Goal: Task Accomplishment & Management: Manage account settings

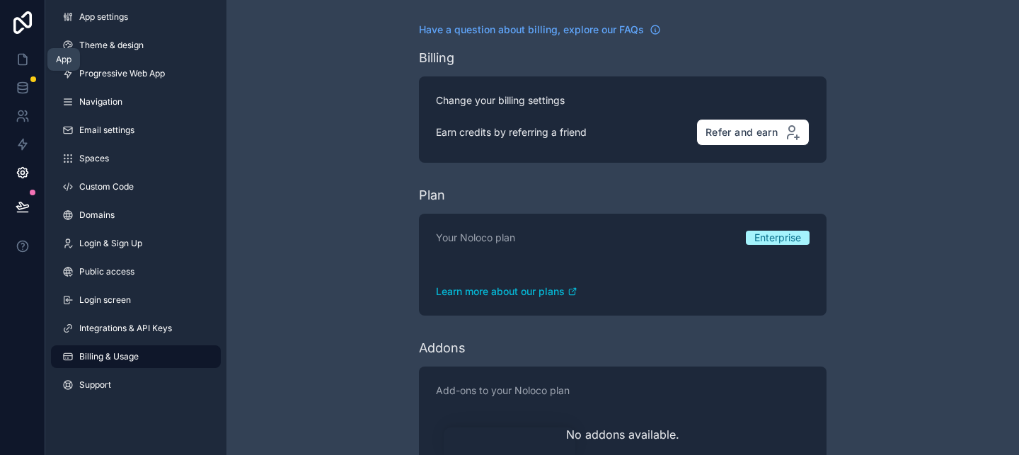
click at [30, 55] on link at bounding box center [22, 59] width 45 height 28
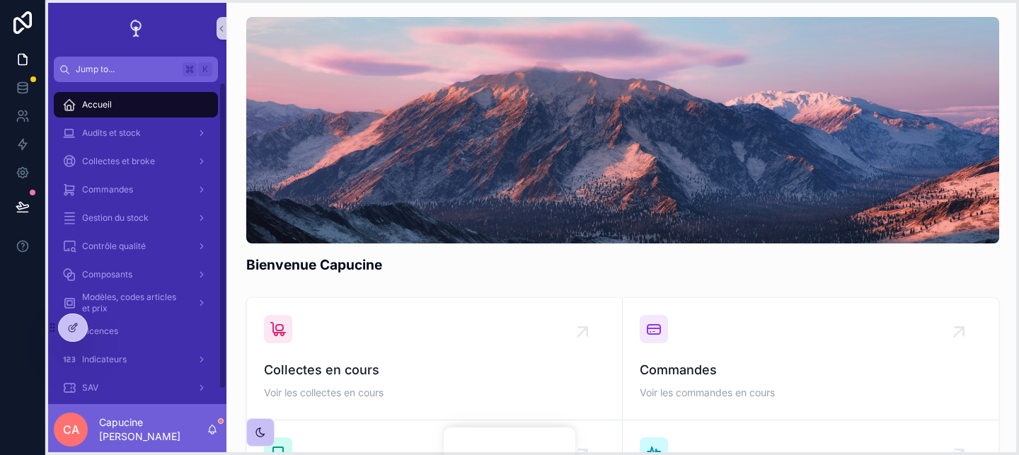
drag, startPoint x: 52, startPoint y: 331, endPoint x: 51, endPoint y: 393, distance: 61.6
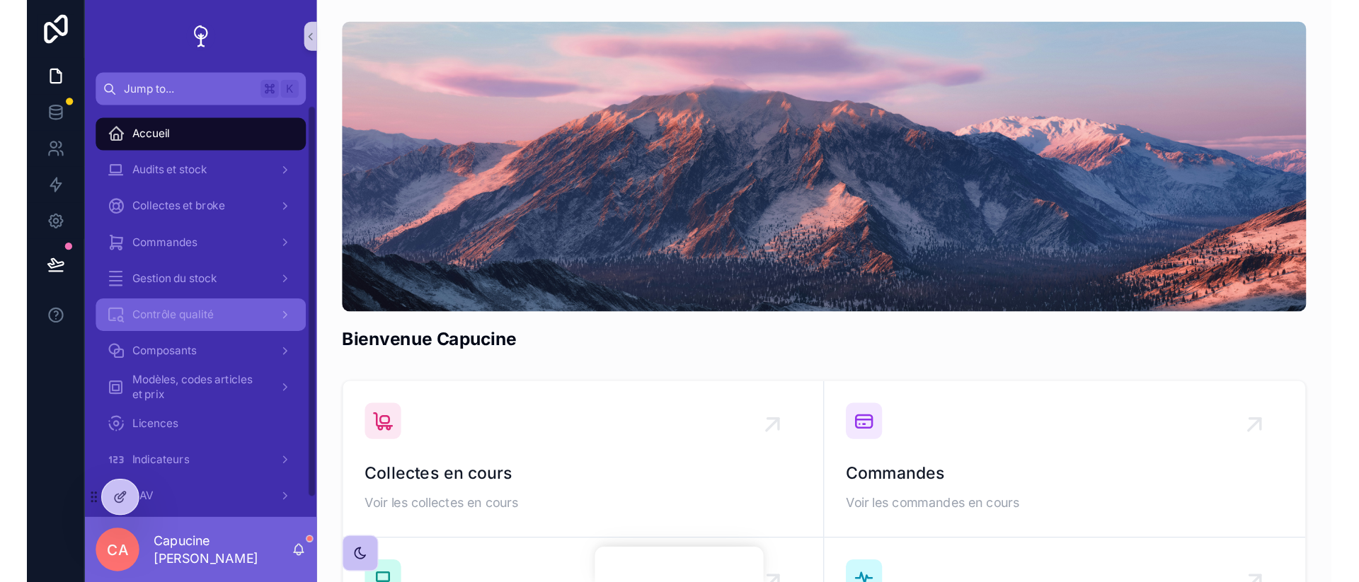
scroll to position [15, 0]
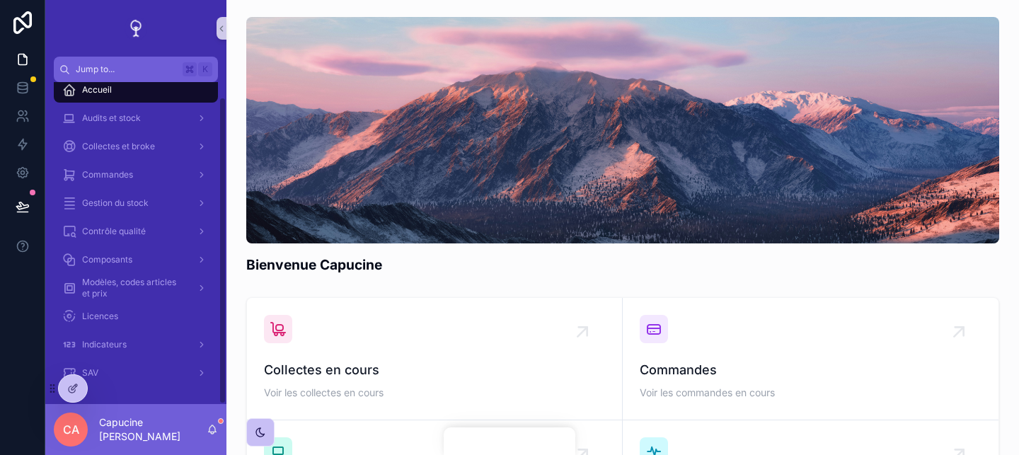
click at [149, 388] on div "Accueil Audits et stock Collectes et broke Commandes Gestion du stock Contrôle …" at bounding box center [135, 235] width 181 height 337
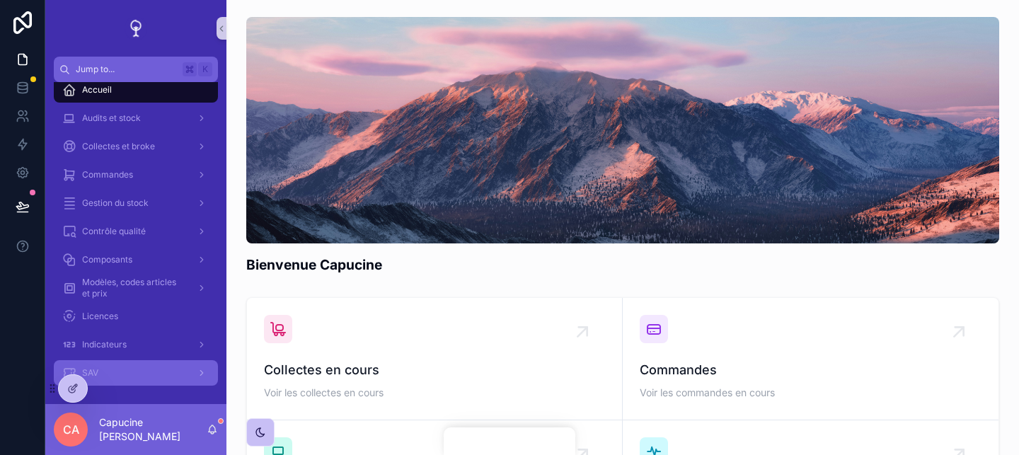
click at [151, 379] on div "SAV" at bounding box center [135, 373] width 147 height 23
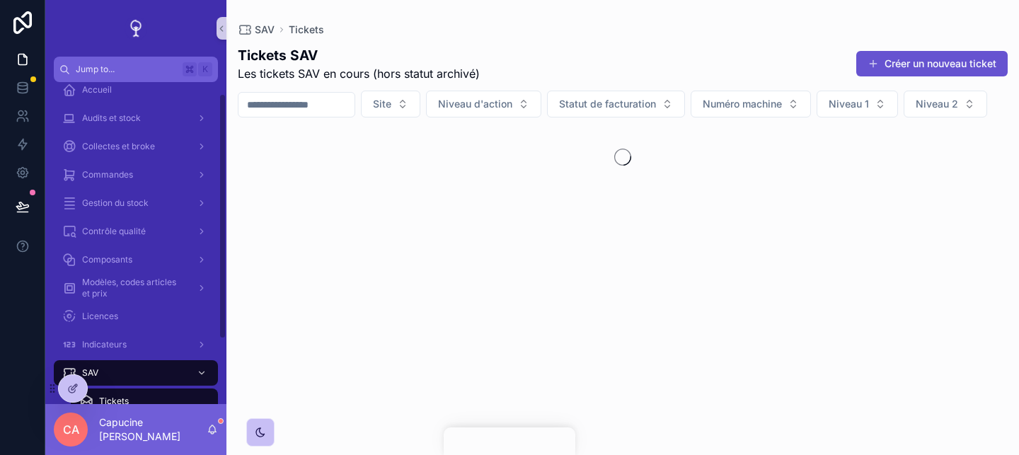
click at [303, 112] on div "scrollable content" at bounding box center [296, 104] width 117 height 25
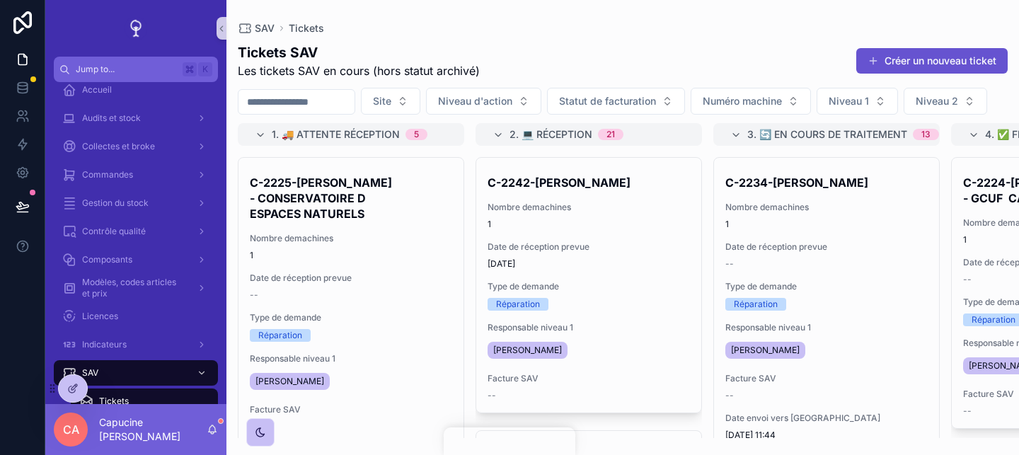
click at [562, 62] on div "Tickets SAV Les tickets SAV en cours (hors statut archivé) Créer un nouveau tic…" at bounding box center [623, 60] width 770 height 37
click at [343, 103] on input "scrollable content" at bounding box center [296, 102] width 116 height 20
click at [317, 93] on input "scrollable content" at bounding box center [296, 102] width 116 height 20
click at [327, 105] on input "scrollable content" at bounding box center [296, 102] width 116 height 20
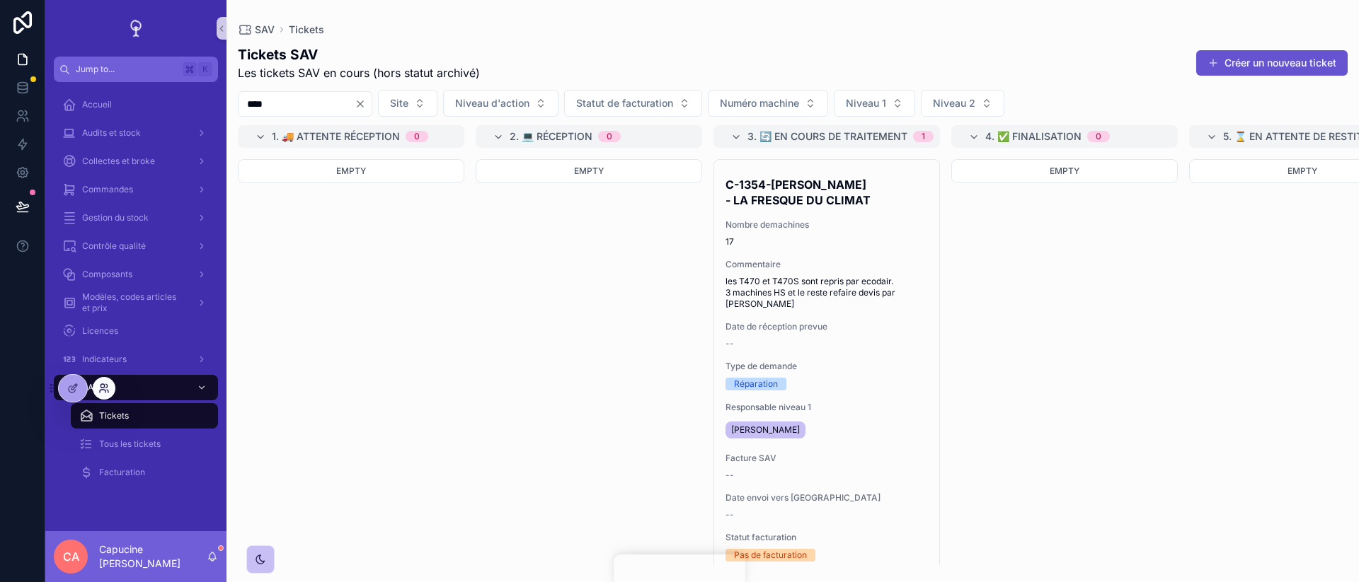
type input "****"
click at [103, 392] on icon at bounding box center [103, 388] width 11 height 11
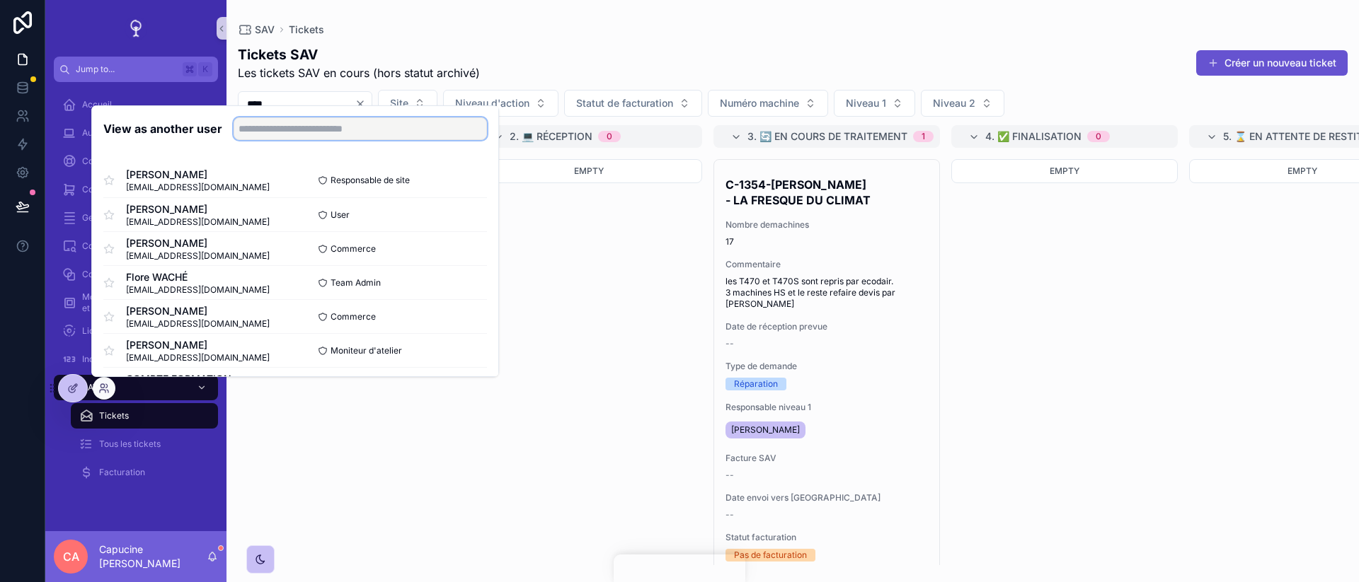
click at [288, 122] on input "text" at bounding box center [360, 128] width 253 height 23
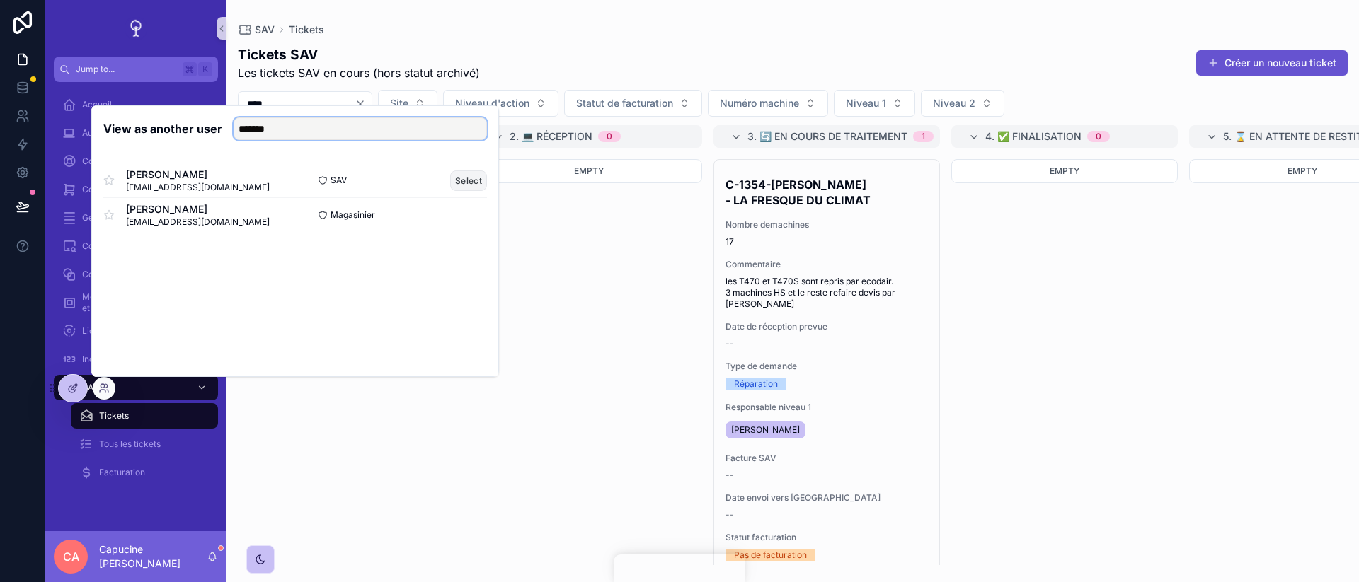
type input "*******"
click at [467, 183] on button "Select" at bounding box center [468, 181] width 37 height 21
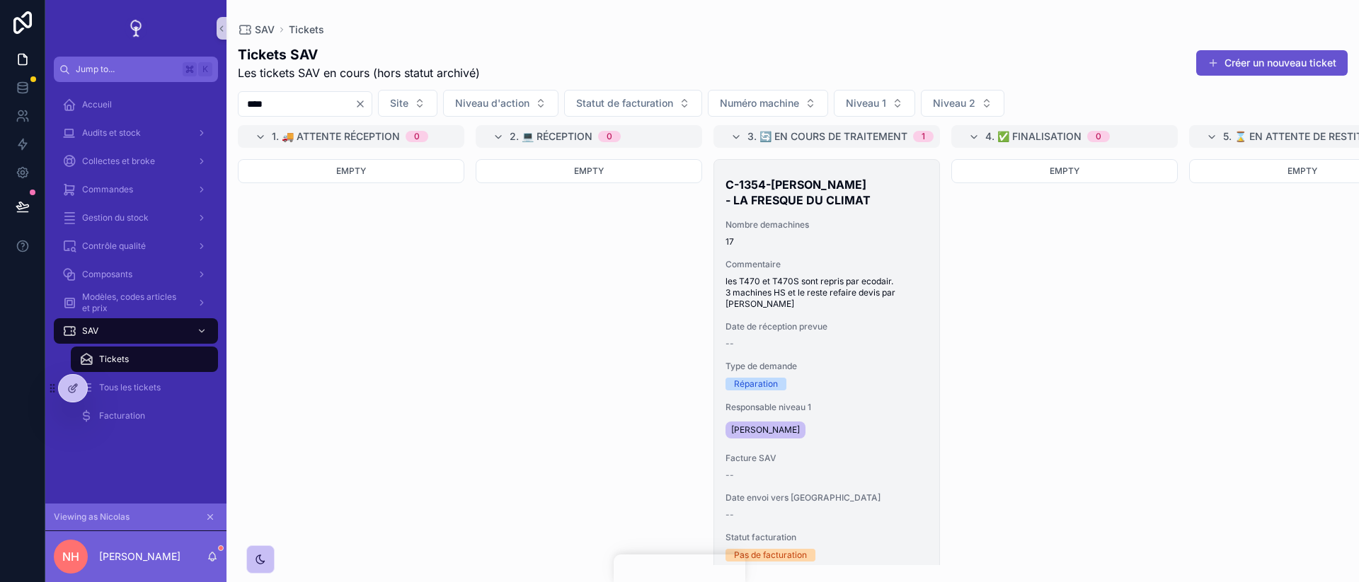
click at [806, 210] on div "C-1354-REMI SCHEER - LA FRESQUE DU CLIMAT Nombre demachines 17 Commentaire les …" at bounding box center [826, 366] width 225 height 413
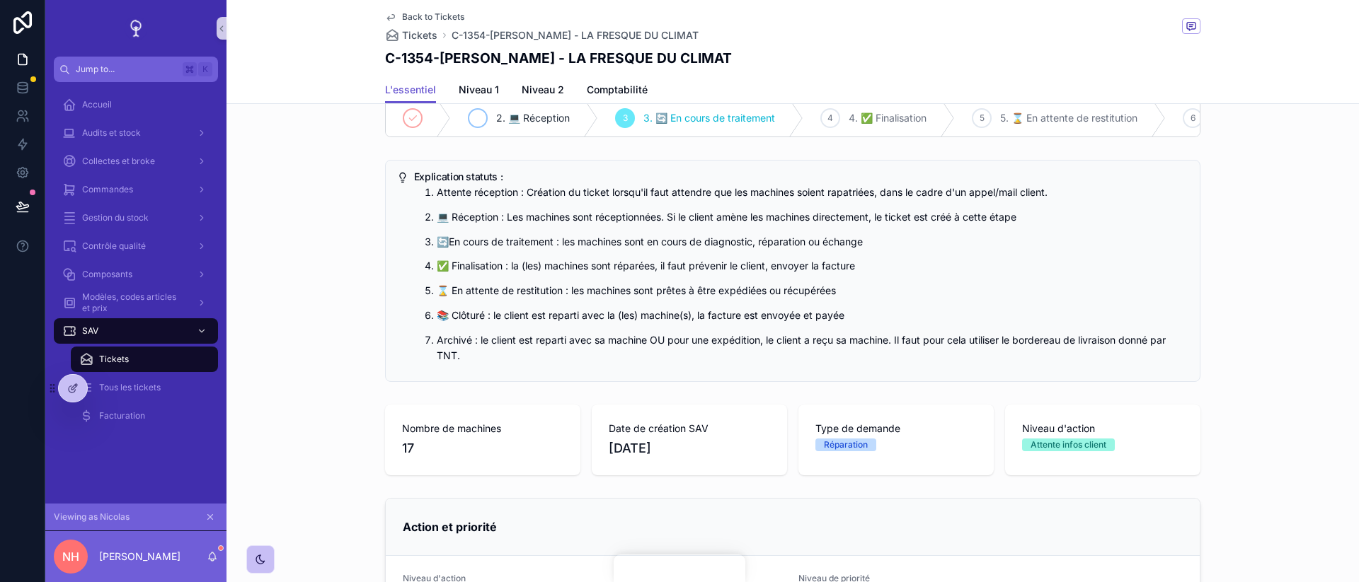
scroll to position [23, 0]
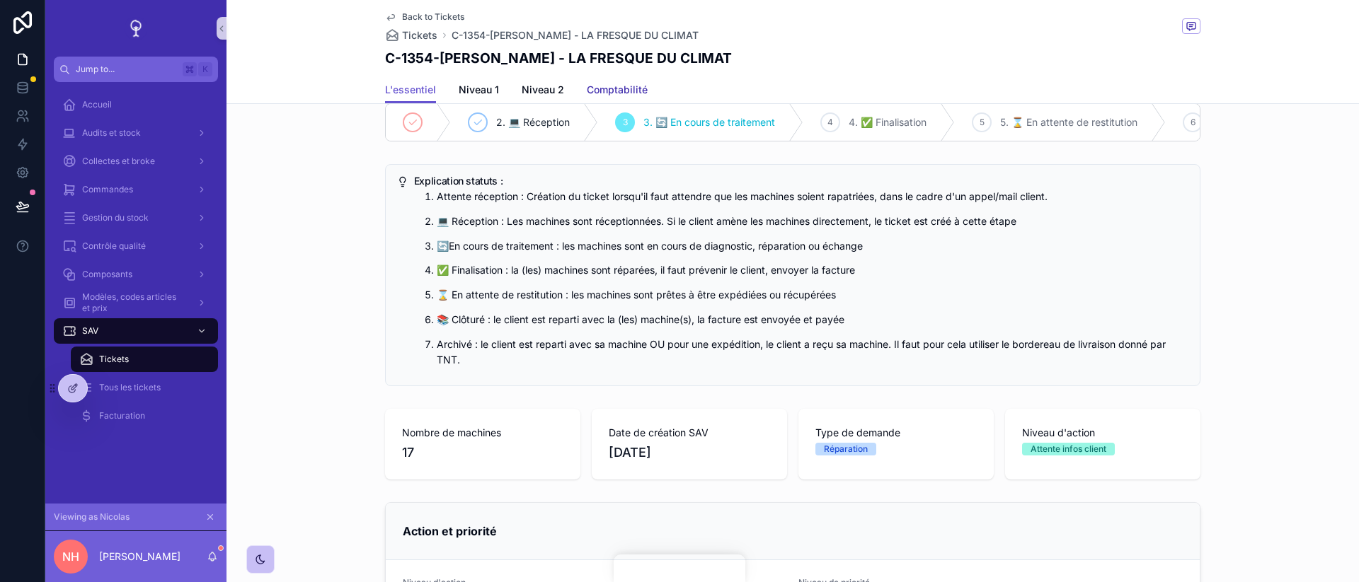
click at [611, 83] on span "Comptabilité" at bounding box center [617, 90] width 61 height 14
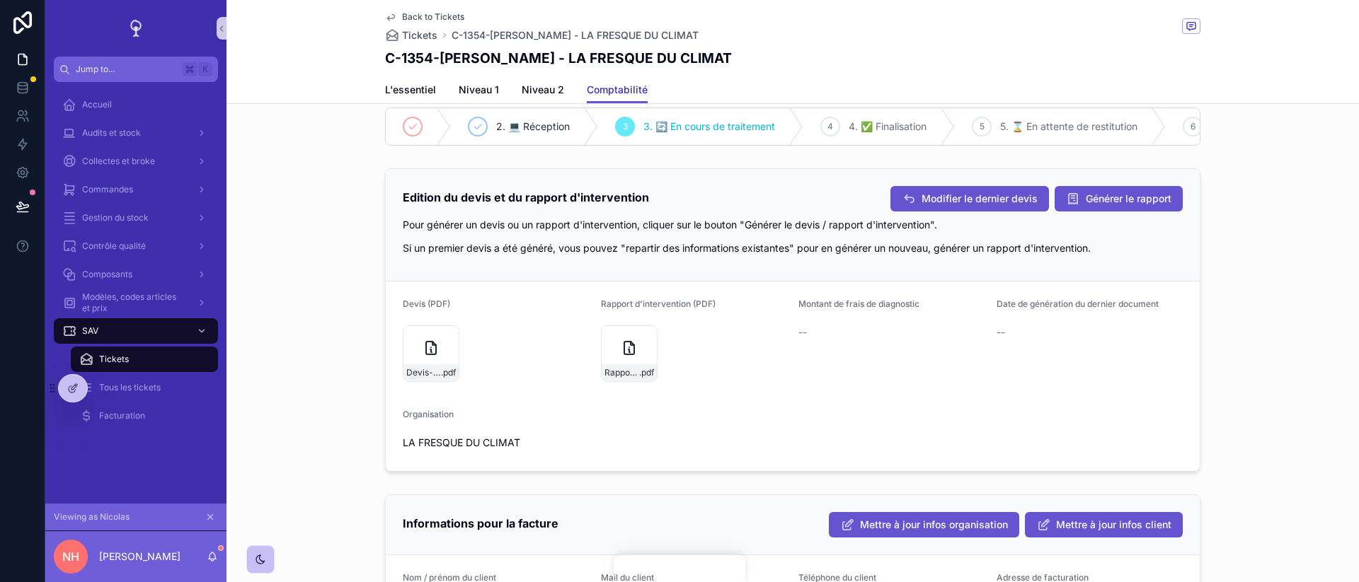
scroll to position [20, 0]
click at [409, 365] on div "Devis-SAV---16502-10211 .pdf" at bounding box center [430, 372] width 55 height 17
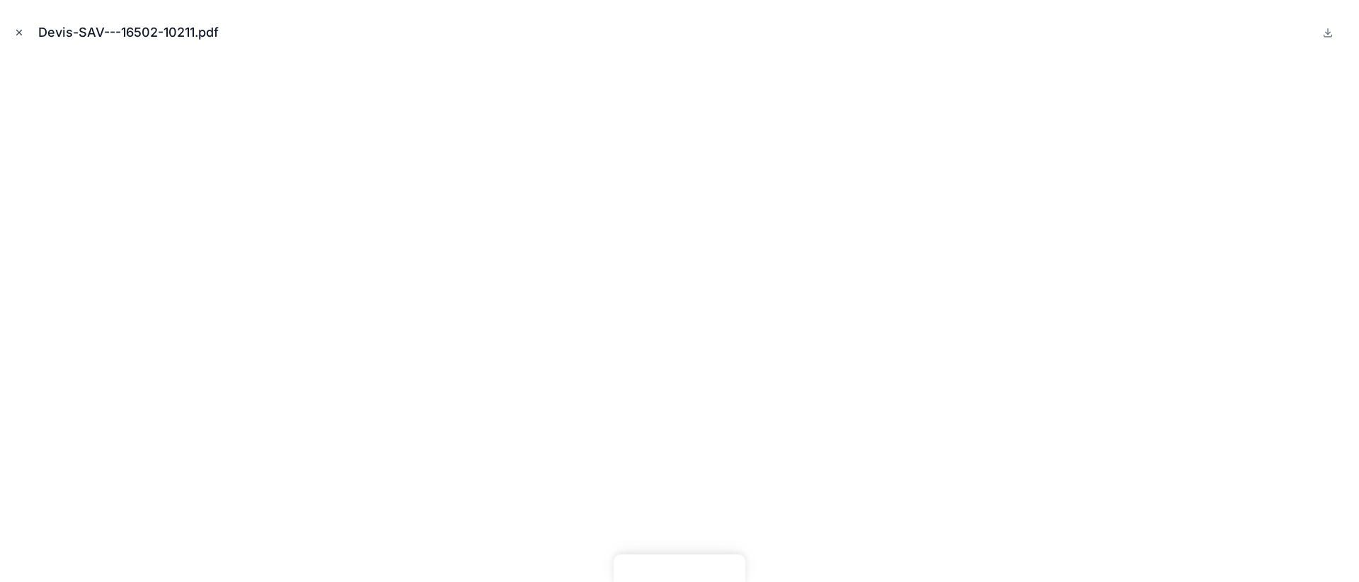
click at [18, 28] on icon "Close modal" at bounding box center [19, 33] width 10 height 10
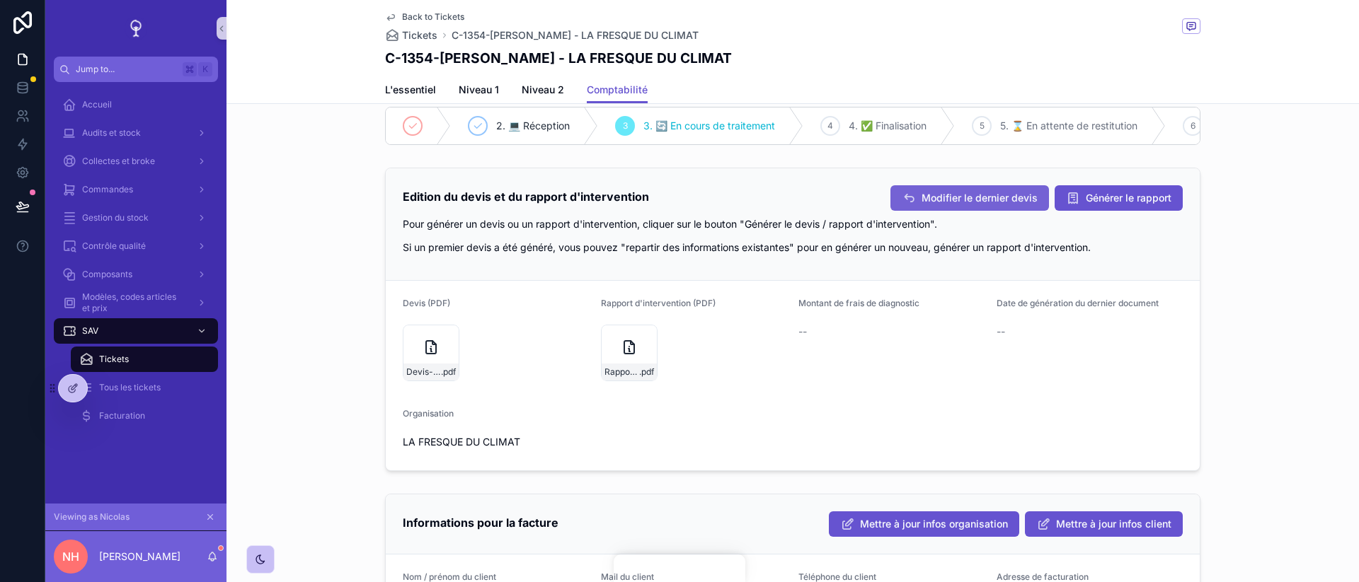
click at [1006, 198] on span "Modifier le dernier devis" at bounding box center [979, 198] width 116 height 14
click at [311, 187] on div "Edition du devis et du rapport d'intervention Modifier le dernier devis Générer…" at bounding box center [792, 319] width 1132 height 315
click at [119, 93] on div "Accueil" at bounding box center [135, 104] width 147 height 23
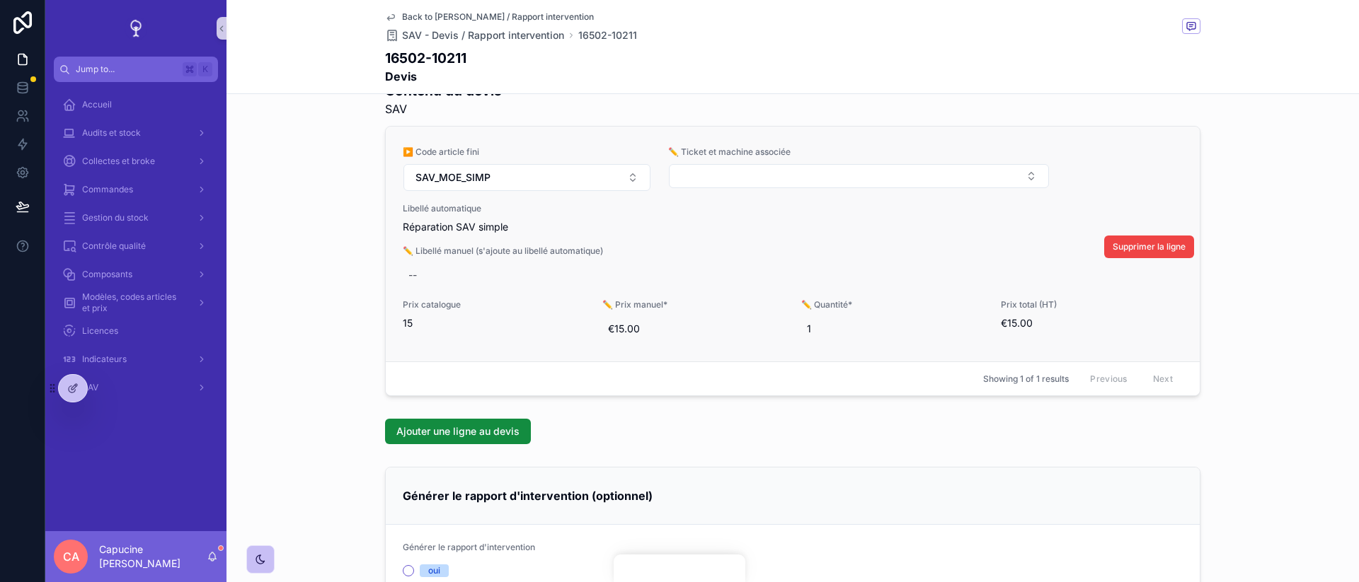
scroll to position [361, 0]
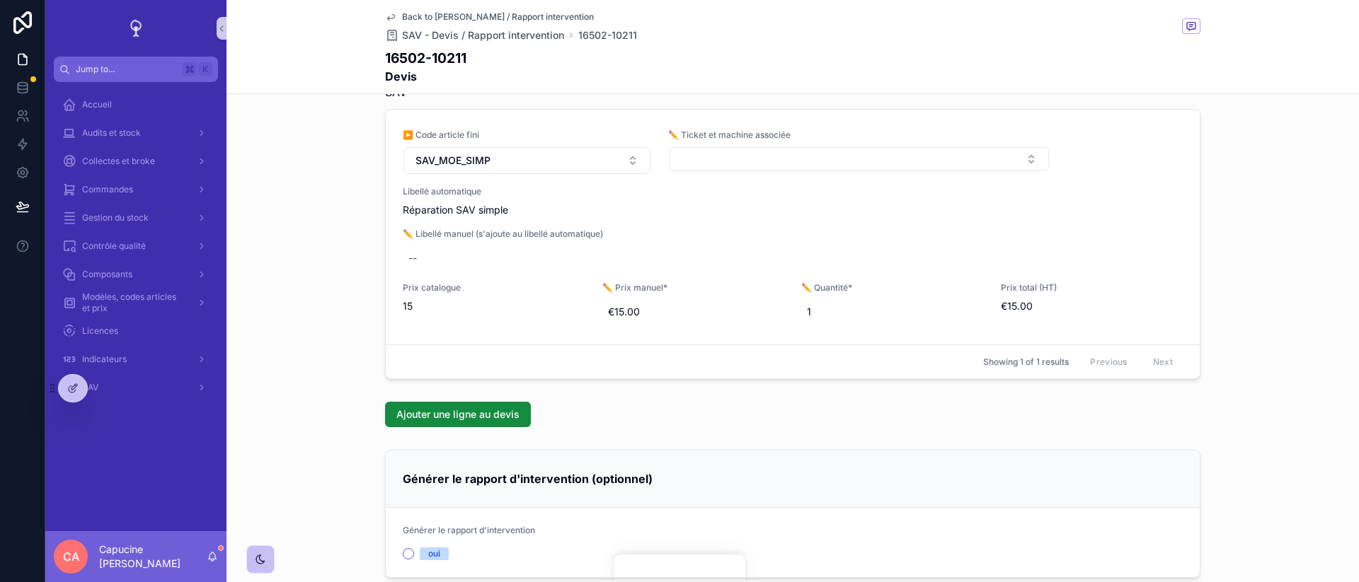
click at [585, 433] on div "Informations commerciales Ticket SAV lié C-1354-[PERSON_NAME] - LA FRESQUE DU C…" at bounding box center [792, 253] width 1132 height 1006
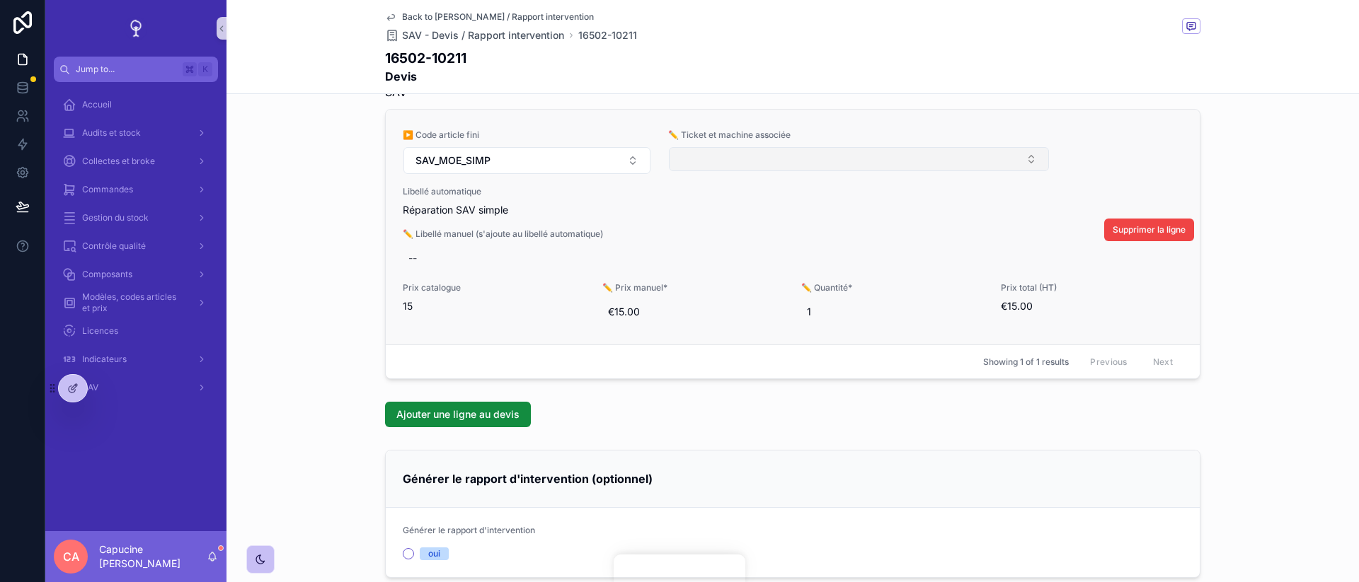
click at [734, 159] on button "Select Button" at bounding box center [859, 159] width 380 height 24
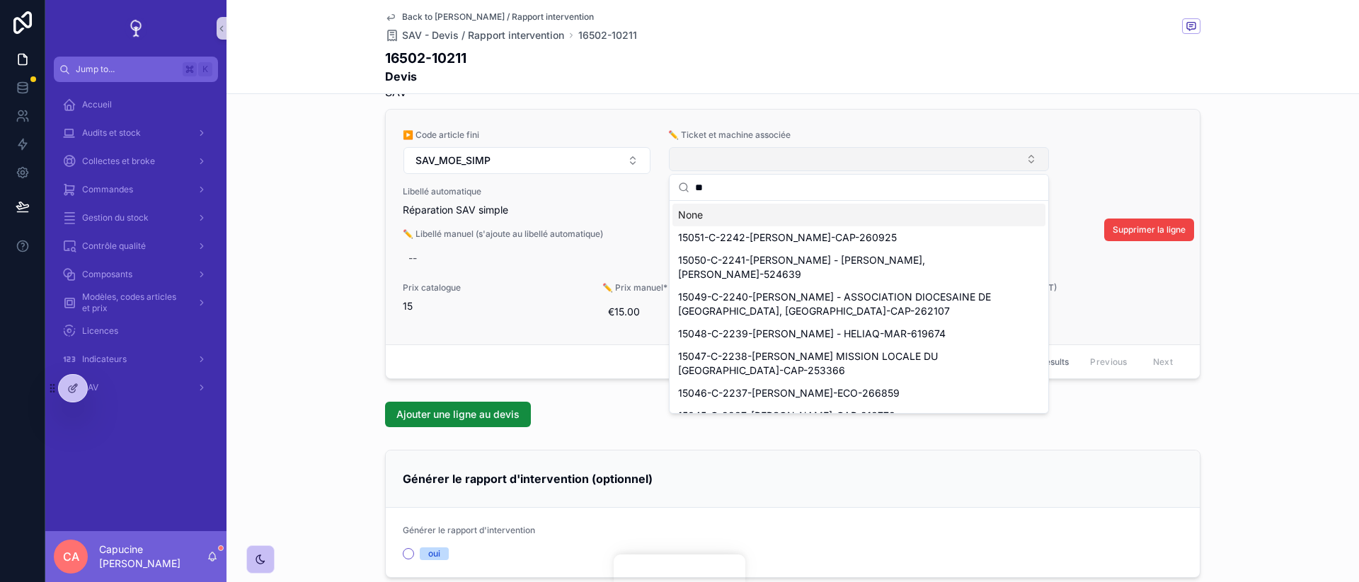
type input "***"
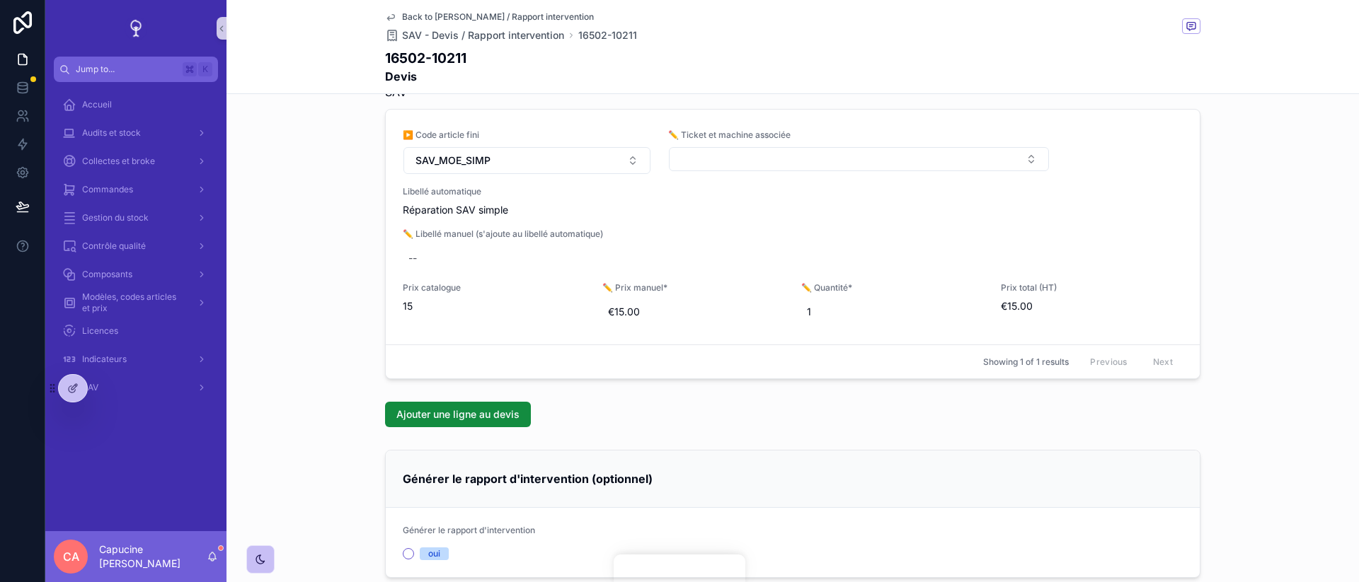
click at [734, 159] on button "Select Button" at bounding box center [859, 159] width 380 height 24
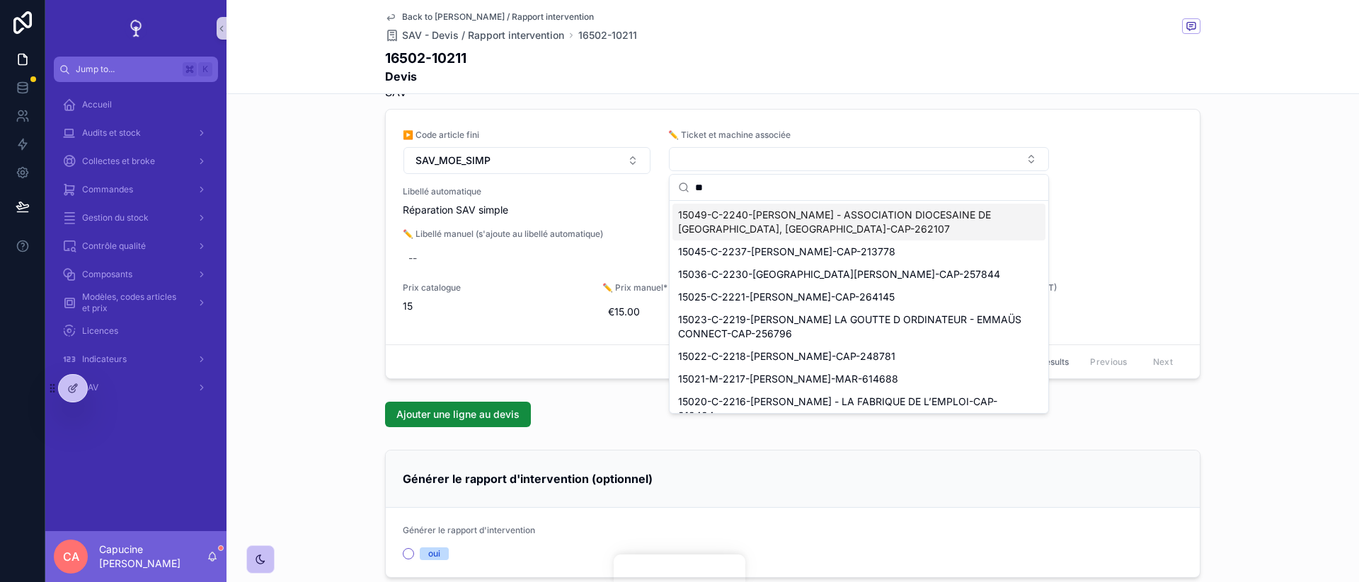
type input "***"
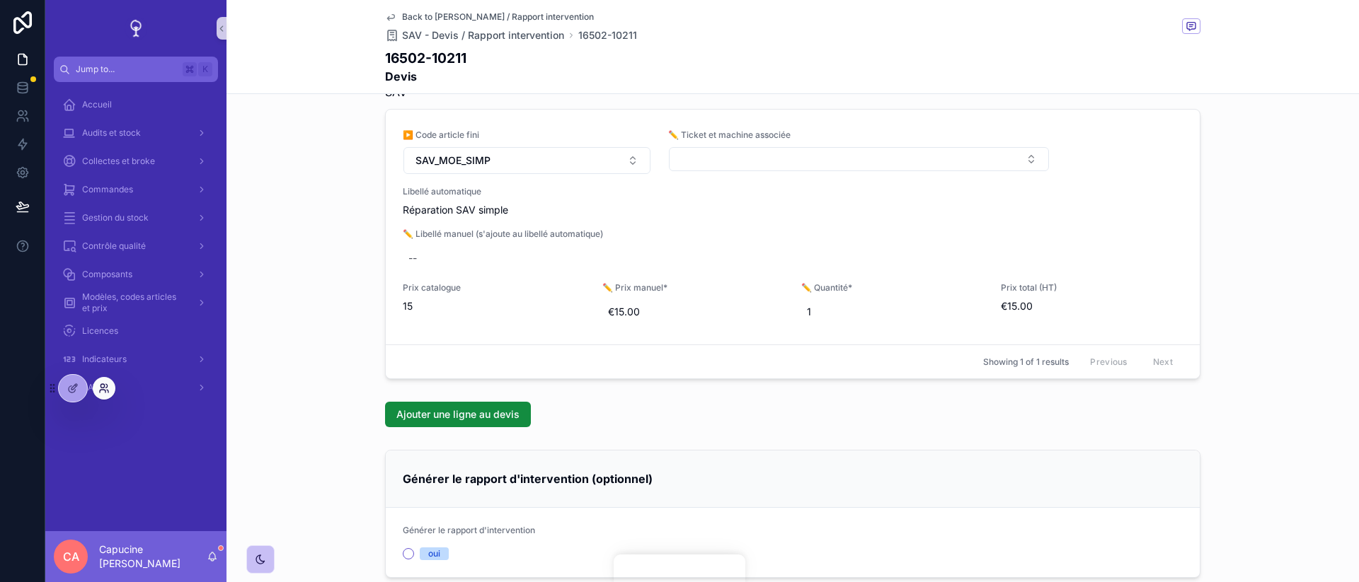
click at [99, 388] on icon at bounding box center [103, 388] width 11 height 11
click at [271, 443] on div "Informations commerciales Ticket SAV lié C-1354-[PERSON_NAME] - LA FRESQUE DU C…" at bounding box center [792, 253] width 1132 height 1006
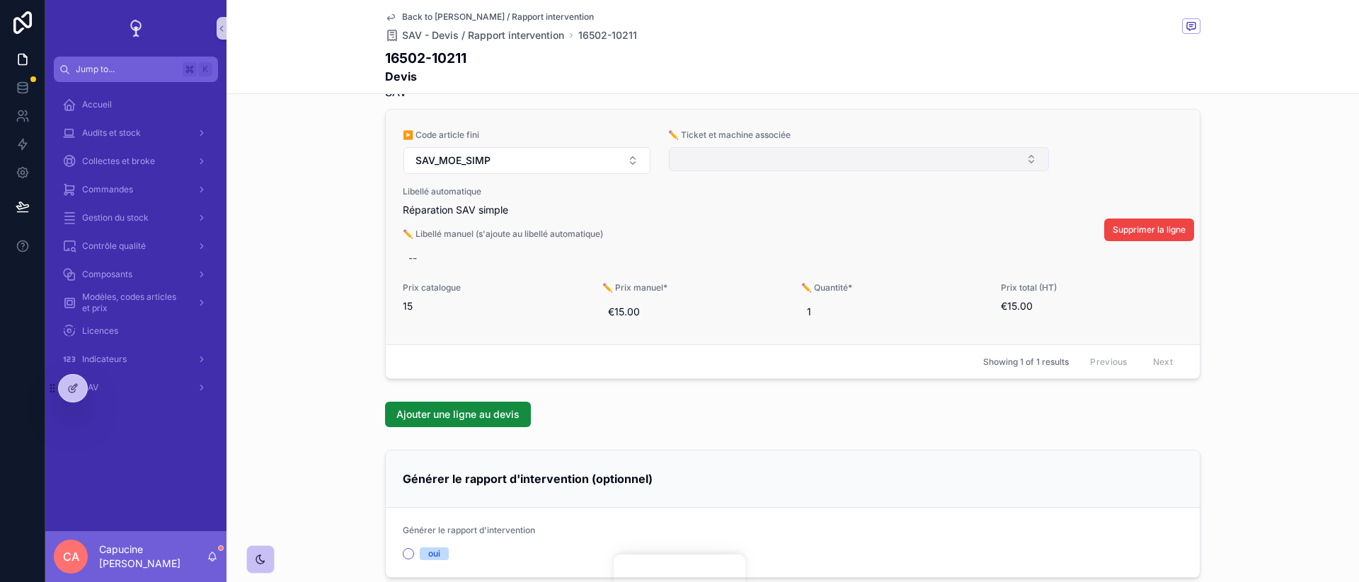
click at [853, 157] on button "Select Button" at bounding box center [859, 159] width 380 height 24
type input "*****"
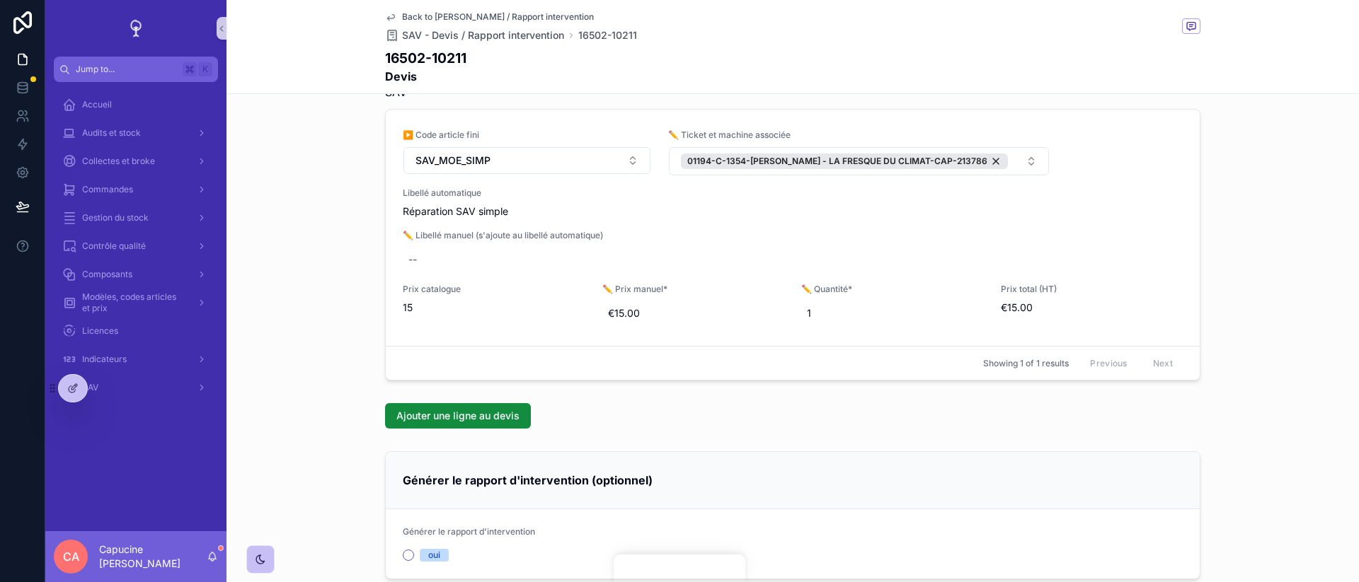
click at [1293, 190] on div "Contenu du devis SAV ▶️ Code article fini SAV_MOE_SIMP ✏️ Ticket et machine ass…" at bounding box center [792, 222] width 1132 height 328
click at [1028, 166] on button "01194-C-1354-[PERSON_NAME] - LA FRESQUE DU CLIMAT-CAP-213786" at bounding box center [859, 161] width 380 height 28
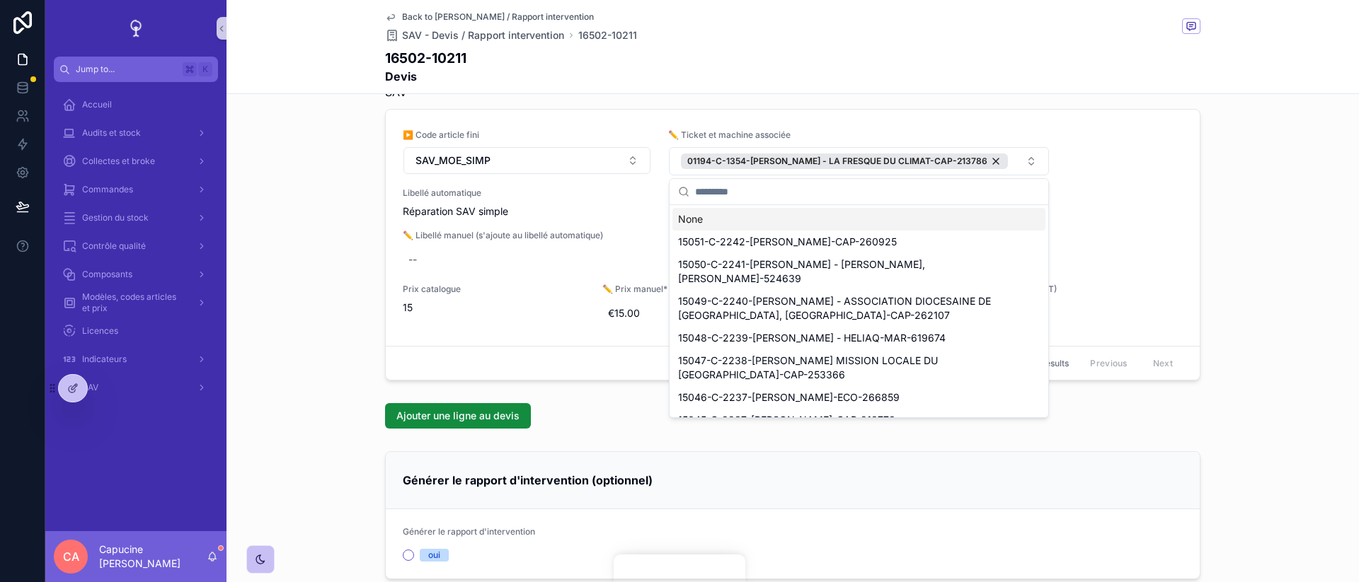
click at [1272, 172] on div "Contenu du devis SAV ▶️ Code article fini SAV_MOE_SIMP ✏️ Ticket et machine ass…" at bounding box center [792, 222] width 1132 height 328
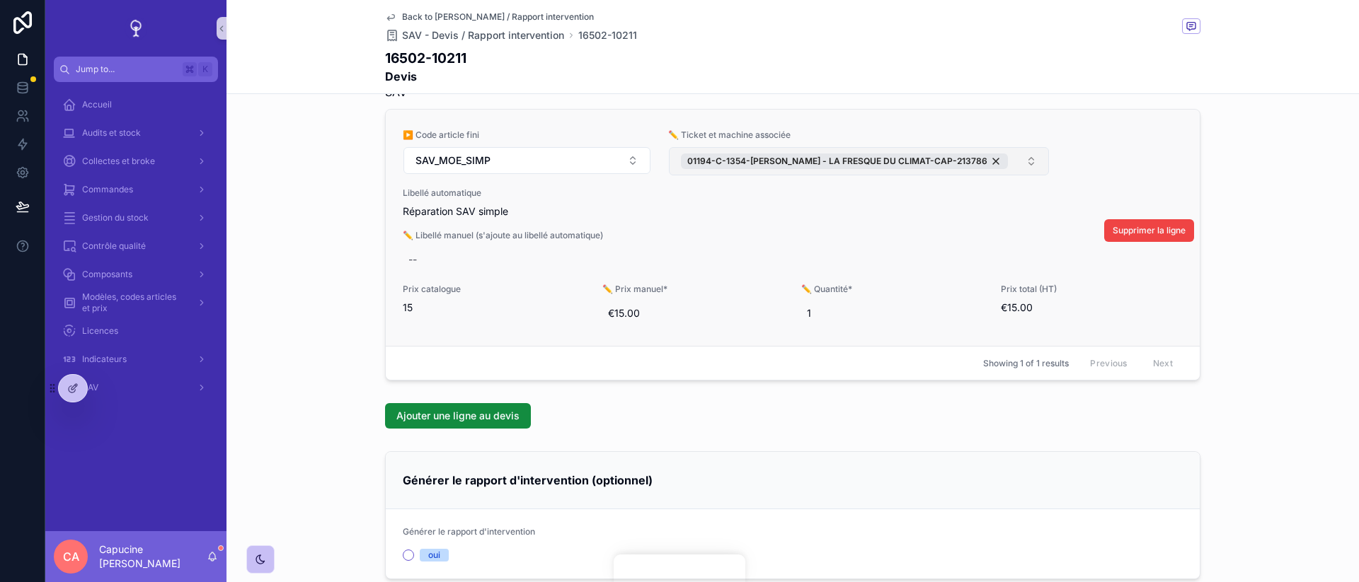
click at [1015, 159] on button "01194-C-1354-[PERSON_NAME] - LA FRESQUE DU CLIMAT-CAP-213786" at bounding box center [859, 161] width 380 height 28
click at [1309, 157] on div "Contenu du devis SAV ▶️ Code article fini SAV_MOE_SIMP ✏️ Ticket et machine ass…" at bounding box center [792, 222] width 1132 height 328
click at [1025, 161] on button "01194-C-1354-[PERSON_NAME] - LA FRESQUE DU CLIMAT-CAP-213786" at bounding box center [859, 161] width 380 height 28
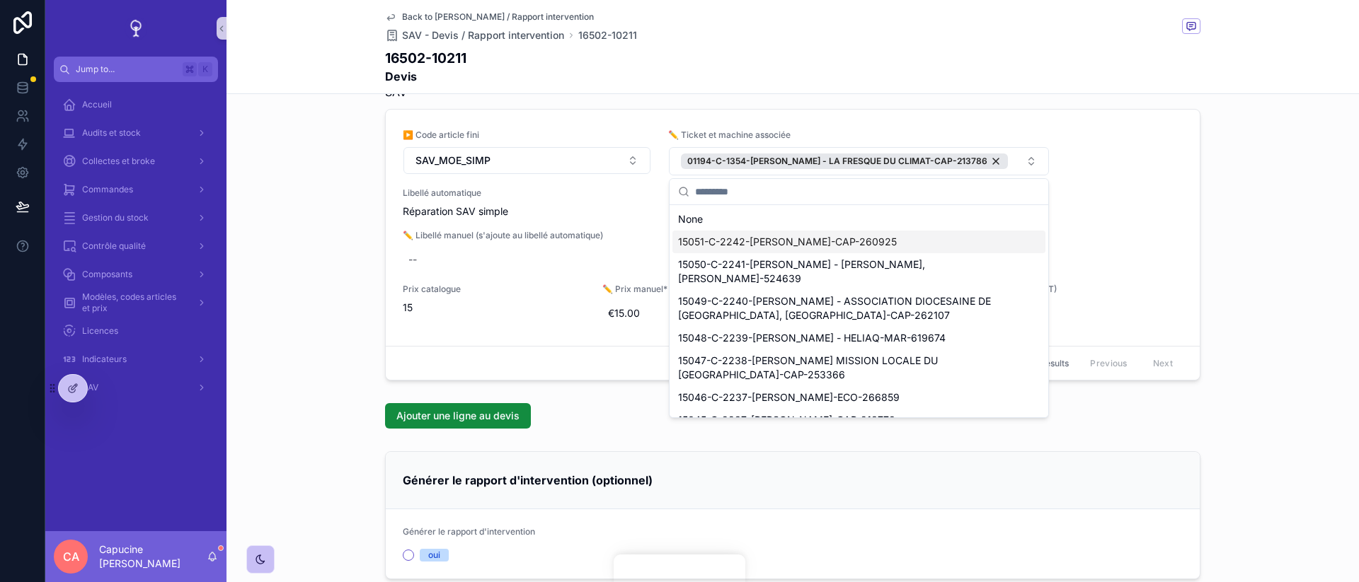
click at [1270, 185] on div "Contenu du devis SAV ▶️ Code article fini SAV_MOE_SIMP ✏️ Ticket et machine ass…" at bounding box center [792, 222] width 1132 height 328
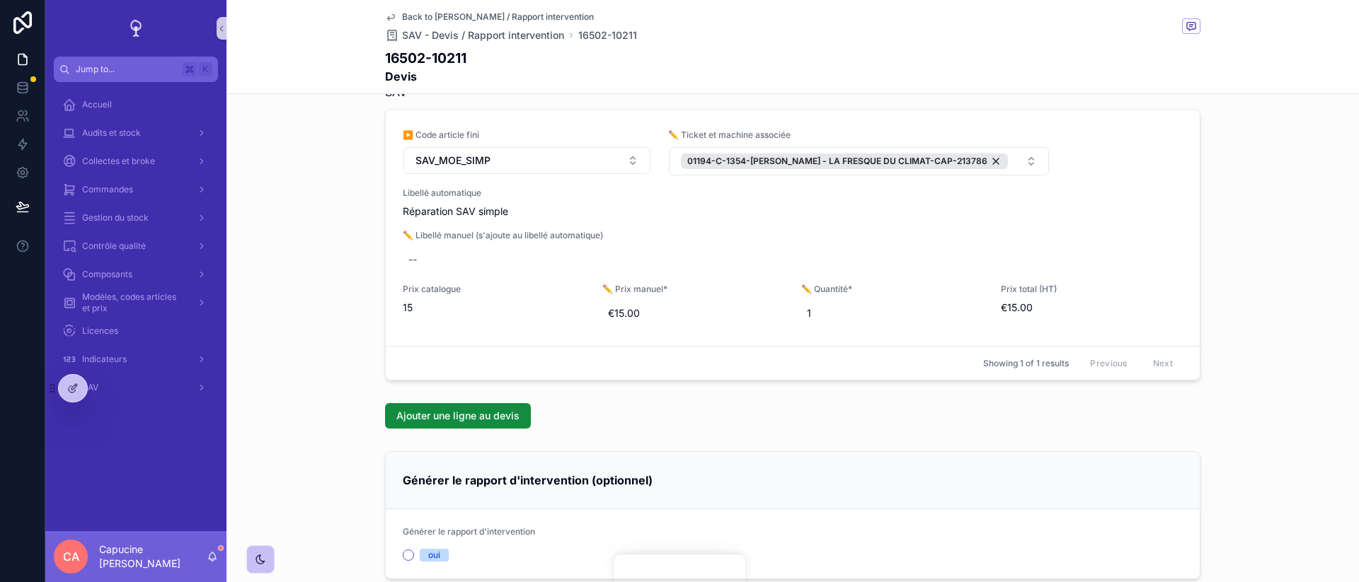
click at [633, 431] on div "Ajouter une ligne au devis" at bounding box center [792, 416] width 1132 height 37
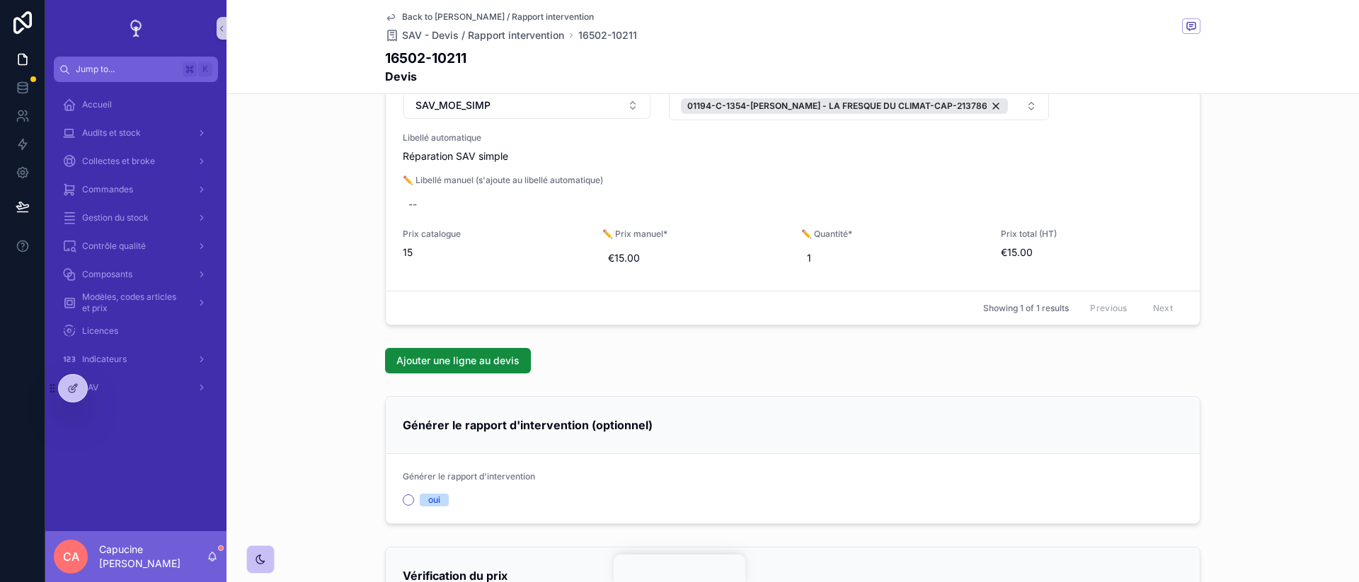
scroll to position [316, 0]
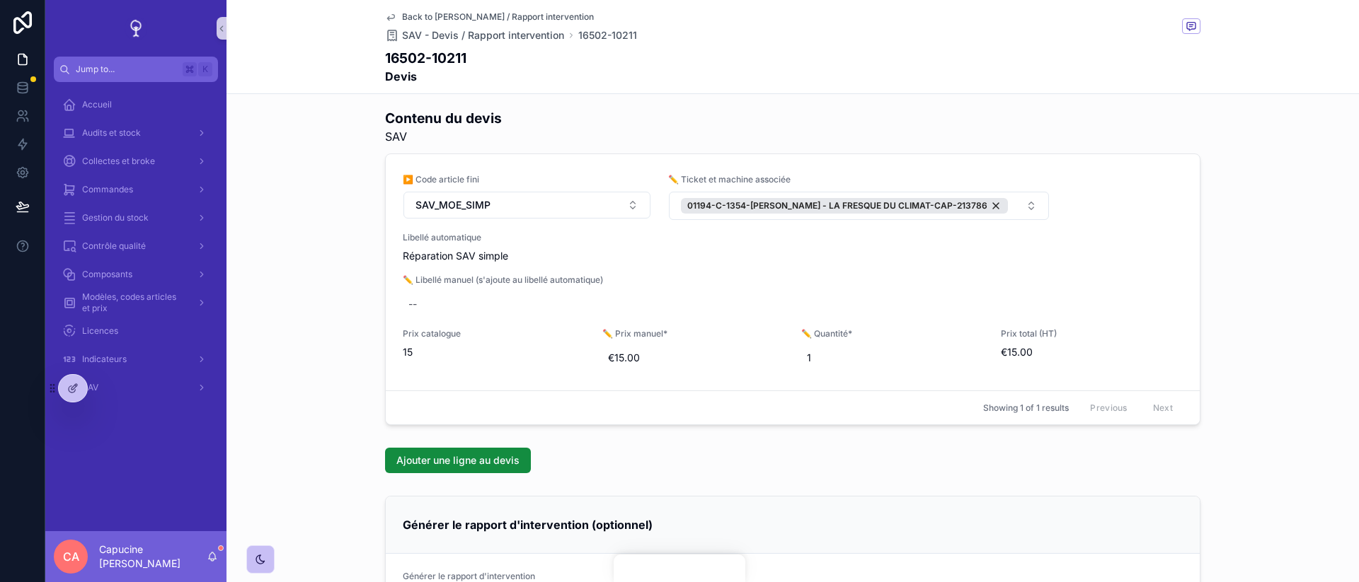
click at [633, 431] on div "Informations commerciales Ticket SAV lié C-1354-[PERSON_NAME] - LA FRESQUE DU C…" at bounding box center [792, 298] width 1132 height 1007
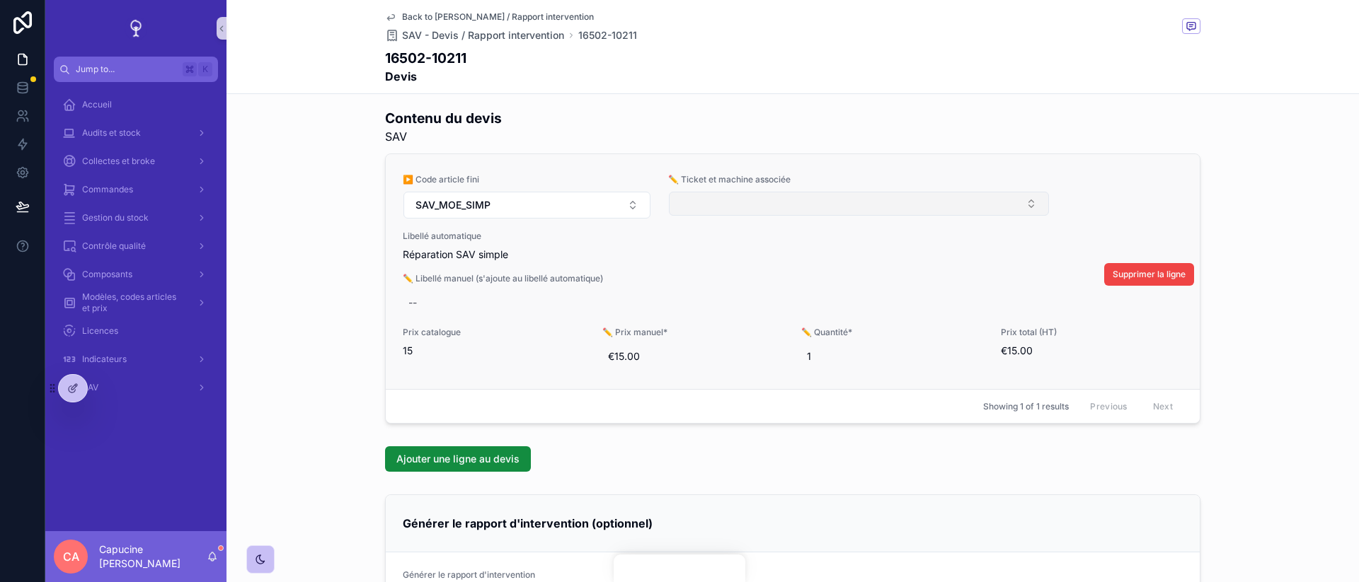
click at [1018, 199] on button "Select Button" at bounding box center [859, 204] width 380 height 24
type input "****"
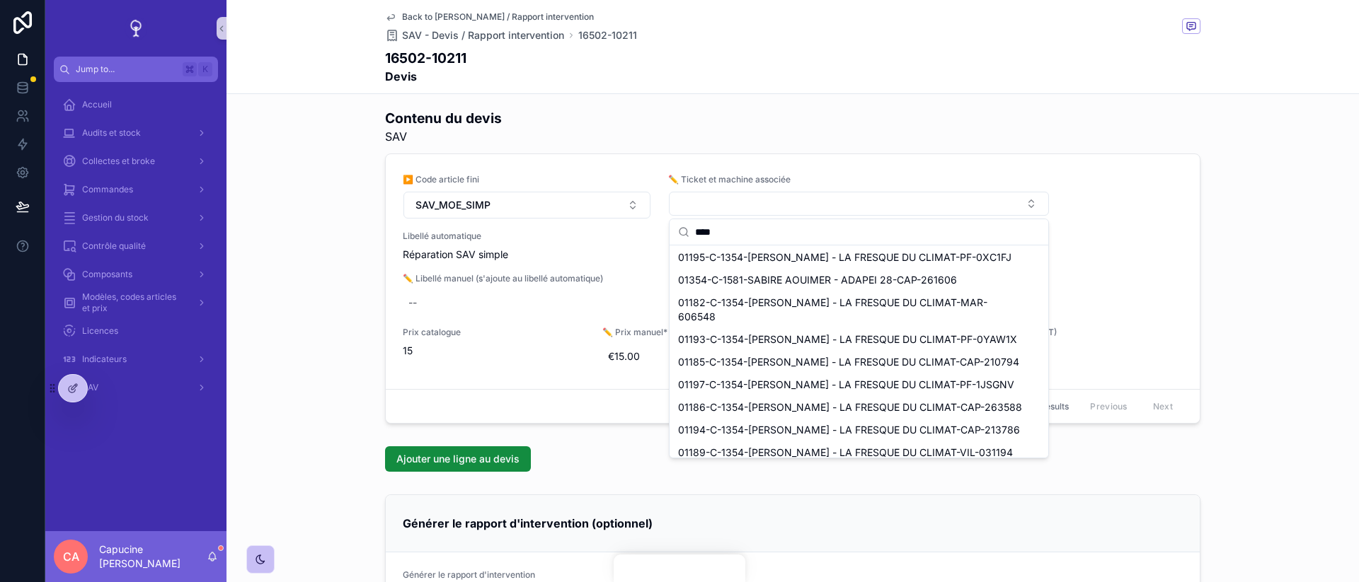
scroll to position [190, 0]
click at [1009, 418] on div "01194-C-1354-[PERSON_NAME] - LA FRESQUE DU CLIMAT-CAP-213786" at bounding box center [858, 429] width 373 height 23
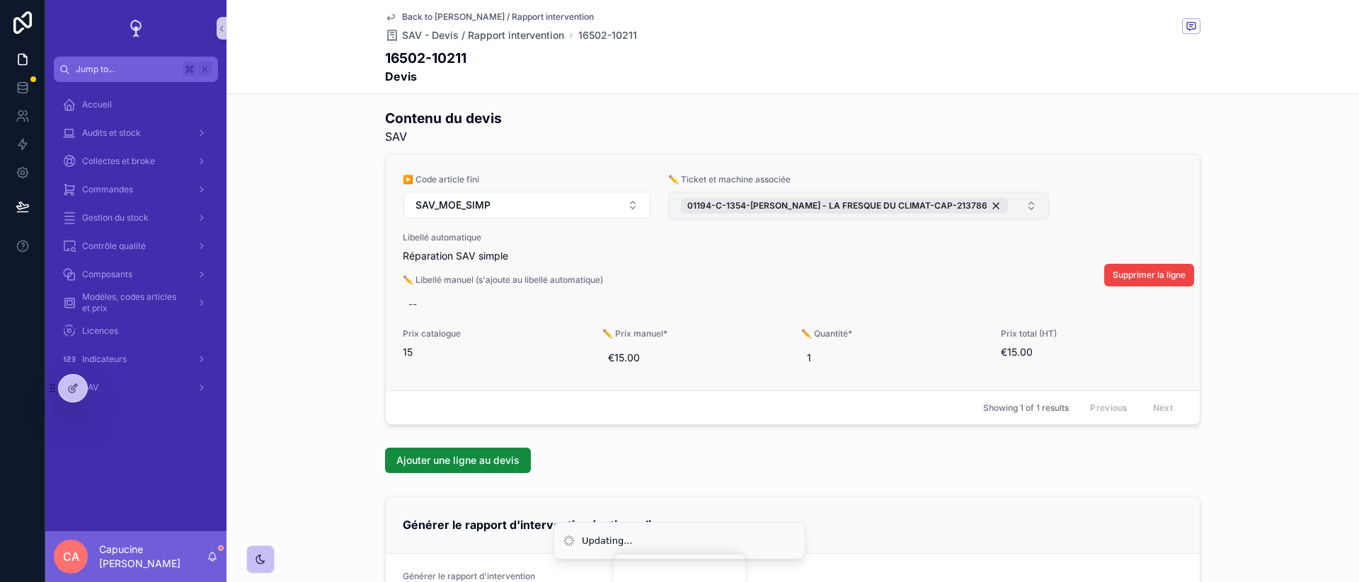
click at [1001, 205] on button "01194-C-1354-[PERSON_NAME] - LA FRESQUE DU CLIMAT-CAP-213786" at bounding box center [859, 206] width 380 height 28
click at [979, 208] on div "01194-C-1354-[PERSON_NAME] - LA FRESQUE DU CLIMAT-CAP-213786" at bounding box center [844, 206] width 327 height 16
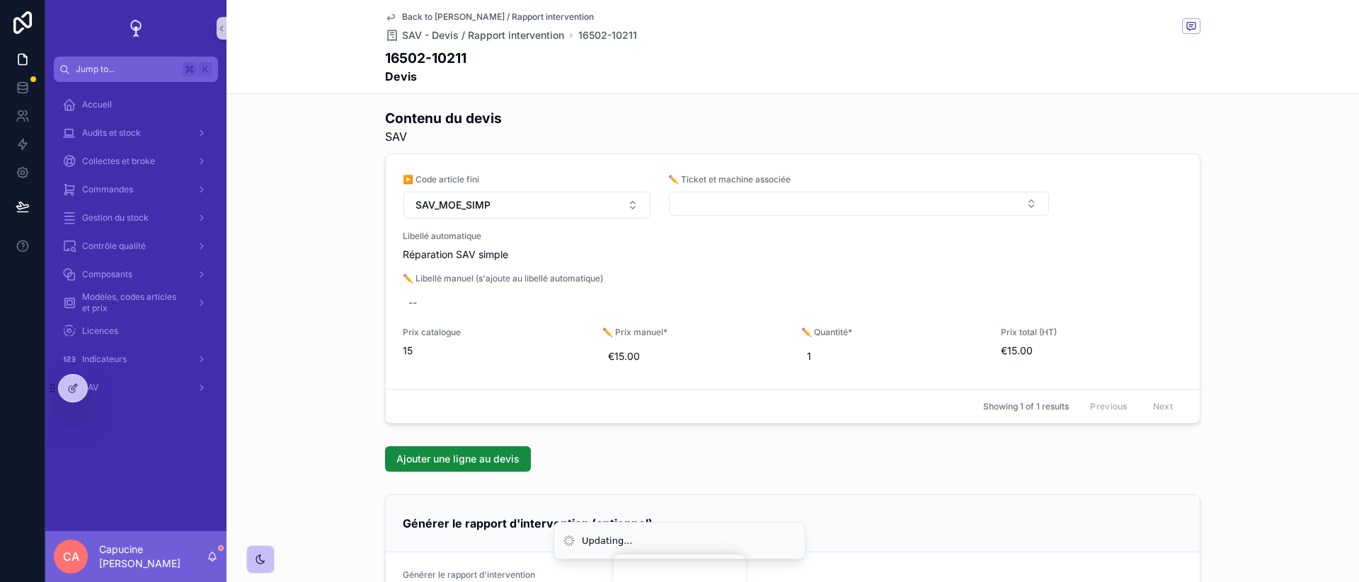
click at [1311, 260] on div "Contenu du devis SAV ▶️ Code article fini SAV_MOE_SIMP ✏️ Ticket et machine ass…" at bounding box center [792, 266] width 1132 height 327
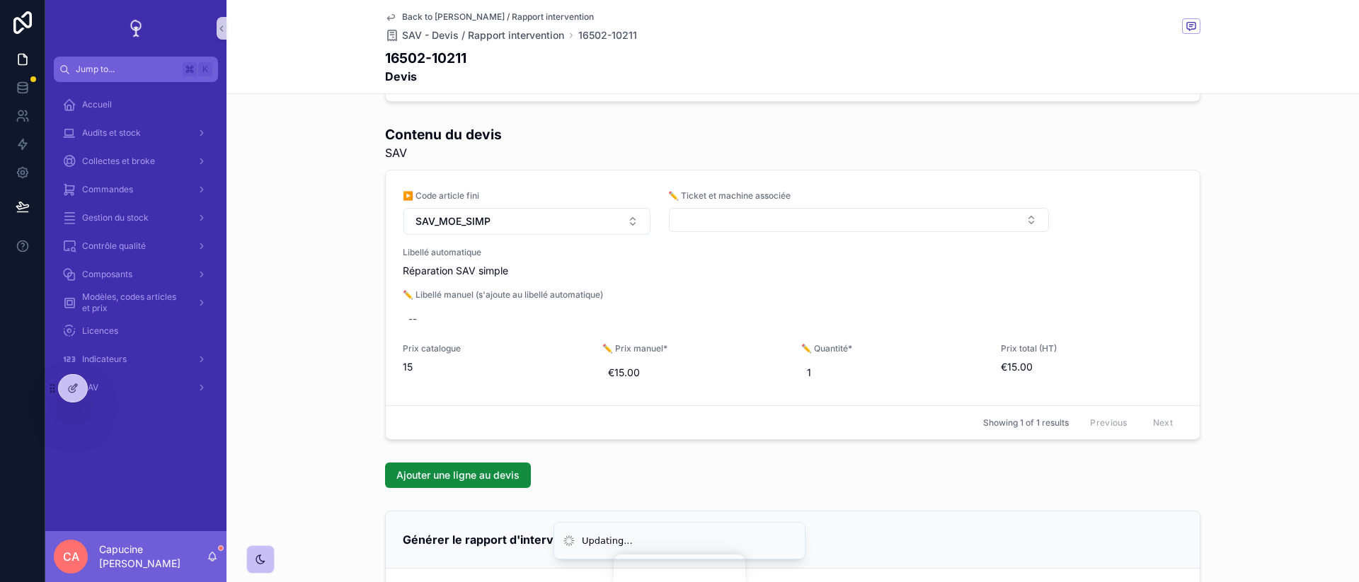
scroll to position [299, 0]
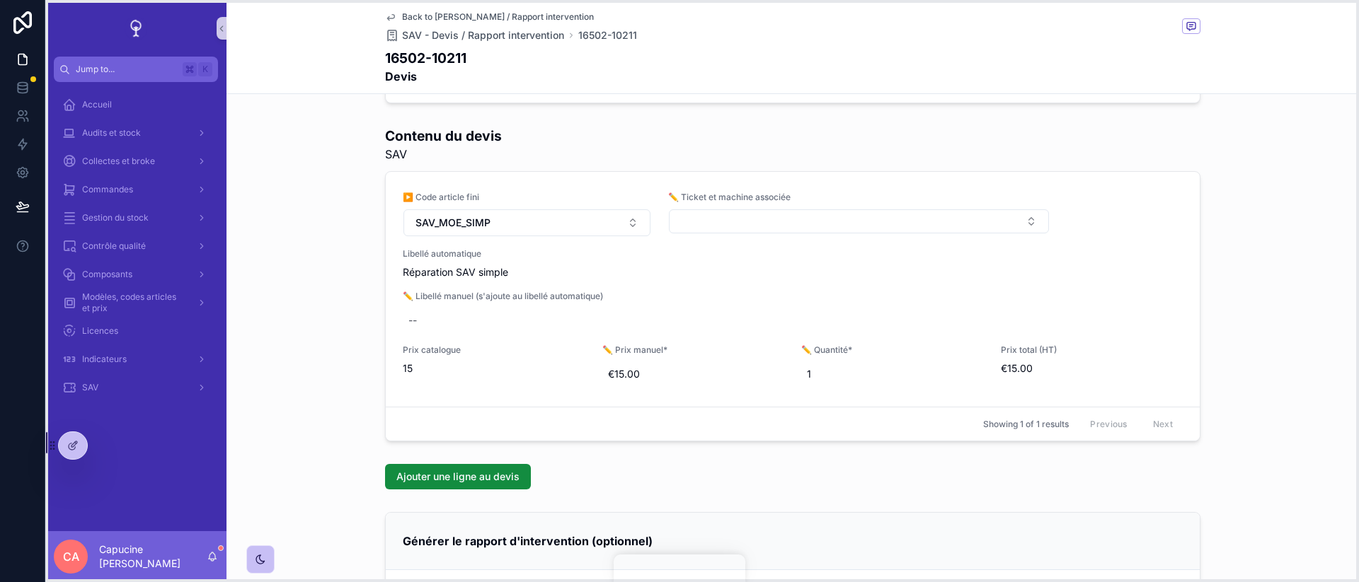
drag, startPoint x: 52, startPoint y: 388, endPoint x: 52, endPoint y: 456, distance: 67.9
click at [52, 451] on icon at bounding box center [52, 445] width 11 height 11
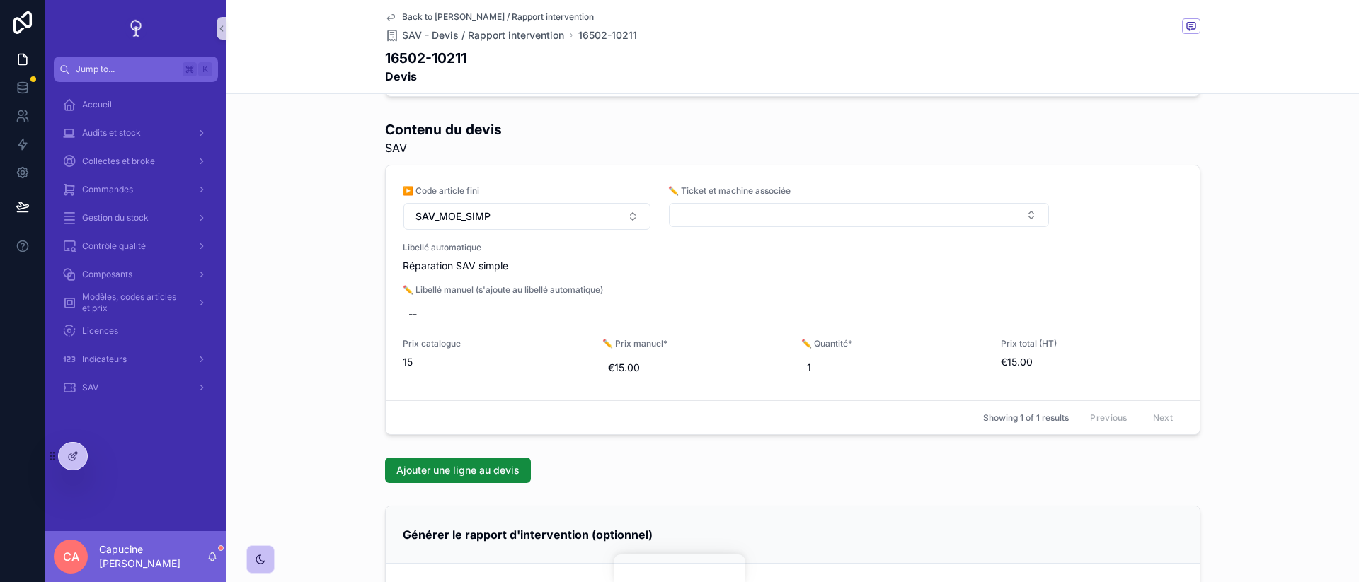
scroll to position [312, 0]
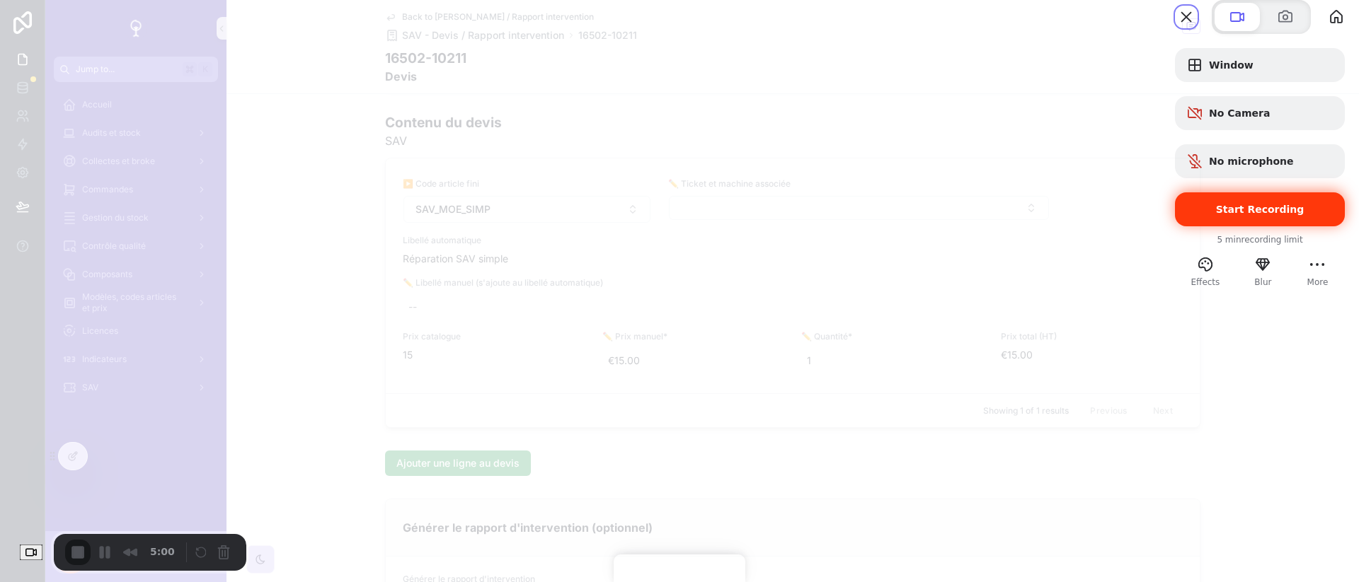
click at [1225, 215] on span "Start Recording" at bounding box center [1260, 209] width 88 height 11
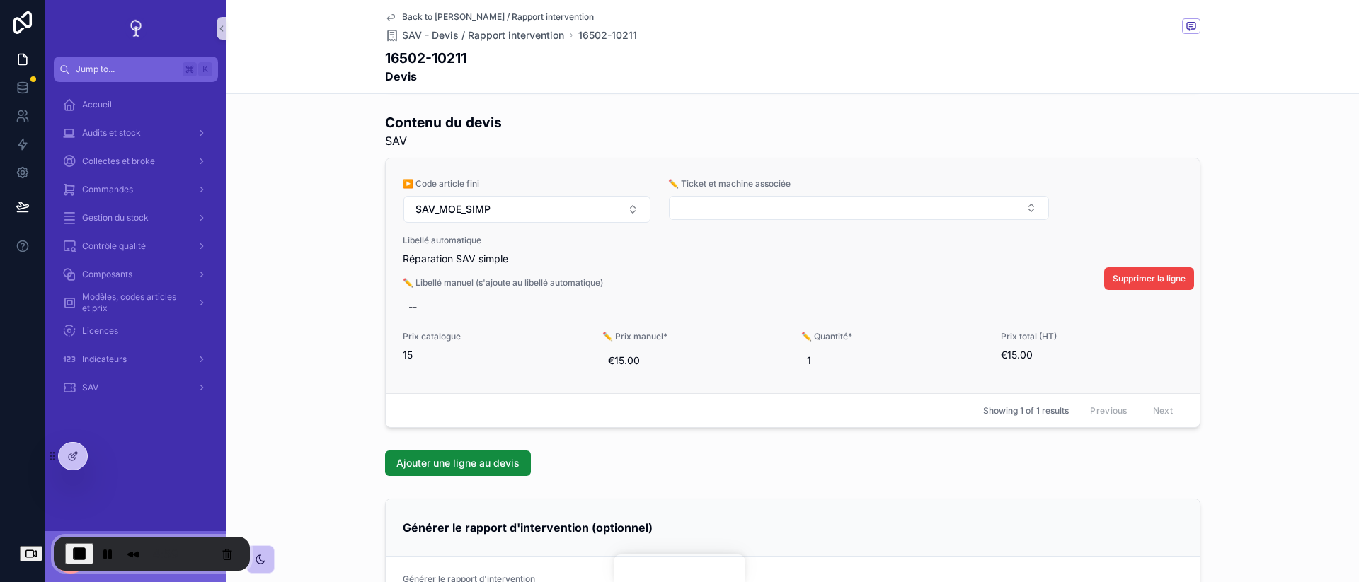
click at [730, 220] on form "scrollable content" at bounding box center [858, 207] width 381 height 25
click at [724, 212] on button "Select Button" at bounding box center [859, 208] width 380 height 24
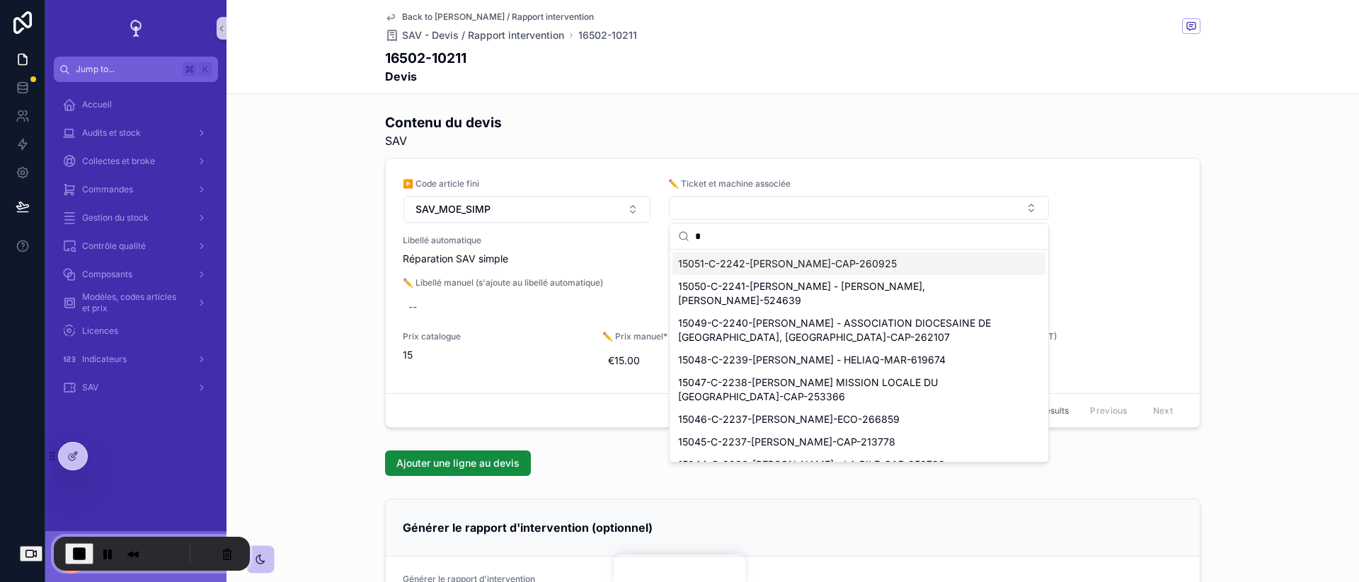
type input "**"
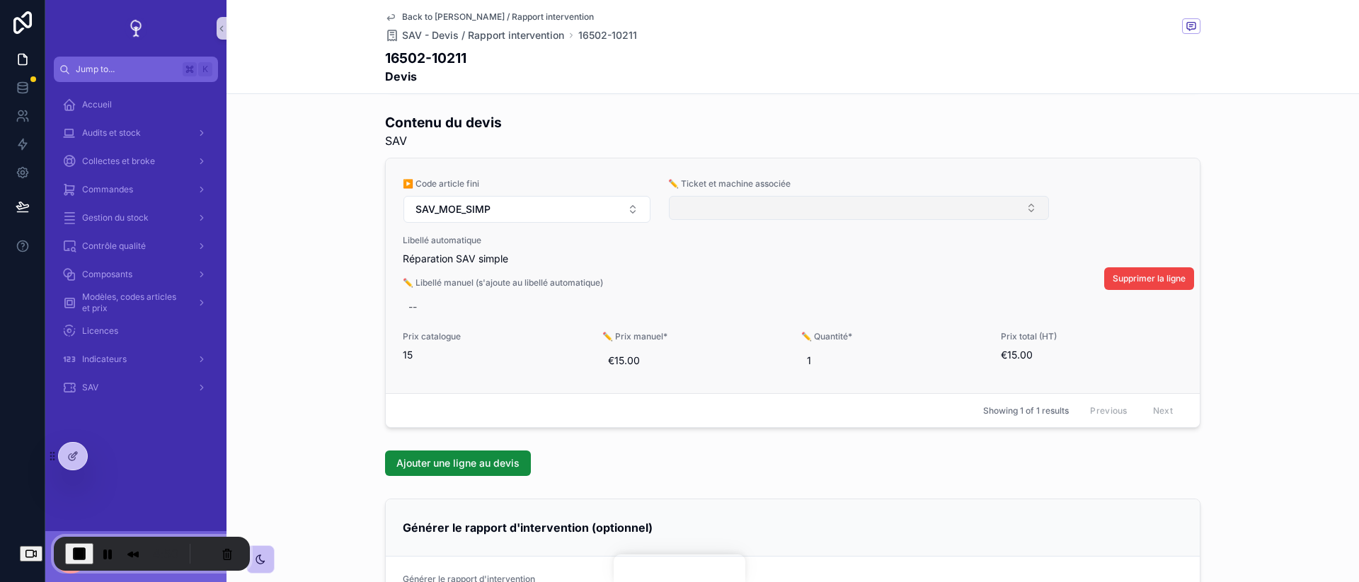
click at [723, 202] on button "Select Button" at bounding box center [859, 208] width 380 height 24
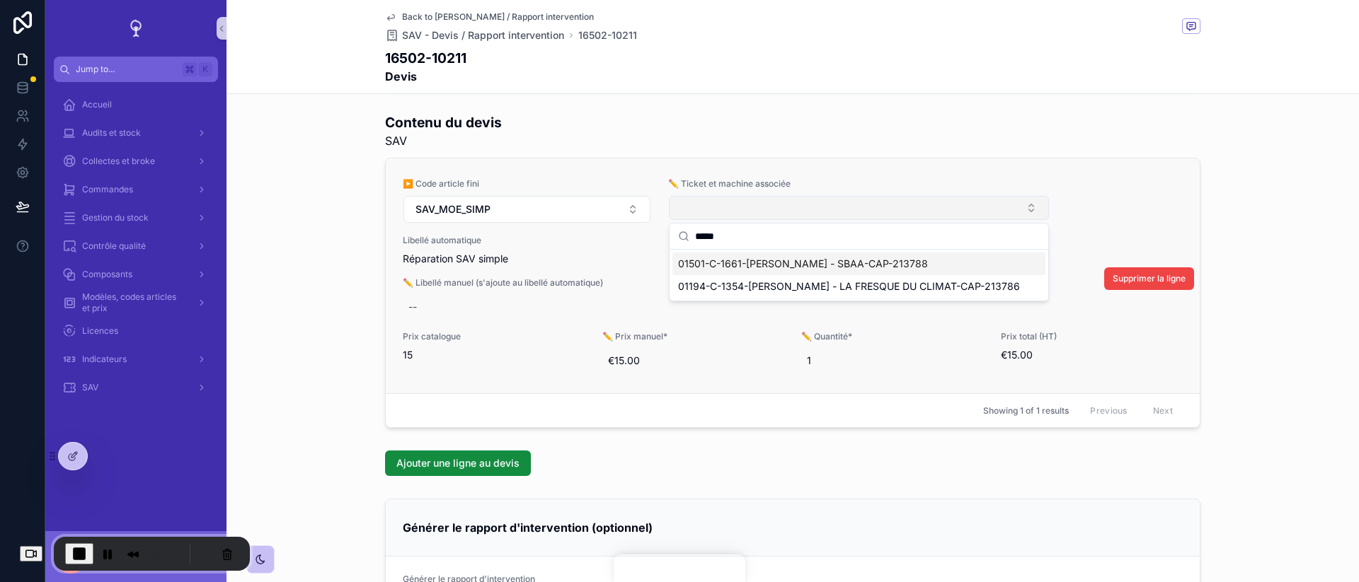
type input "******"
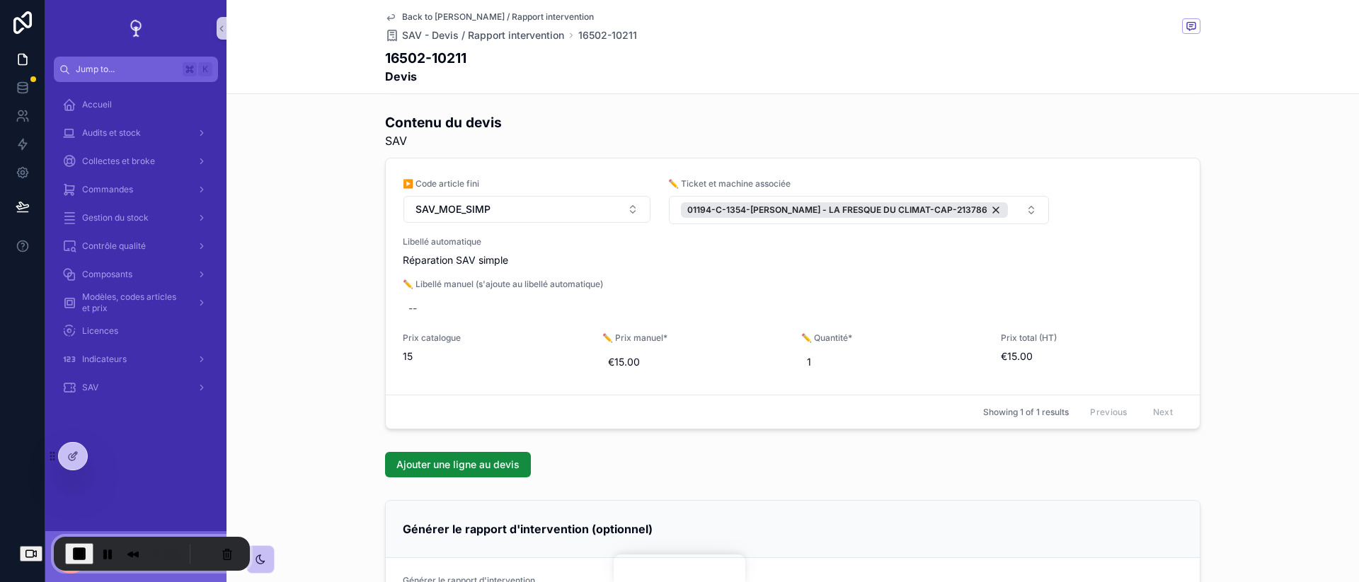
click at [1272, 271] on div "Contenu du devis SAV ▶️ Code article fini SAV_MOE_SIMP ✏️ Ticket et machine ass…" at bounding box center [792, 271] width 1132 height 328
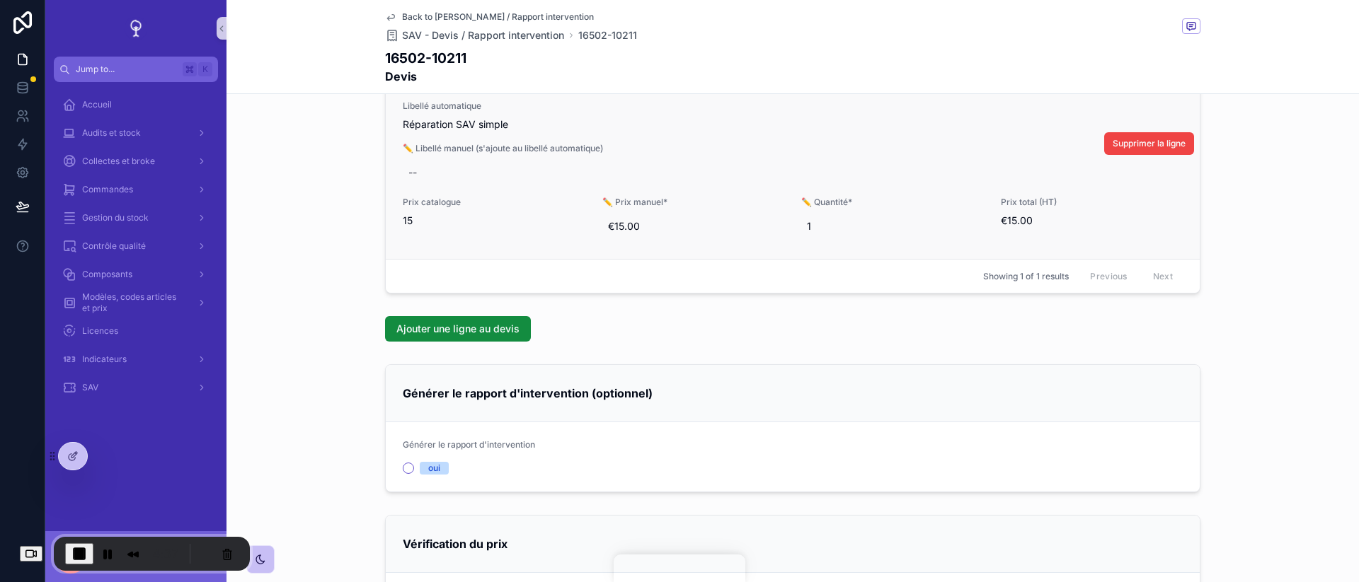
scroll to position [282, 0]
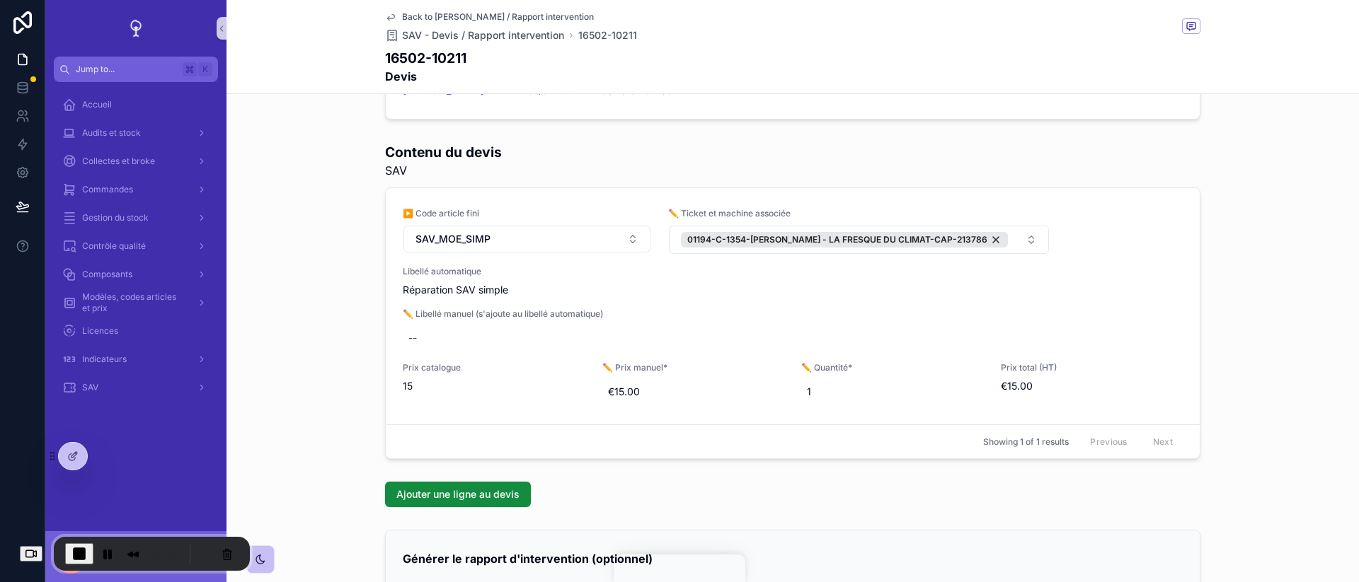
click at [1272, 183] on div "Contenu du devis SAV ▶️ Code article fini SAV_MOE_SIMP ✏️ Ticket et machine ass…" at bounding box center [792, 301] width 1132 height 328
click at [1044, 248] on button "01194-C-1354-[PERSON_NAME] - LA FRESQUE DU CLIMAT-CAP-213786" at bounding box center [859, 240] width 380 height 28
click at [1025, 234] on button "01194-C-1354-[PERSON_NAME] - LA FRESQUE DU CLIMAT-CAP-213786" at bounding box center [859, 240] width 380 height 28
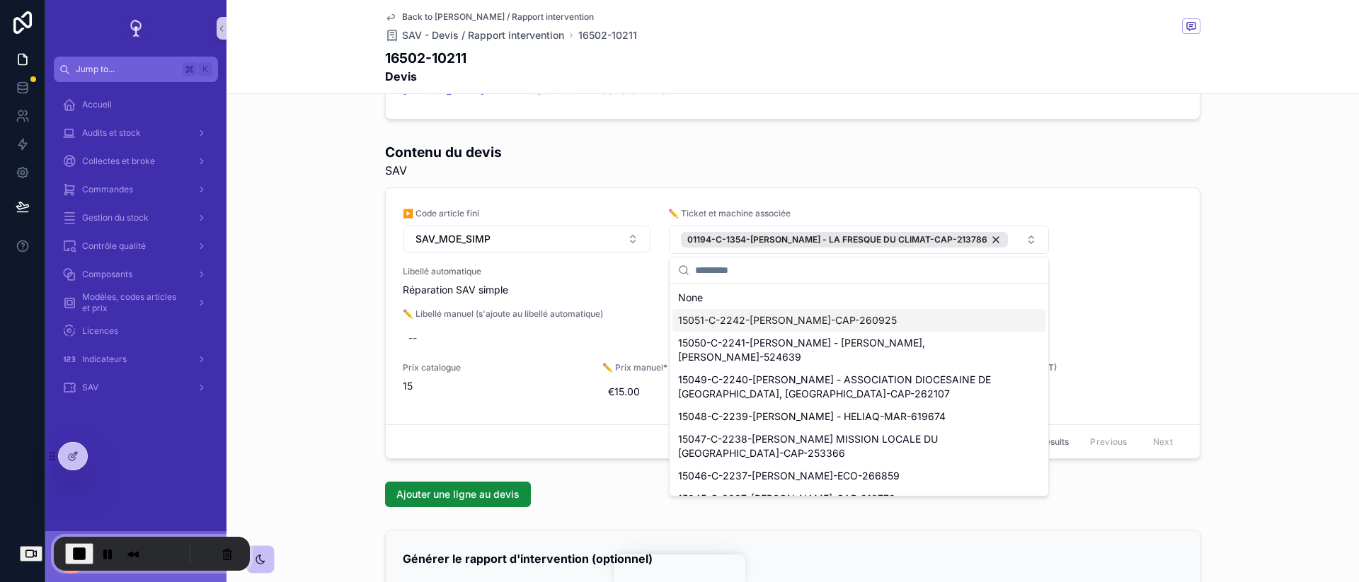
click at [965, 323] on div "15051-C-2242-[PERSON_NAME]-CAP-260925" at bounding box center [858, 320] width 373 height 23
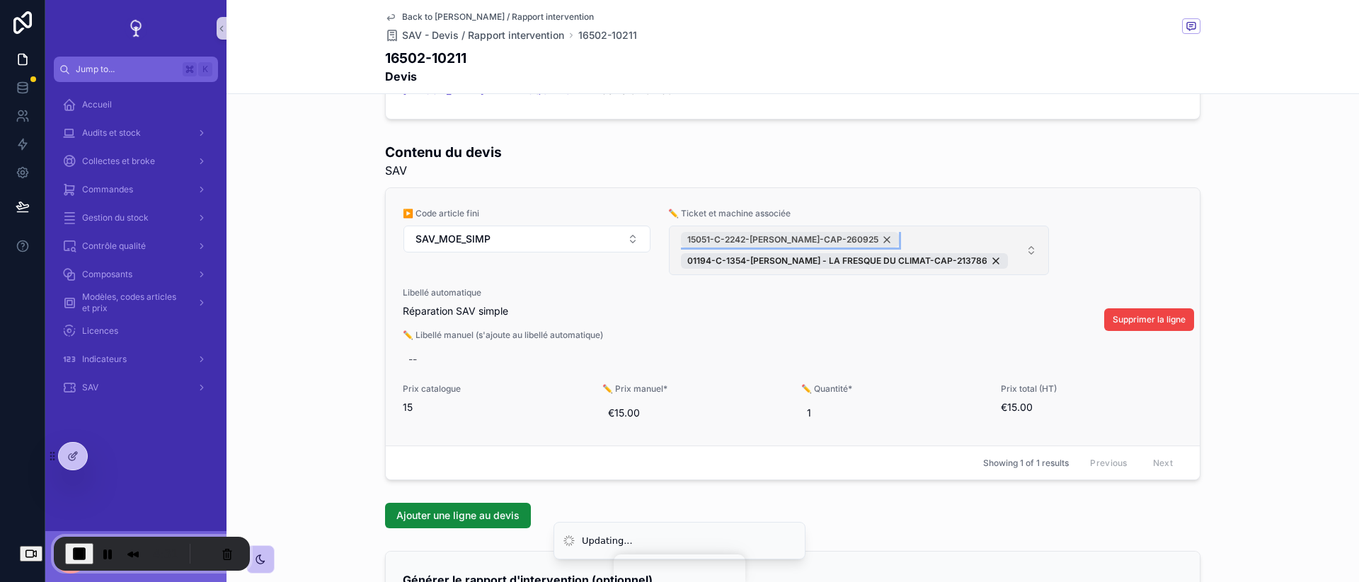
click at [880, 237] on div "15051-C-2242-[PERSON_NAME]-CAP-260925" at bounding box center [790, 240] width 218 height 16
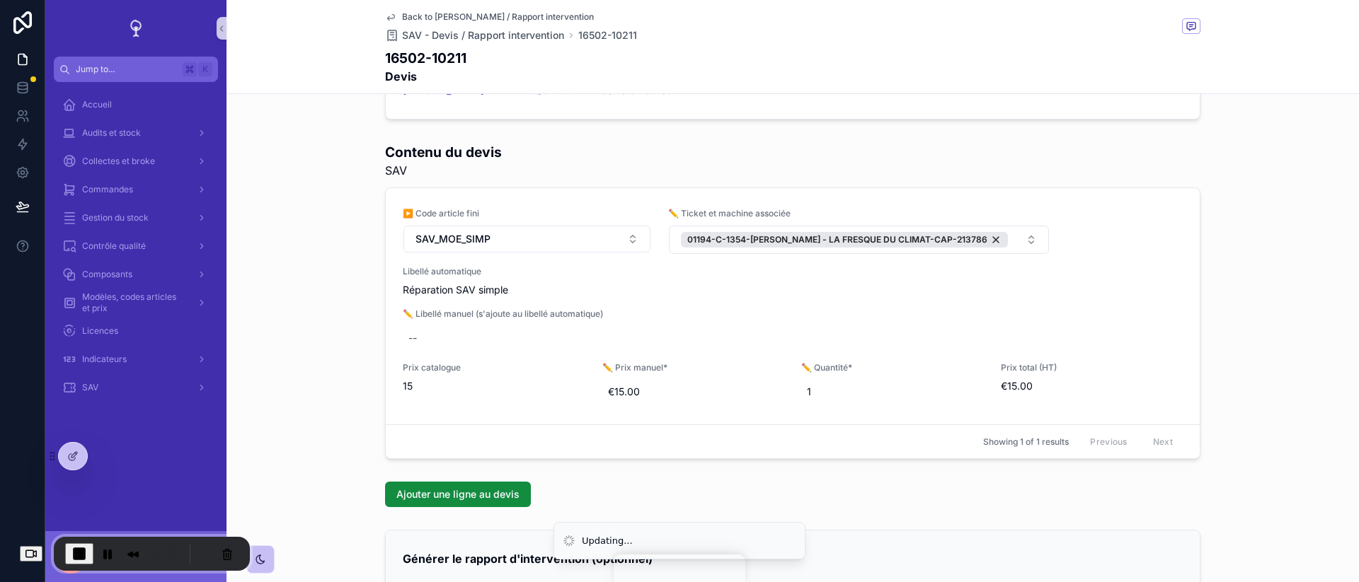
click at [1238, 280] on div "Contenu du devis SAV ▶️ Code article fini SAV_MOE_SIMP ✏️ Ticket et machine ass…" at bounding box center [792, 301] width 1132 height 328
click at [1262, 353] on div "Contenu du devis SAV ▶️ Code article fini SAV_MOE_SIMP ✏️ Ticket et machine ass…" at bounding box center [792, 301] width 1132 height 328
click at [86, 561] on button "End Recording" at bounding box center [79, 553] width 28 height 21
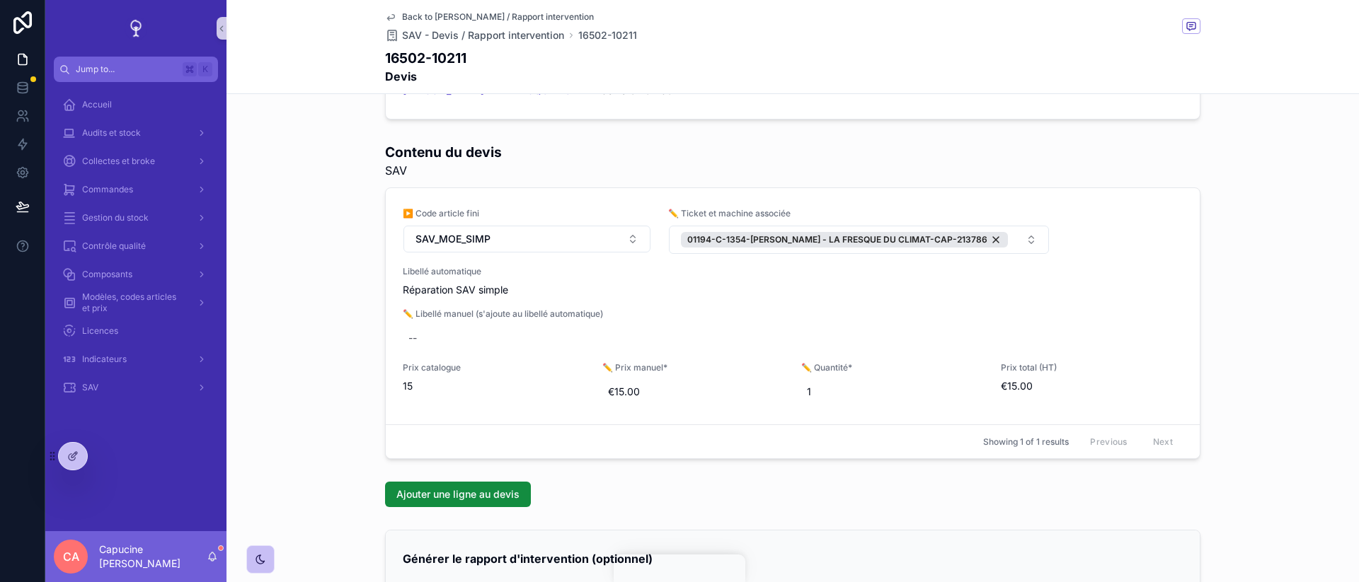
click at [1275, 292] on div "Contenu du devis SAV ▶️ Code article fini SAV_MOE_SIMP ✏️ Ticket et machine ass…" at bounding box center [792, 301] width 1132 height 328
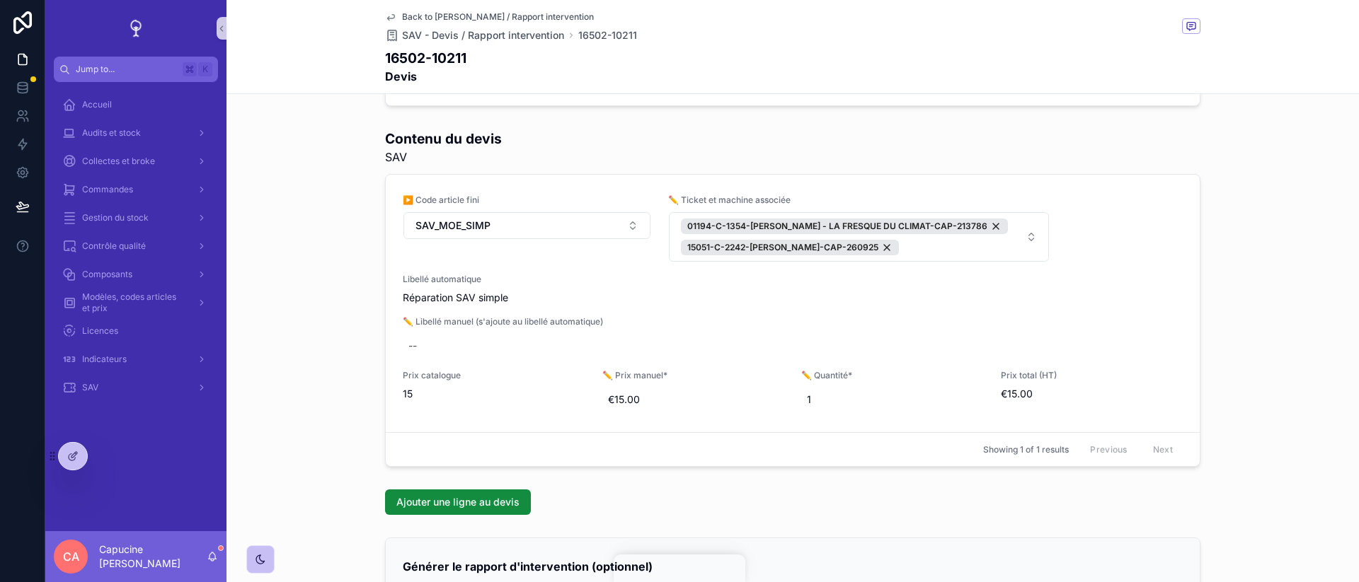
scroll to position [287, 0]
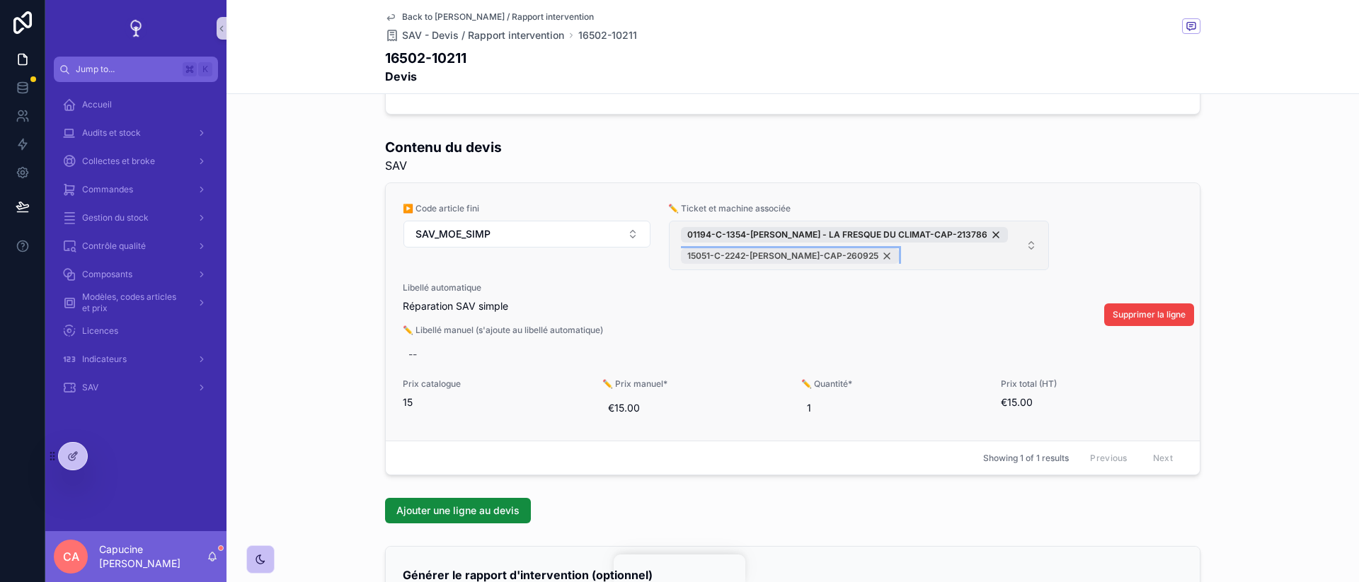
click at [881, 255] on div "15051-C-2242-[PERSON_NAME]-CAP-260925" at bounding box center [790, 256] width 218 height 16
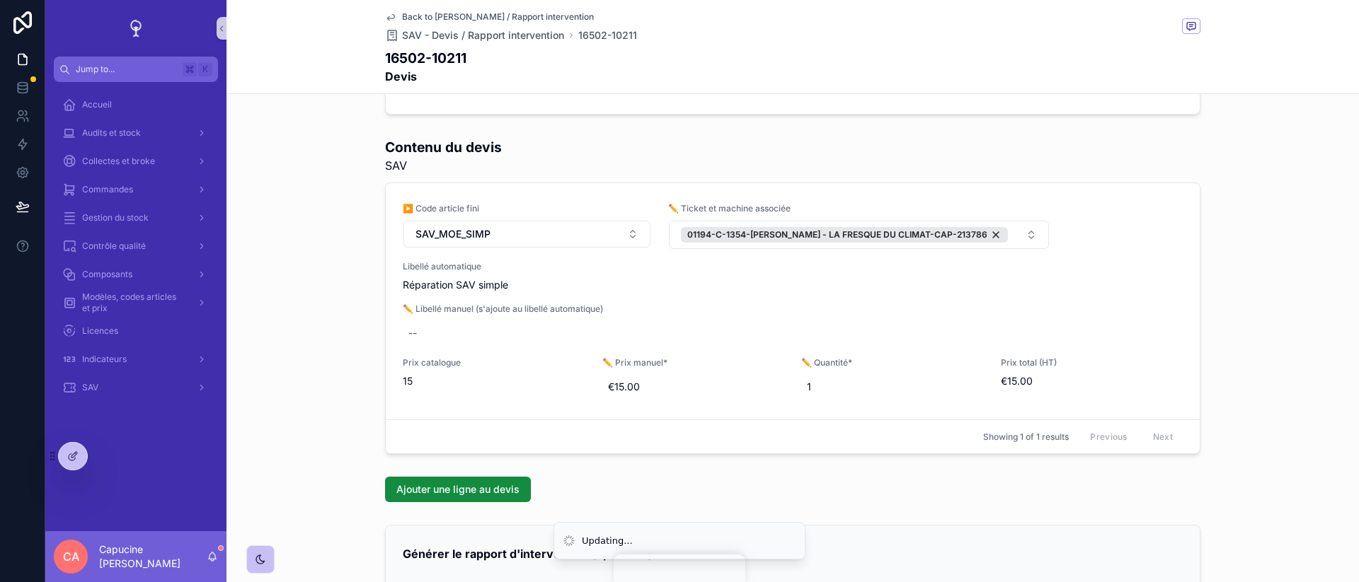
click at [1306, 281] on div "Contenu du devis SAV ▶️ Code article fini SAV_MOE_SIMP ✏️ Ticket et machine ass…" at bounding box center [792, 296] width 1132 height 328
click at [313, 266] on div "Contenu du devis SAV ▶️ Code article fini SAV_MOE_SIMP ✏️ Ticket et machine ass…" at bounding box center [792, 296] width 1132 height 328
click at [359, 325] on div "Contenu du devis SAV ▶️ Code article fini SAV_MOE_SIMP ✏️ Ticket et machine ass…" at bounding box center [792, 298] width 1132 height 328
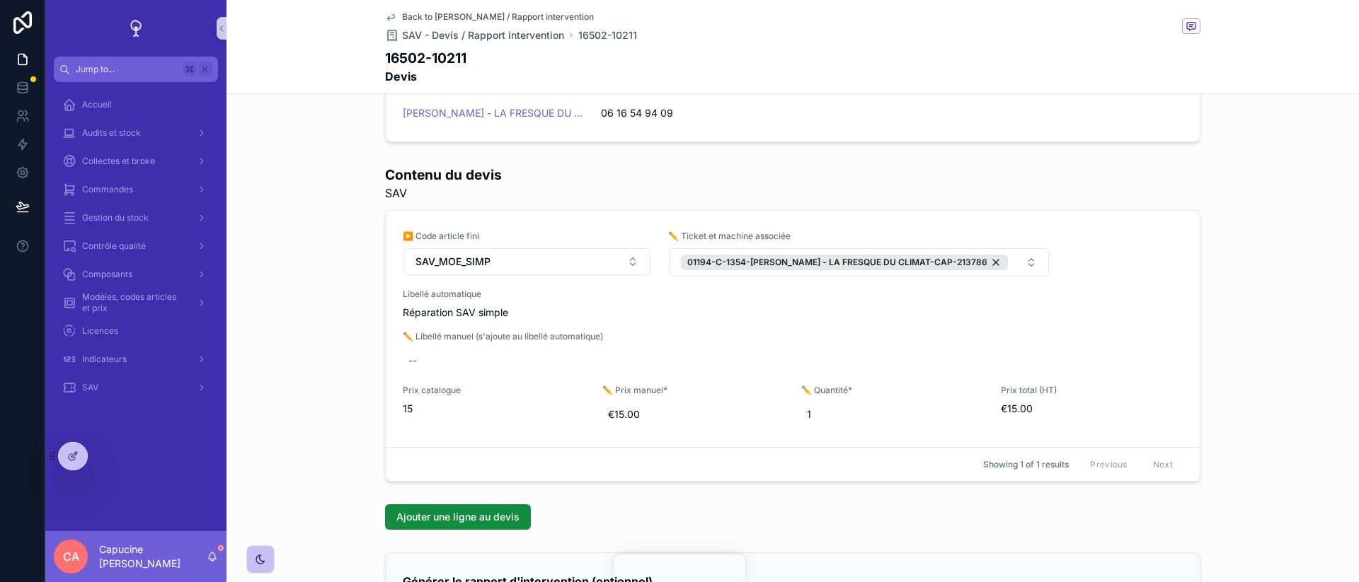
scroll to position [283, 0]
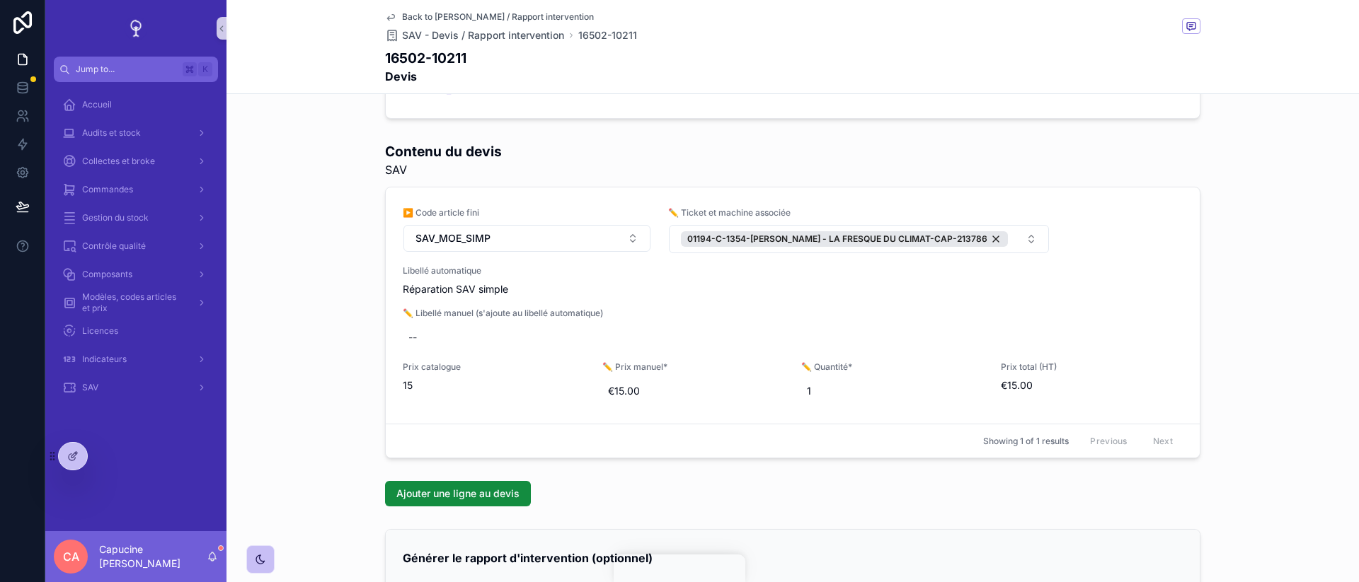
click at [321, 282] on div "Contenu du devis SAV ▶️ Code article fini SAV_MOE_SIMP ✏️ Ticket et machine ass…" at bounding box center [792, 300] width 1132 height 328
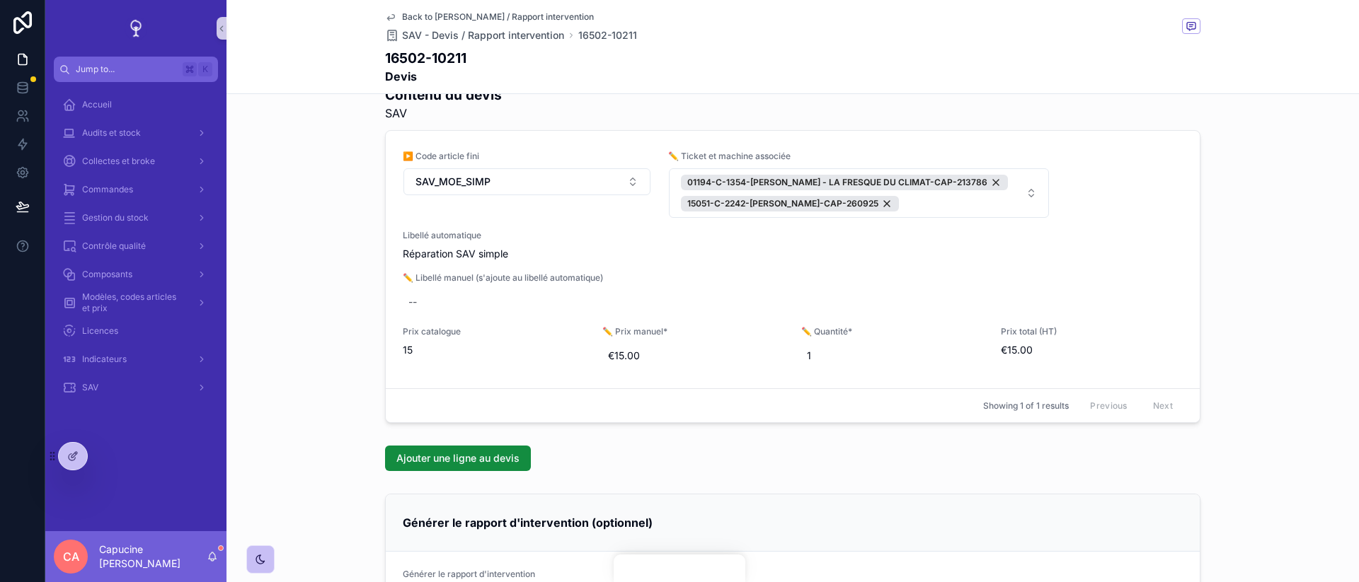
scroll to position [340, 0]
click at [884, 202] on div "15051-C-2242-[PERSON_NAME]-CAP-260925" at bounding box center [790, 203] width 218 height 16
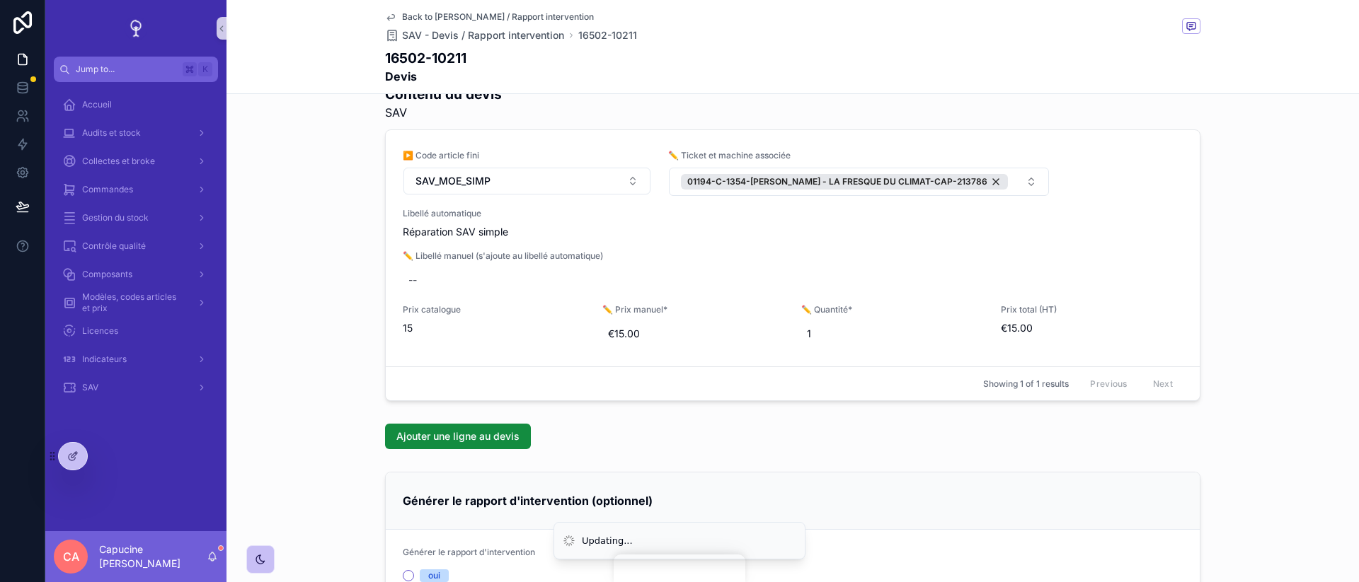
click at [1299, 240] on div "Contenu du devis SAV ▶️ Code article fini SAV_MOE_SIMP ✏️ Ticket et machine ass…" at bounding box center [792, 243] width 1132 height 328
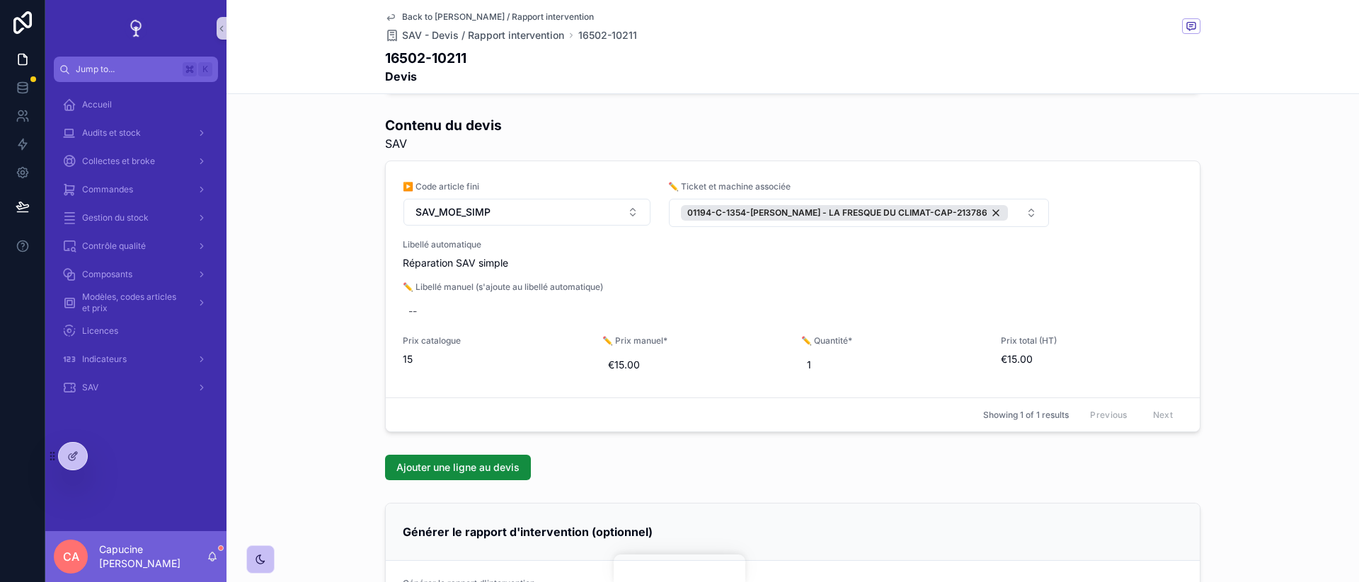
scroll to position [308, 0]
click at [1299, 238] on div "Contenu du devis SAV ▶️ Code article fini SAV_MOE_SIMP ✏️ Ticket et machine ass…" at bounding box center [792, 275] width 1132 height 328
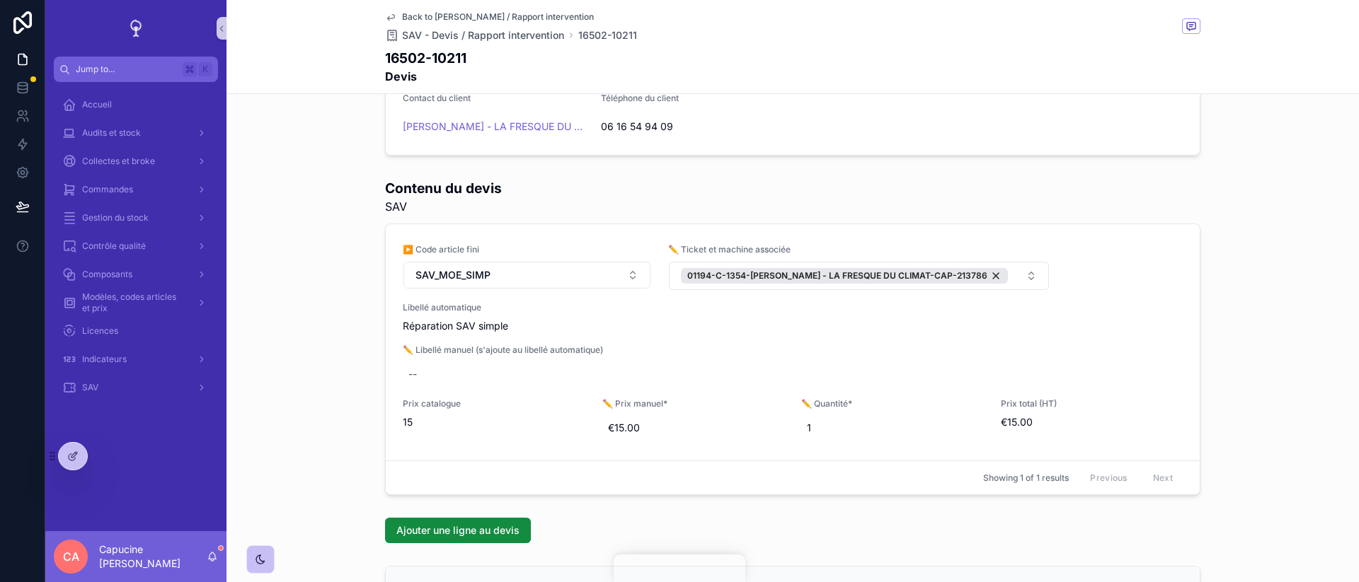
scroll to position [246, 0]
click at [1002, 272] on button "01194-C-1354-[PERSON_NAME] - LA FRESQUE DU CLIMAT-CAP-213786" at bounding box center [859, 277] width 380 height 28
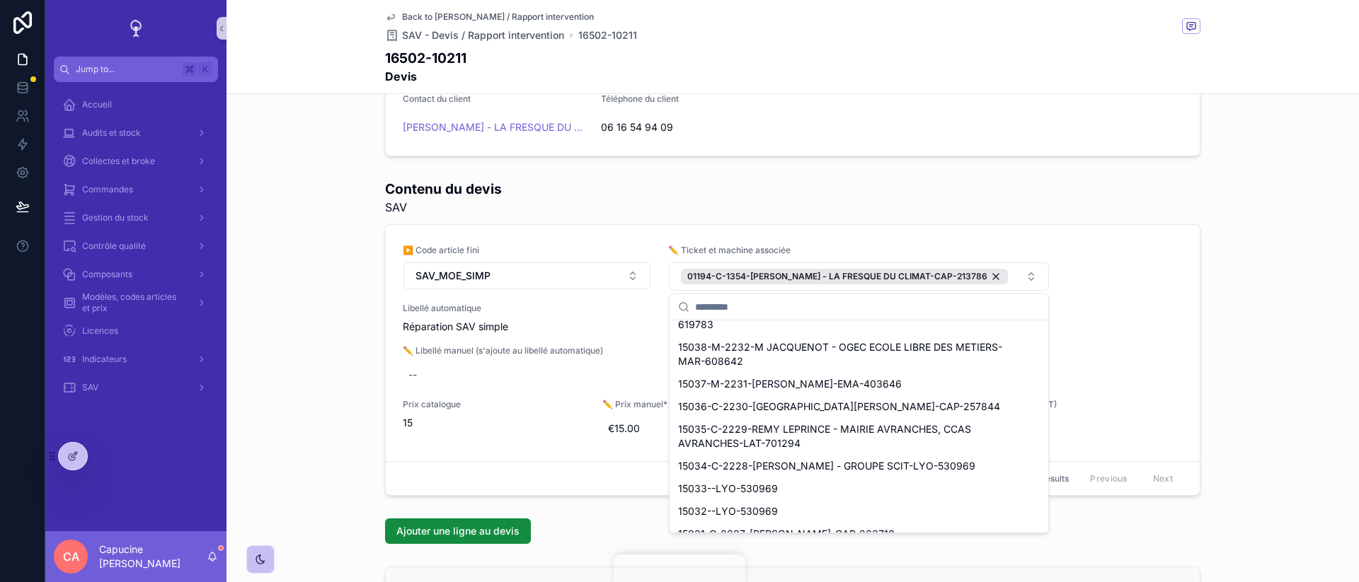
scroll to position [441, 0]
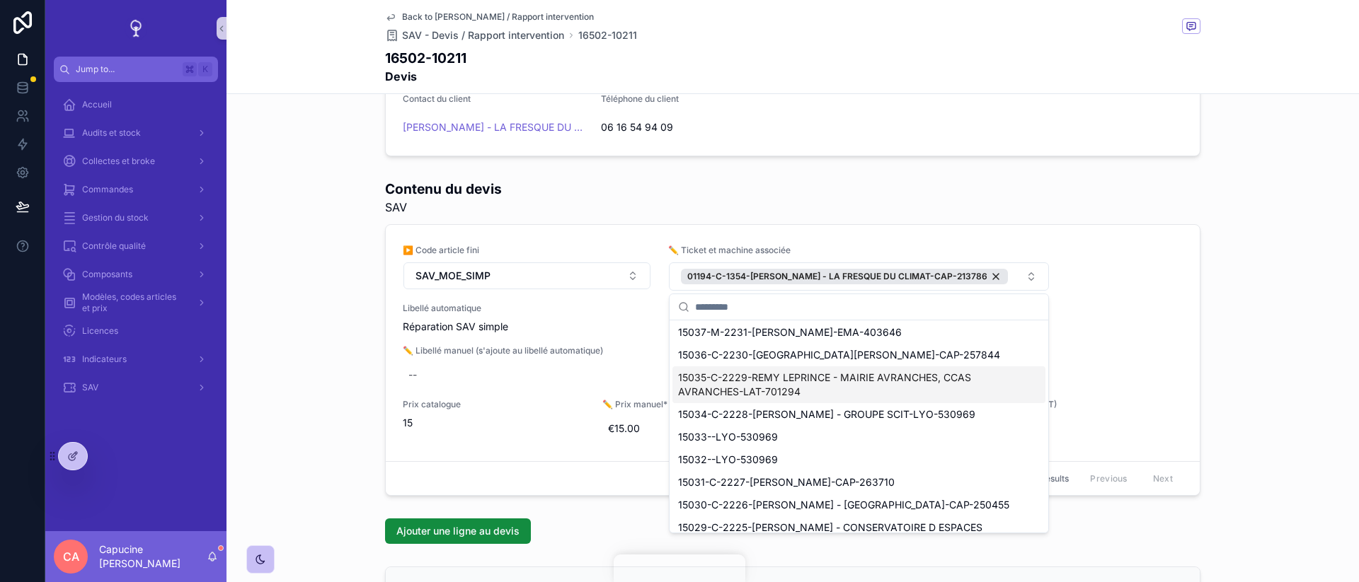
click at [1303, 375] on div "Contenu du devis SAV ▶️ Code article fini SAV_MOE_SIMP ✏️ Ticket et machine ass…" at bounding box center [792, 337] width 1132 height 328
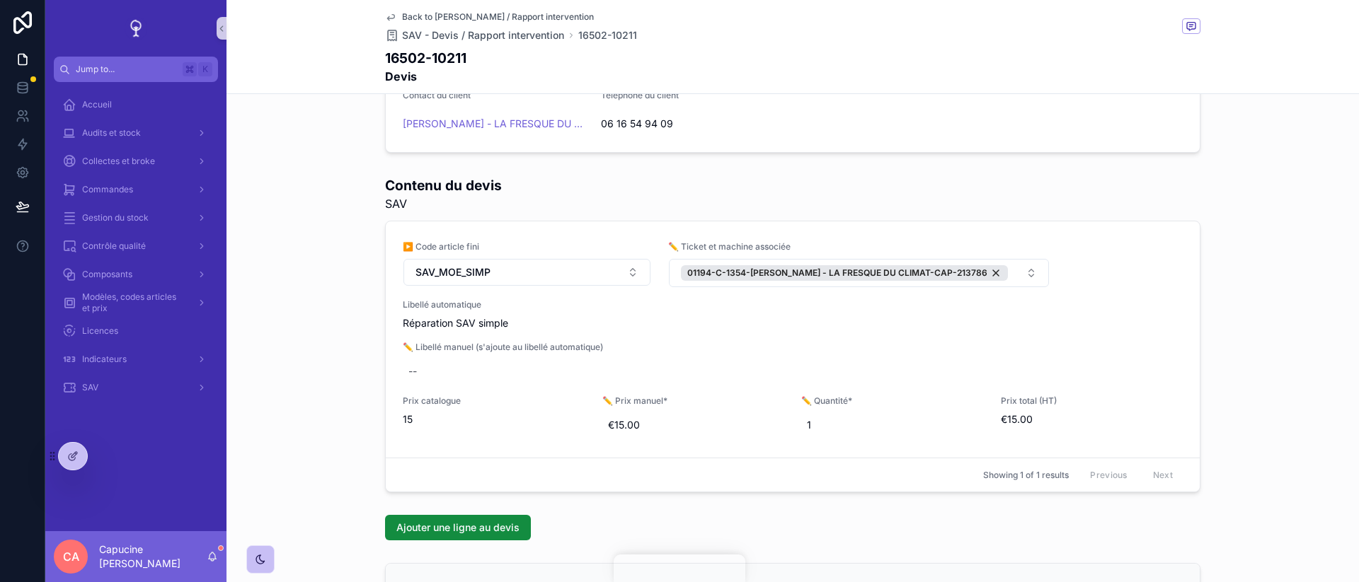
scroll to position [248, 0]
click at [1276, 272] on div "Contenu du devis SAV ▶️ Code article fini SAV_MOE_SIMP ✏️ Ticket et machine ass…" at bounding box center [792, 335] width 1132 height 328
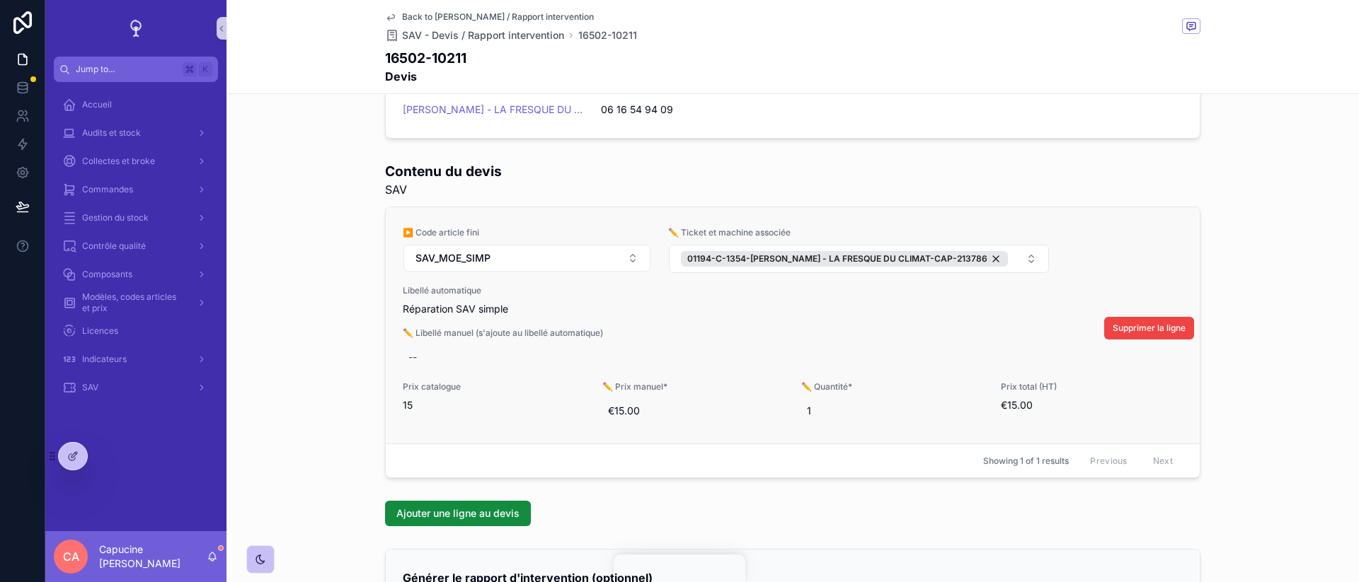
scroll to position [268, 0]
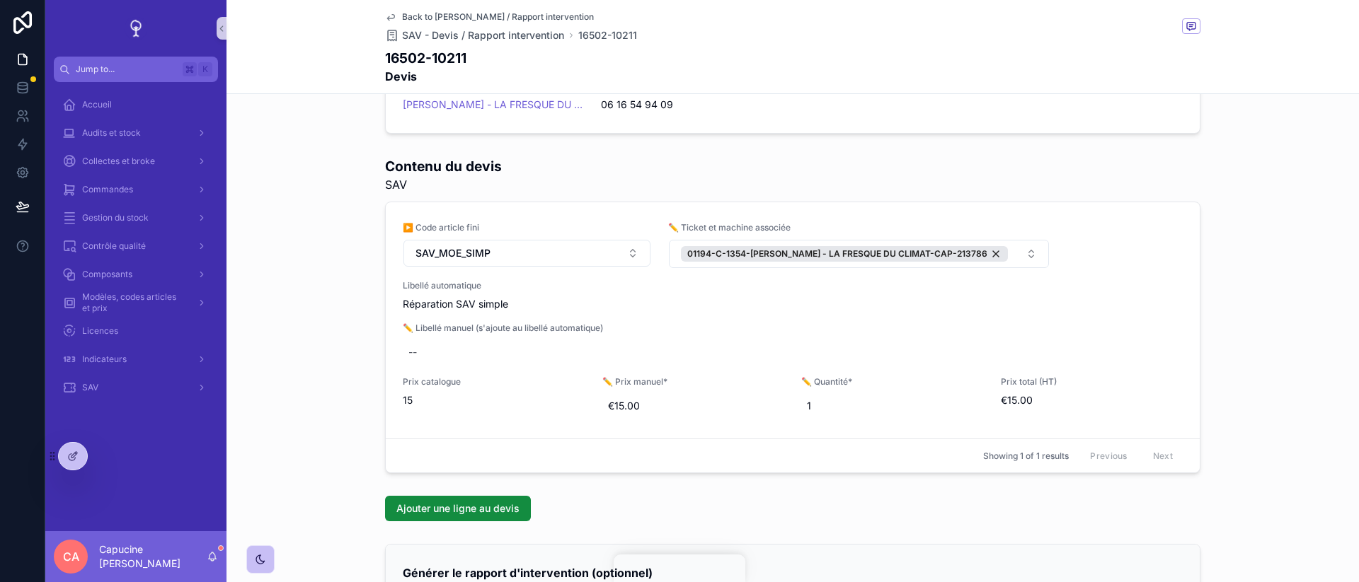
click at [732, 524] on div "Ajouter une ligne au devis" at bounding box center [792, 508] width 1132 height 37
click at [751, 516] on div "Ajouter une ligne au devis" at bounding box center [792, 508] width 815 height 25
click at [742, 513] on div "Ajouter une ligne au devis" at bounding box center [792, 508] width 815 height 25
click at [742, 518] on div "Ajouter une ligne au devis" at bounding box center [792, 508] width 815 height 25
click at [724, 515] on div "Ajouter une ligne au devis" at bounding box center [792, 508] width 815 height 25
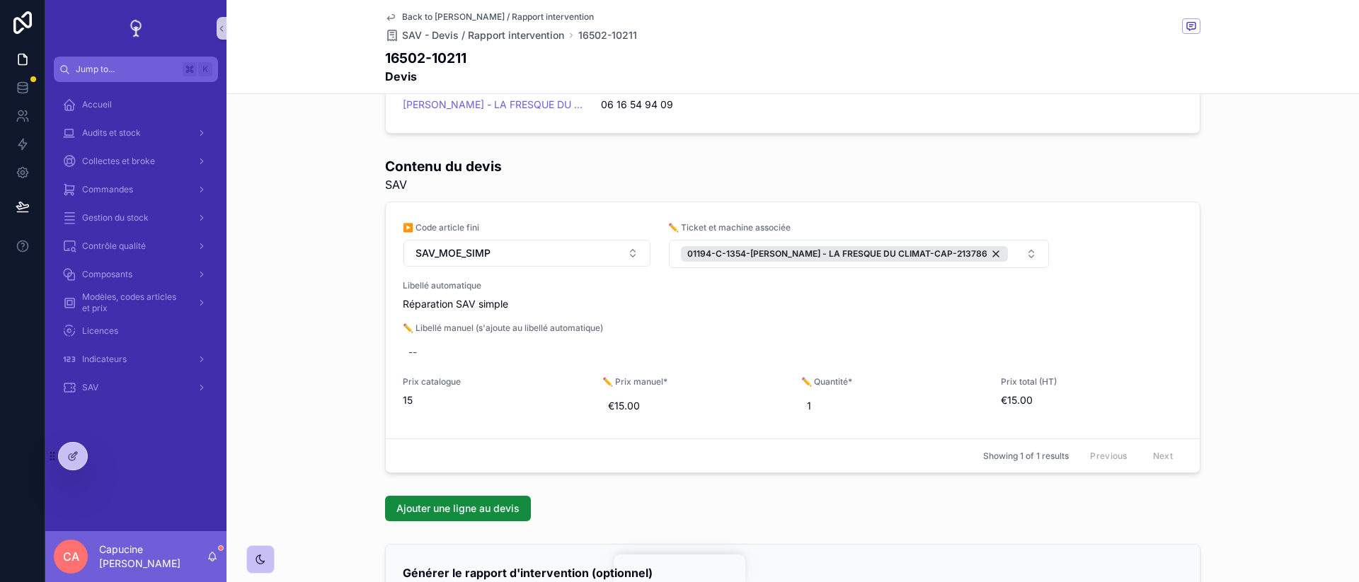
click at [727, 515] on div "Ajouter une ligne au devis" at bounding box center [792, 508] width 815 height 25
click at [731, 509] on div "Ajouter une ligne au devis" at bounding box center [792, 508] width 815 height 25
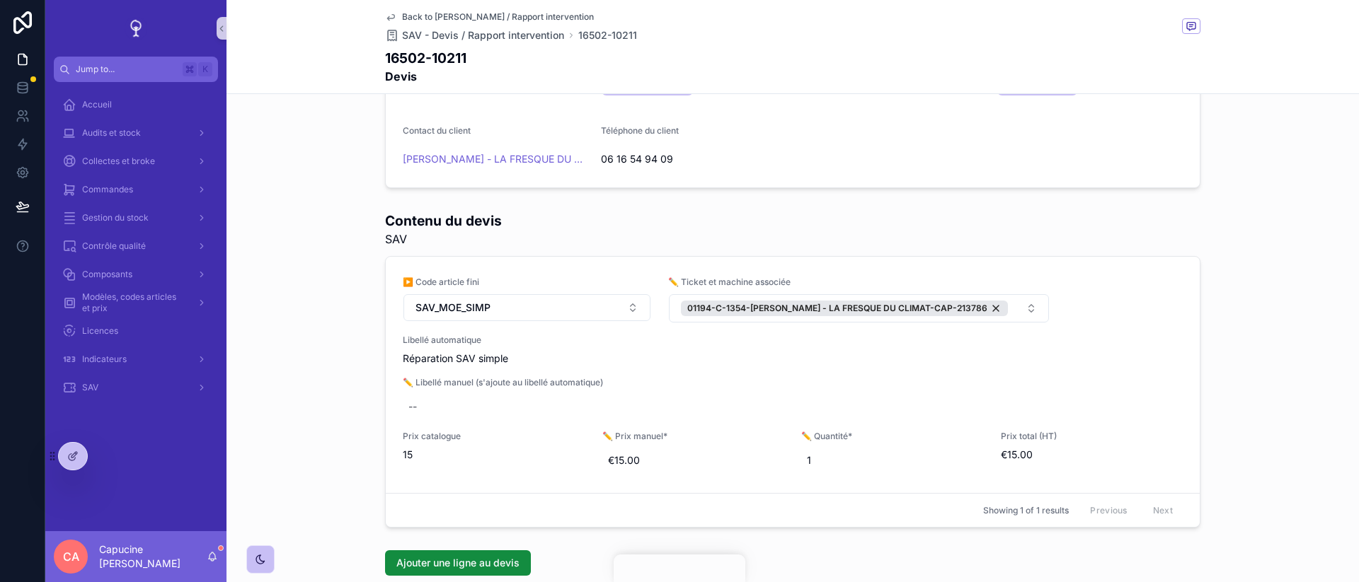
scroll to position [271, 0]
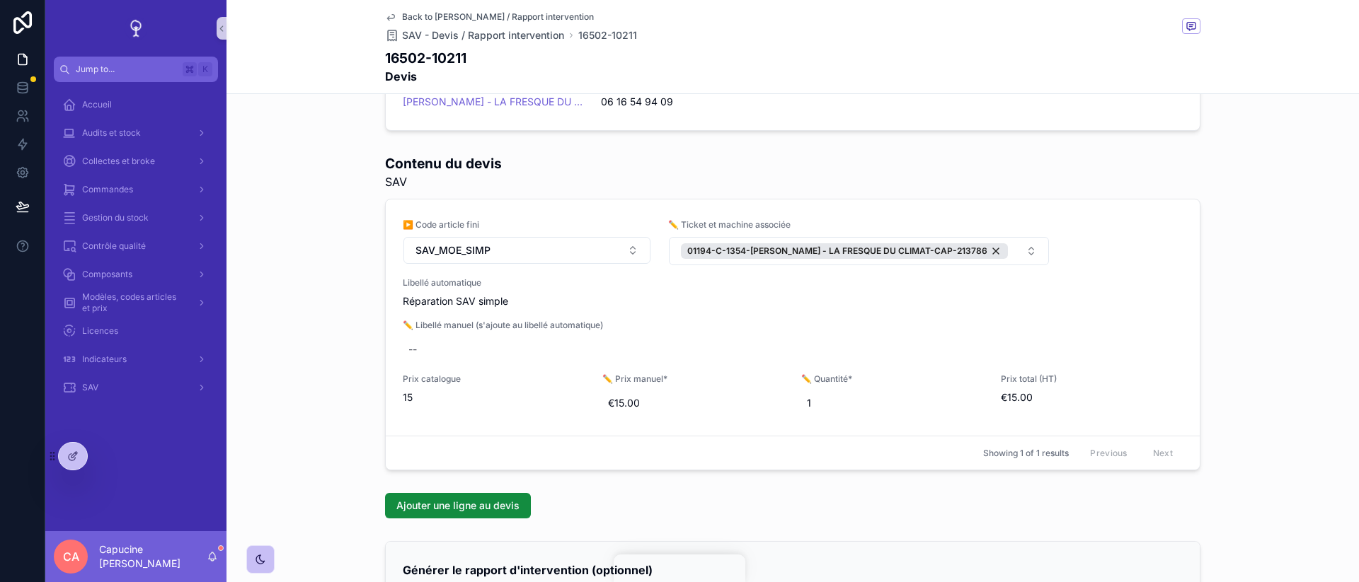
click at [1294, 391] on div "Contenu du devis SAV ▶️ Code article fini SAV_MOE_SIMP ✏️ Ticket et machine ass…" at bounding box center [792, 312] width 1132 height 328
click at [1292, 399] on div "Contenu du devis SAV ▶️ Code article fini SAV_MOE_SIMP ✏️ Ticket et machine ass…" at bounding box center [792, 312] width 1132 height 328
click at [1235, 344] on div "Contenu du devis SAV ▶️ Code article fini SAV_MOE_SIMP ✏️ Ticket et machine ass…" at bounding box center [792, 312] width 1132 height 328
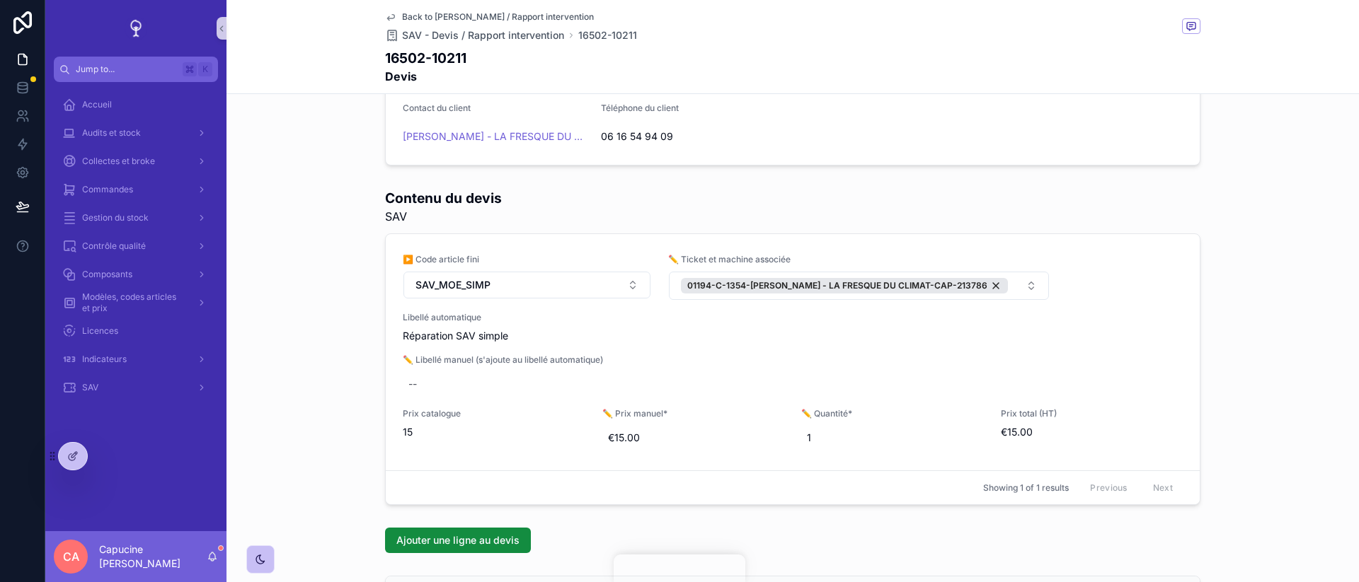
scroll to position [251, 0]
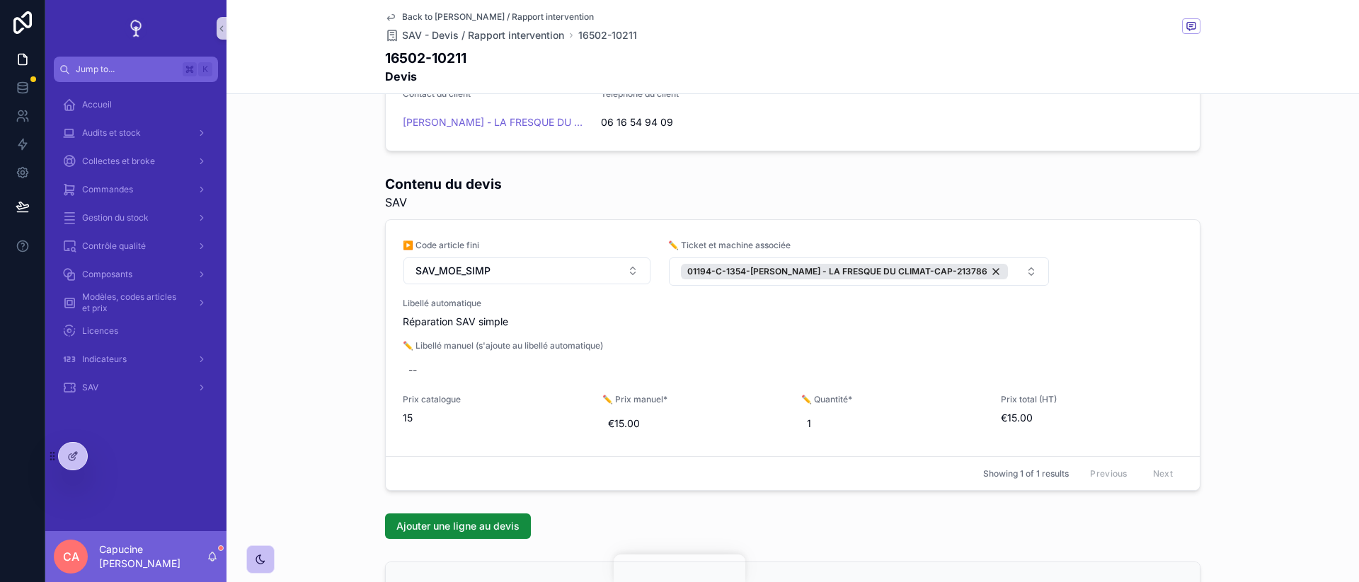
click at [1269, 283] on div "Contenu du devis SAV ▶️ Code article fini SAV_MOE_SIMP ✏️ Ticket et machine ass…" at bounding box center [792, 332] width 1132 height 328
click at [1267, 286] on div "Contenu du devis SAV ▶️ Code article fini SAV_MOE_SIMP ✏️ Ticket et machine ass…" at bounding box center [792, 332] width 1132 height 328
click at [1267, 292] on div "Contenu du devis SAV ▶️ Code article fini SAV_MOE_SIMP ✏️ Ticket et machine ass…" at bounding box center [792, 332] width 1132 height 328
click at [1267, 297] on div "Contenu du devis SAV ▶️ Code article fini SAV_MOE_SIMP ✏️ Ticket et machine ass…" at bounding box center [792, 332] width 1132 height 328
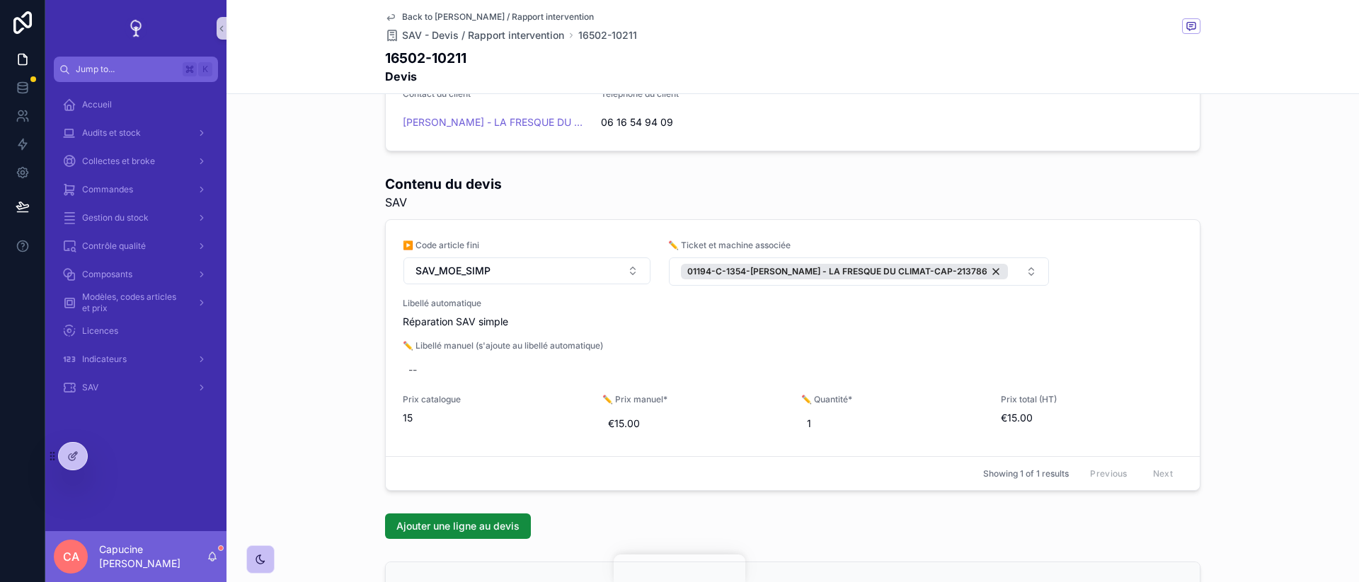
click at [1267, 297] on div "Contenu du devis SAV ▶️ Code article fini SAV_MOE_SIMP ✏️ Ticket et machine ass…" at bounding box center [792, 332] width 1132 height 328
click at [1270, 283] on div "Contenu du devis SAV ▶️ Code article fini SAV_MOE_SIMP ✏️ Ticket et machine ass…" at bounding box center [792, 332] width 1132 height 328
click at [1270, 296] on div "Contenu du devis SAV ▶️ Code article fini SAV_MOE_SIMP ✏️ Ticket et machine ass…" at bounding box center [792, 332] width 1132 height 328
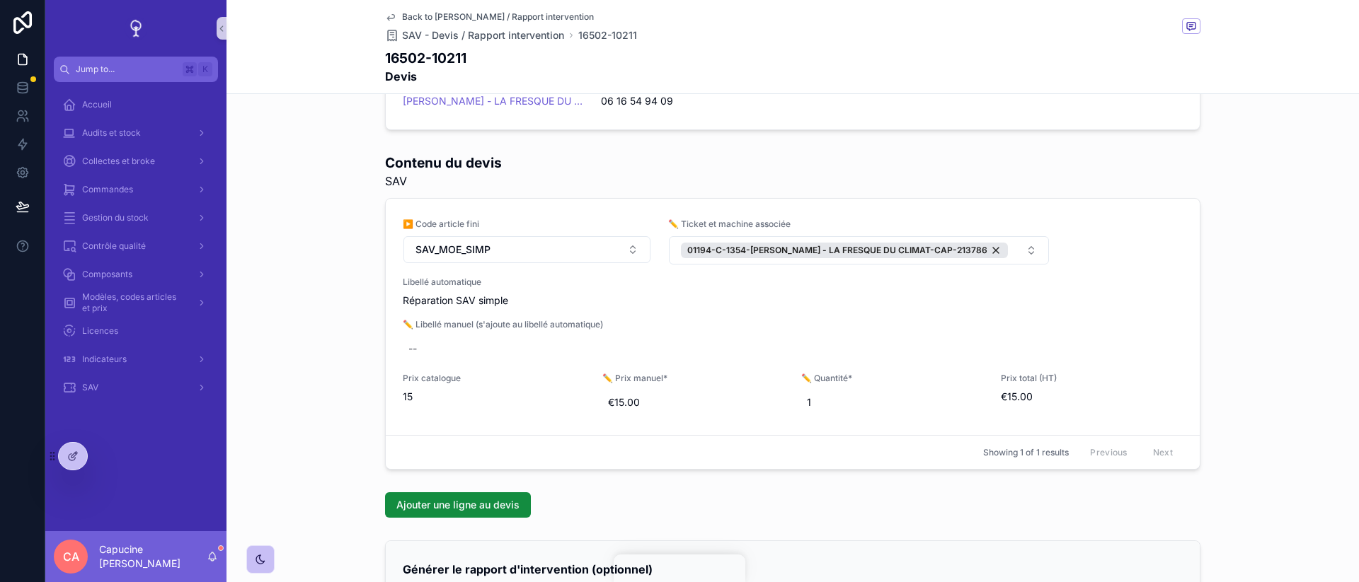
scroll to position [272, 0]
click at [1231, 187] on div "Contenu du devis SAV ▶️ Code article fini SAV_MOE_SIMP ✏️ Ticket et machine ass…" at bounding box center [792, 310] width 1132 height 328
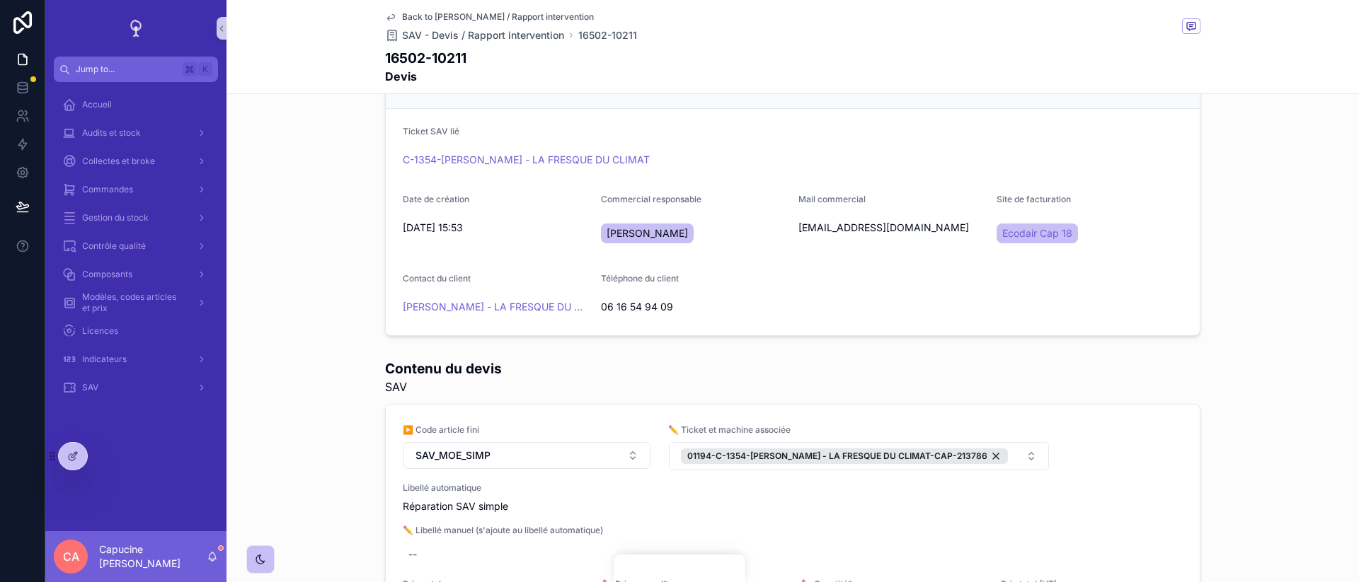
scroll to position [0, 0]
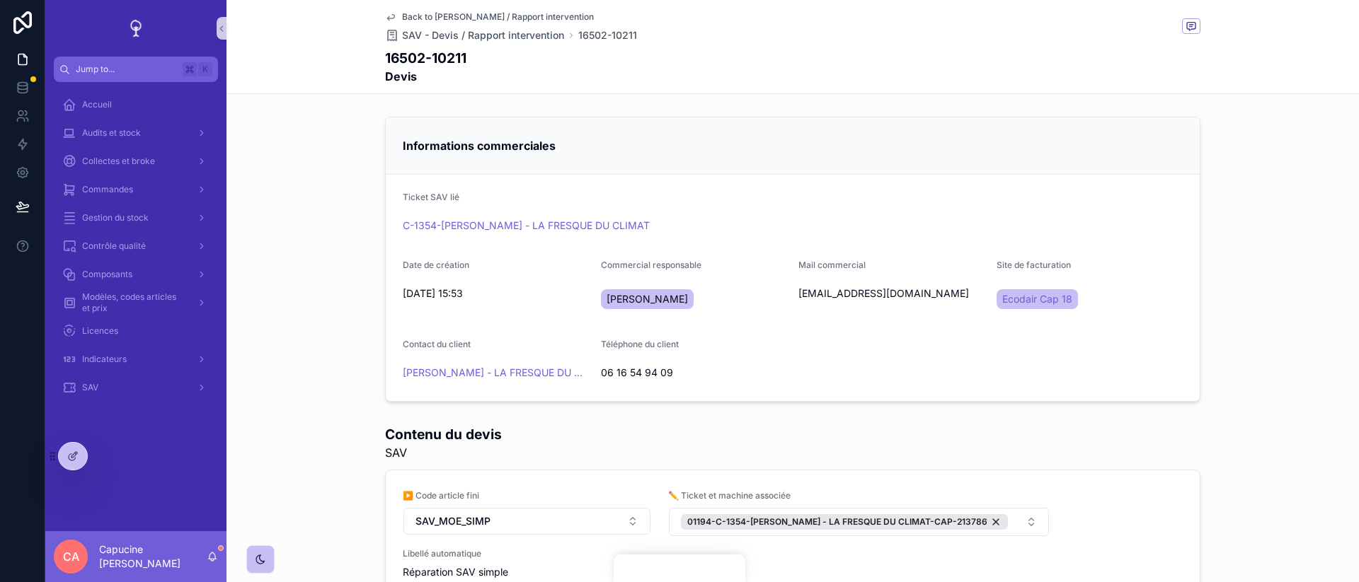
click at [723, 360] on div "Téléphone du client [PHONE_NUMBER]" at bounding box center [694, 361] width 187 height 45
click at [767, 284] on div "[PERSON_NAME]" at bounding box center [694, 299] width 187 height 34
drag, startPoint x: 749, startPoint y: 299, endPoint x: 598, endPoint y: 298, distance: 150.7
click at [598, 298] on form "Ticket SAV lié C-1354-[PERSON_NAME] - LA FRESQUE DU CLIMAT Date de création [DA…" at bounding box center [793, 288] width 814 height 226
click at [681, 299] on span "[PERSON_NAME]" at bounding box center [646, 299] width 81 height 14
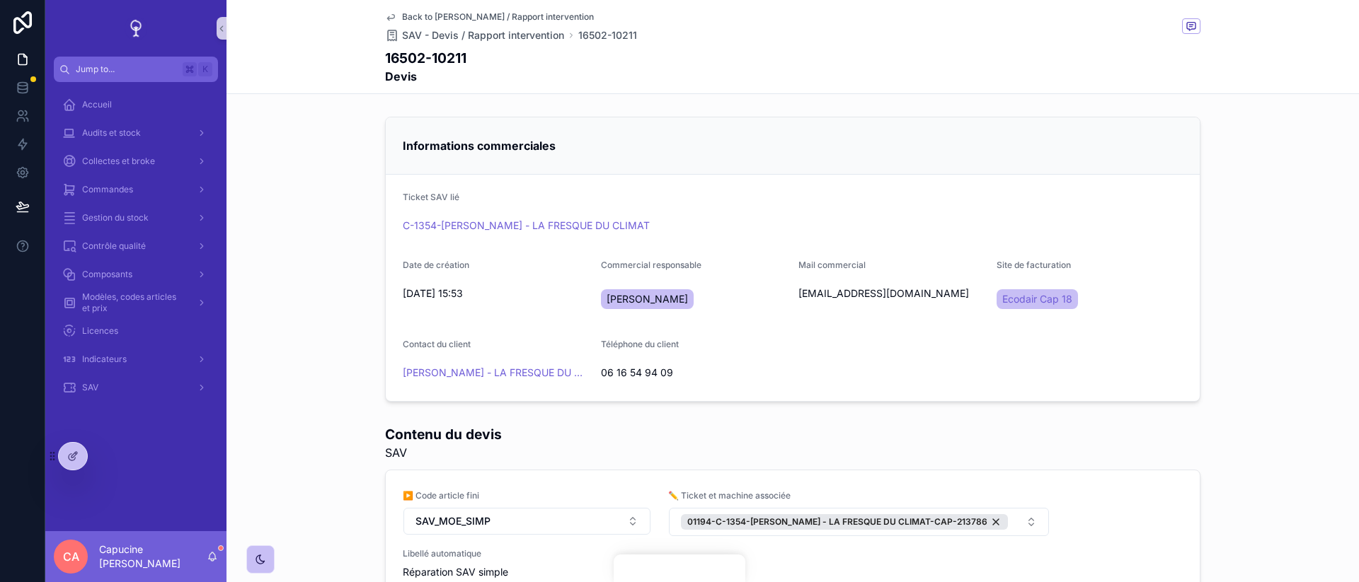
click at [723, 313] on div "[PERSON_NAME]" at bounding box center [694, 299] width 187 height 34
click at [71, 461] on icon at bounding box center [72, 456] width 11 height 11
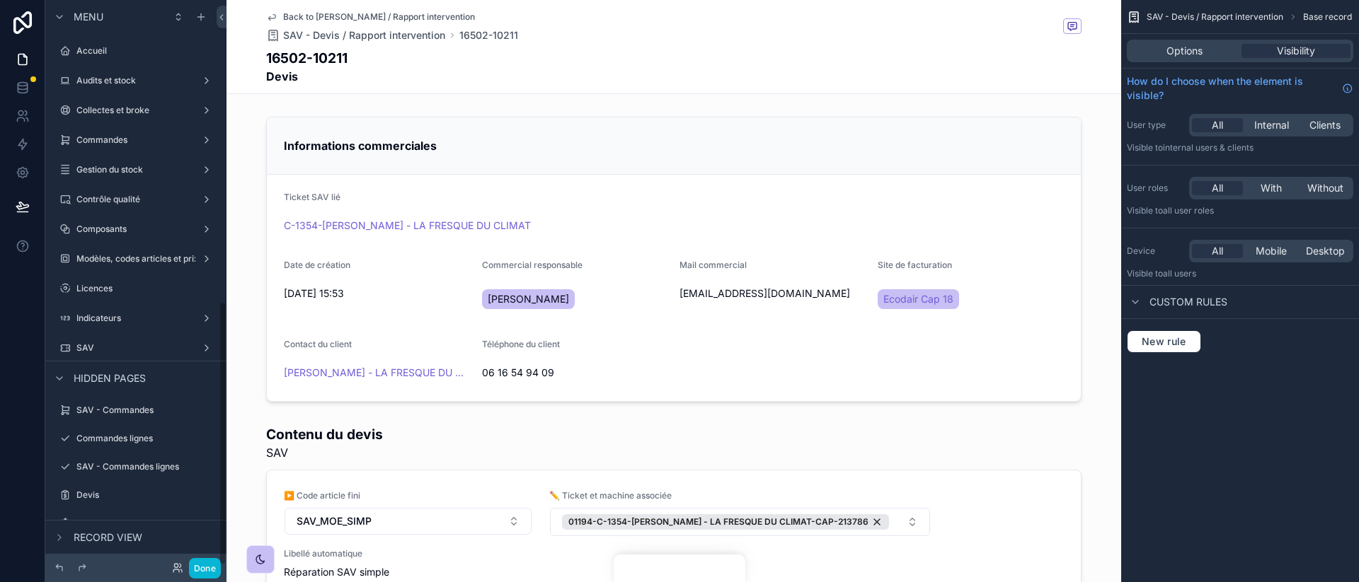
scroll to position [645, 0]
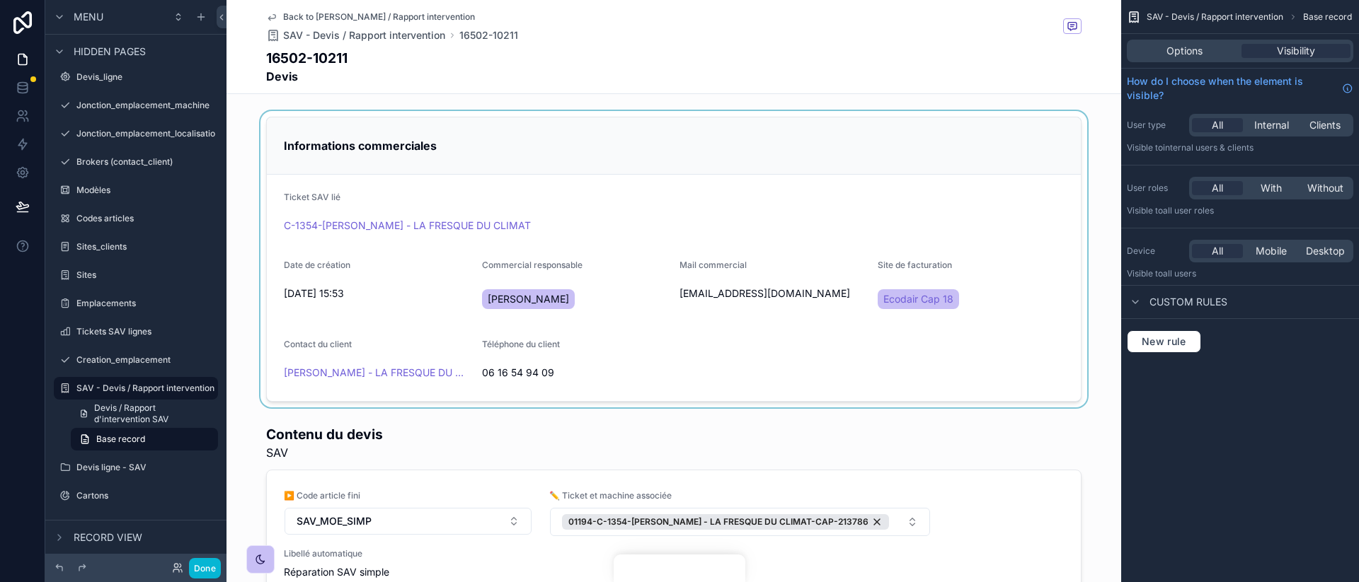
click at [655, 238] on div "scrollable content" at bounding box center [673, 259] width 894 height 297
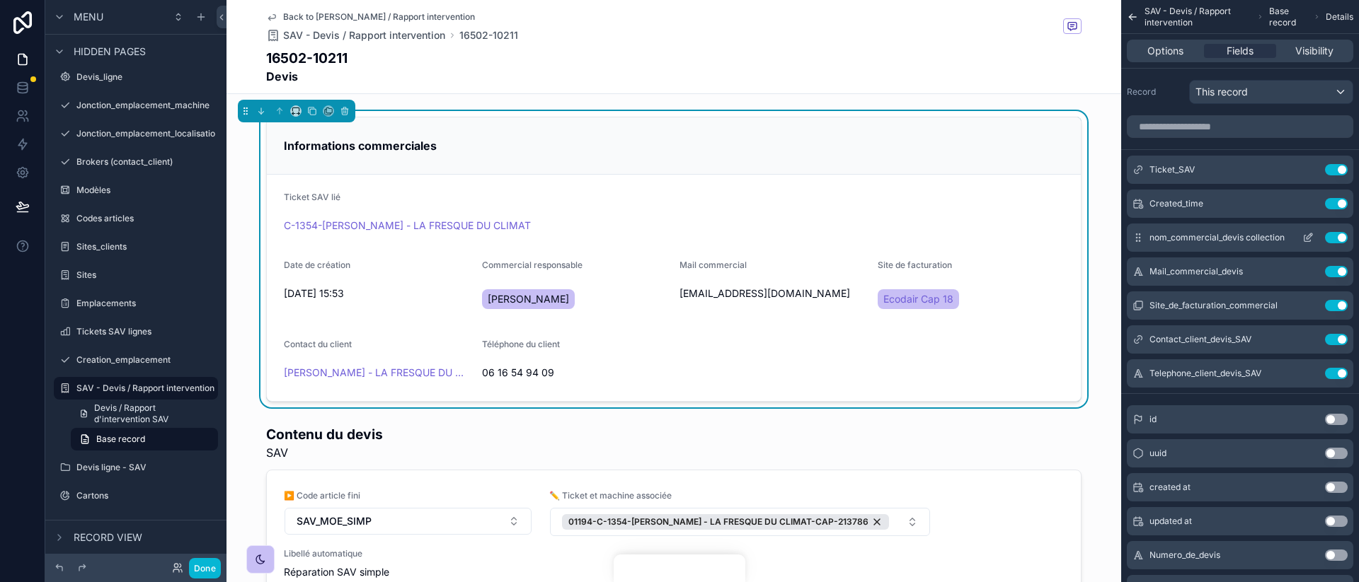
click at [1305, 239] on icon "scrollable content" at bounding box center [1307, 237] width 11 height 11
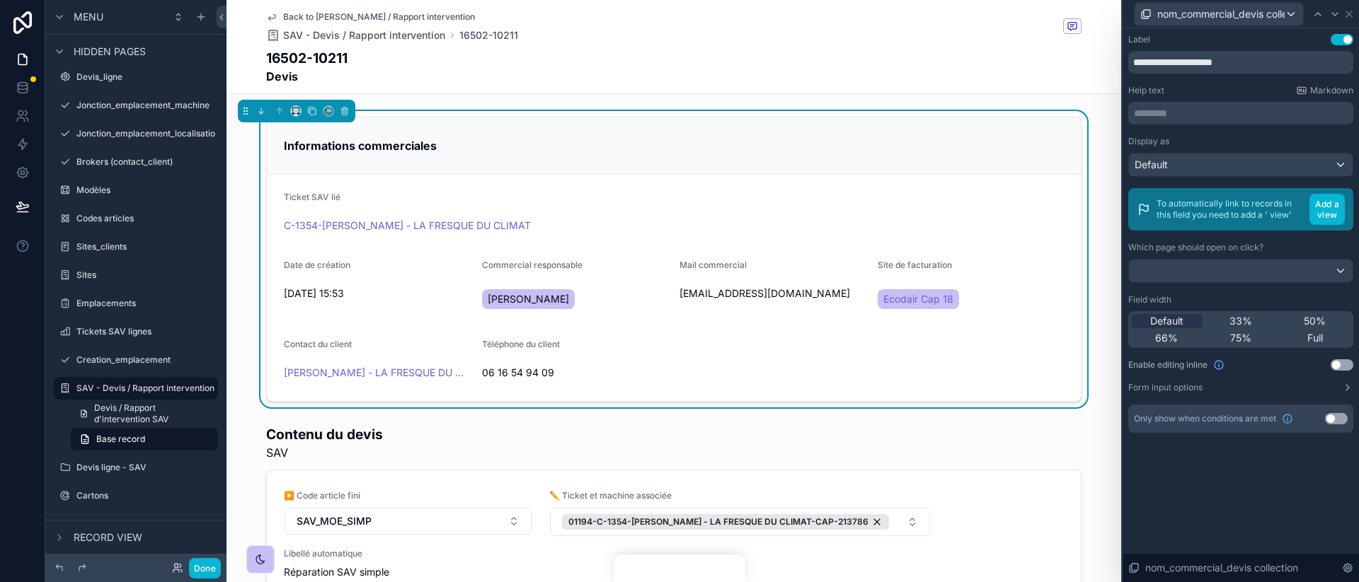
click at [1341, 362] on button "Use setting" at bounding box center [1341, 364] width 23 height 11
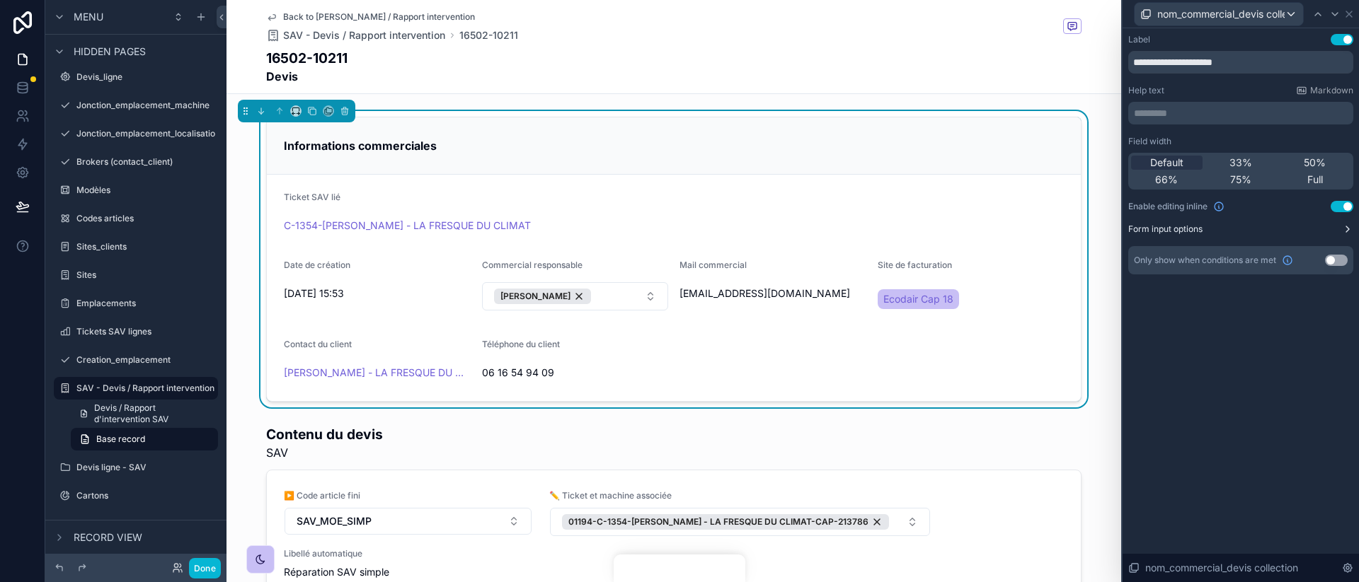
click at [1322, 233] on button "Form input options" at bounding box center [1240, 229] width 225 height 11
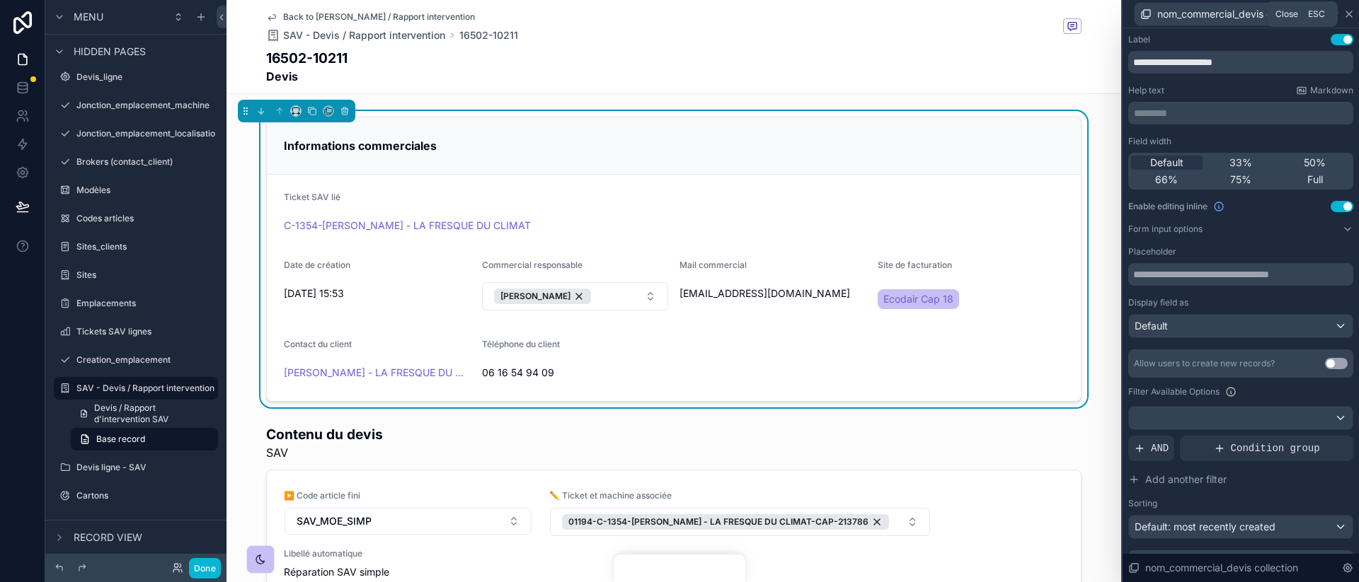
click at [1349, 18] on icon at bounding box center [1348, 13] width 11 height 11
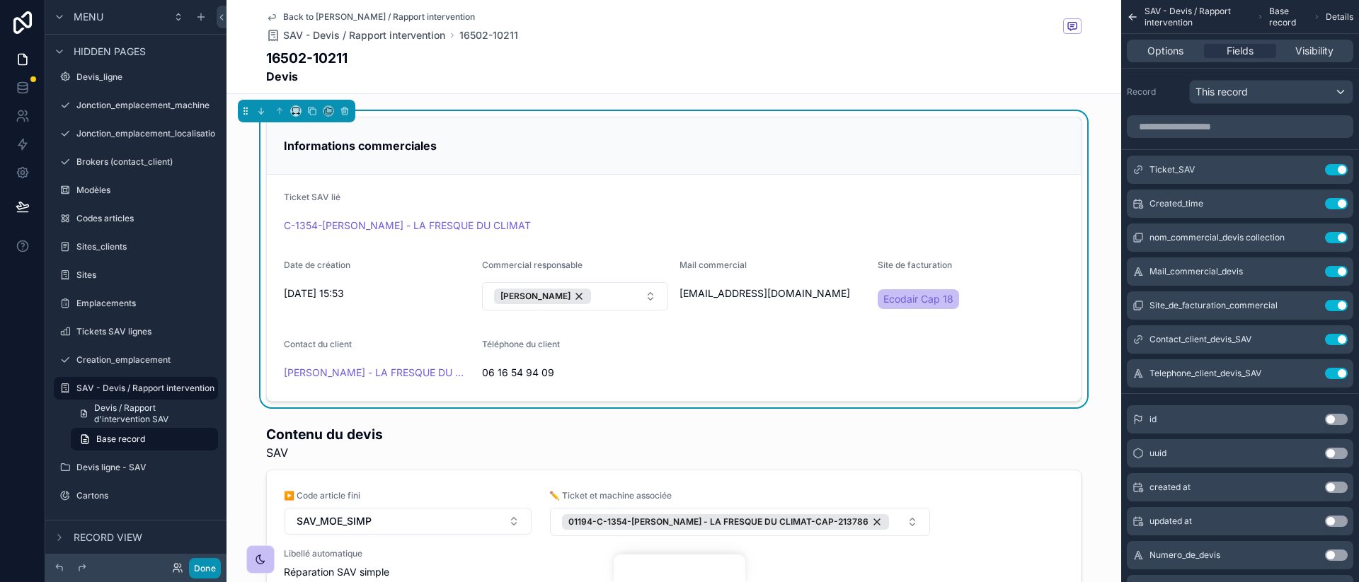
click at [202, 574] on button "Done" at bounding box center [205, 568] width 32 height 21
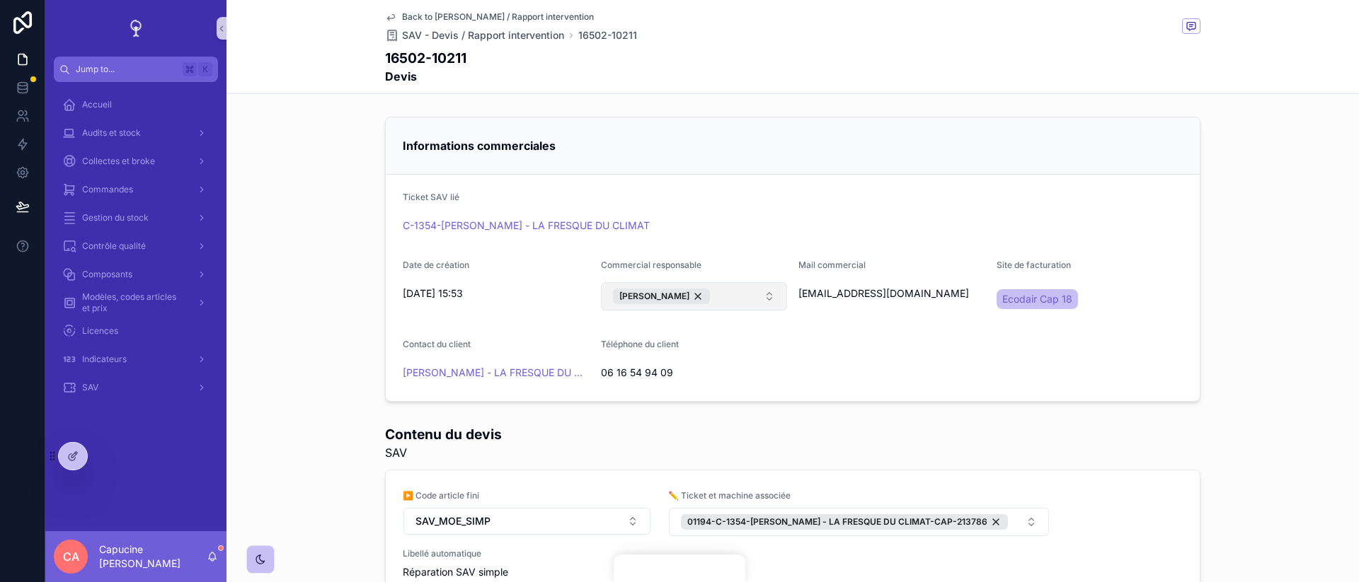
click at [786, 299] on button "[PERSON_NAME]" at bounding box center [694, 296] width 187 height 28
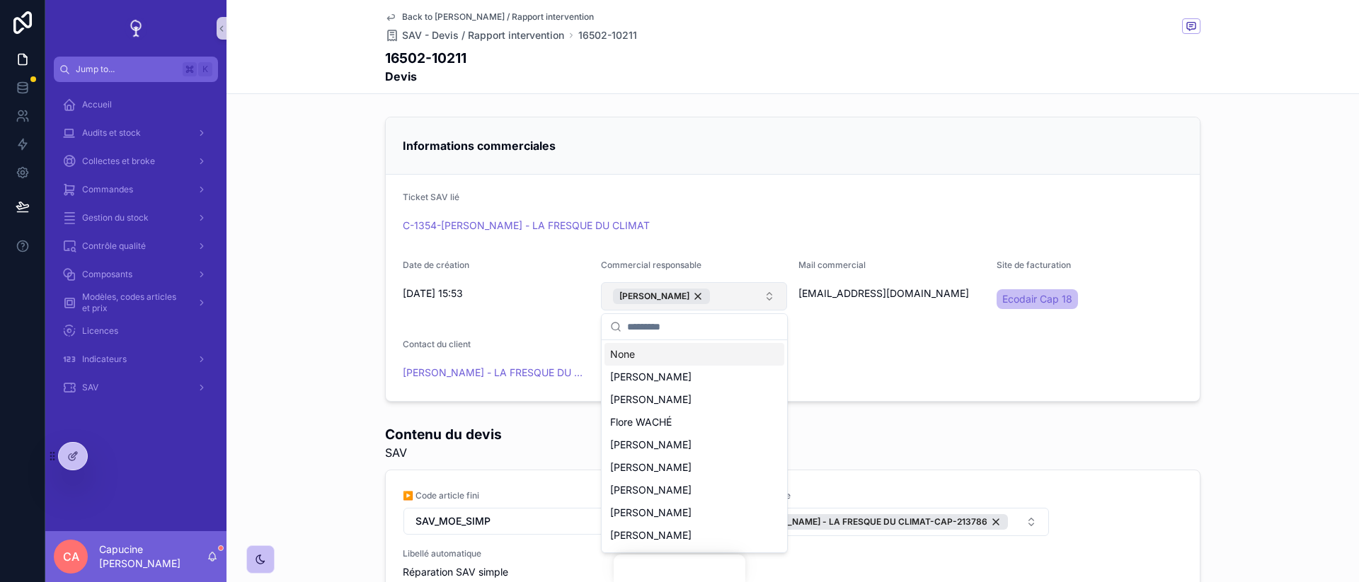
click at [739, 295] on button "[PERSON_NAME]" at bounding box center [694, 296] width 187 height 28
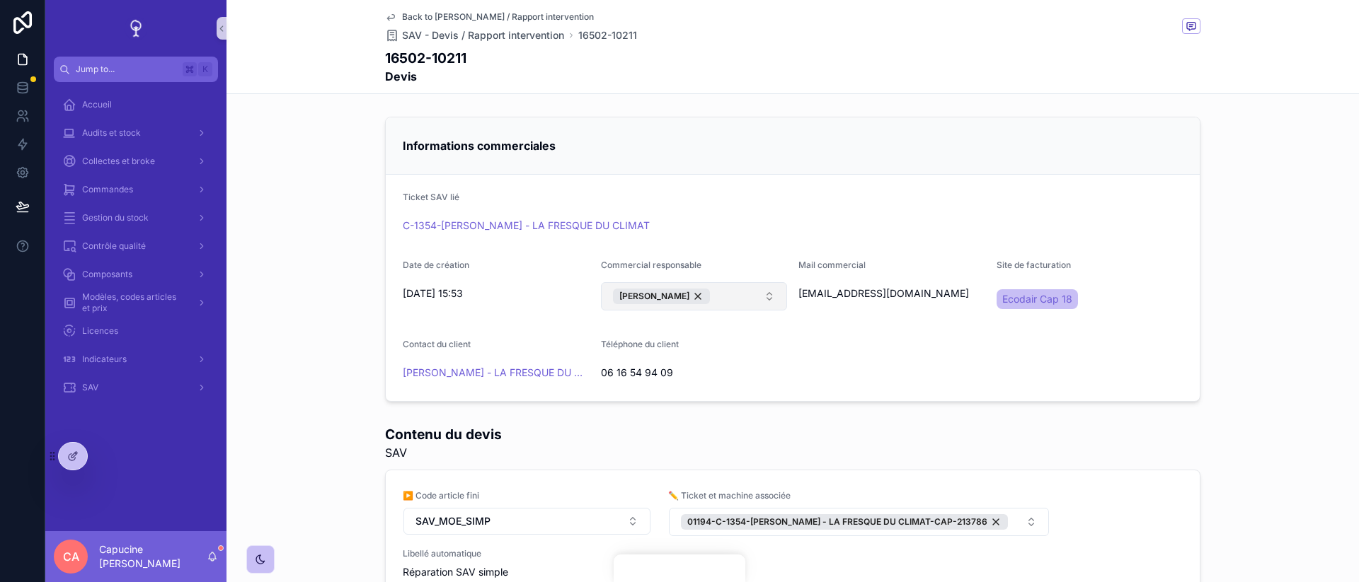
click at [739, 295] on button "[PERSON_NAME]" at bounding box center [694, 296] width 187 height 28
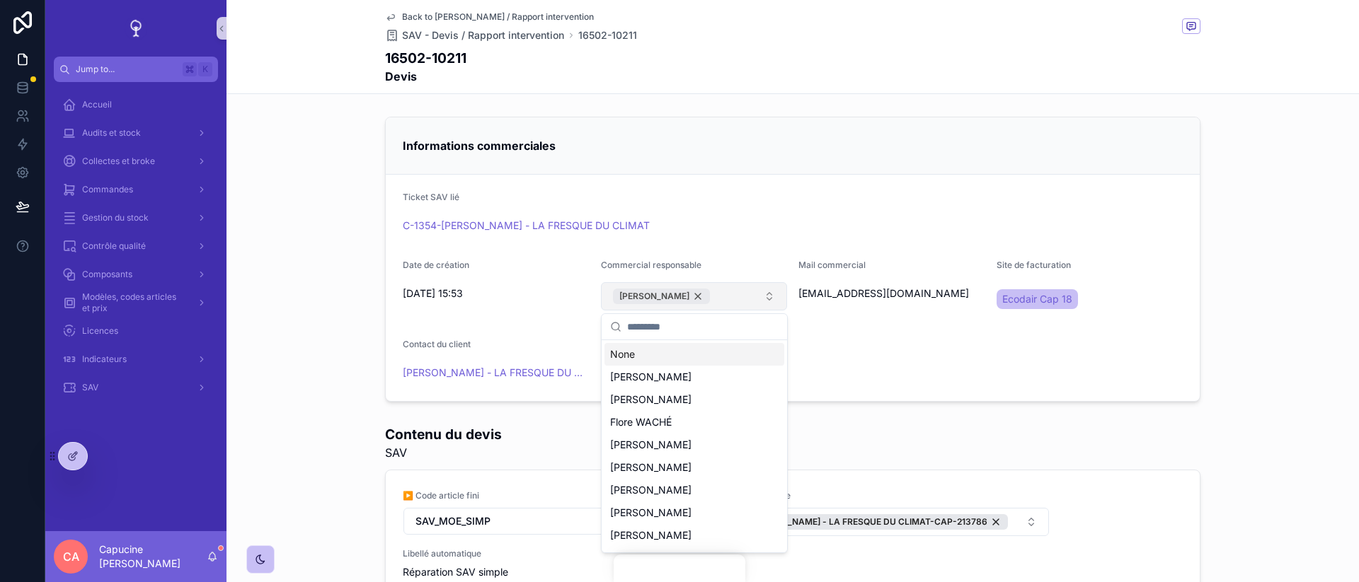
click at [710, 297] on div "[PERSON_NAME]" at bounding box center [661, 297] width 97 height 16
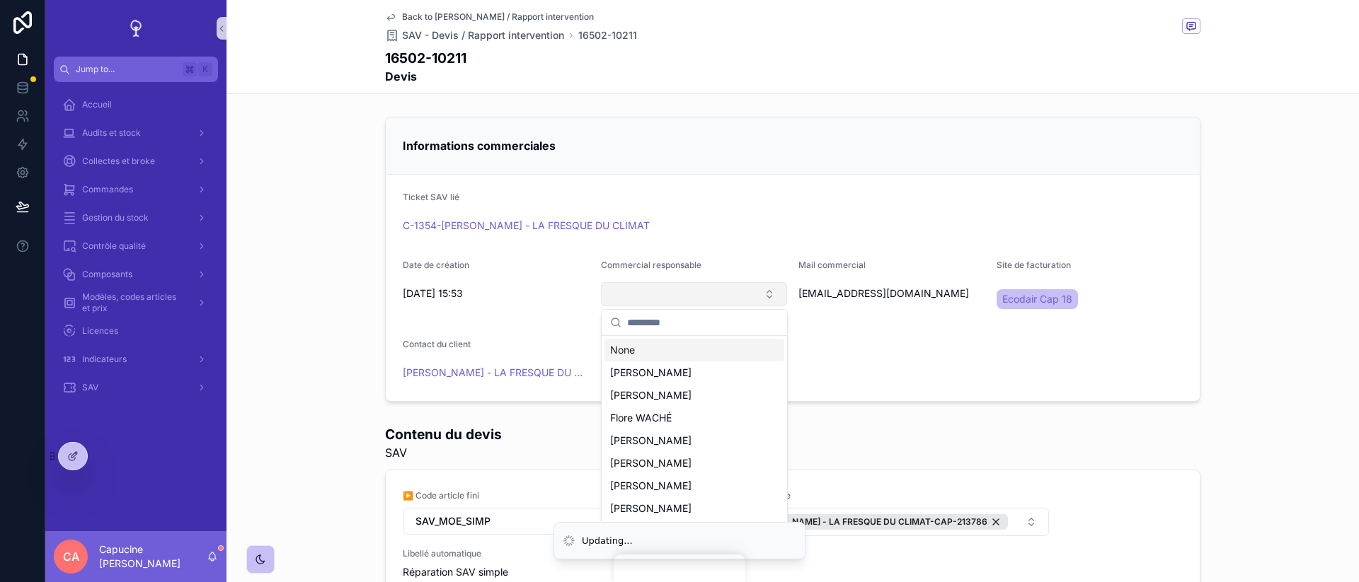
click at [696, 320] on input "scrollable content" at bounding box center [702, 322] width 151 height 25
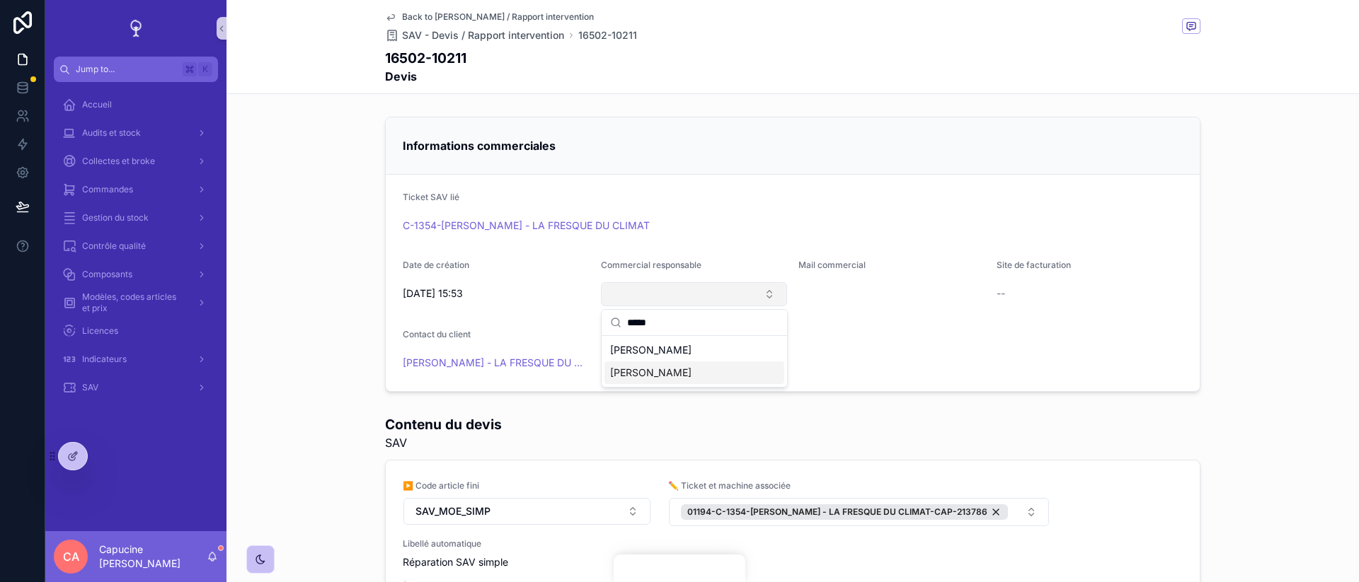
type input "*****"
click at [727, 372] on div "[PERSON_NAME]" at bounding box center [694, 373] width 180 height 23
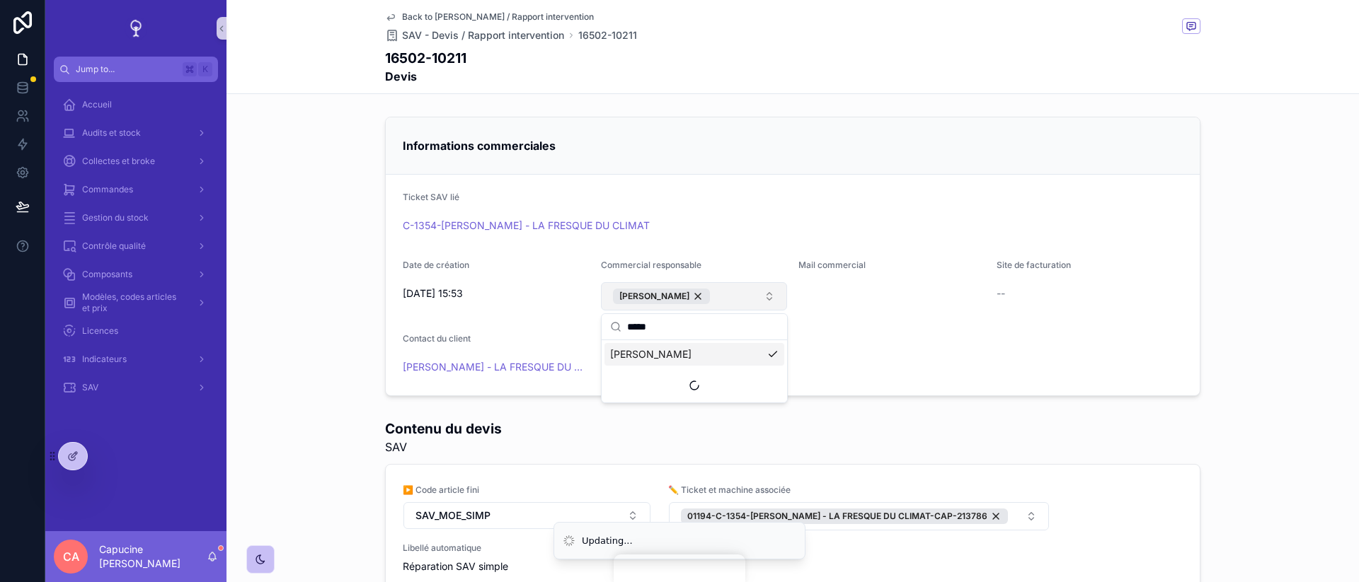
click at [839, 372] on form "Ticket SAV lié C-1354-[PERSON_NAME] - LA FRESQUE DU CLIMAT Date de création [DA…" at bounding box center [793, 285] width 814 height 221
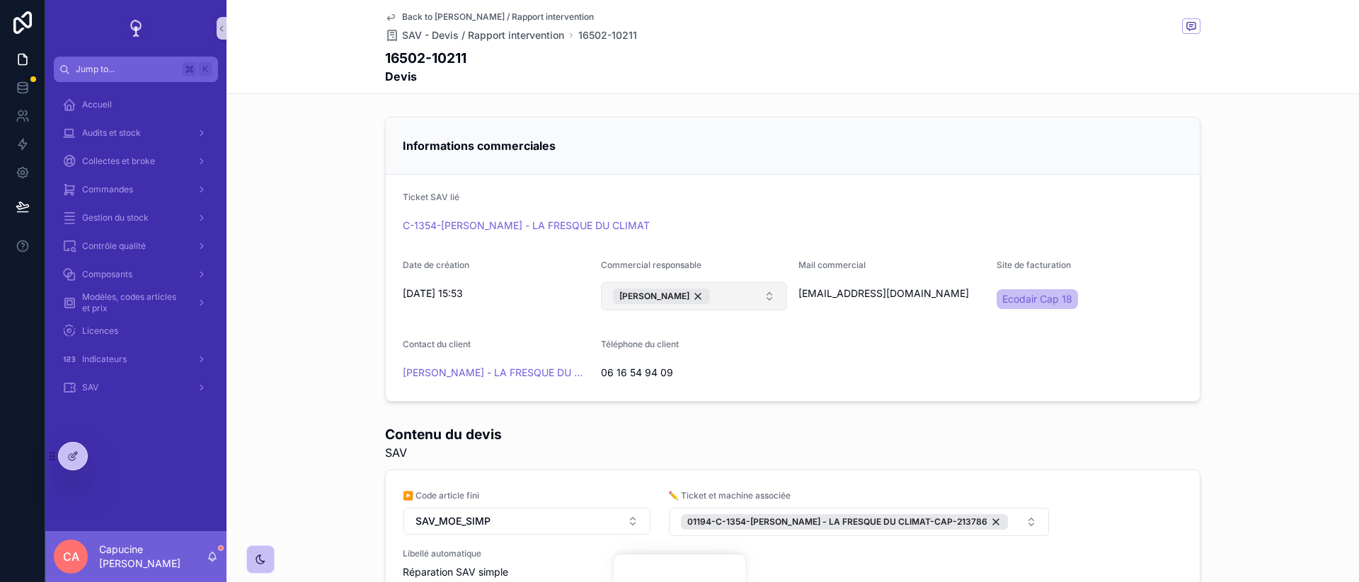
click at [839, 372] on form "Ticket SAV lié C-1354-[PERSON_NAME] - LA FRESQUE DU CLIMAT Date de création [DA…" at bounding box center [793, 288] width 814 height 226
click at [857, 359] on form "Ticket SAV lié C-1354-[PERSON_NAME] - LA FRESQUE DU CLIMAT Date de création [DA…" at bounding box center [793, 288] width 814 height 226
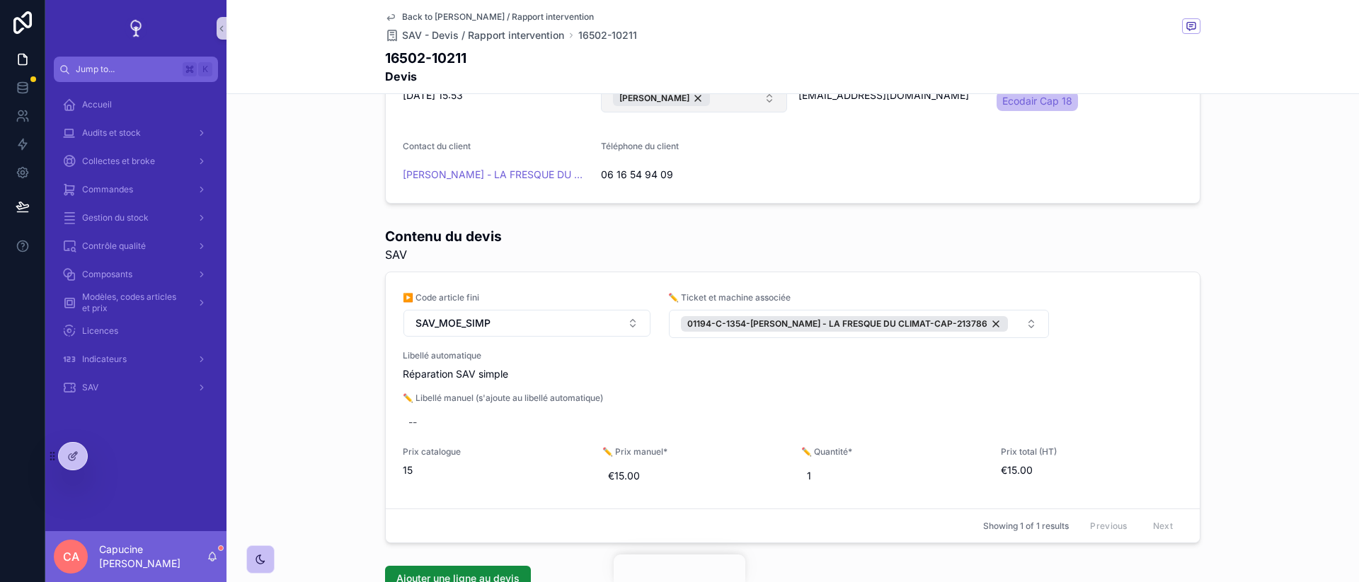
click at [1239, 404] on div "Contenu du devis SAV ▶️ Code article fini SAV_MOE_SIMP ✏️ Ticket et machine ass…" at bounding box center [792, 385] width 1132 height 328
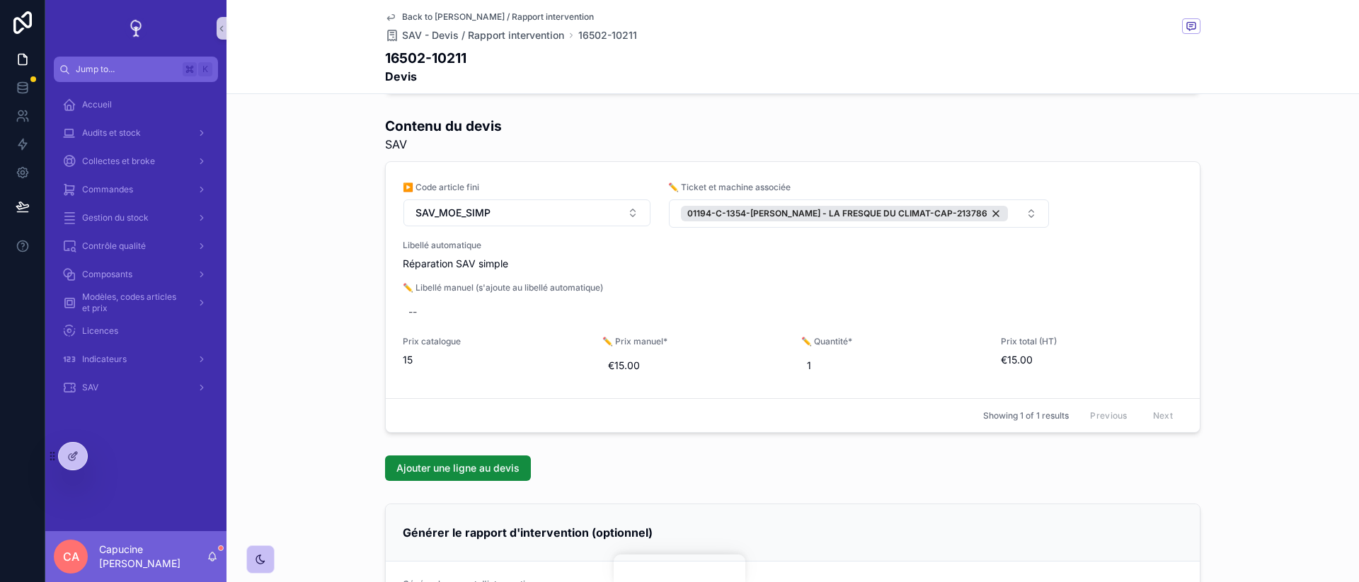
scroll to position [0, 0]
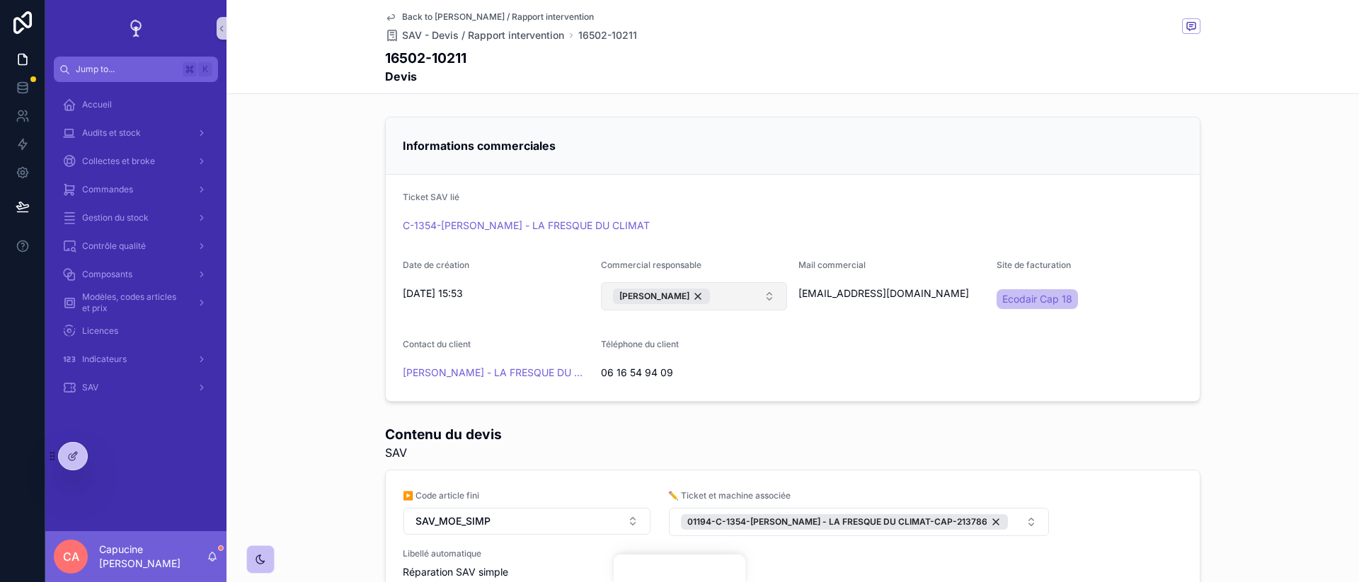
click at [744, 284] on button "[PERSON_NAME]" at bounding box center [694, 296] width 187 height 28
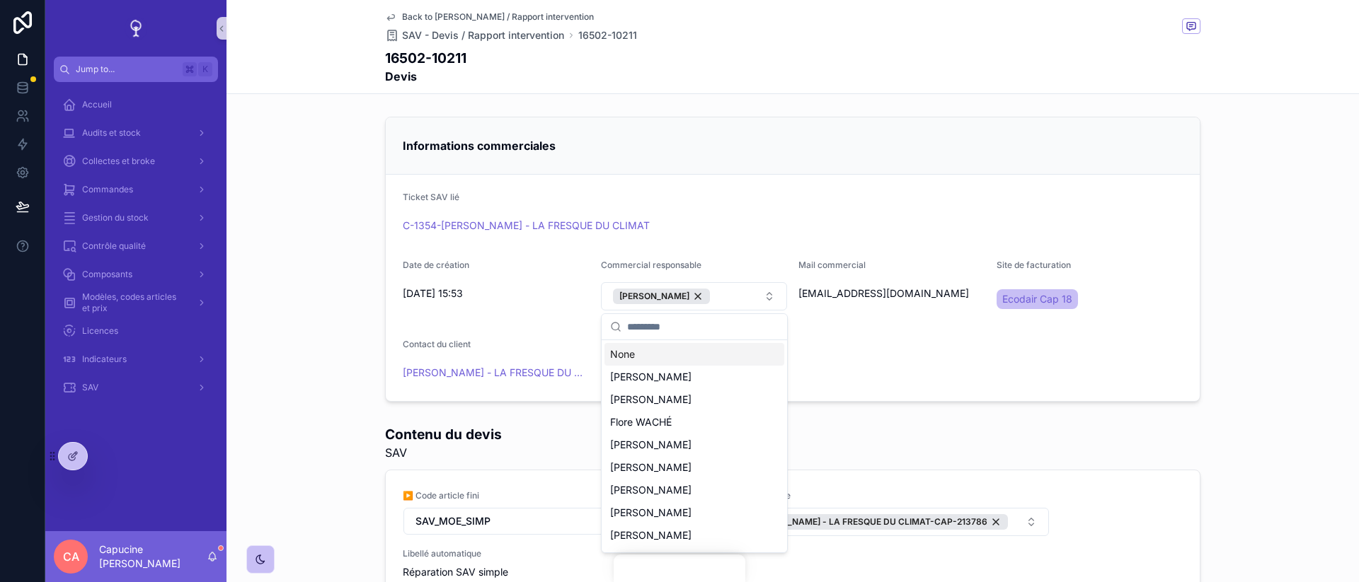
click at [238, 367] on div "Informations commerciales Ticket SAV lié C-1354-[PERSON_NAME] - LA FRESQUE DU C…" at bounding box center [792, 259] width 1132 height 297
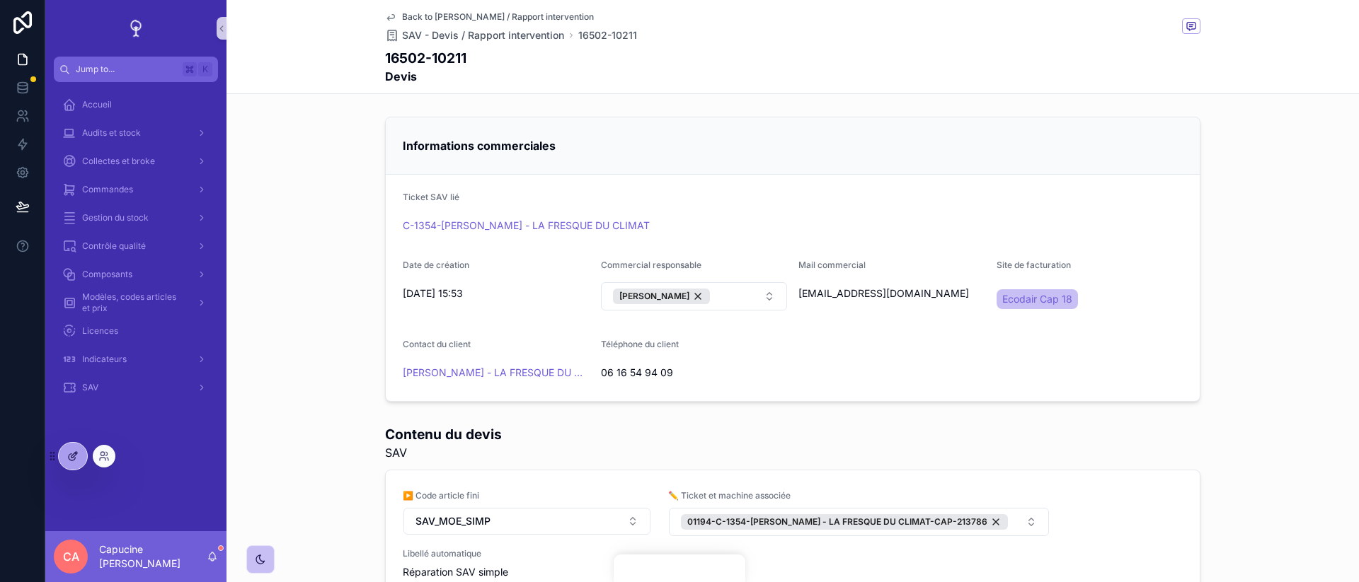
click at [81, 457] on div at bounding box center [73, 456] width 28 height 27
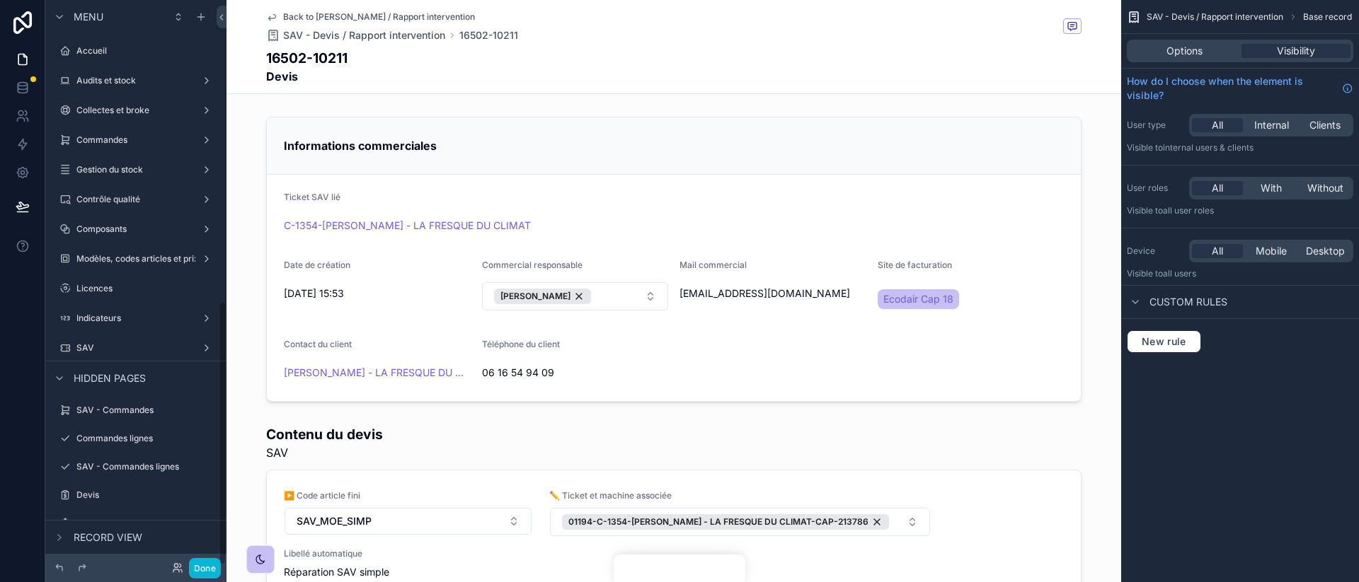
scroll to position [645, 0]
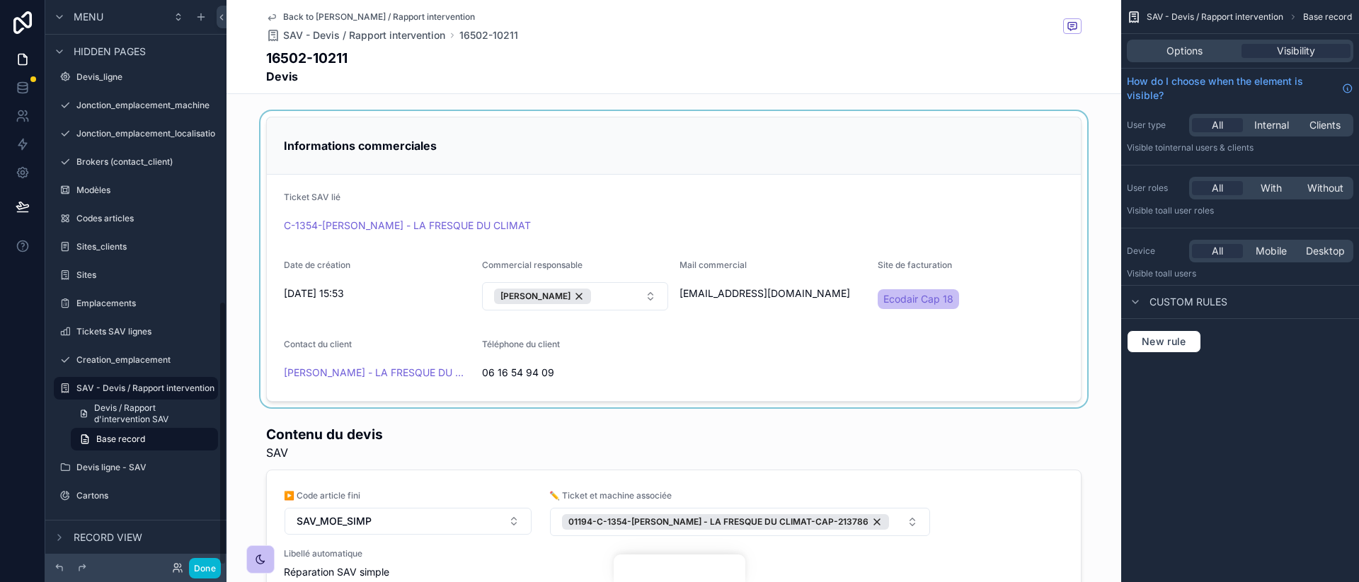
click at [683, 333] on div "scrollable content" at bounding box center [673, 259] width 894 height 297
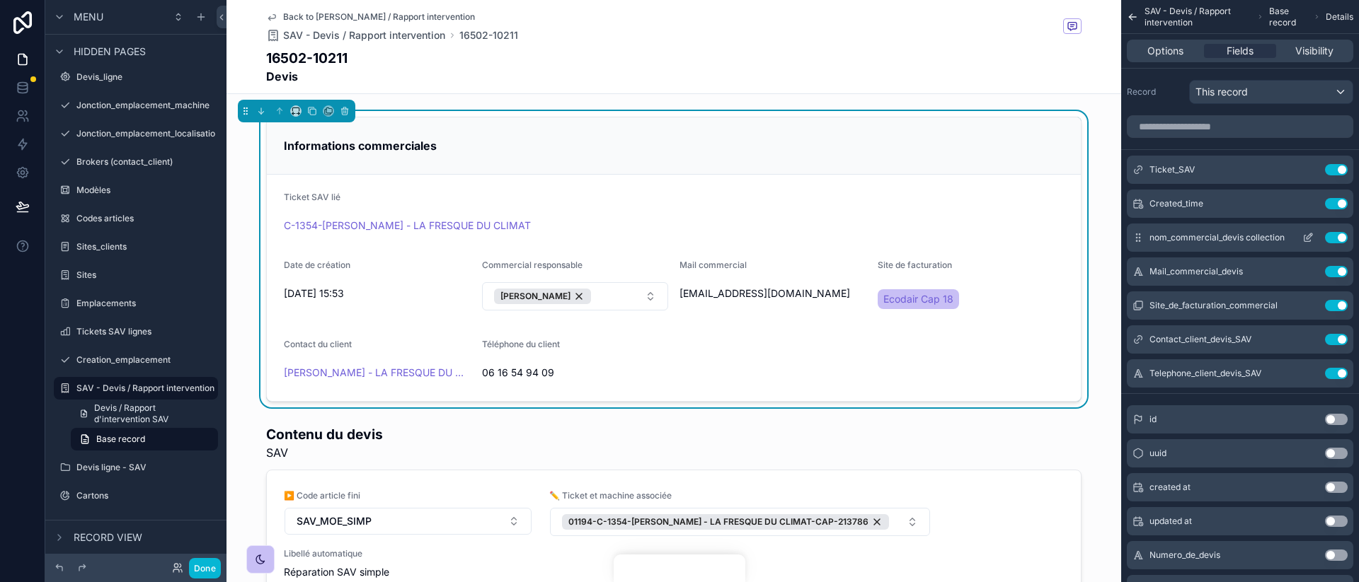
click at [1312, 241] on icon "scrollable content" at bounding box center [1307, 237] width 11 height 11
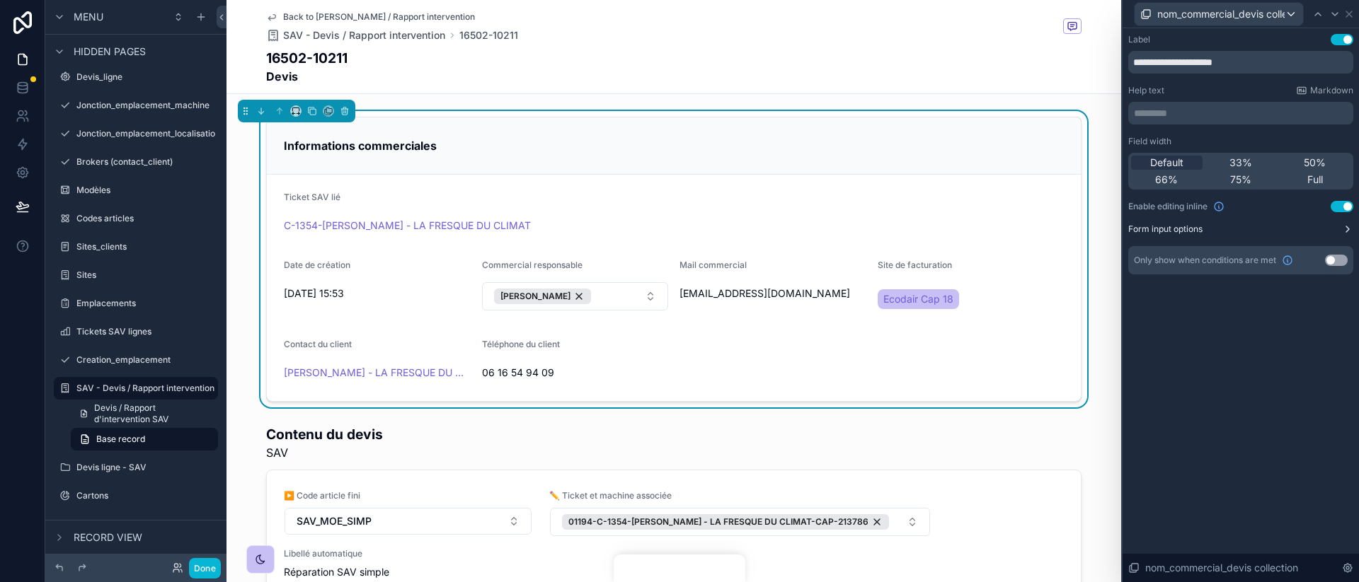
click at [1316, 226] on button "Form input options" at bounding box center [1240, 229] width 225 height 11
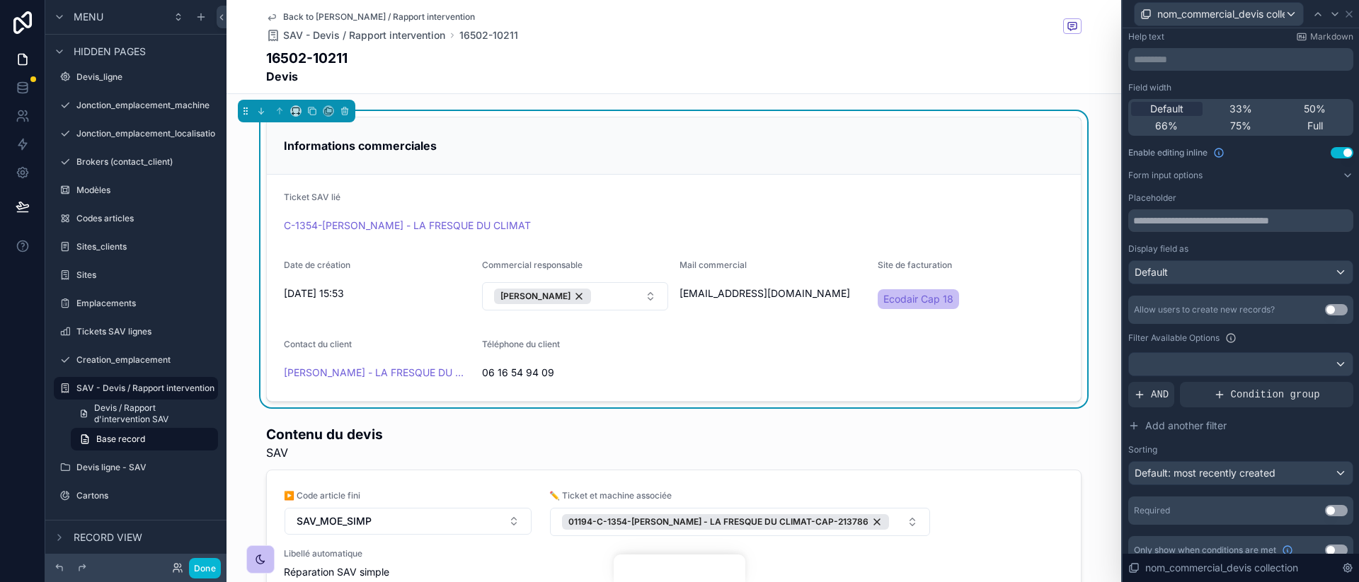
scroll to position [70, 0]
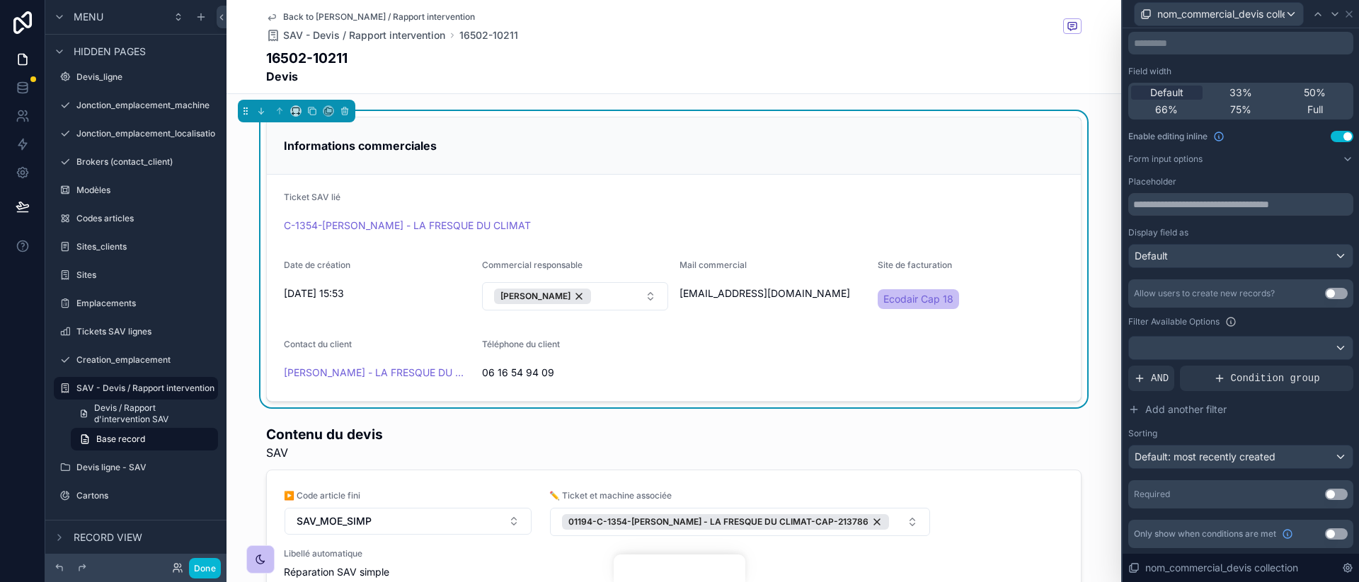
click at [1267, 326] on div "Filter Available Options" at bounding box center [1240, 321] width 225 height 17
click at [1277, 268] on div "Placeholder Display field as Default Allow users to create new records? Use set…" at bounding box center [1240, 342] width 225 height 333
click at [1277, 260] on div "Default" at bounding box center [1241, 256] width 224 height 23
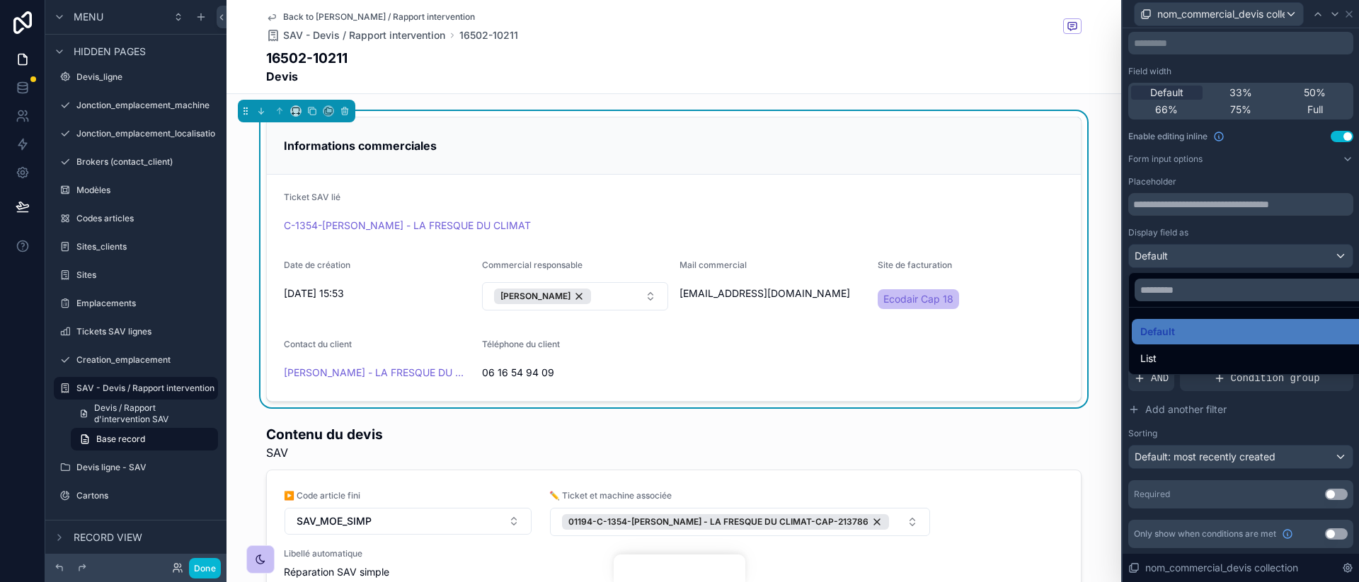
click at [1279, 234] on div at bounding box center [1240, 291] width 236 height 582
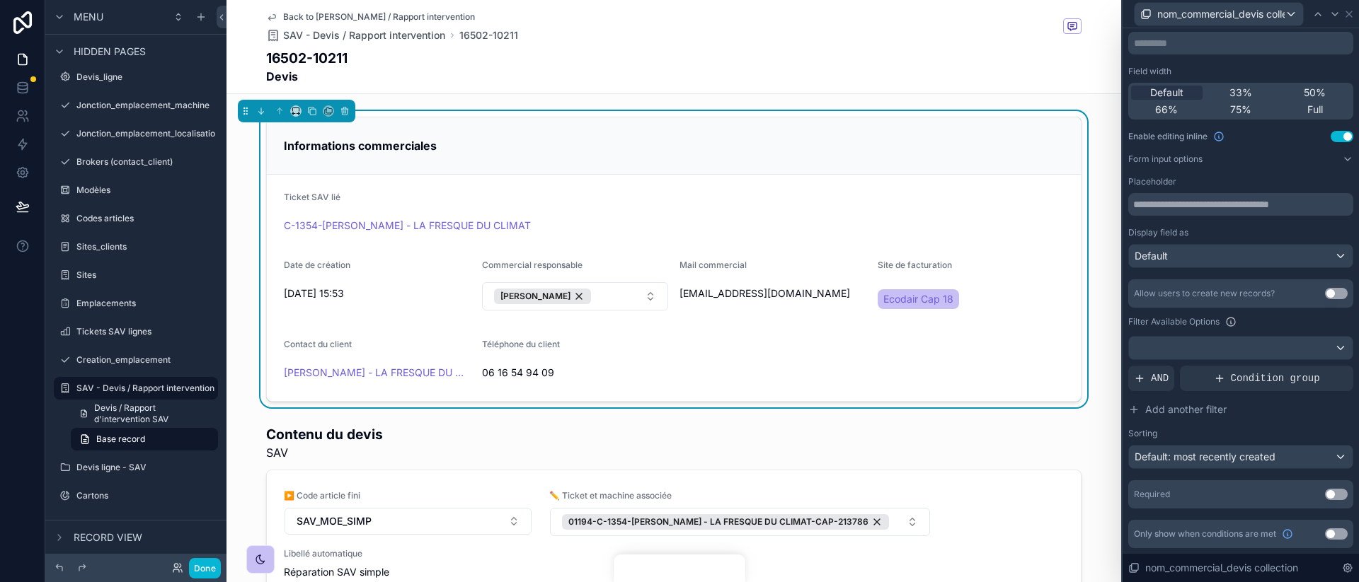
click at [1284, 431] on div "Sorting" at bounding box center [1240, 433] width 225 height 11
click at [1172, 355] on div at bounding box center [1241, 348] width 224 height 23
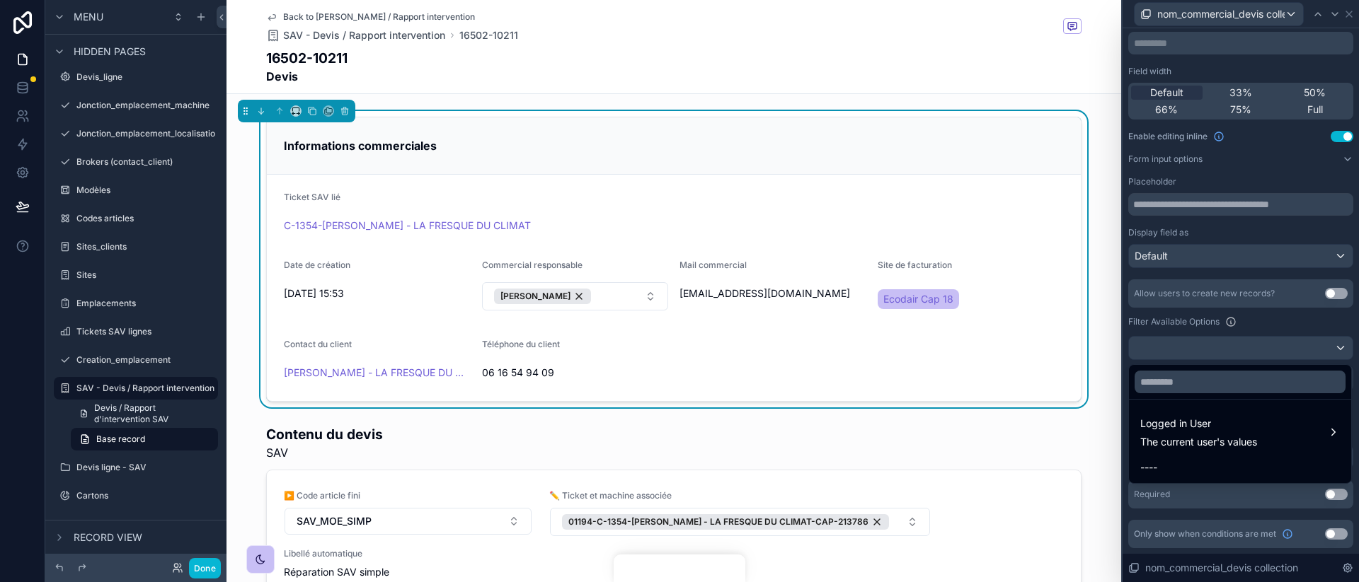
click at [1172, 355] on div at bounding box center [1240, 291] width 236 height 582
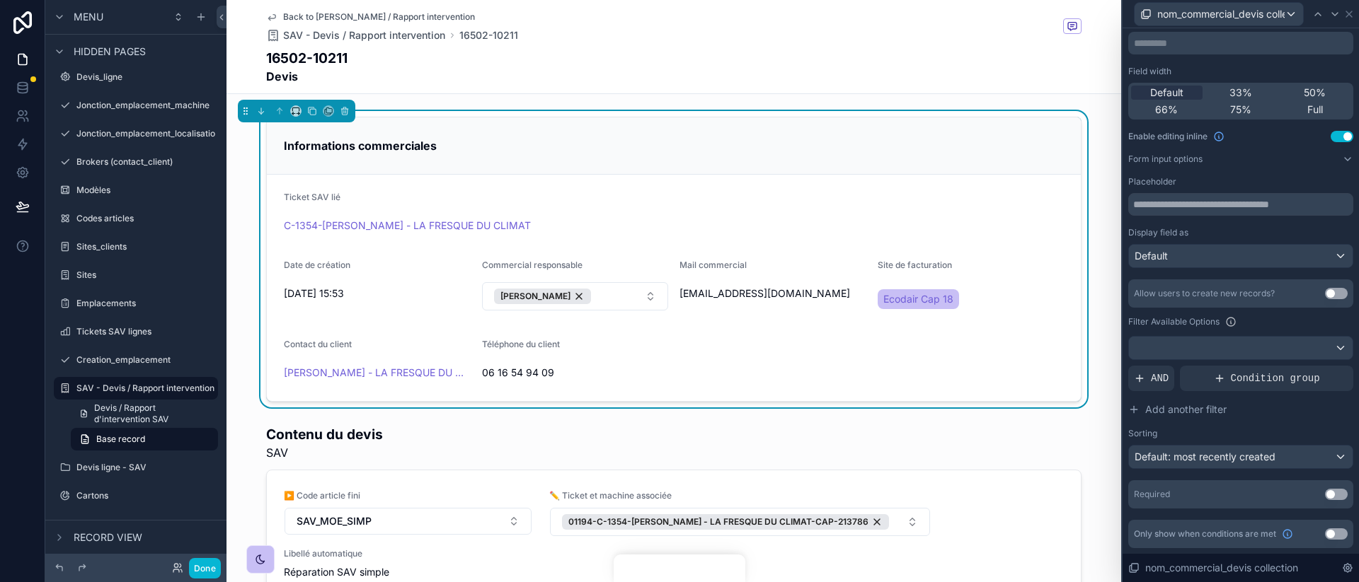
click at [1163, 364] on div "Allow users to create new records? Use setting Filter Available Options AND Con…" at bounding box center [1240, 375] width 225 height 190
click at [1164, 359] on button at bounding box center [1240, 348] width 225 height 24
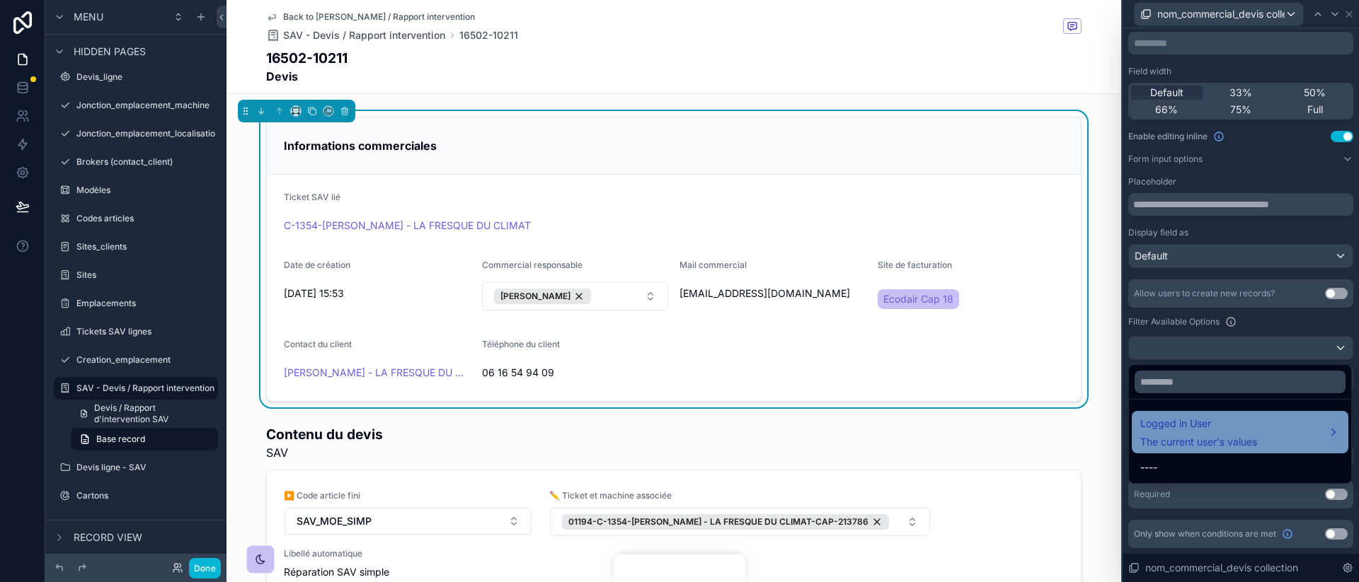
click at [1192, 426] on span "Logged in User" at bounding box center [1198, 423] width 117 height 17
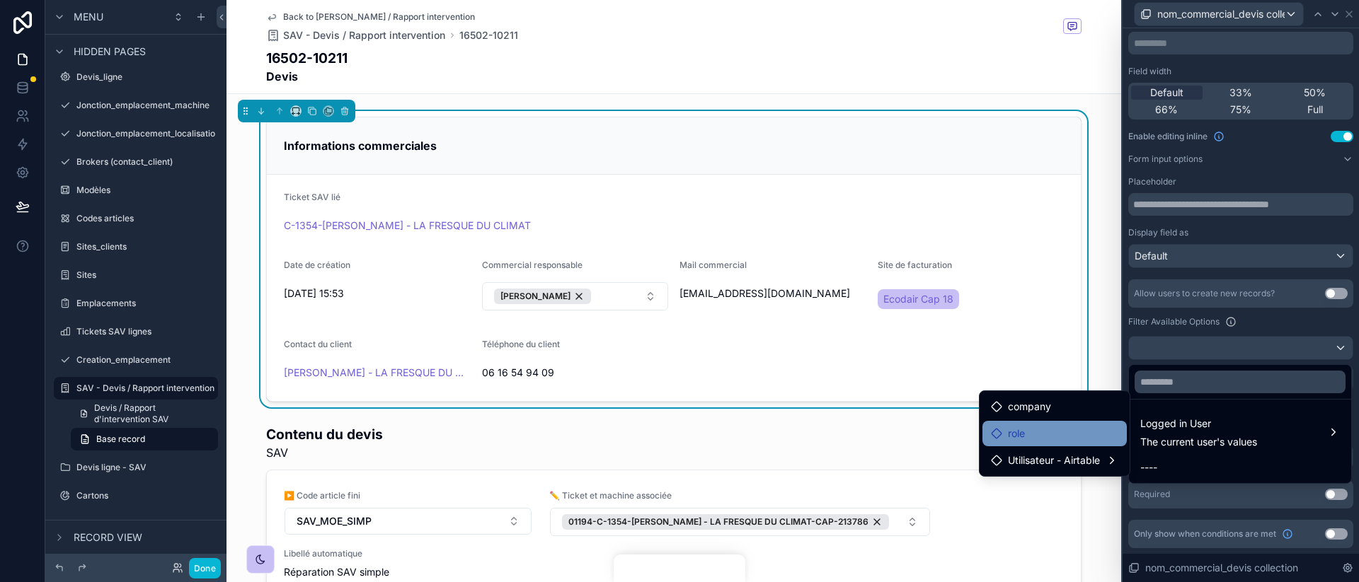
click at [1117, 440] on div "role" at bounding box center [1054, 433] width 127 height 17
click at [1080, 440] on div "role" at bounding box center [1054, 433] width 127 height 17
click at [1084, 460] on span "Utilisateur - Airtable" at bounding box center [1054, 460] width 92 height 17
click at [1095, 437] on div "role" at bounding box center [1054, 433] width 127 height 17
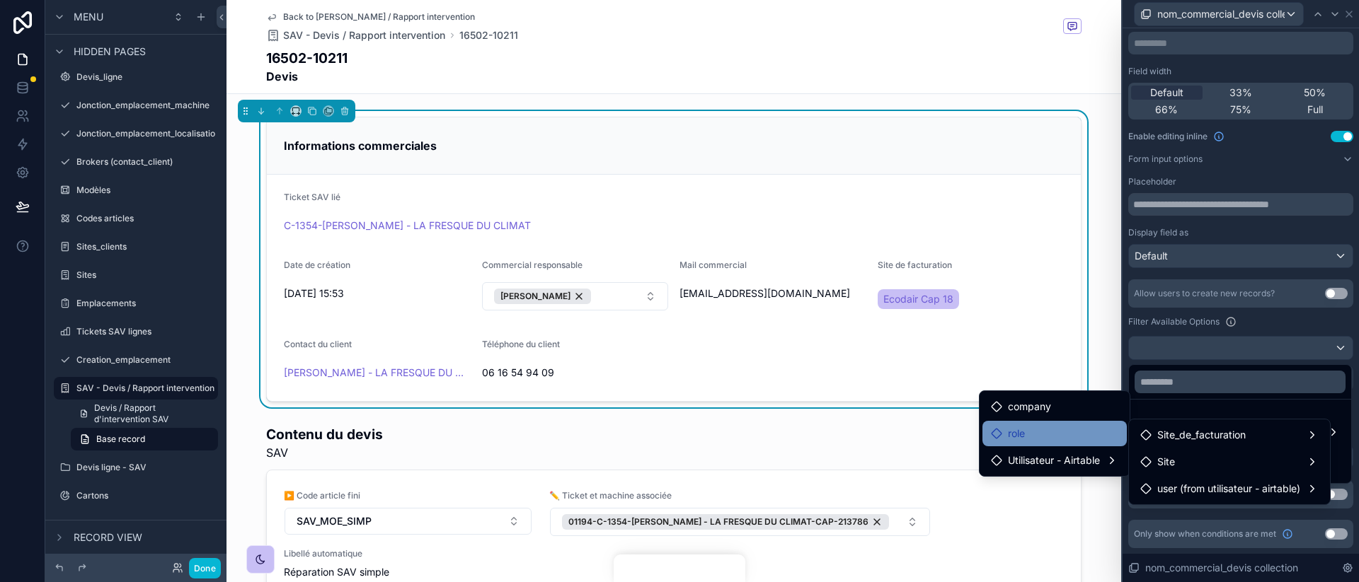
click at [1095, 437] on div "role" at bounding box center [1054, 433] width 127 height 17
click at [1180, 362] on div "Logged in User The current user's values ----" at bounding box center [1240, 423] width 224 height 122
click at [1188, 351] on div at bounding box center [1240, 291] width 236 height 582
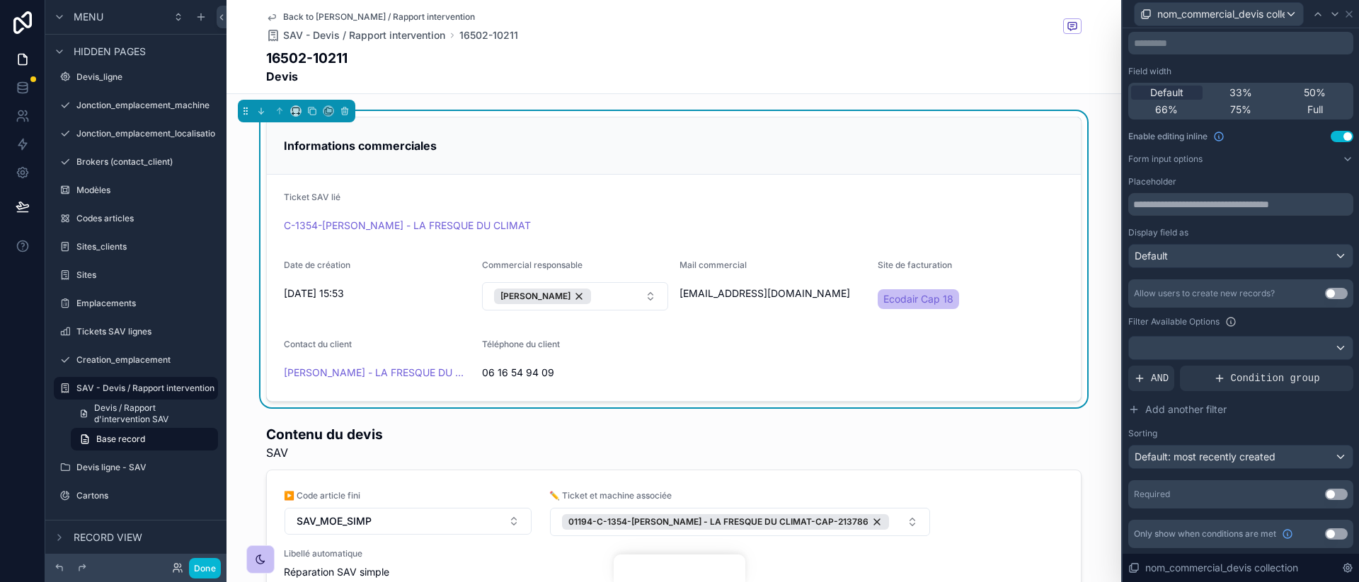
drag, startPoint x: 1161, startPoint y: 380, endPoint x: 1182, endPoint y: 351, distance: 35.5
click at [1161, 380] on span "AND" at bounding box center [1160, 379] width 18 height 14
click at [1182, 351] on div at bounding box center [1241, 348] width 224 height 23
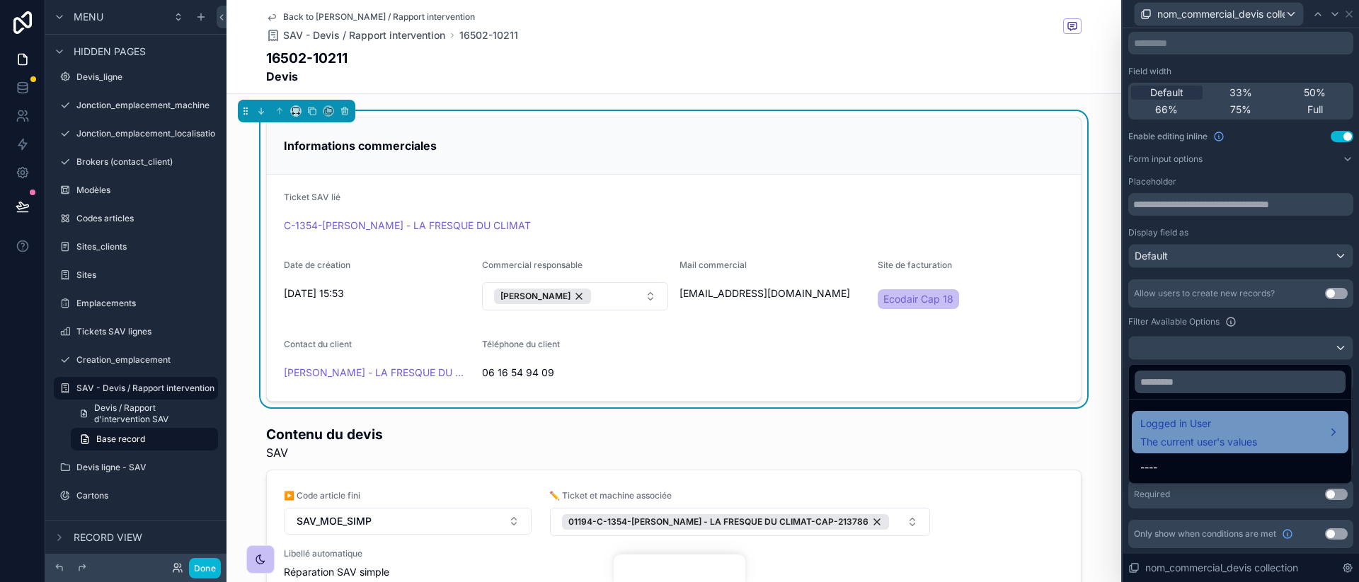
click at [1180, 435] on span "The current user's values" at bounding box center [1198, 442] width 117 height 14
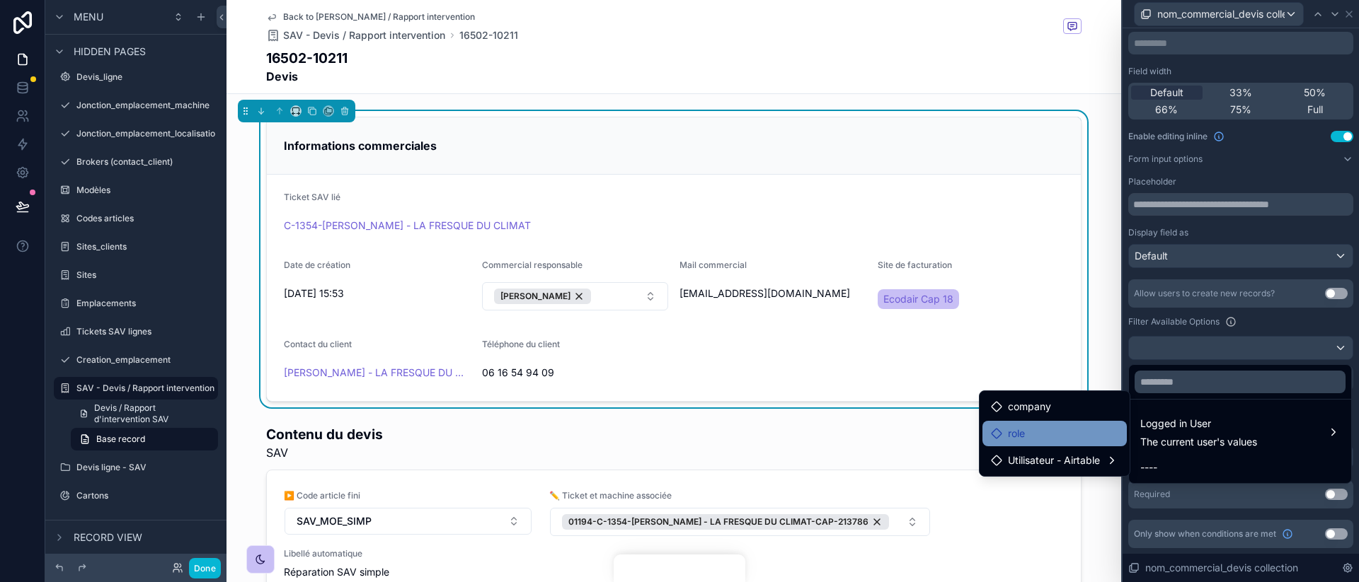
click at [1055, 437] on div "role" at bounding box center [1054, 433] width 127 height 17
click at [1217, 315] on div at bounding box center [1240, 291] width 236 height 582
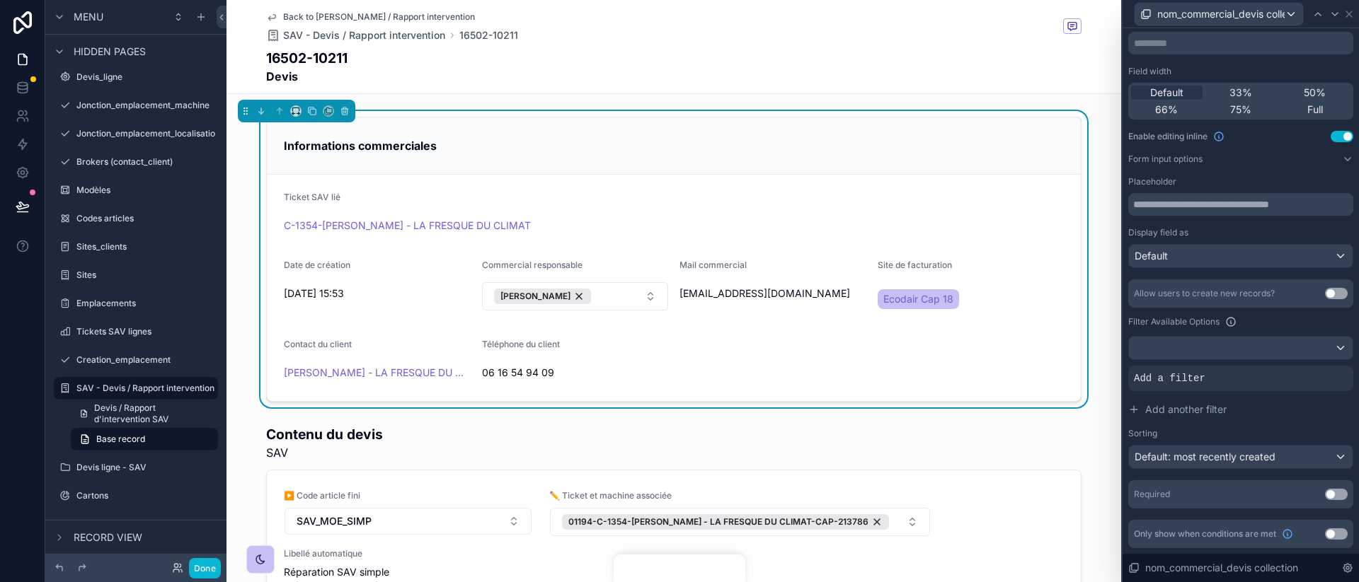
click at [1217, 315] on div "Filter Available Options" at bounding box center [1240, 321] width 225 height 17
click at [1199, 372] on span "Add a filter" at bounding box center [1169, 379] width 71 height 14
click at [0, 0] on div at bounding box center [0, 0] width 0 height 0
click at [1138, 369] on div "AND" at bounding box center [1151, 378] width 46 height 25
click at [1317, 367] on icon at bounding box center [1319, 366] width 4 height 4
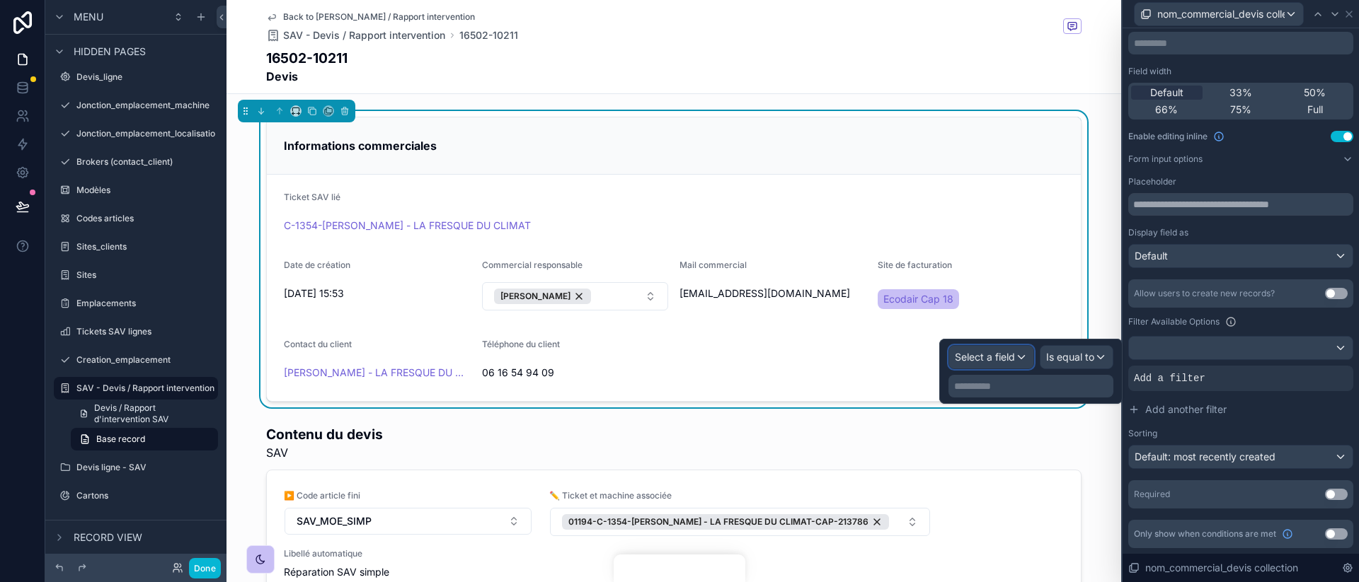
click at [1011, 358] on span "Select a field" at bounding box center [985, 357] width 60 height 12
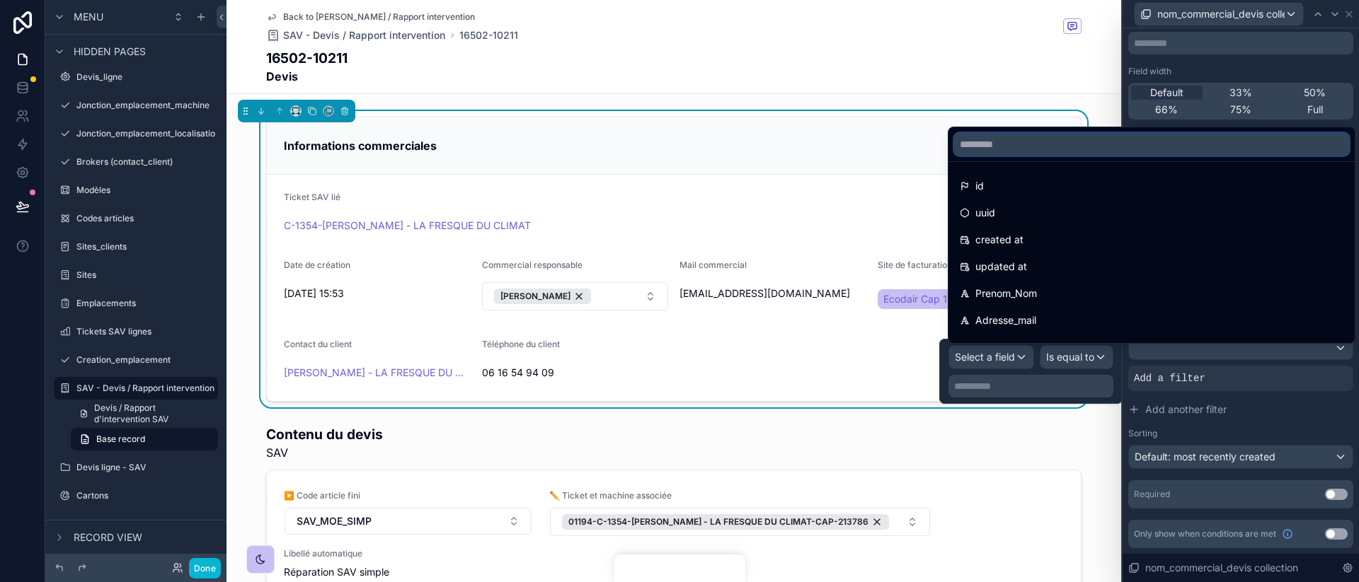
click at [1061, 142] on input "text" at bounding box center [1151, 144] width 395 height 23
type input "****"
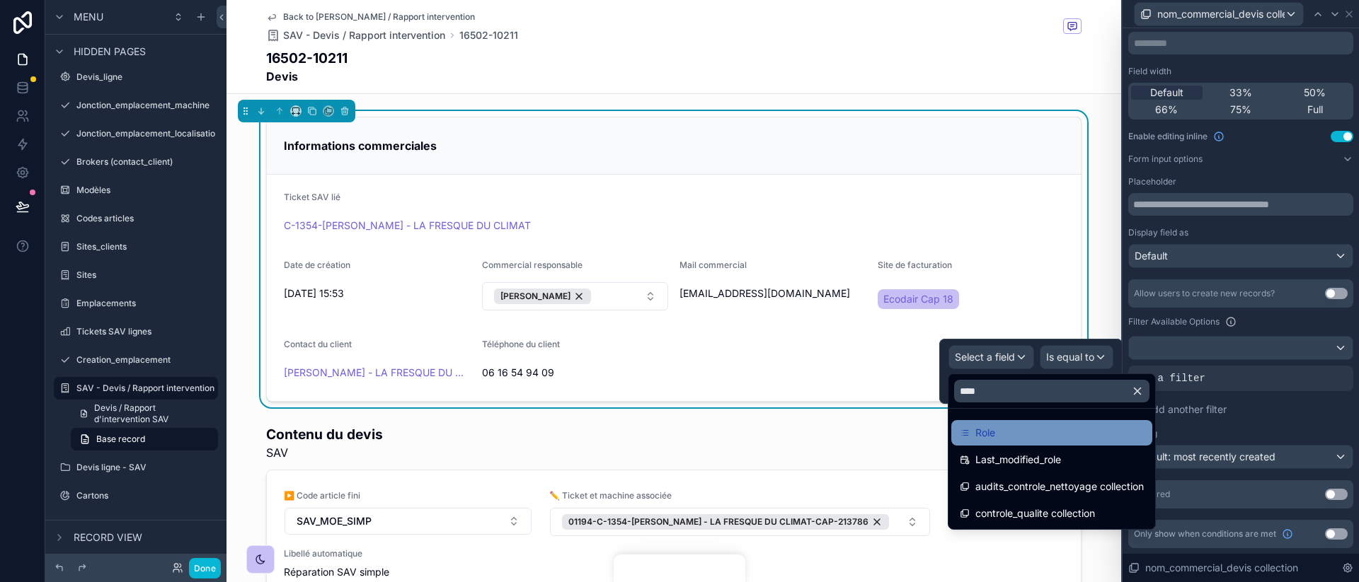
click at [1057, 439] on div "Role" at bounding box center [1052, 433] width 184 height 17
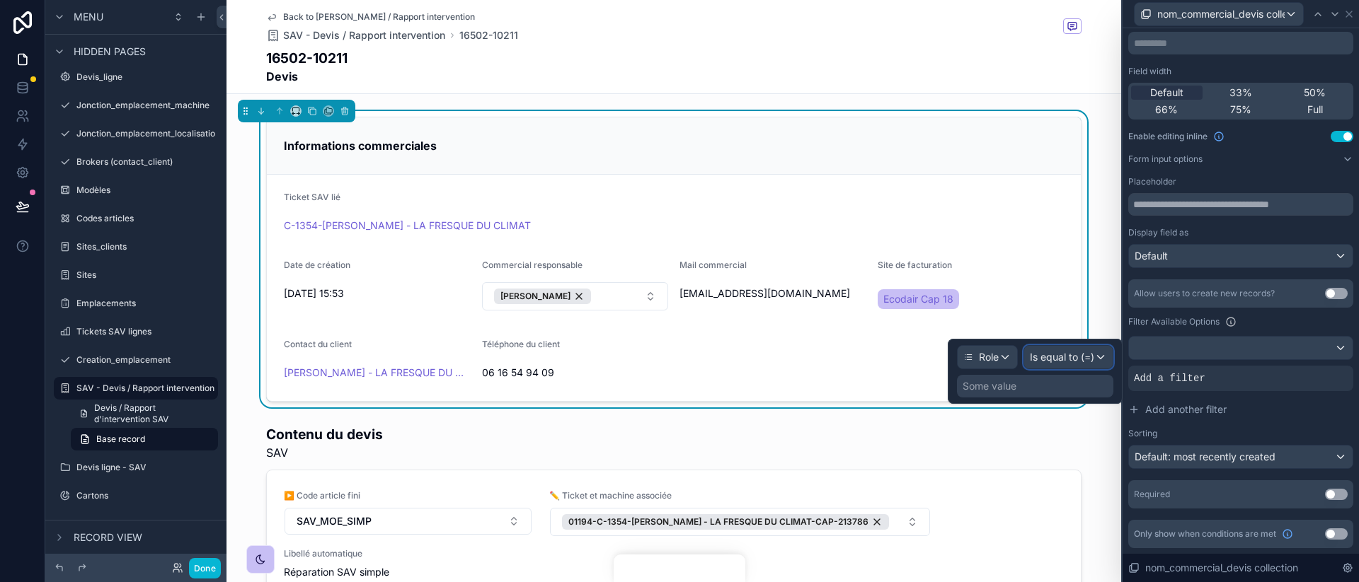
click at [1083, 355] on span "Is equal to (=)" at bounding box center [1062, 357] width 64 height 14
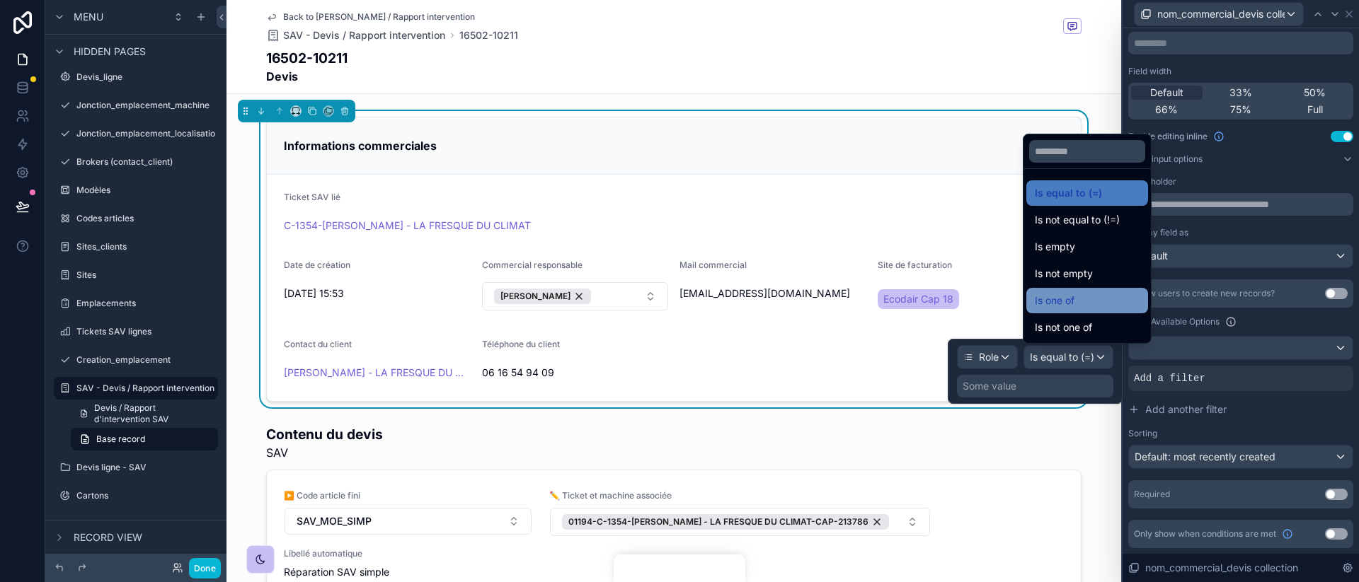
click at [1086, 301] on div "Is one of" at bounding box center [1087, 300] width 105 height 17
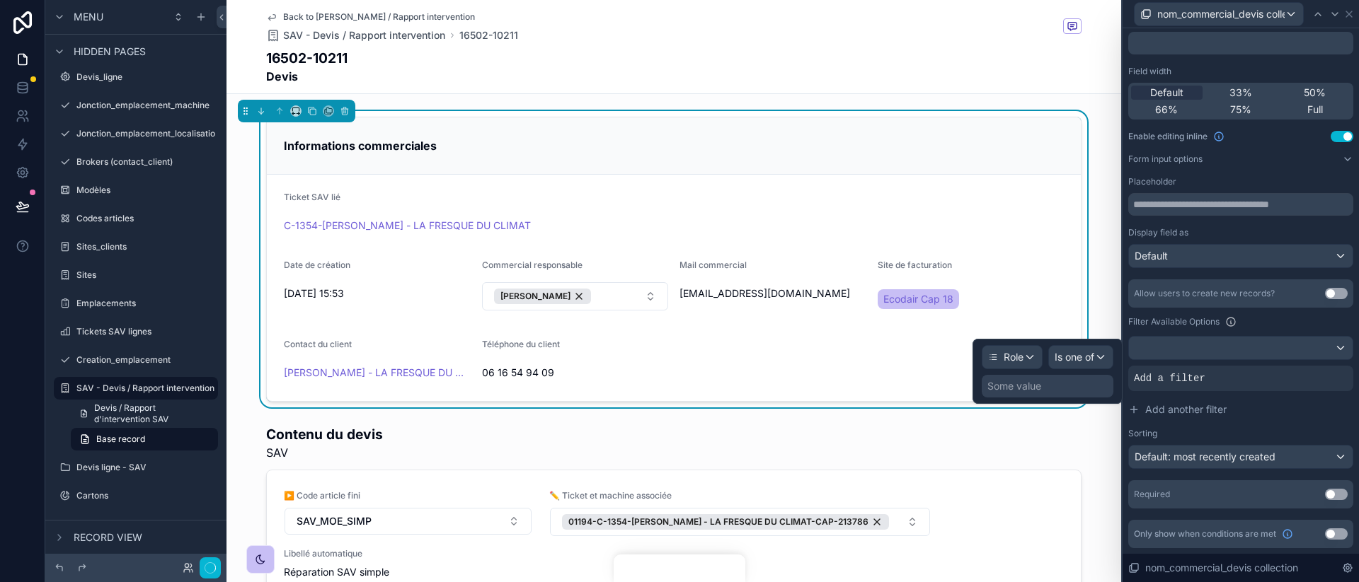
click at [1061, 384] on div "Some value" at bounding box center [1048, 386] width 132 height 23
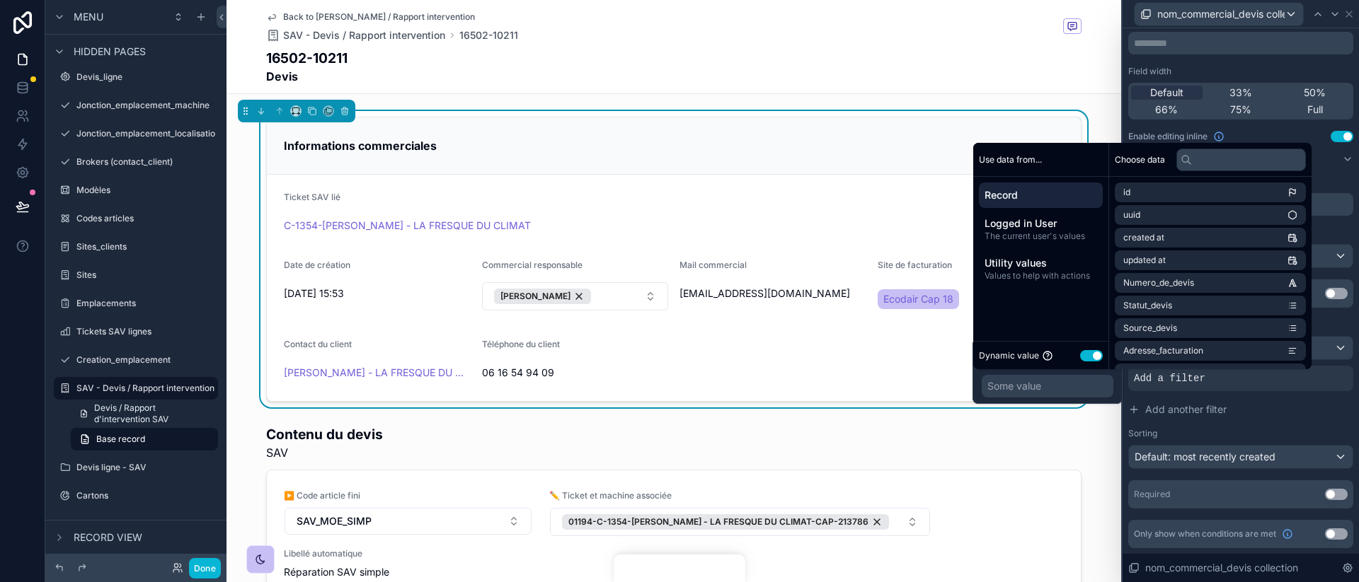
click at [1073, 380] on div "Some value" at bounding box center [1048, 386] width 132 height 23
click at [1082, 364] on div "Dynamic value Use setting" at bounding box center [1040, 355] width 135 height 28
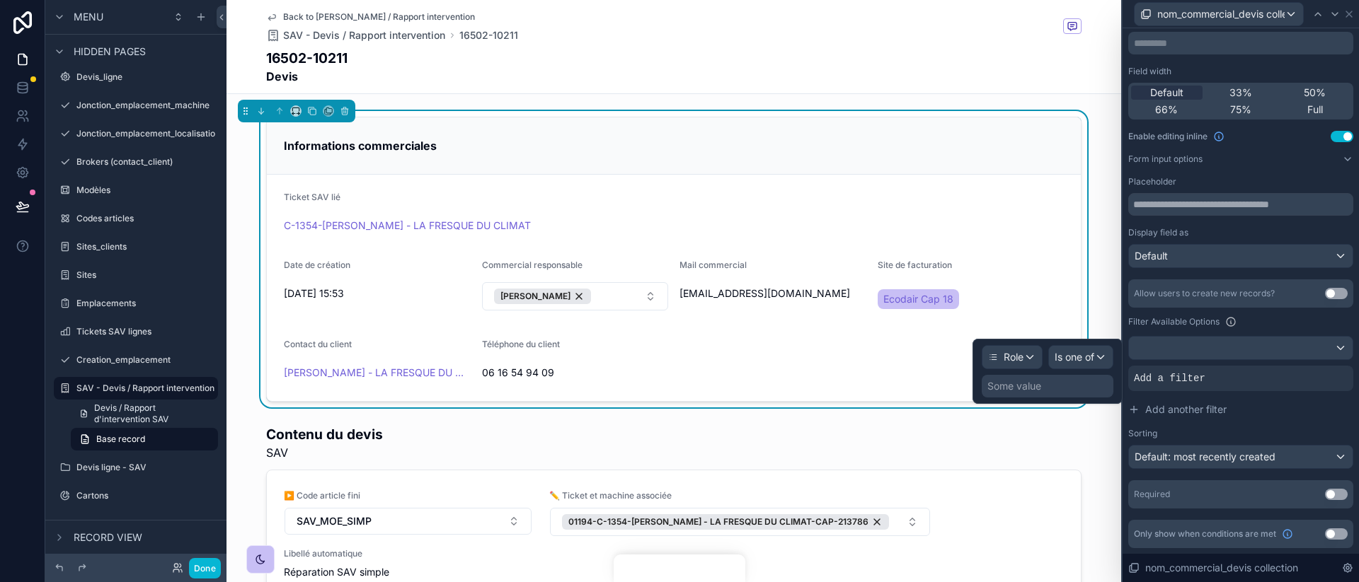
click at [1066, 375] on div "Some value" at bounding box center [1048, 386] width 132 height 23
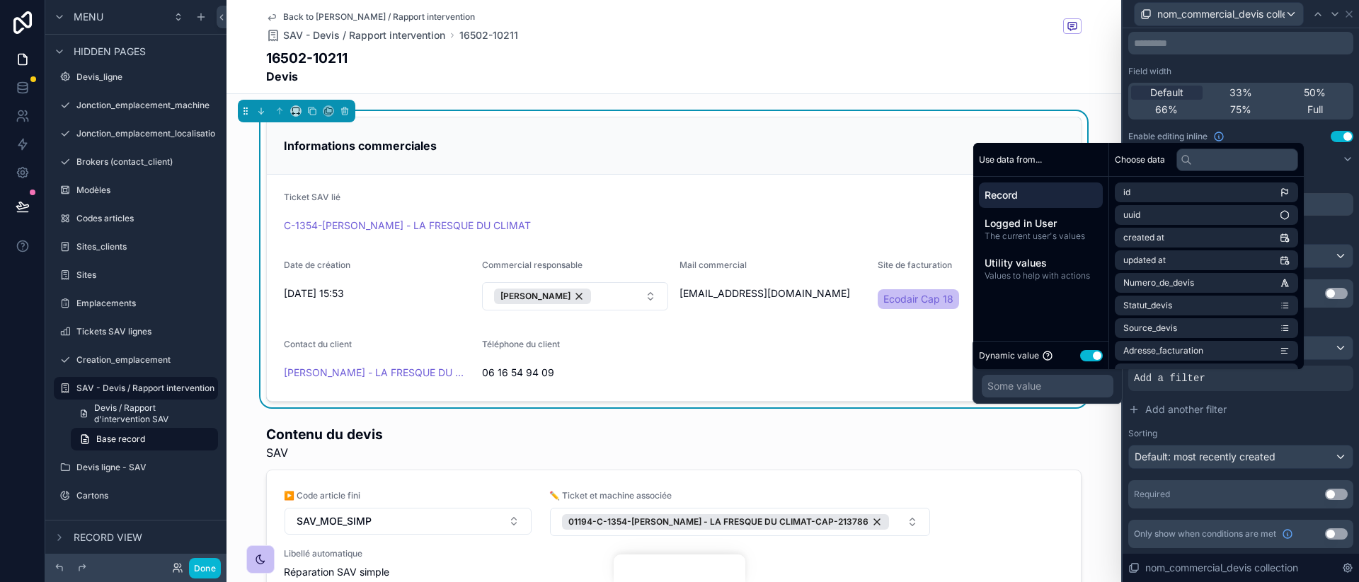
click at [1093, 358] on button "Use setting" at bounding box center [1091, 355] width 23 height 11
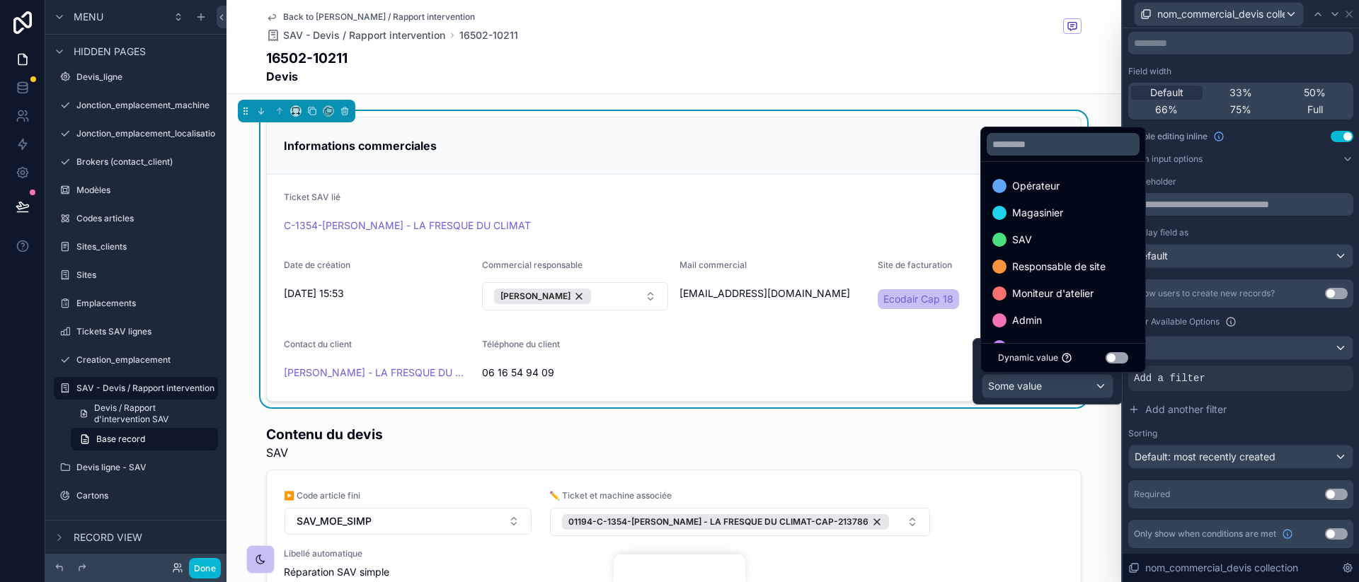
click at [1069, 245] on div "SAV" at bounding box center [1063, 239] width 142 height 17
click at [1291, 408] on button "Add another filter" at bounding box center [1240, 409] width 225 height 25
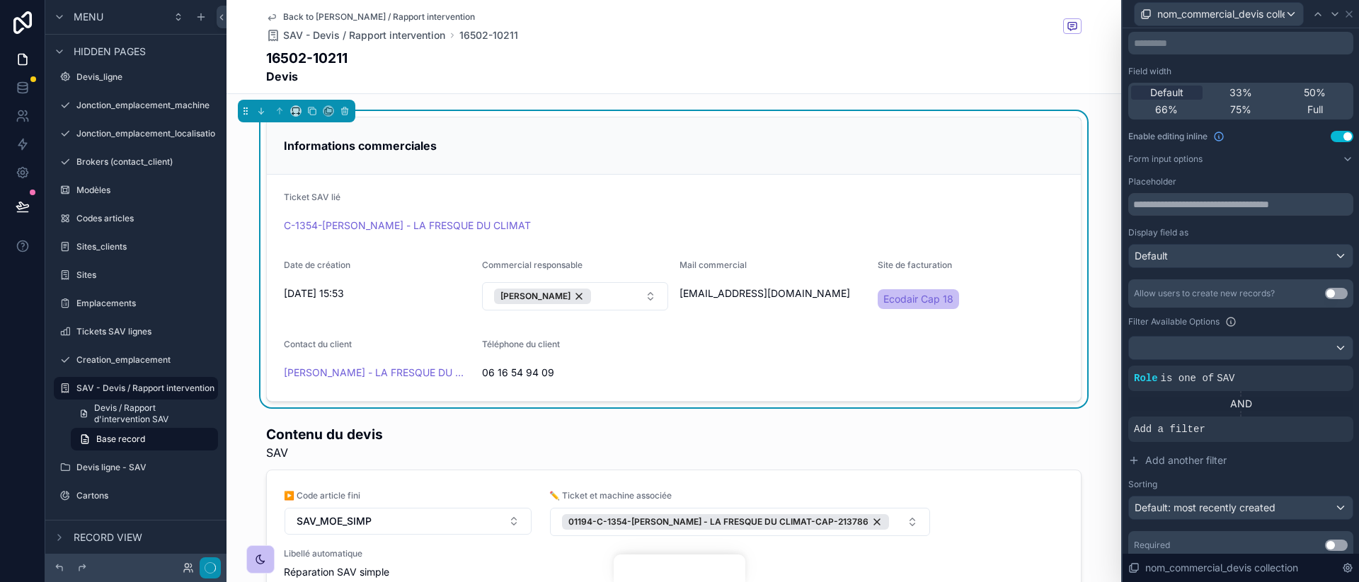
click at [203, 573] on button "button" at bounding box center [210, 568] width 21 height 21
click at [209, 572] on icon "button" at bounding box center [210, 568] width 11 height 11
click at [209, 572] on button "Done" at bounding box center [205, 568] width 32 height 21
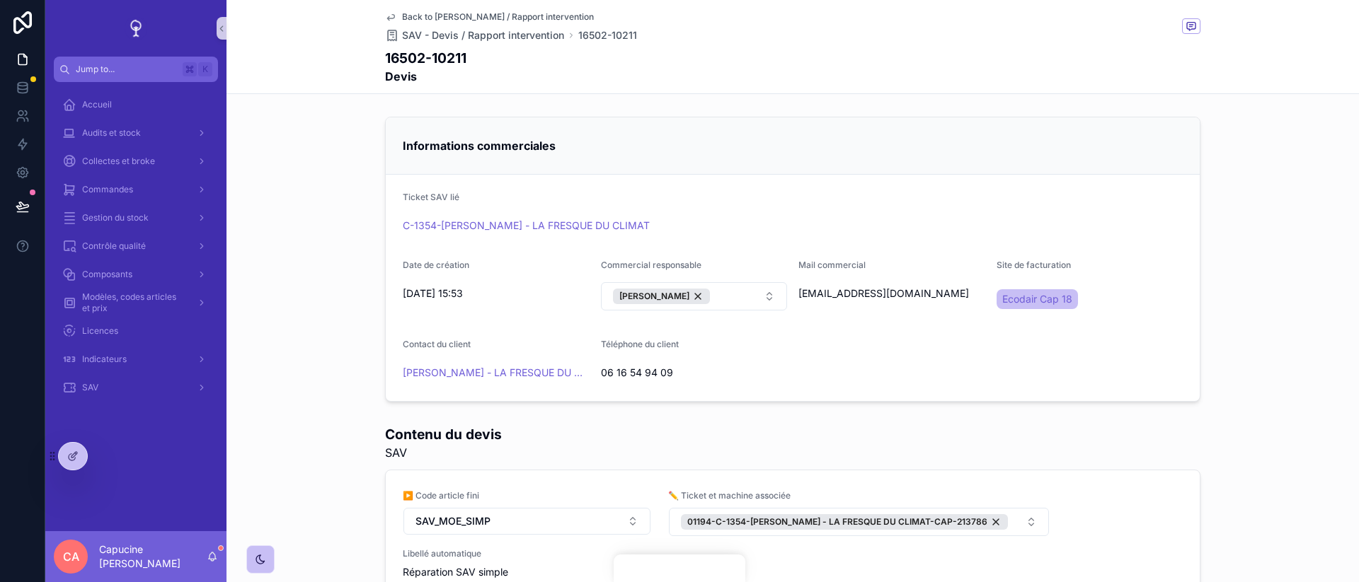
click at [278, 372] on div "Informations commerciales Ticket SAV lié C-1354-[PERSON_NAME] - LA FRESQUE DU C…" at bounding box center [792, 259] width 1132 height 297
click at [284, 381] on div "Informations commerciales Ticket SAV lié C-1354-[PERSON_NAME] - LA FRESQUE DU C…" at bounding box center [792, 259] width 1132 height 297
click at [285, 395] on div "Informations commerciales Ticket SAV lié C-1354-[PERSON_NAME] - LA FRESQUE DU C…" at bounding box center [792, 259] width 1132 height 297
click at [284, 379] on div "Informations commerciales Ticket SAV lié C-1354-[PERSON_NAME] - LA FRESQUE DU C…" at bounding box center [792, 259] width 1132 height 297
click at [275, 379] on div "Informations commerciales Ticket SAV lié C-1354-[PERSON_NAME] - LA FRESQUE DU C…" at bounding box center [792, 259] width 1132 height 297
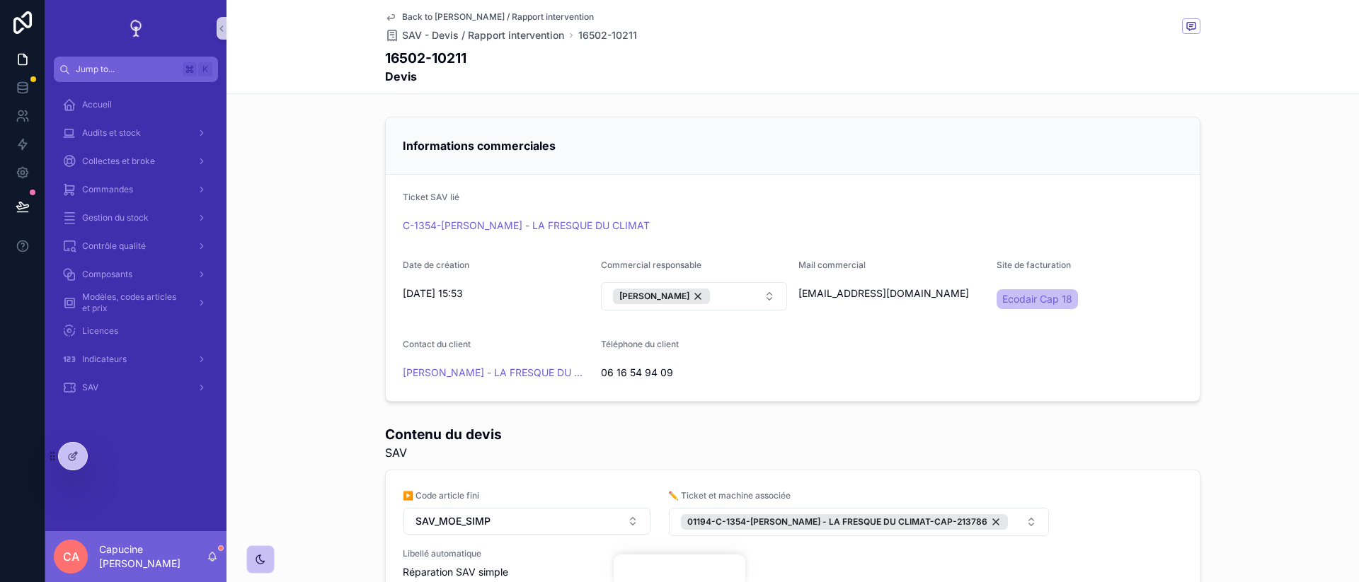
click at [287, 378] on div "Informations commerciales Ticket SAV lié C-1354-[PERSON_NAME] - LA FRESQUE DU C…" at bounding box center [792, 259] width 1132 height 297
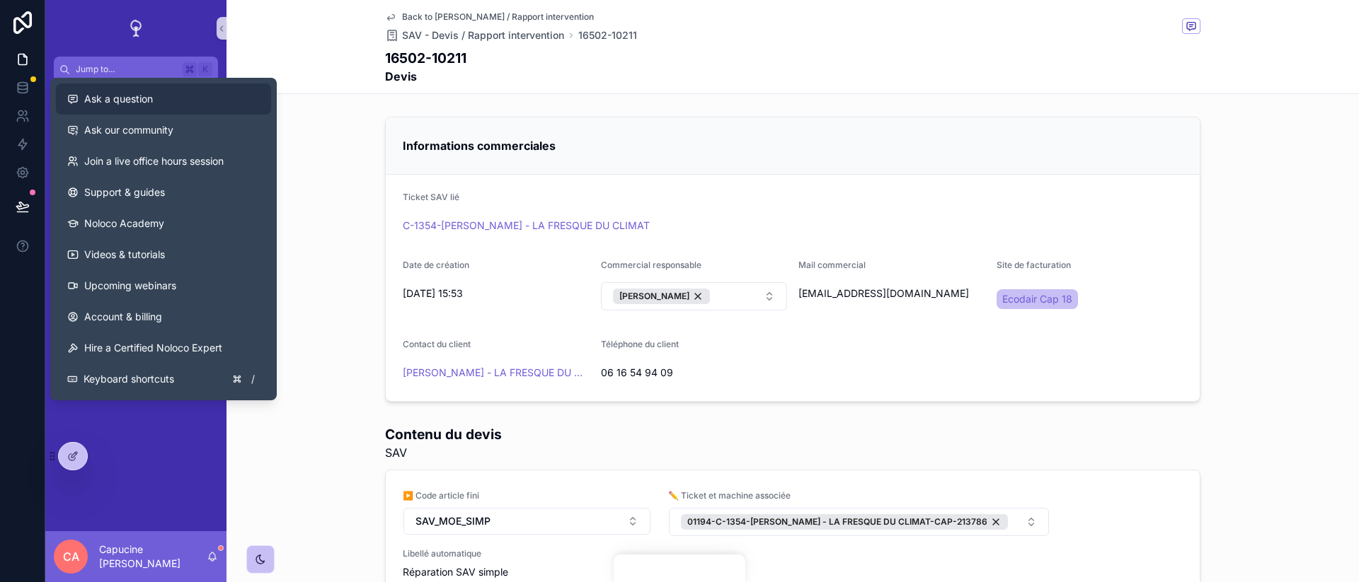
click at [143, 105] on span "Ask a question" at bounding box center [118, 99] width 69 height 14
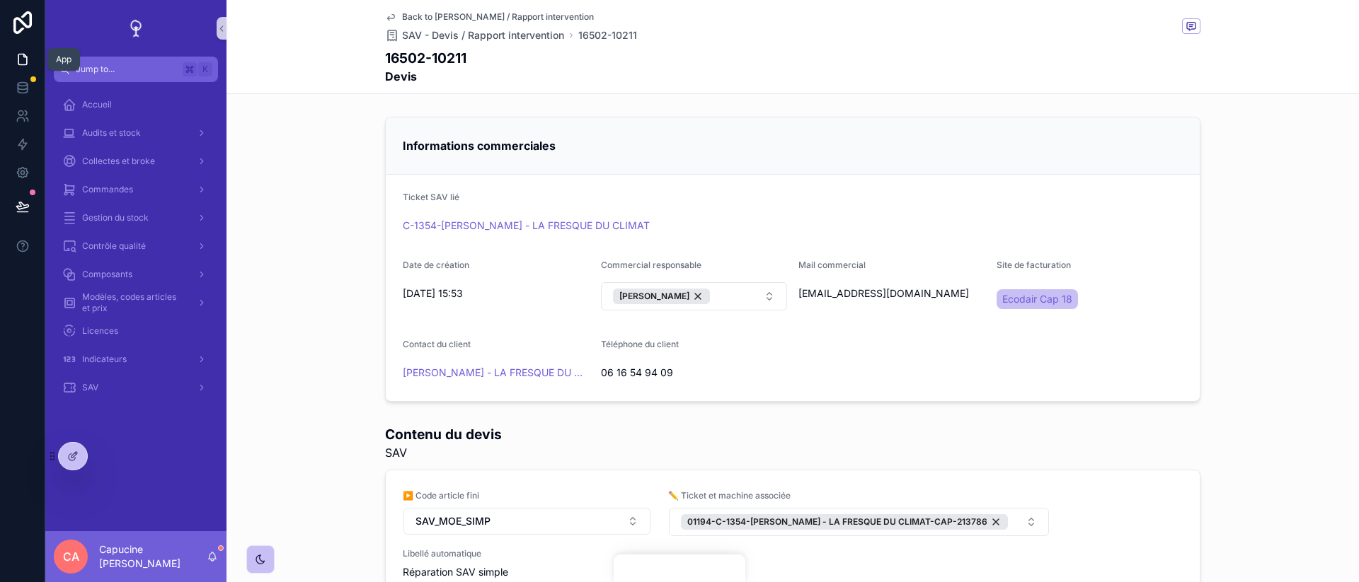
click at [23, 54] on icon at bounding box center [22, 59] width 8 height 11
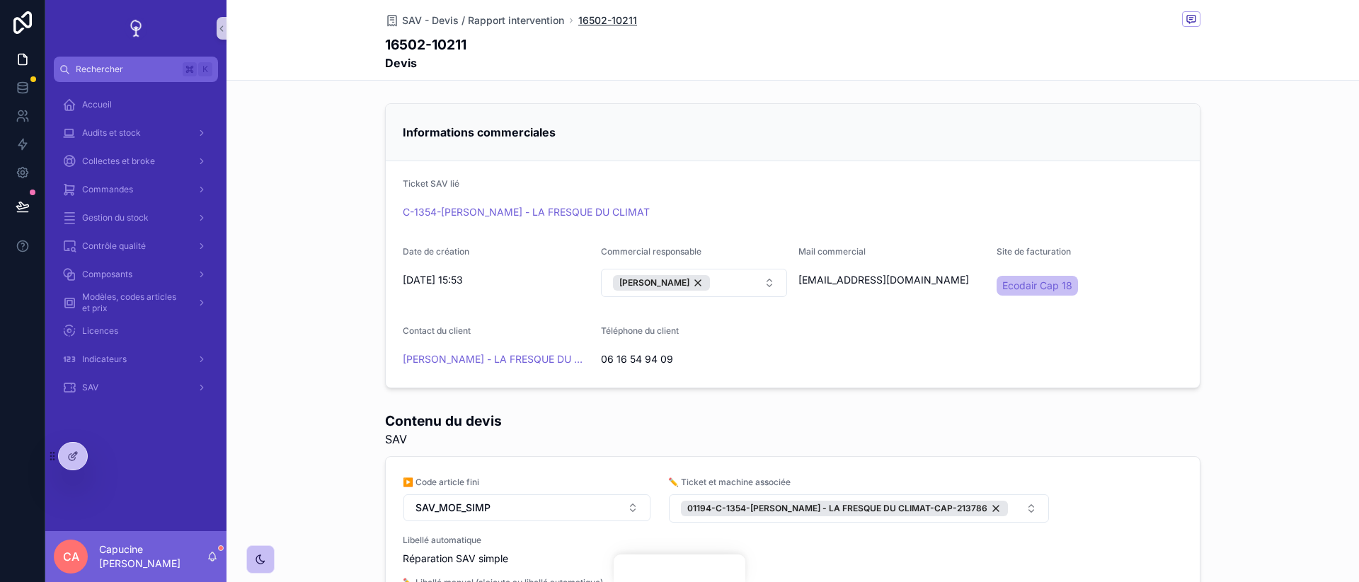
click at [278, 194] on div "Informations commerciales Ticket SAV lié C-1354-[PERSON_NAME] - LA FRESQUE DU C…" at bounding box center [792, 246] width 1132 height 297
click at [150, 359] on div "Indicateurs" at bounding box center [135, 359] width 147 height 23
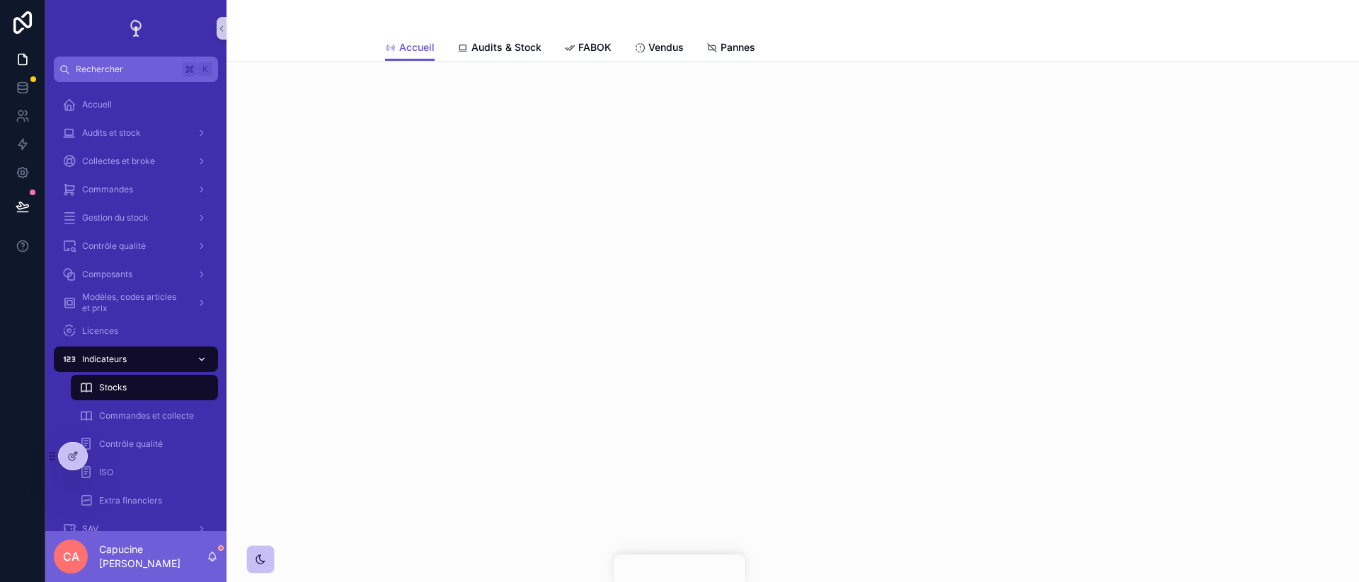
click at [149, 380] on div "Stocks" at bounding box center [144, 387] width 130 height 23
click at [178, 307] on span "Modèles, codes articles et prix" at bounding box center [133, 303] width 103 height 23
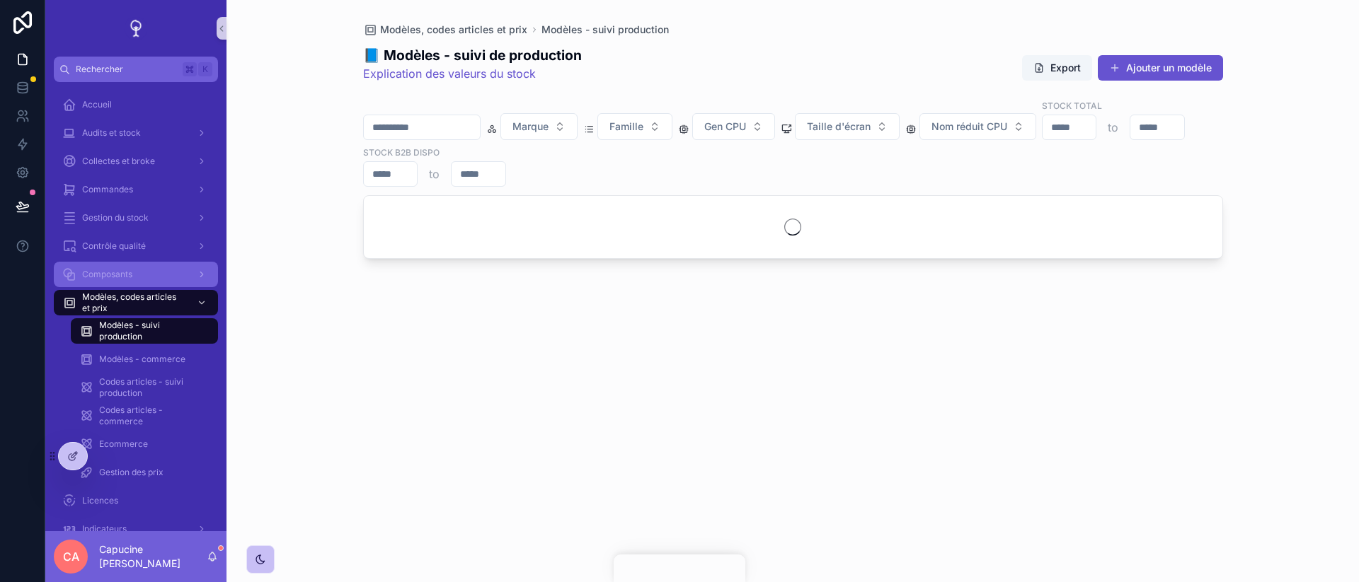
click at [192, 271] on div "scrollable content" at bounding box center [200, 274] width 18 height 23
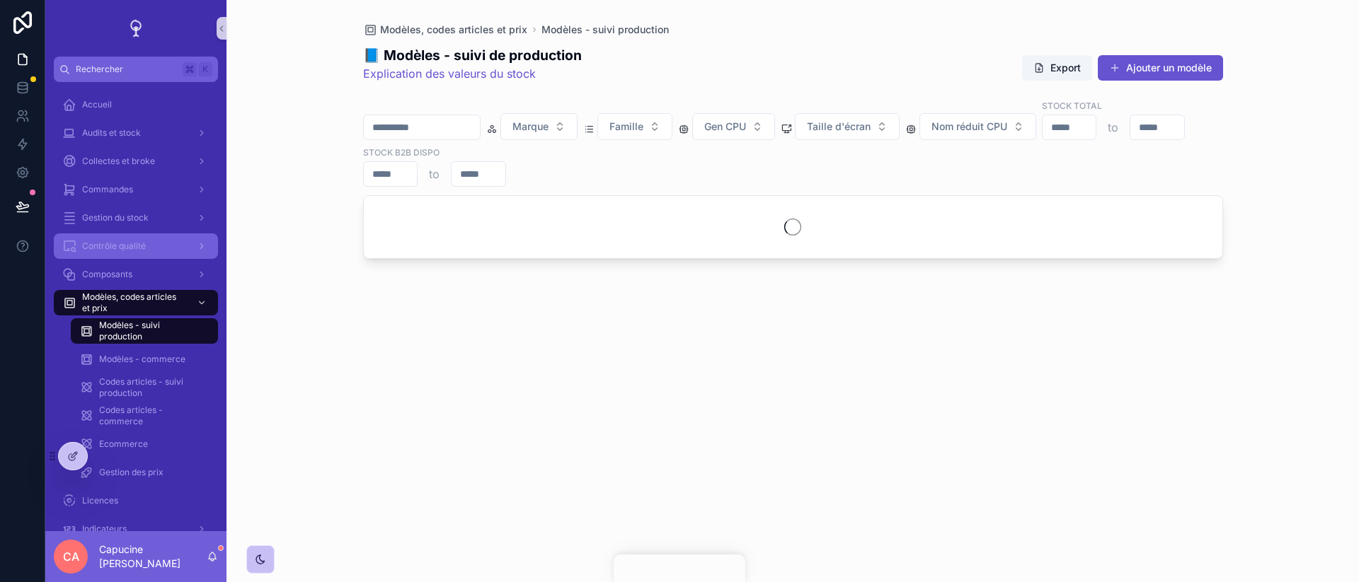
click at [192, 236] on div "scrollable content" at bounding box center [200, 246] width 18 height 23
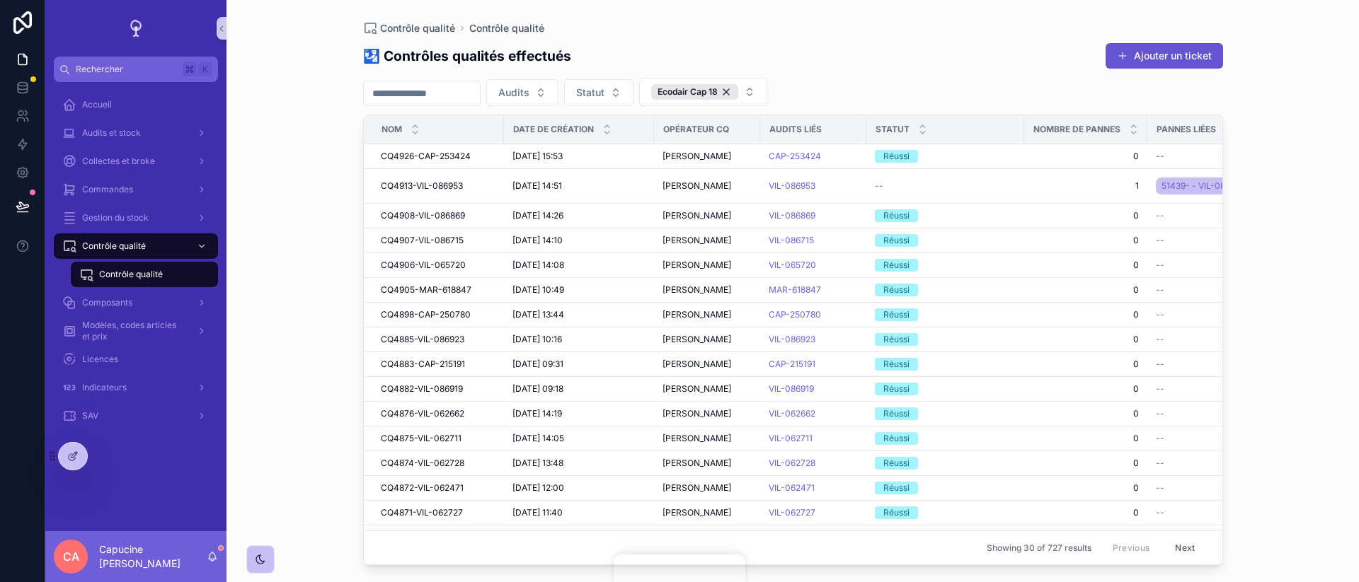
click at [185, 272] on div "Contrôle qualité" at bounding box center [144, 274] width 130 height 23
click at [195, 242] on div "scrollable content" at bounding box center [200, 246] width 18 height 23
click at [188, 262] on link "Contrôle qualité" at bounding box center [144, 274] width 147 height 25
click at [434, 156] on span "CQ4926-CAP-253424" at bounding box center [426, 156] width 90 height 11
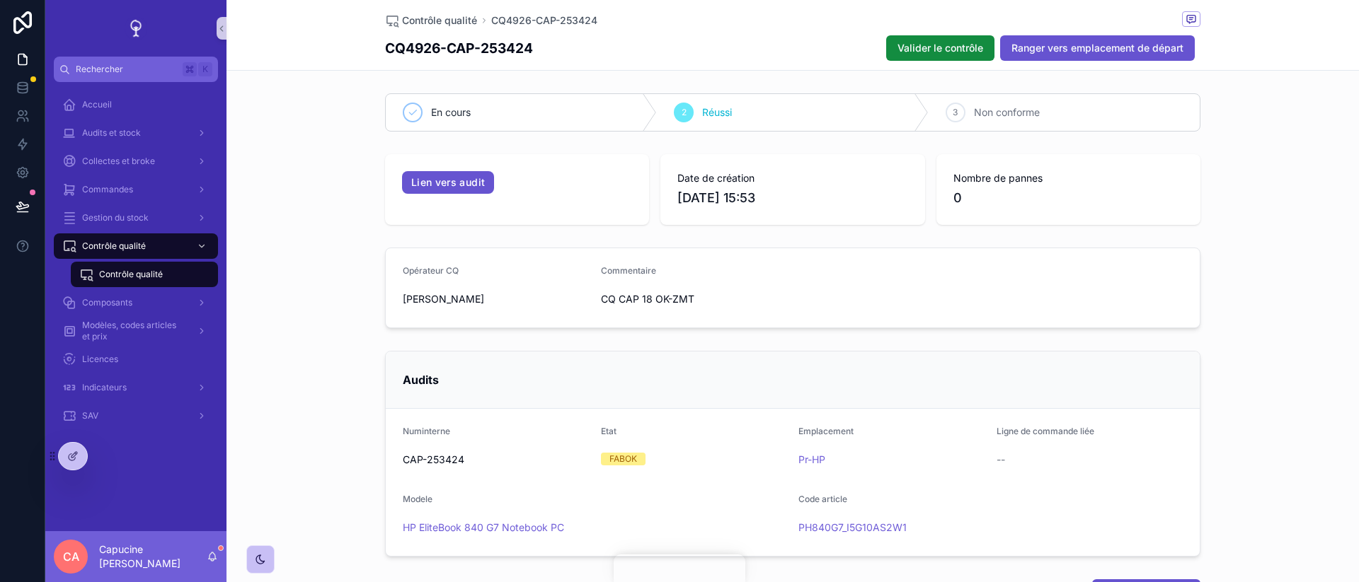
click at [265, 275] on div "Opérateur CQ [PERSON_NAME] Commentaire CQ CAP 18 OK-ZMT" at bounding box center [792, 288] width 1132 height 92
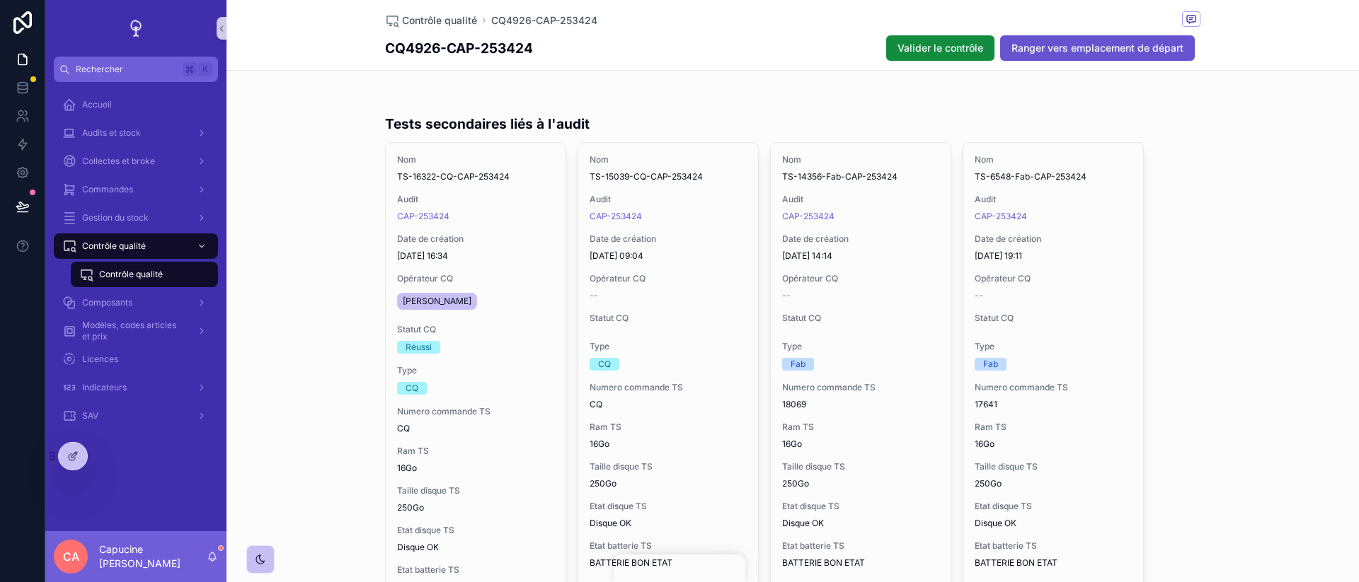
scroll to position [638, 0]
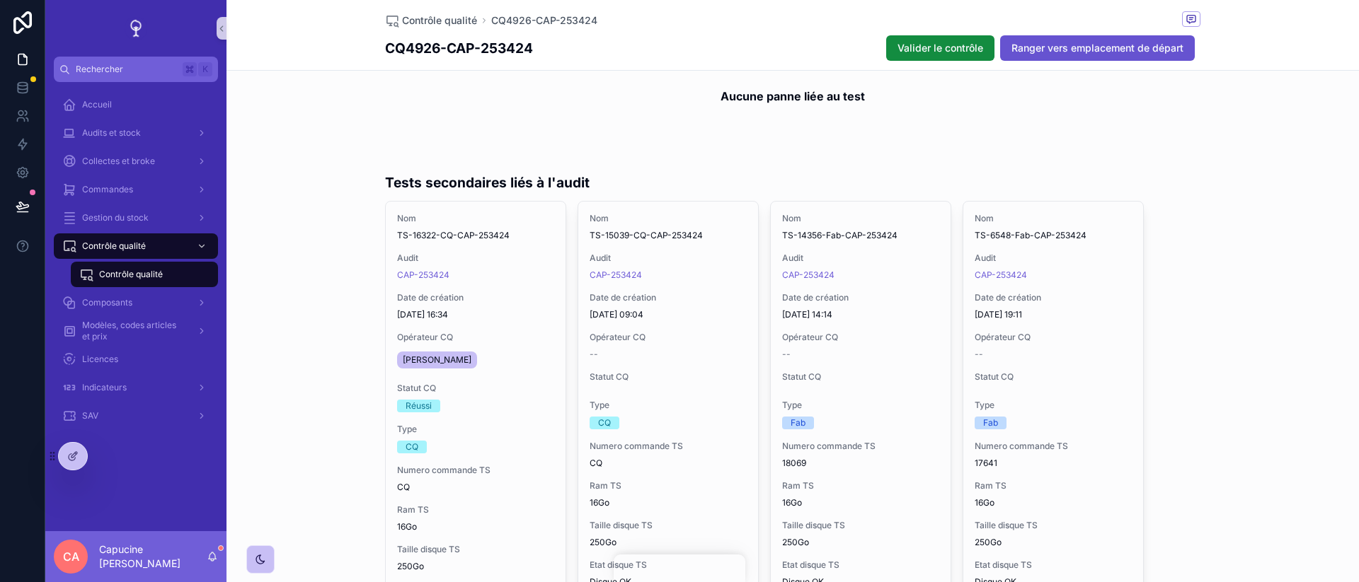
scroll to position [580, 0]
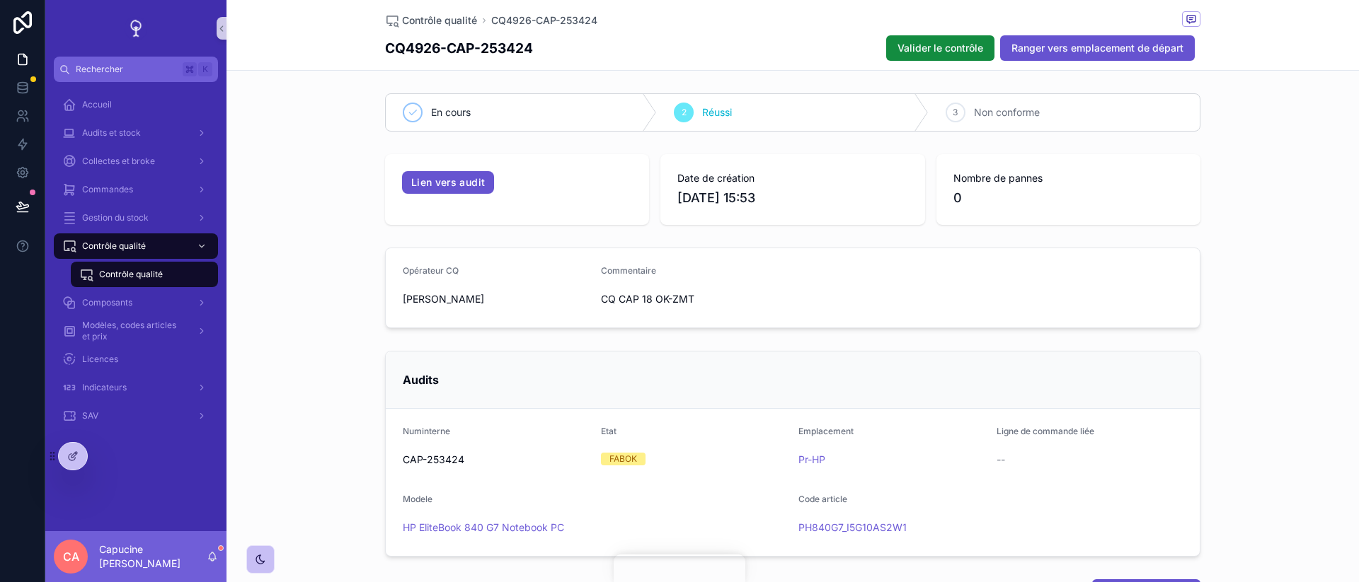
click at [168, 278] on div "Contrôle qualité" at bounding box center [144, 274] width 130 height 23
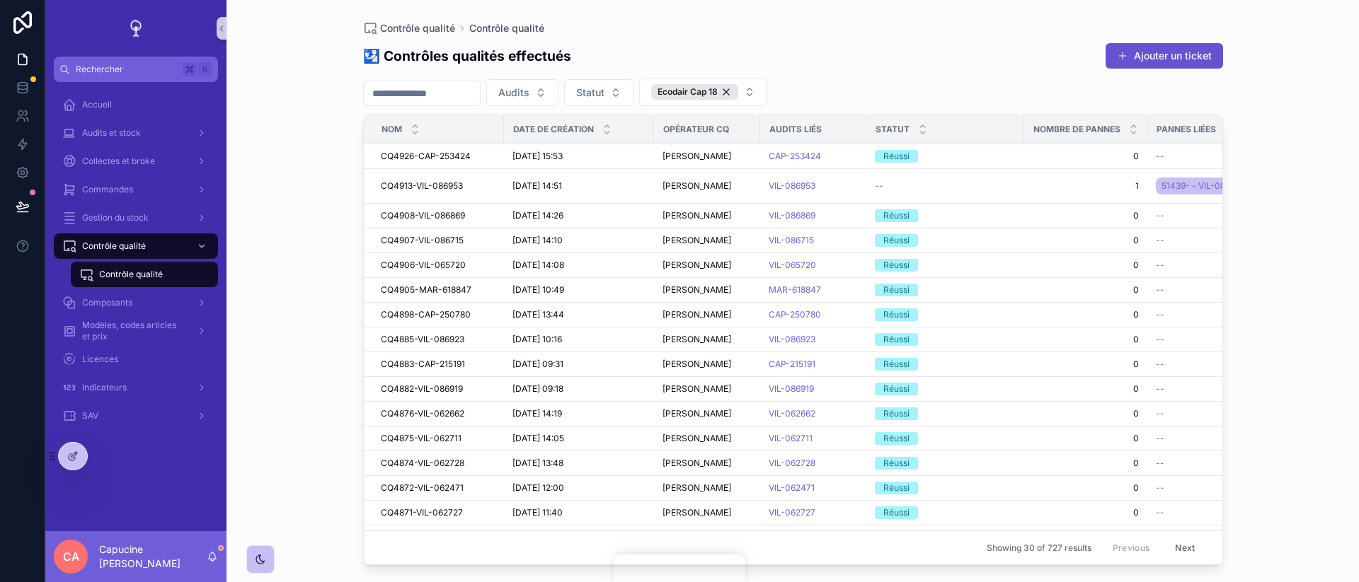
click at [298, 266] on div "Contrôle qualité Contrôle qualité 🛂 Contrôles qualités effectués Ajouter un tic…" at bounding box center [792, 291] width 1132 height 582
click at [305, 279] on div "Contrôle qualité Contrôle qualité 🛂 Contrôles qualités effectués Ajouter un tic…" at bounding box center [792, 291] width 1132 height 582
click at [764, 88] on button "Ecodair Cap 18" at bounding box center [703, 92] width 128 height 28
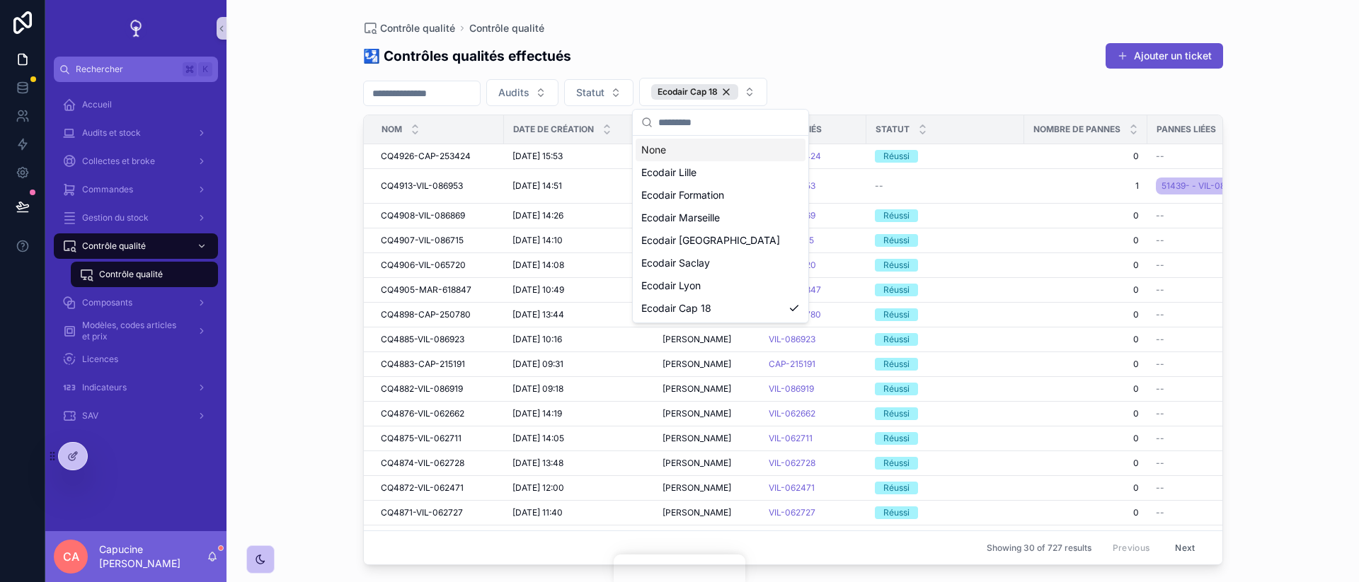
click at [843, 84] on div "Audits Statut Ecodair Cap 18" at bounding box center [793, 92] width 860 height 28
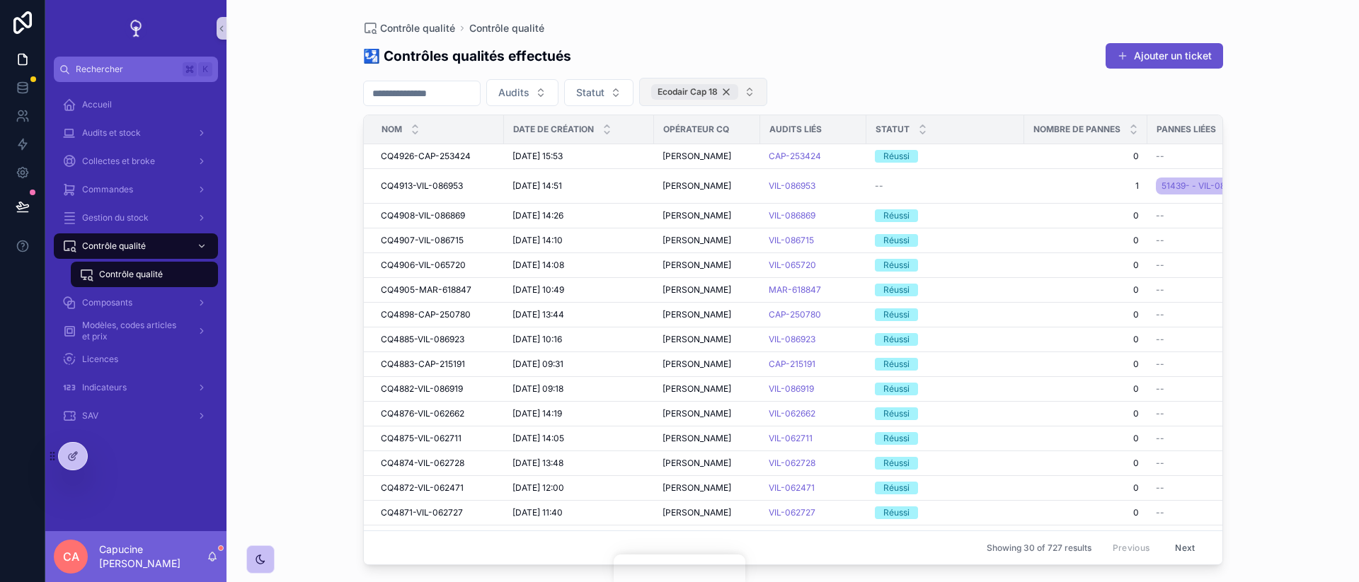
click at [738, 92] on div "Ecodair Cap 18" at bounding box center [694, 92] width 87 height 16
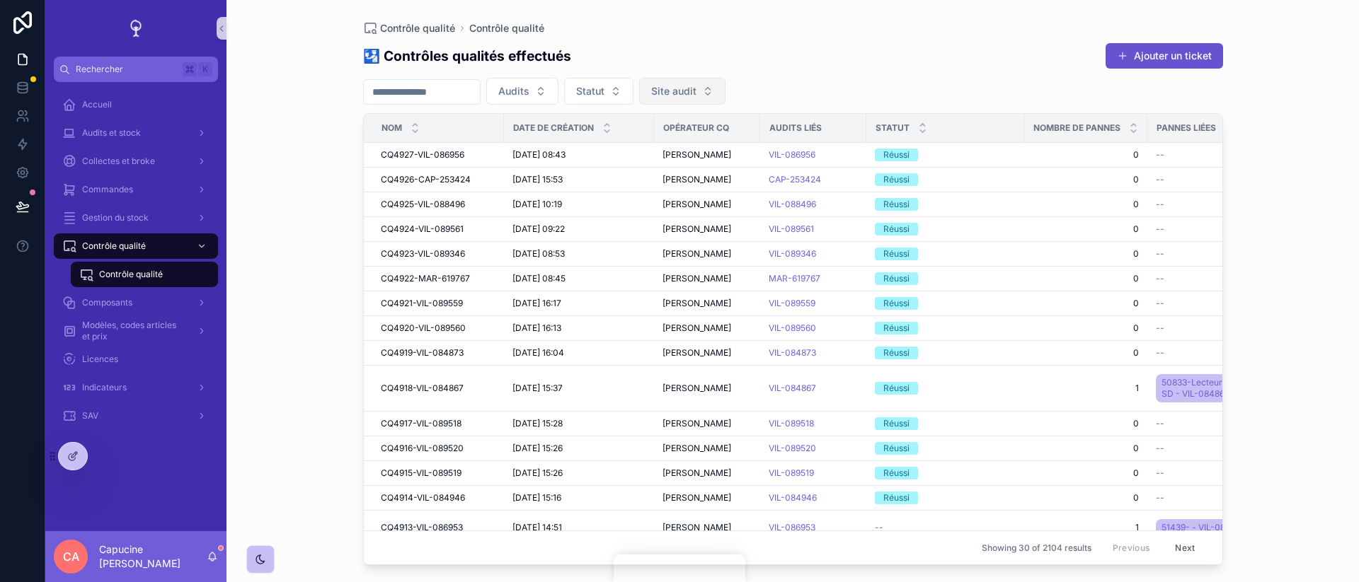
click at [118, 275] on span "Contrôle qualité" at bounding box center [131, 274] width 64 height 11
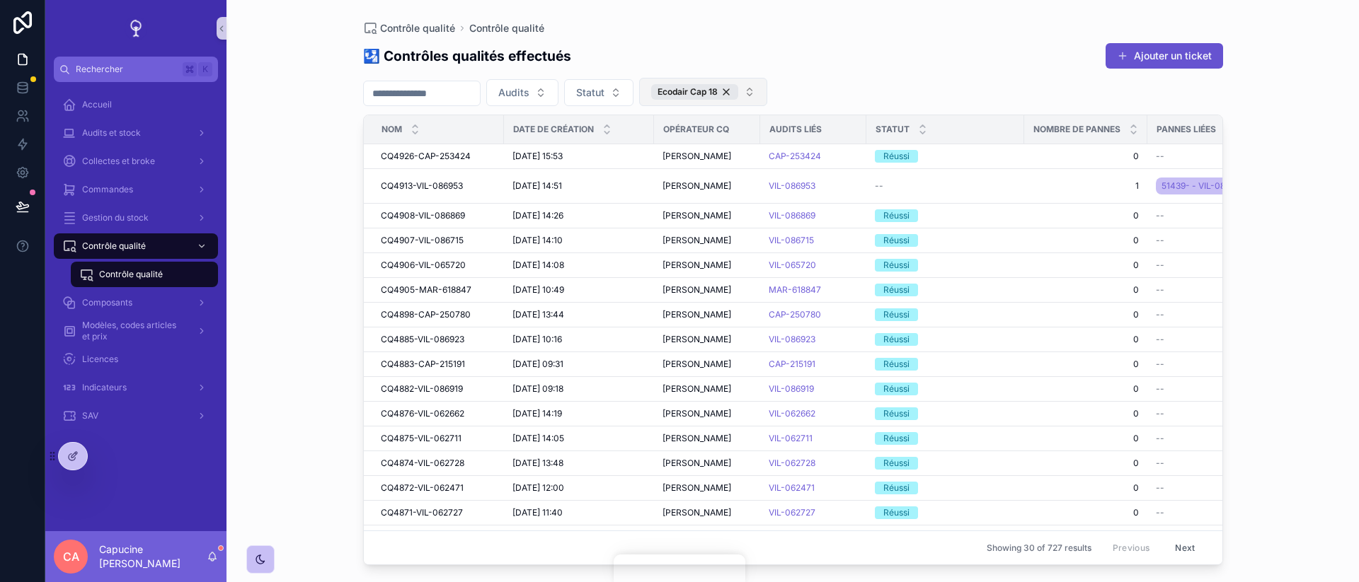
click at [767, 98] on button "Ecodair Cap 18" at bounding box center [703, 92] width 128 height 28
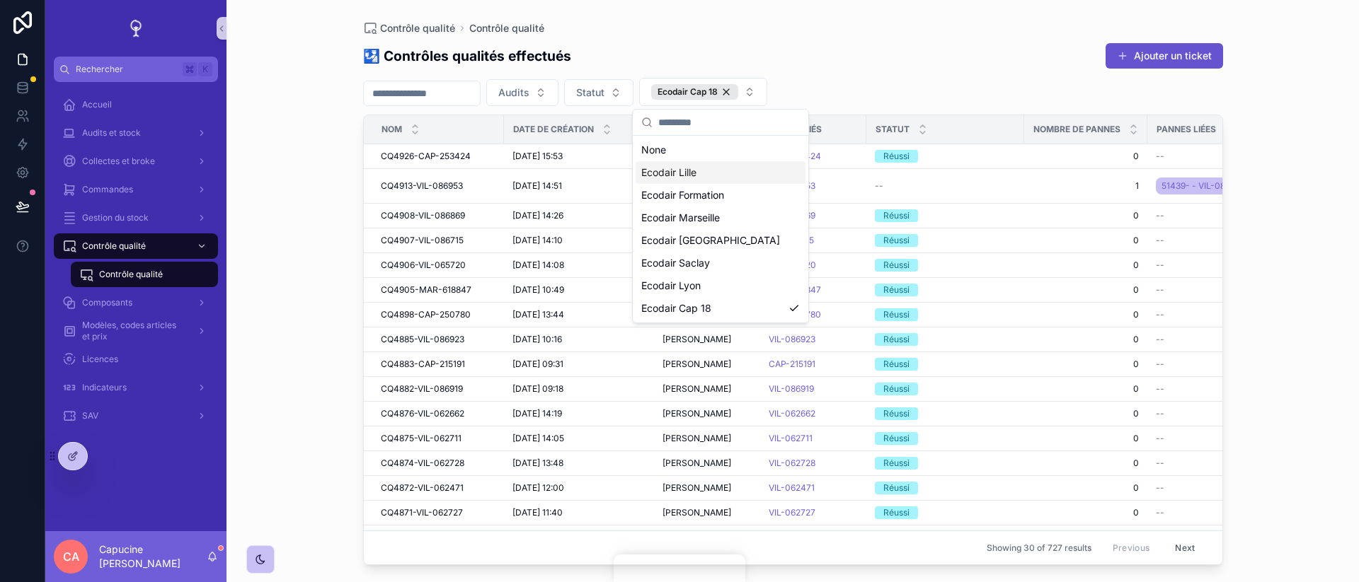
click at [863, 79] on div "Audits Statut Ecodair Cap 18" at bounding box center [793, 92] width 860 height 28
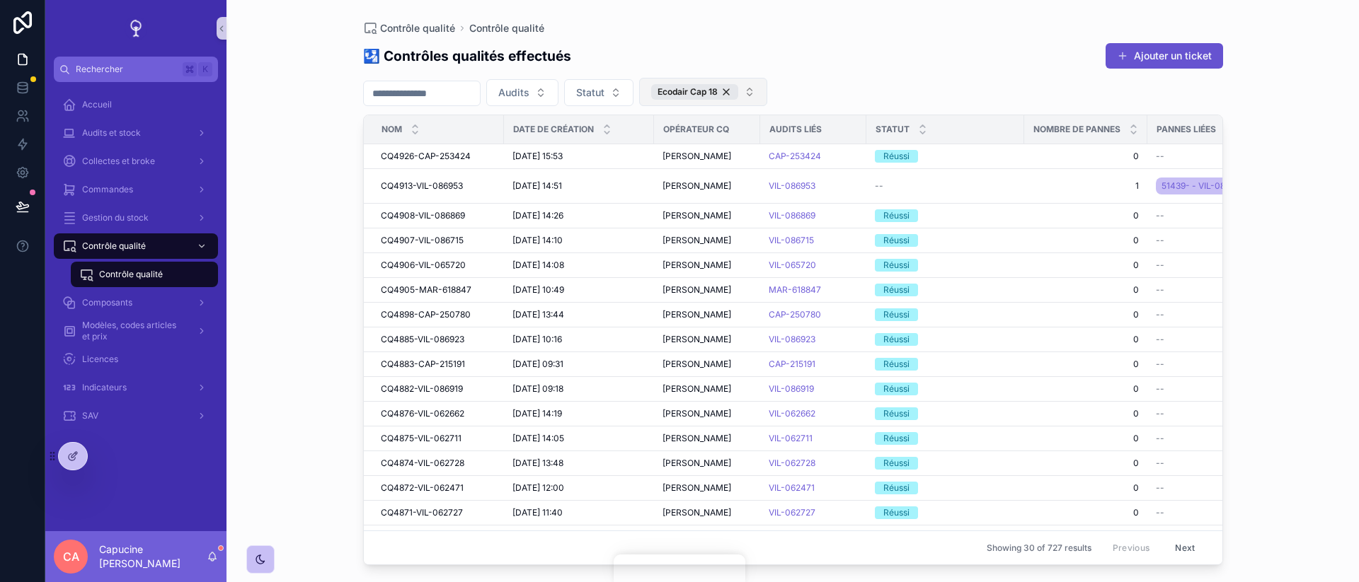
click at [767, 103] on button "Ecodair Cap 18" at bounding box center [703, 92] width 128 height 28
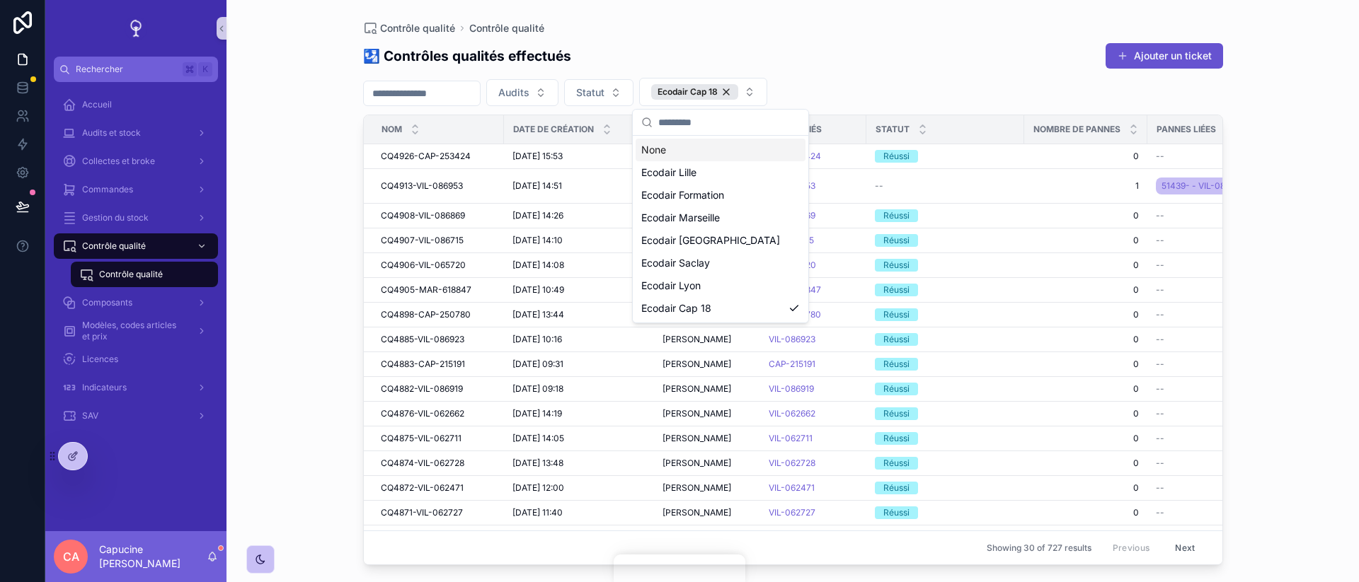
click at [817, 76] on div "🛂 Contrôles qualités effectués Ajouter un ticket Audits Statut Ecodair [MEDICAL…" at bounding box center [793, 299] width 860 height 531
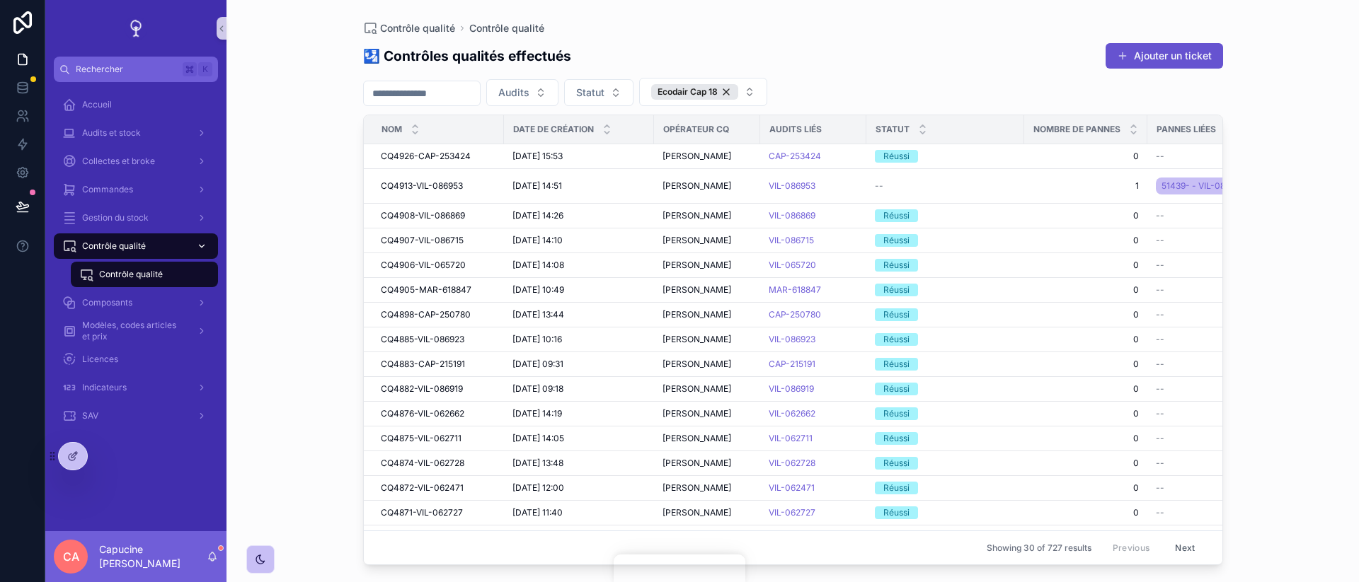
click at [154, 248] on div "Contrôle qualité" at bounding box center [135, 246] width 147 height 23
click at [161, 280] on div "Contrôle qualité" at bounding box center [144, 274] width 130 height 23
click at [285, 284] on div "Contrôle qualité Contrôle qualité 🛂 Contrôles qualités effectués Ajouter un tic…" at bounding box center [792, 291] width 1132 height 582
click at [142, 255] on div "Contrôle qualité" at bounding box center [135, 246] width 147 height 23
click at [154, 273] on span "Contrôle qualité" at bounding box center [131, 274] width 64 height 11
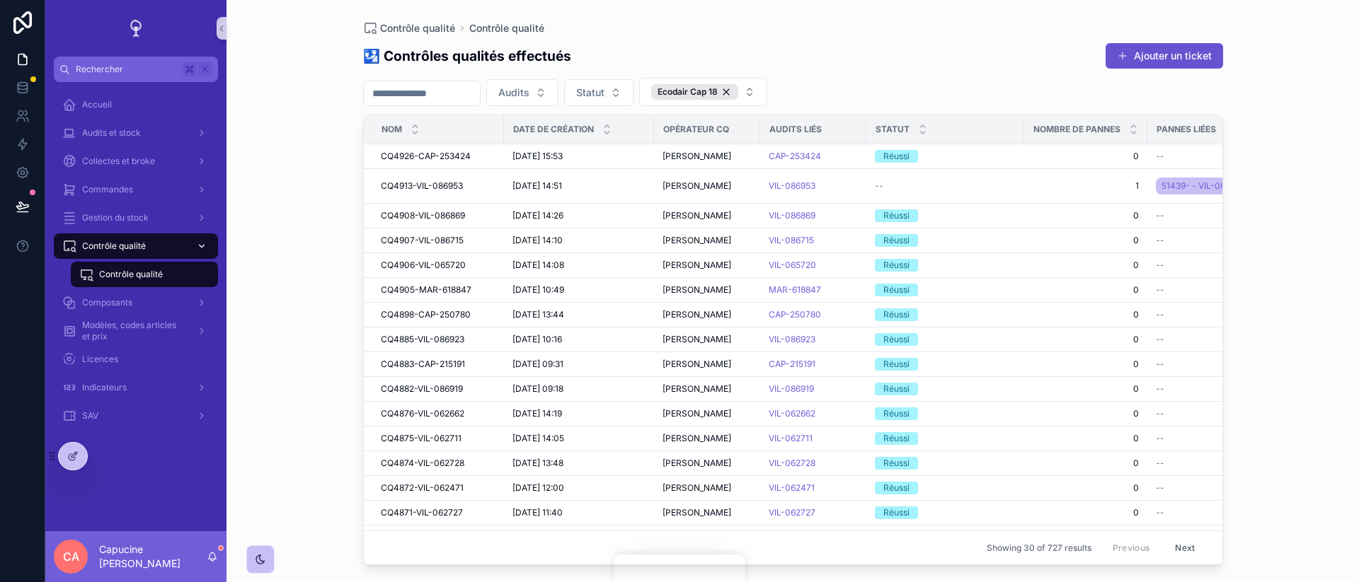
click at [162, 253] on div "Contrôle qualité" at bounding box center [135, 246] width 147 height 23
click at [292, 248] on div "Contrôle qualité Contrôle qualité 🛂 Contrôles qualités effectués Ajouter un tic…" at bounding box center [792, 291] width 1132 height 582
click at [194, 275] on div "Contrôle qualité" at bounding box center [144, 274] width 130 height 23
click at [267, 274] on div "Contrôle qualité Contrôle qualité 🛂 Contrôles qualités effectués Ajouter un tic…" at bounding box center [792, 291] width 1132 height 582
click at [87, 465] on div at bounding box center [101, 456] width 28 height 23
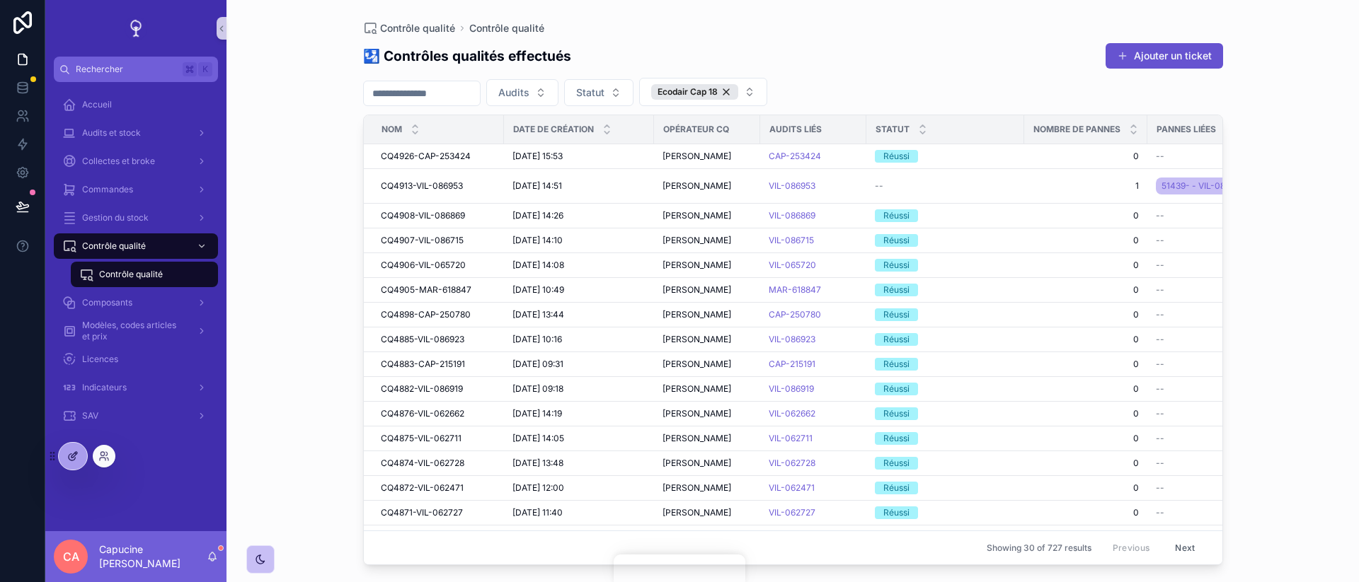
click at [79, 459] on div at bounding box center [73, 456] width 28 height 27
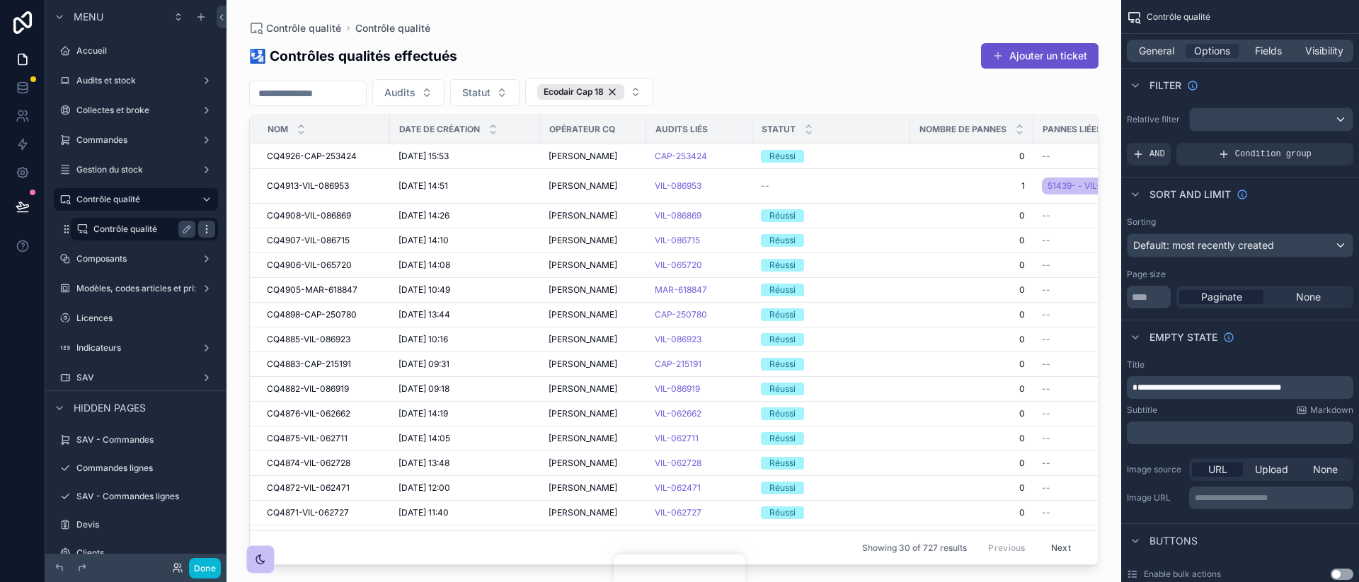
click at [210, 231] on icon "scrollable content" at bounding box center [206, 229] width 11 height 11
click at [246, 205] on div "scrollable content" at bounding box center [673, 282] width 894 height 565
click at [200, 18] on icon "scrollable content" at bounding box center [200, 16] width 11 height 11
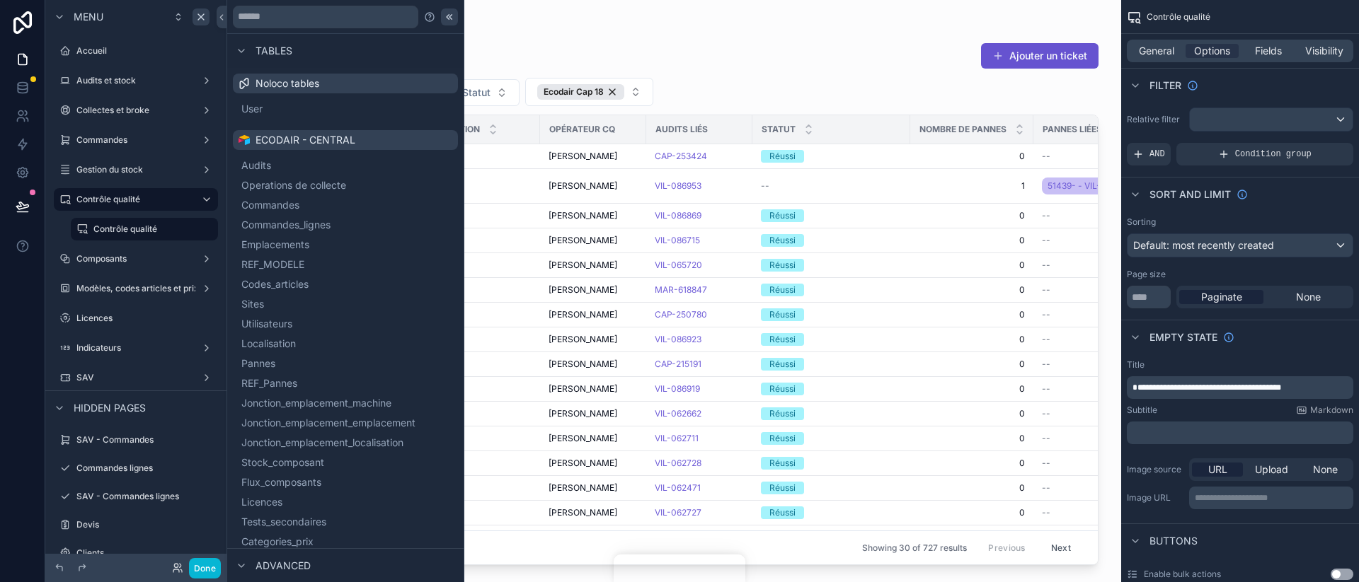
click at [445, 23] on div at bounding box center [449, 16] width 17 height 17
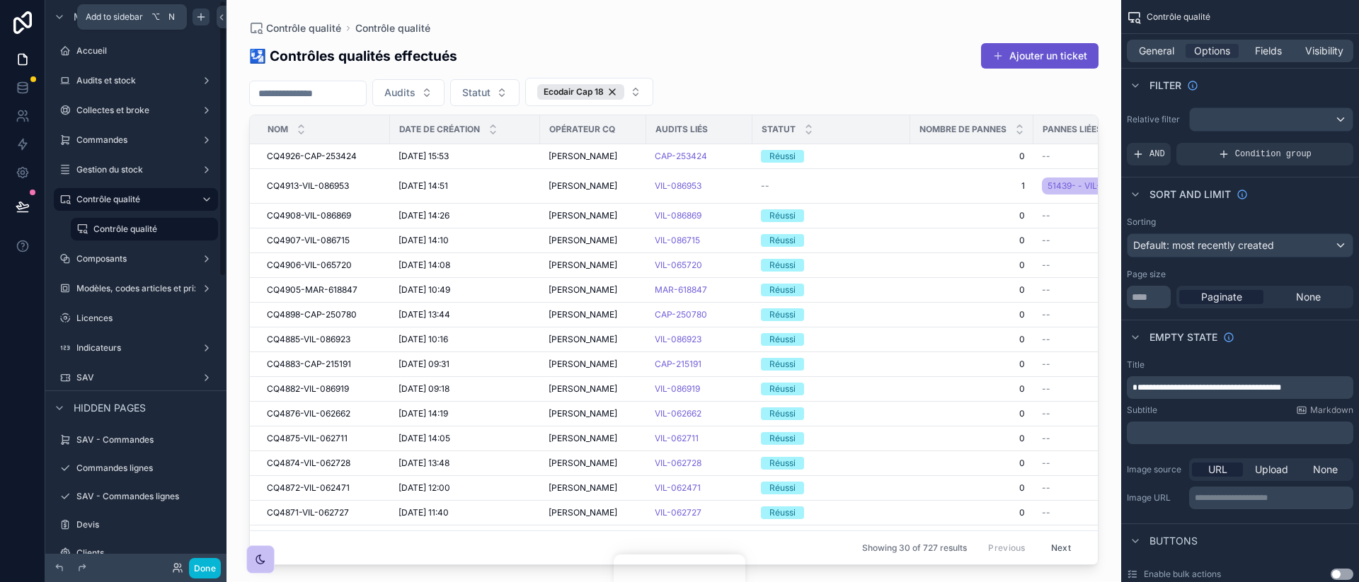
click at [200, 16] on icon "scrollable content" at bounding box center [200, 16] width 11 height 11
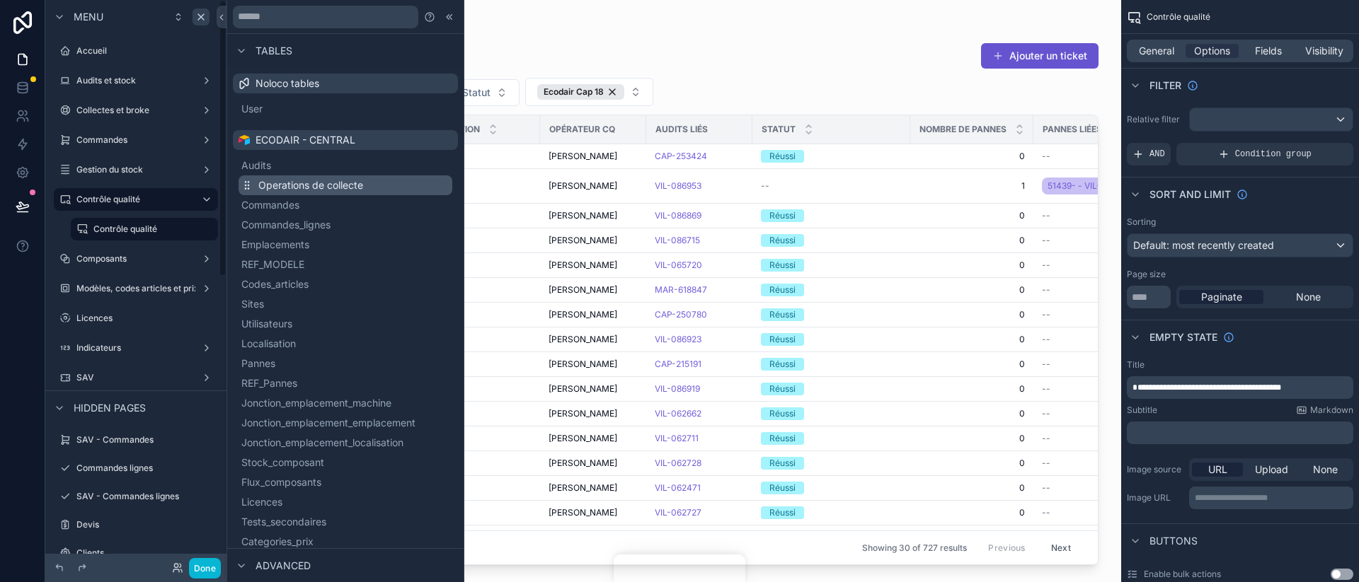
scroll to position [274, 0]
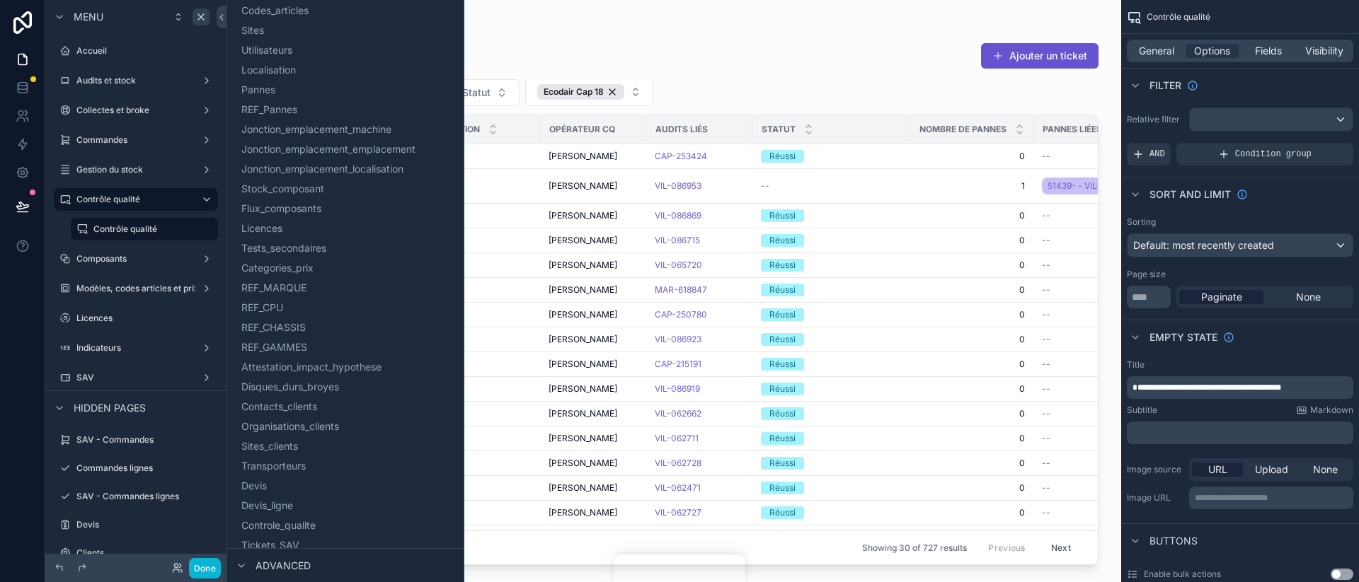
click at [522, 42] on div "🛂 Contrôles qualités effectués Ajouter un ticket" at bounding box center [673, 55] width 849 height 27
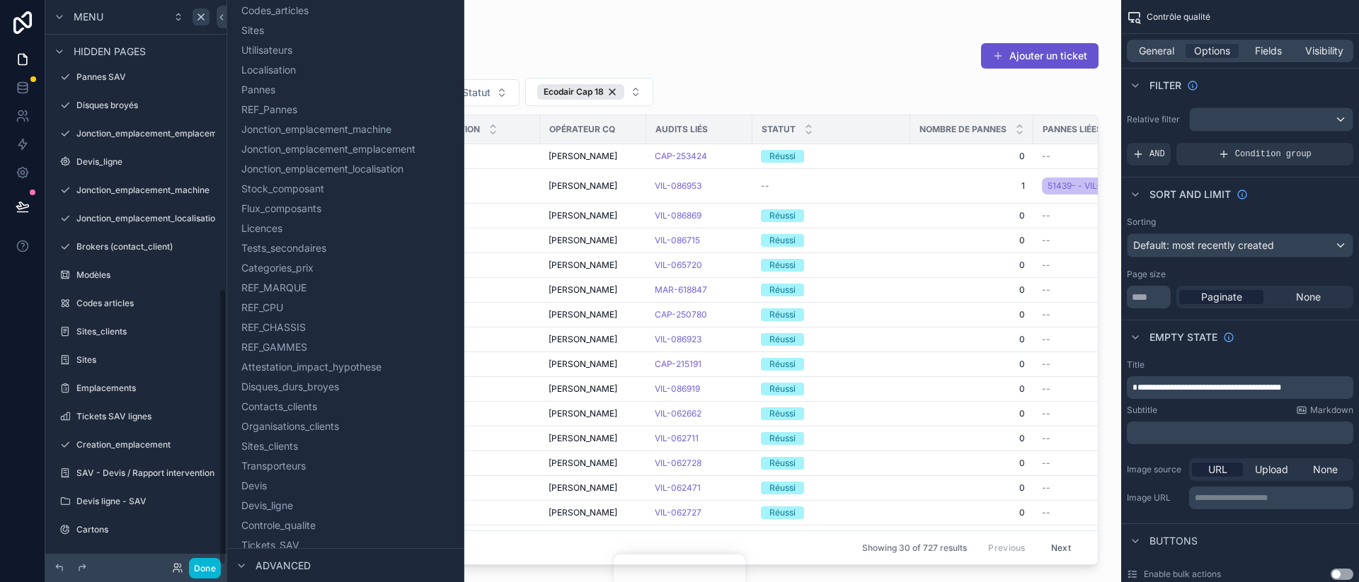
click at [35, 444] on div at bounding box center [22, 291] width 45 height 582
click at [558, 54] on div "🛂 Contrôles qualités effectués Ajouter un ticket" at bounding box center [673, 55] width 849 height 27
click at [220, 16] on icon at bounding box center [221, 17] width 3 height 5
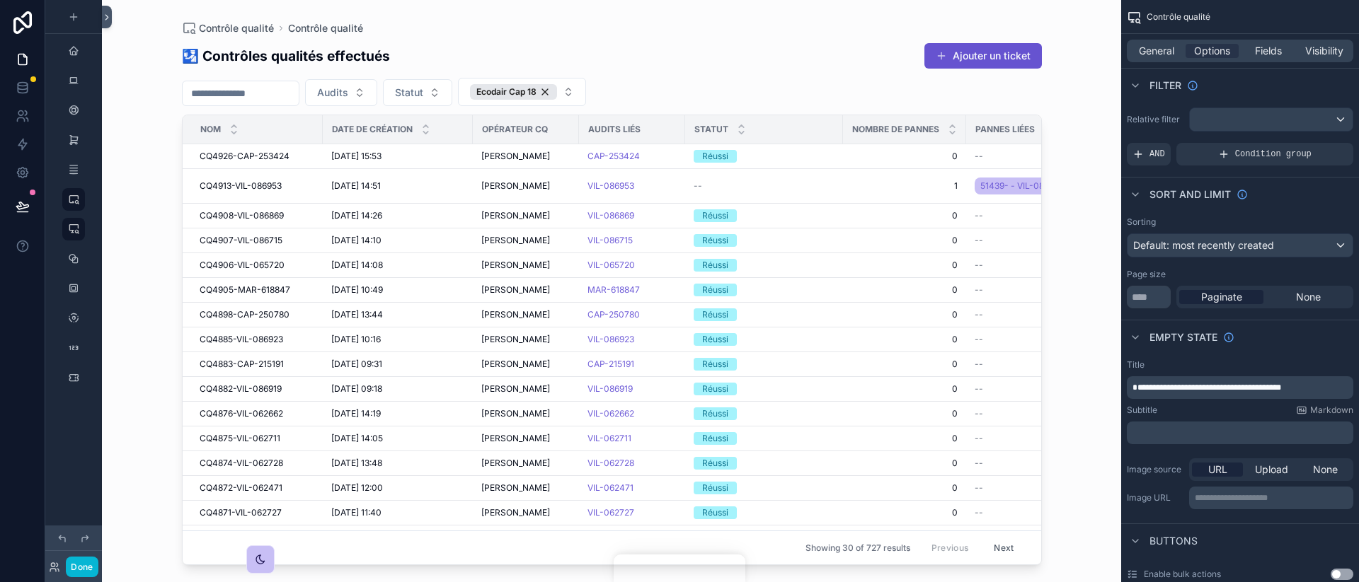
click at [110, 13] on icon at bounding box center [107, 17] width 10 height 11
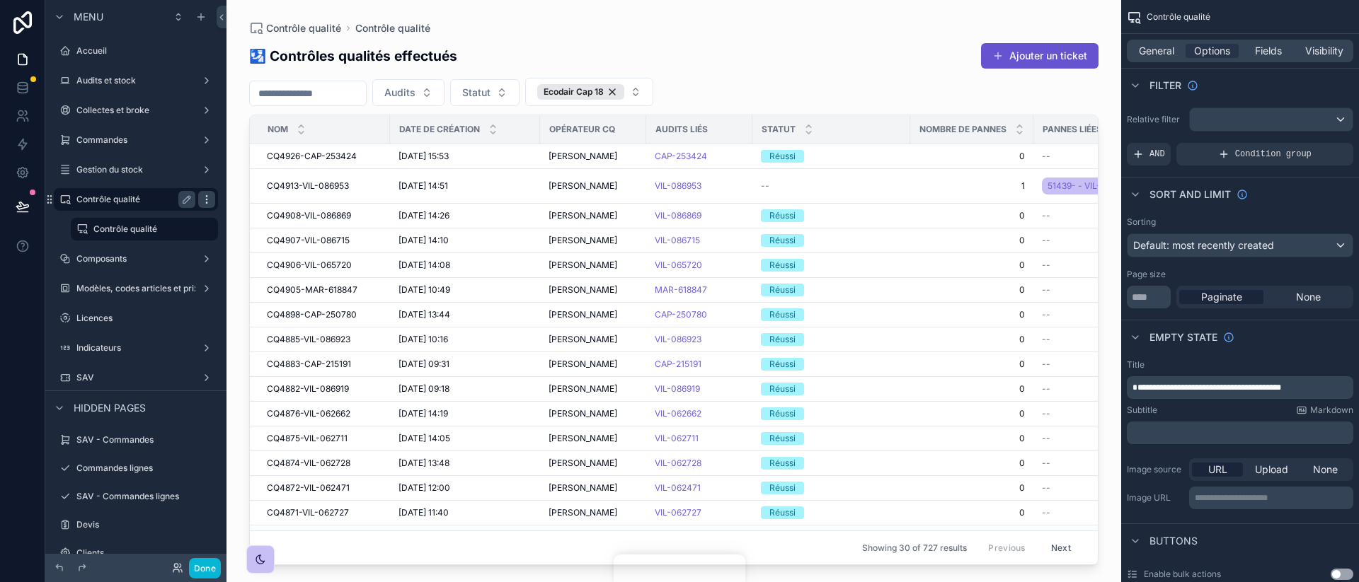
click at [207, 197] on icon "scrollable content" at bounding box center [206, 199] width 11 height 11
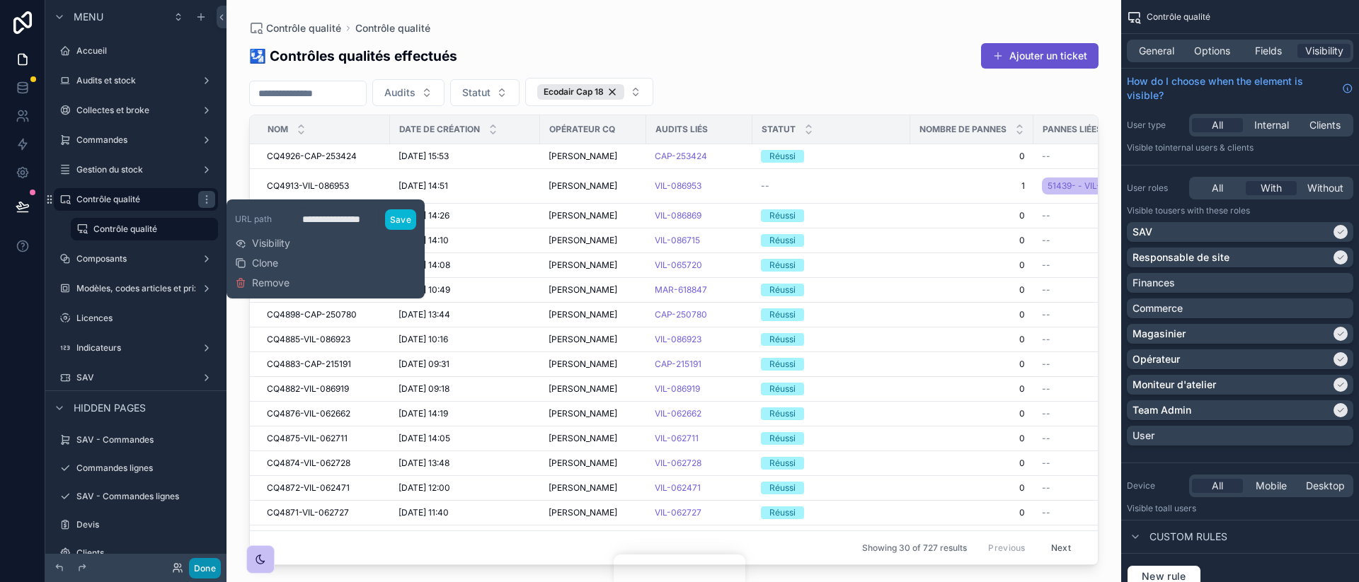
click at [204, 568] on button "Done" at bounding box center [205, 568] width 32 height 21
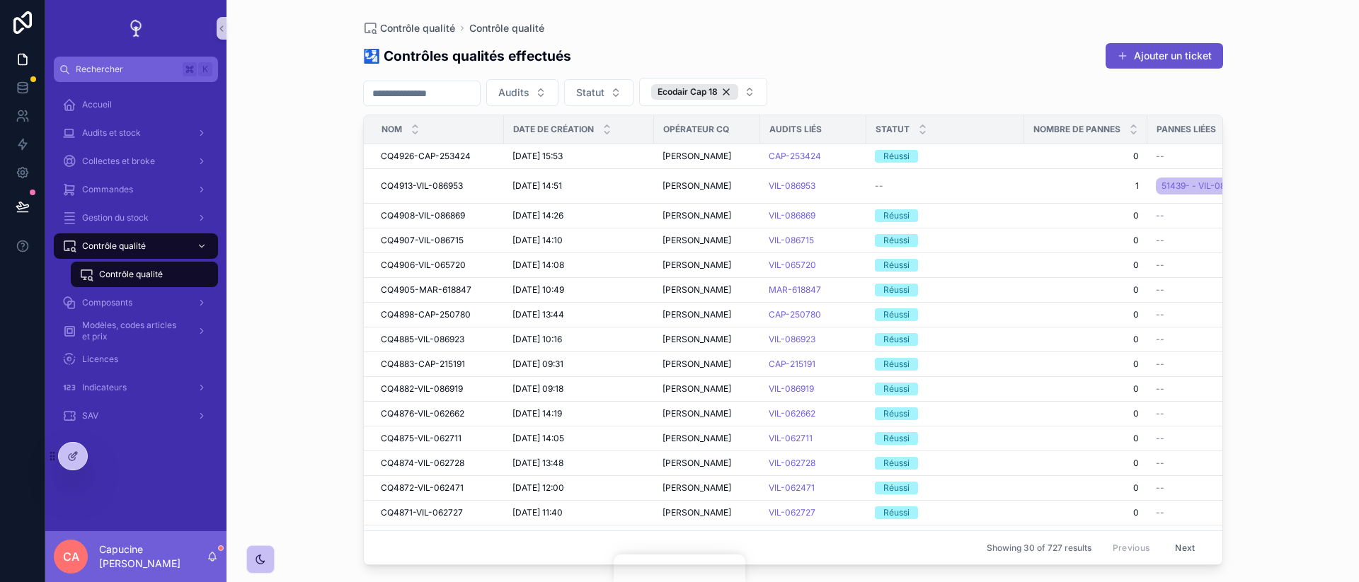
click at [167, 265] on div "Contrôle qualité" at bounding box center [144, 274] width 130 height 23
click at [276, 257] on div "Contrôle qualité Contrôle qualité 🛂 Contrôles qualités effectués Ajouter un tic…" at bounding box center [792, 291] width 1132 height 582
click at [246, 201] on div "Contrôle qualité Contrôle qualité 🛂 Contrôles qualités effectués Ajouter un tic…" at bounding box center [792, 291] width 1132 height 582
click at [423, 233] on td "CQ4907-VIL-086715 CQ4907-VIL-086715" at bounding box center [434, 241] width 140 height 25
click at [404, 245] on span "CQ4907-VIL-086715" at bounding box center [422, 240] width 83 height 11
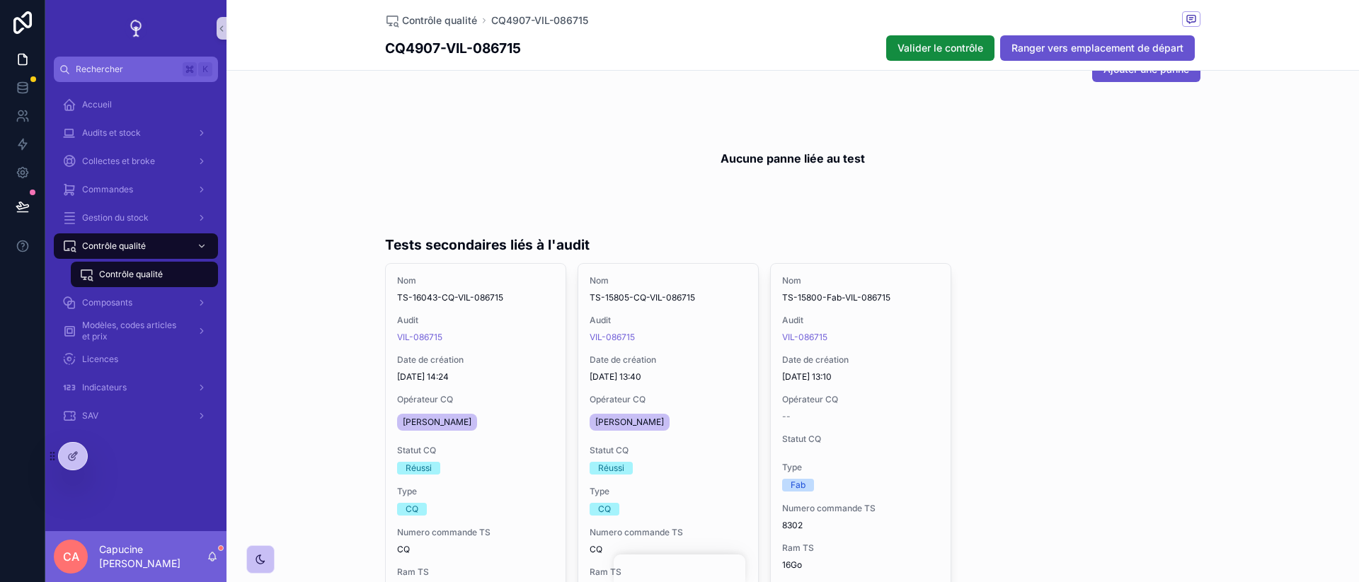
scroll to position [470, 0]
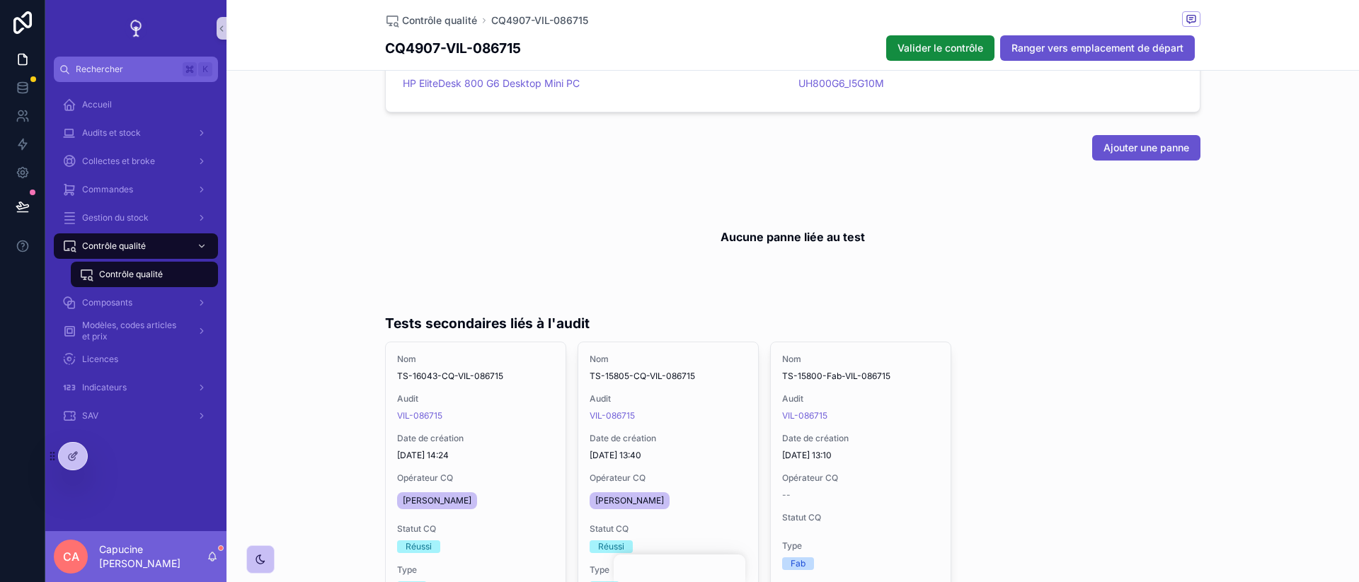
click at [1082, 187] on div "Aucune panne liée au test" at bounding box center [792, 237] width 815 height 108
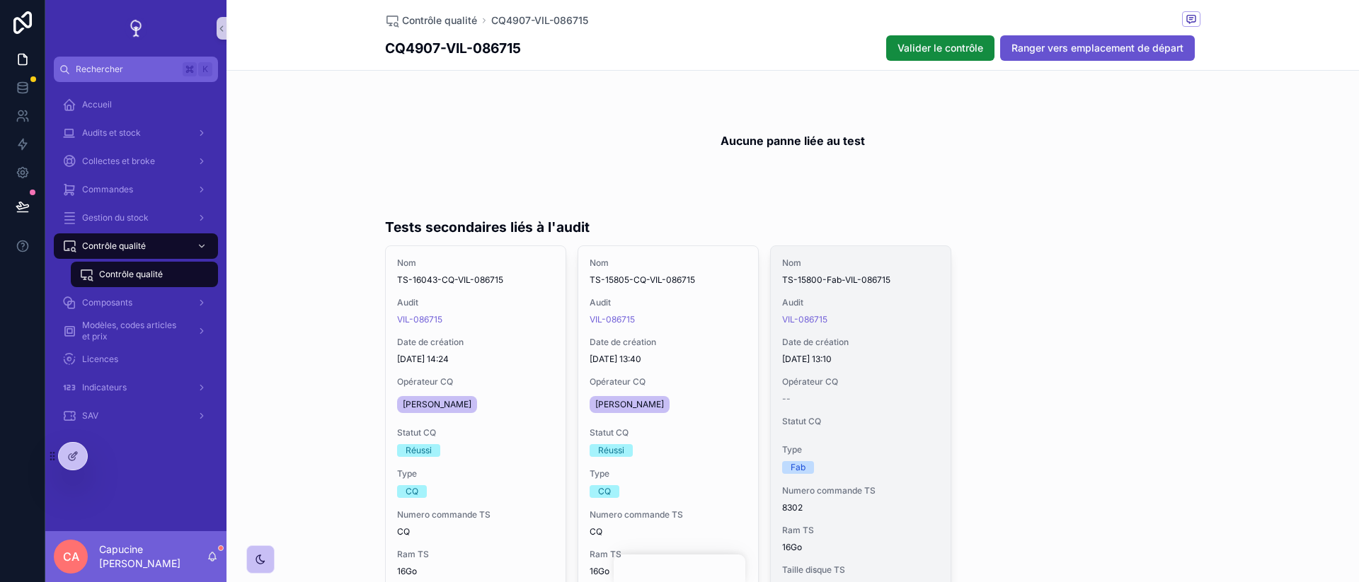
scroll to position [563, 0]
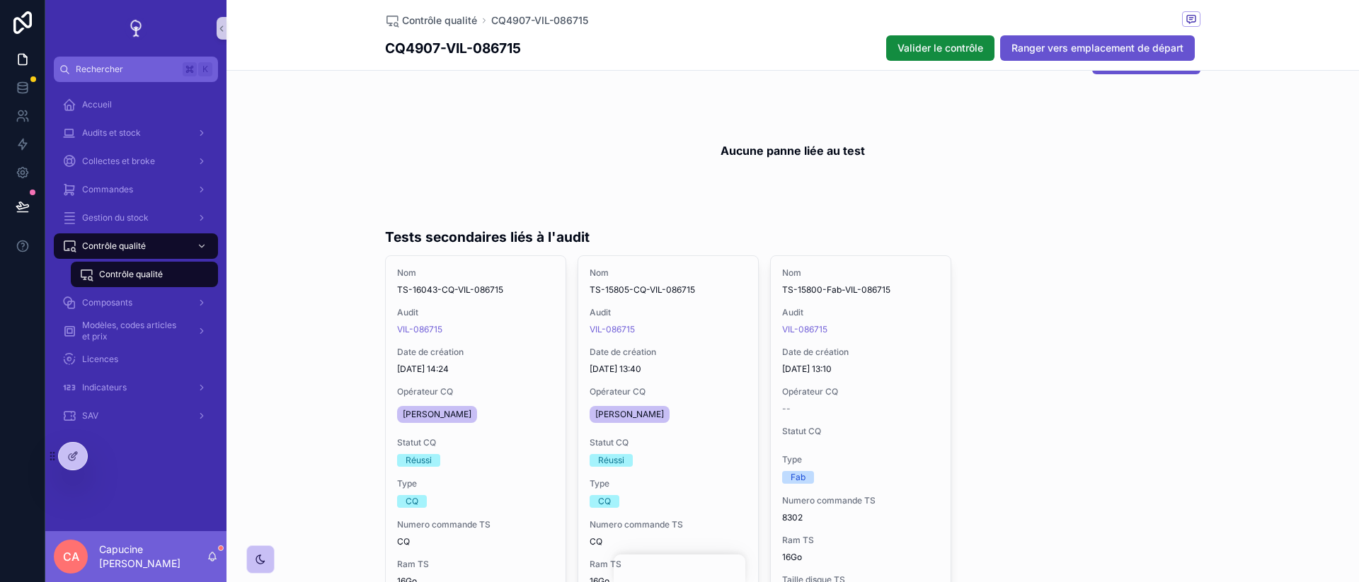
scroll to position [555, 0]
drag, startPoint x: 683, startPoint y: 224, endPoint x: 671, endPoint y: 189, distance: 37.4
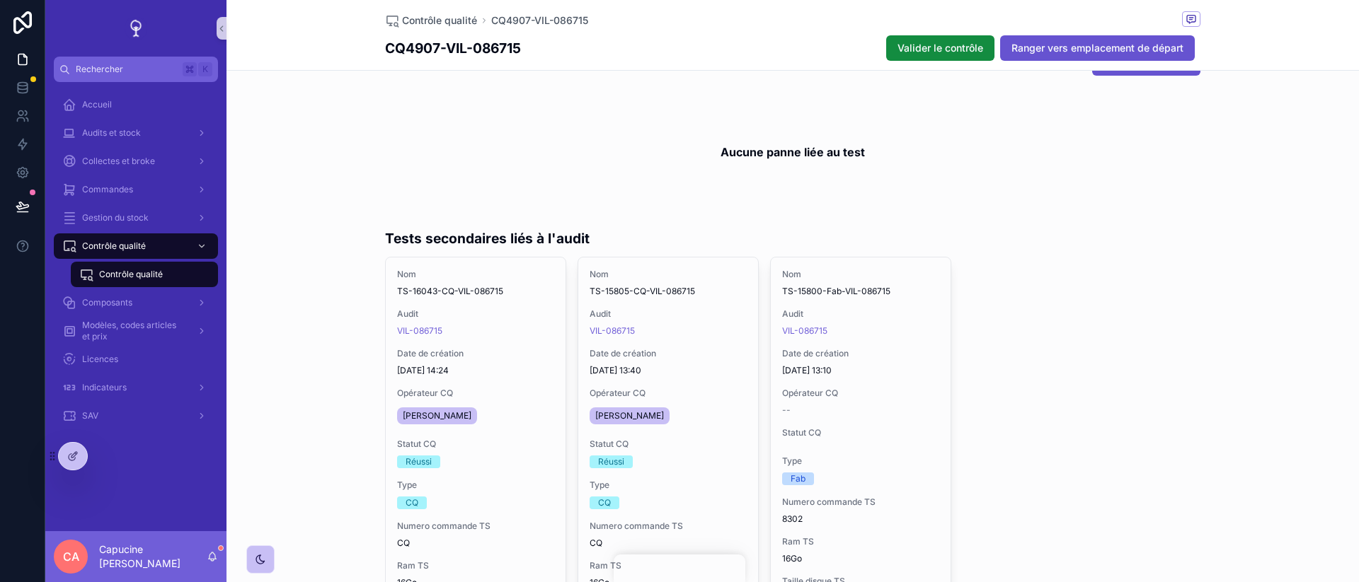
click at [671, 189] on div "Aucune panne liée au test" at bounding box center [792, 152] width 815 height 108
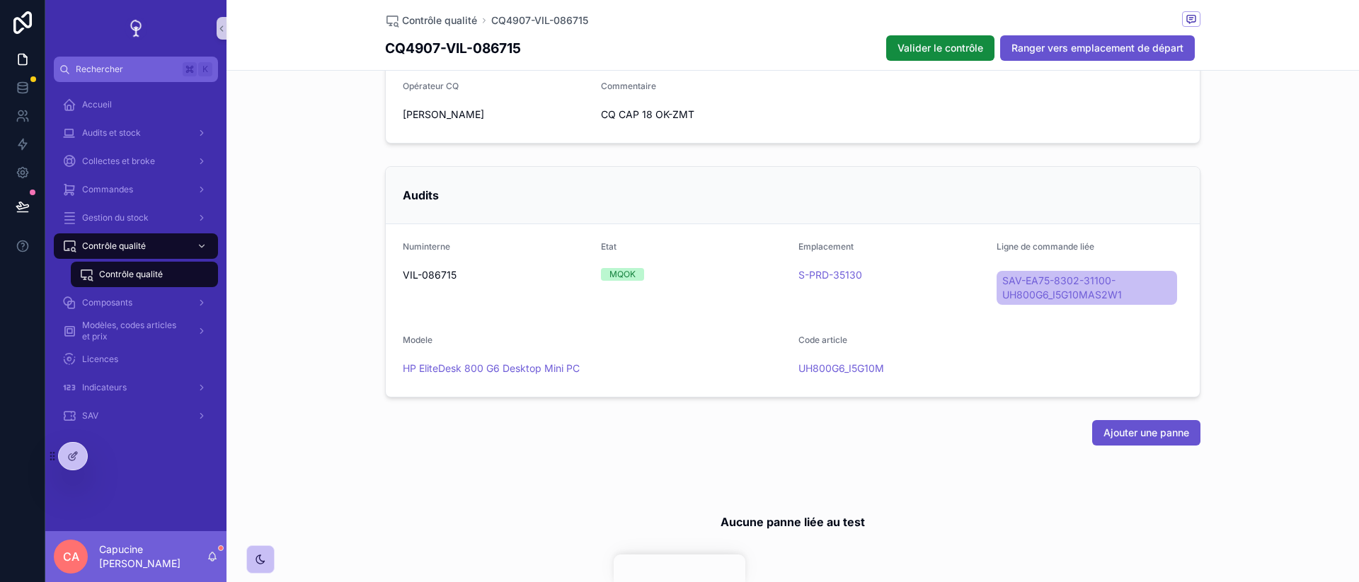
scroll to position [521, 0]
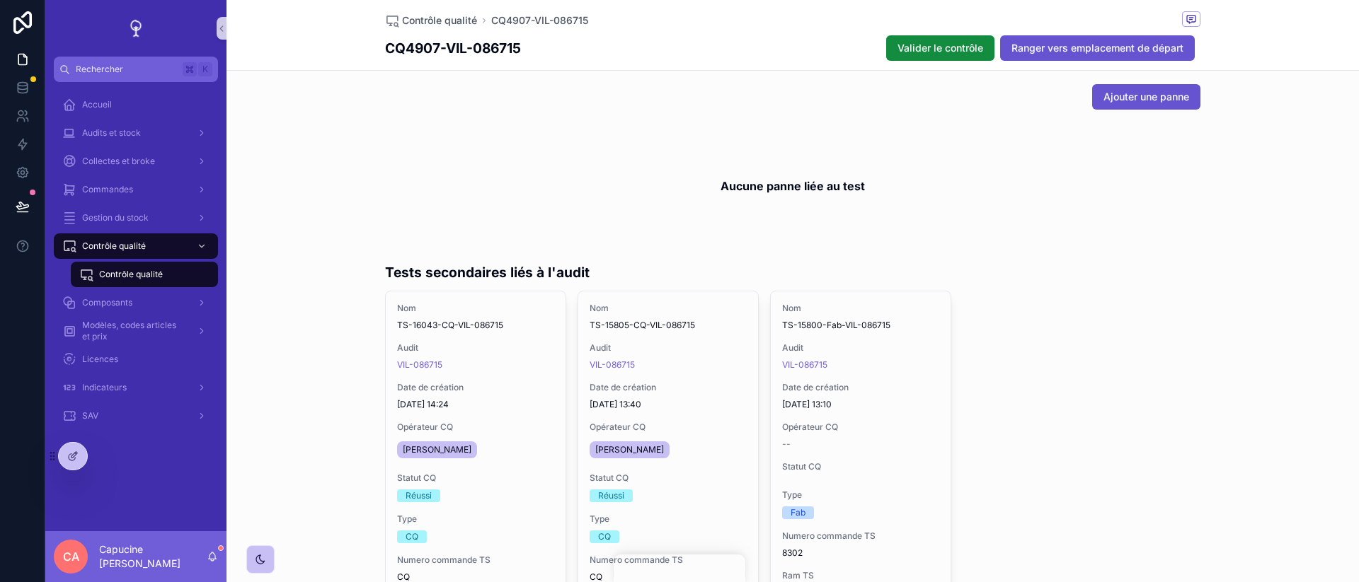
click at [626, 165] on div "Aucune panne liée au test" at bounding box center [792, 186] width 815 height 108
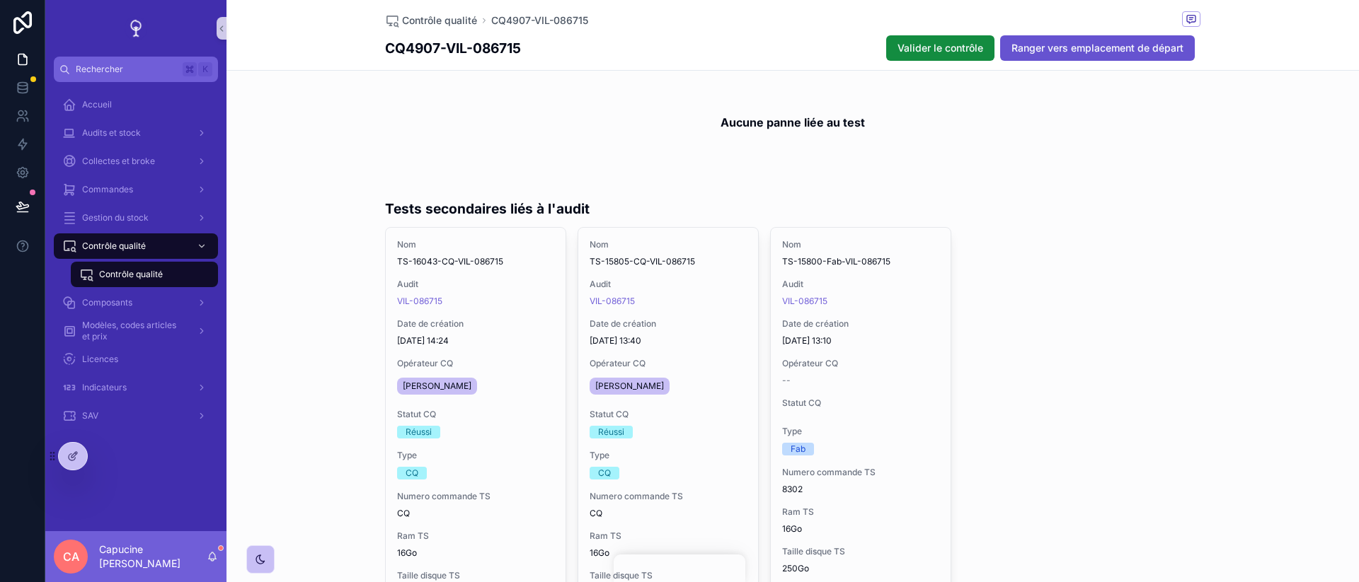
scroll to position [667, 0]
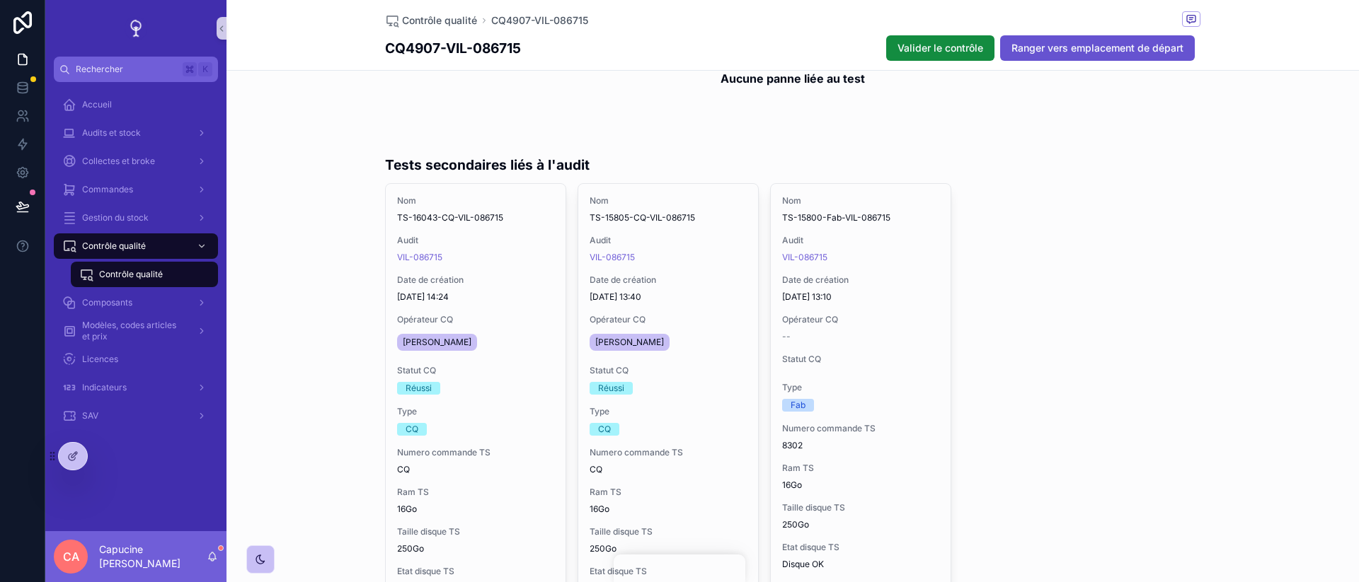
scroll to position [396, 0]
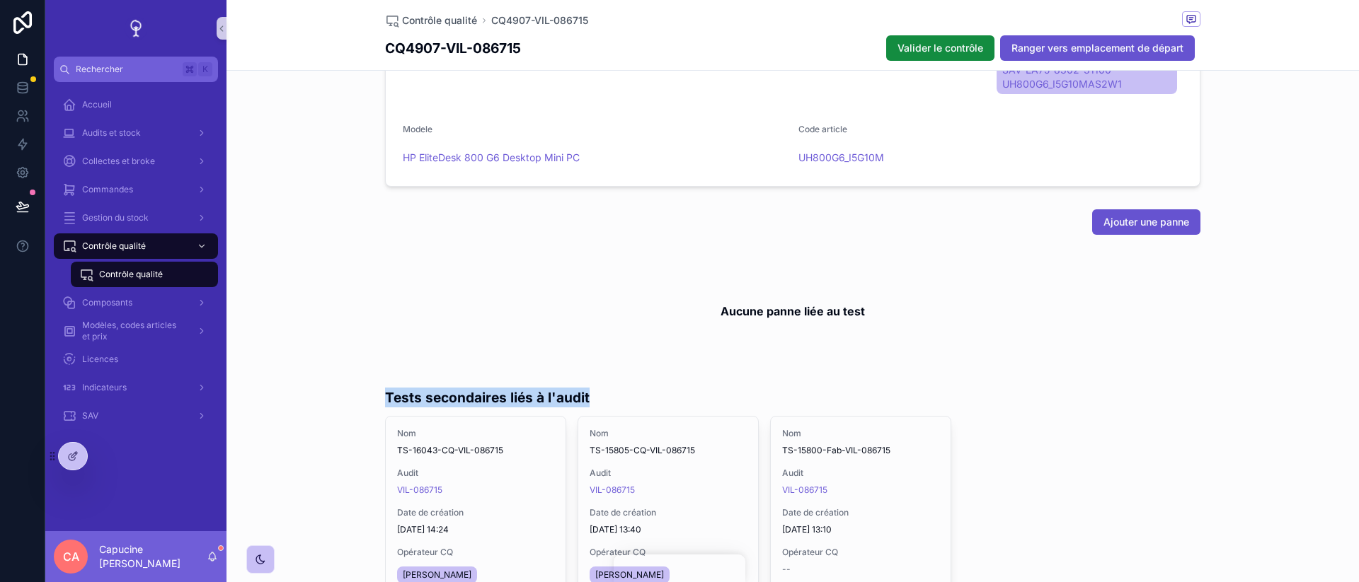
drag, startPoint x: 335, startPoint y: 395, endPoint x: 639, endPoint y: 396, distance: 303.6
click at [639, 396] on div "Tests secondaires liés à l'audit" at bounding box center [792, 398] width 815 height 20
drag, startPoint x: 639, startPoint y: 396, endPoint x: 398, endPoint y: 396, distance: 240.6
click at [398, 396] on div "Tests secondaires liés à l'audit" at bounding box center [792, 398] width 815 height 20
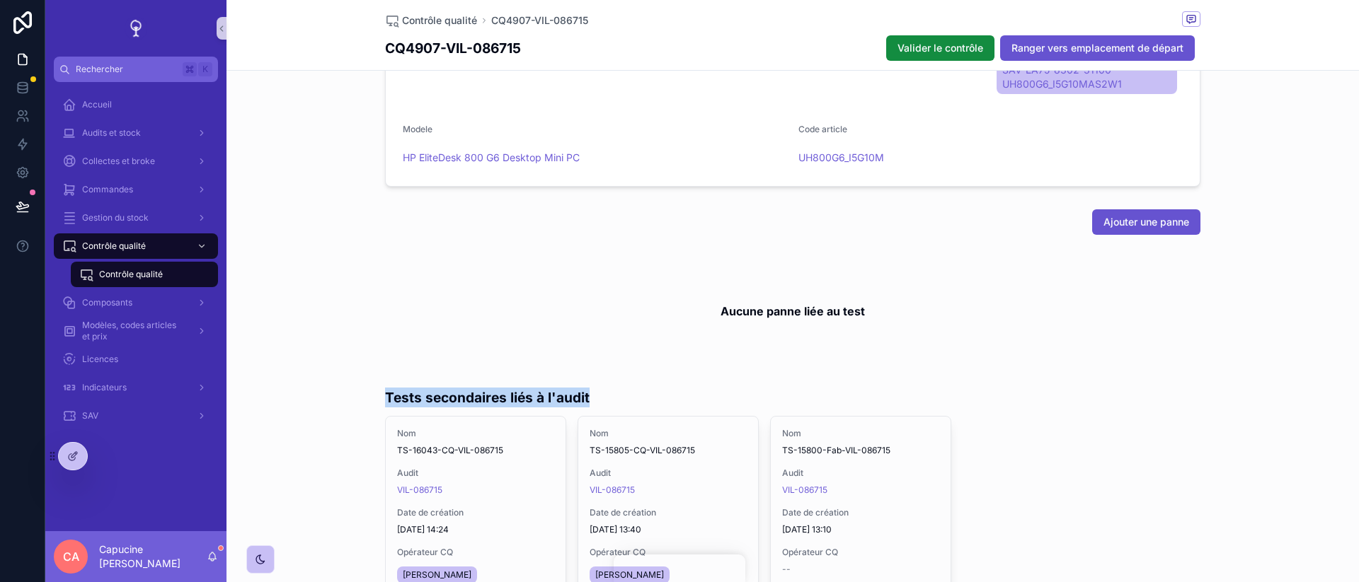
click at [398, 396] on h1 "Tests secondaires liés à l'audit" at bounding box center [487, 398] width 205 height 20
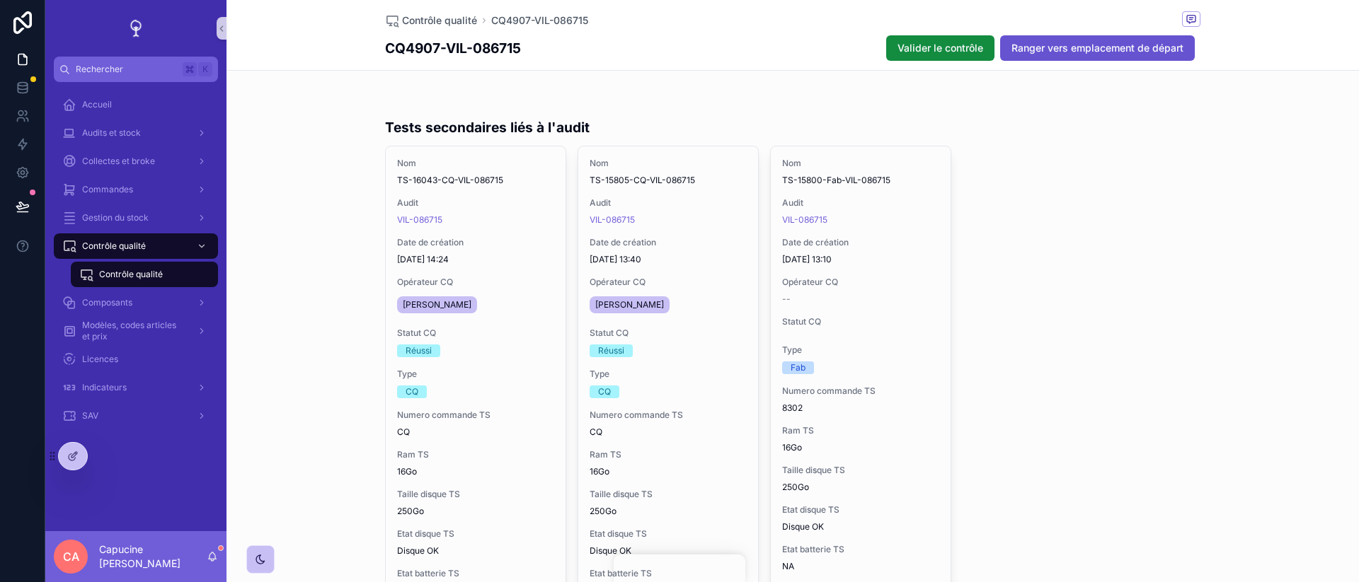
scroll to position [594, 0]
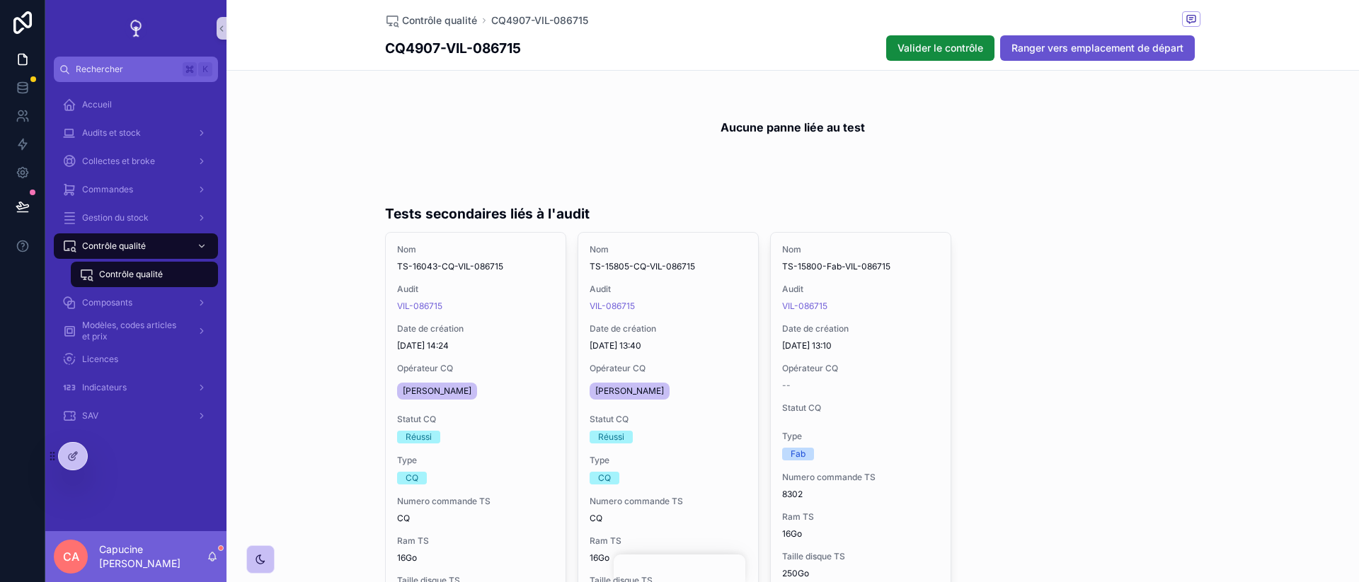
scroll to position [582, 0]
click at [64, 455] on div at bounding box center [73, 456] width 28 height 27
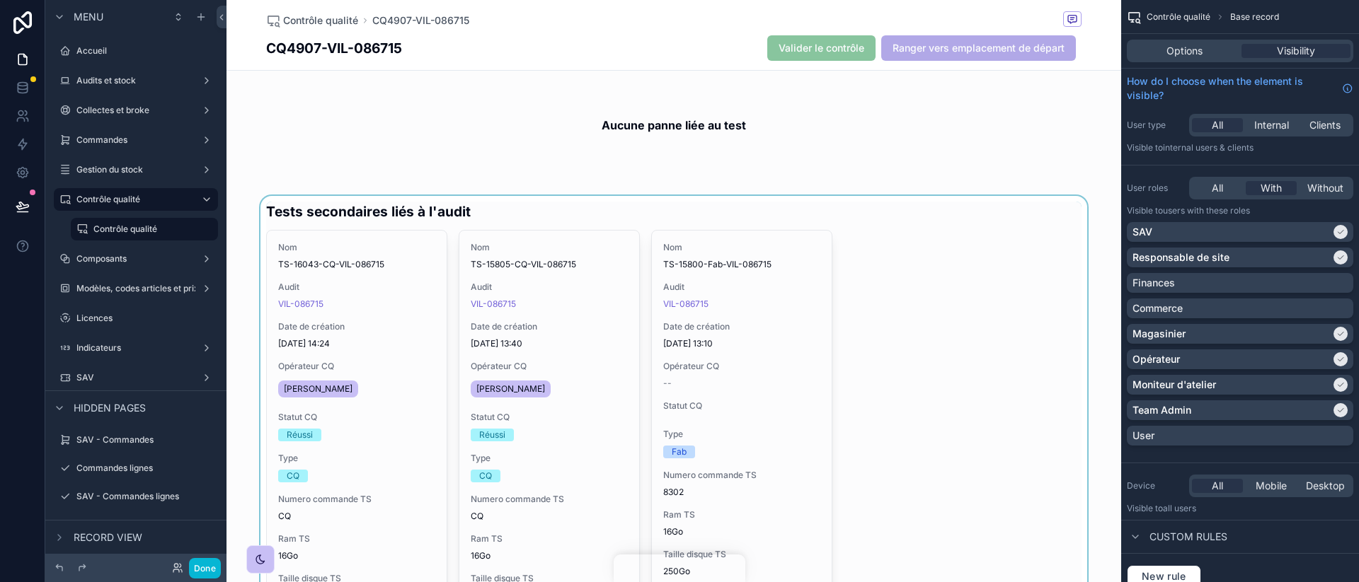
scroll to position [583, 0]
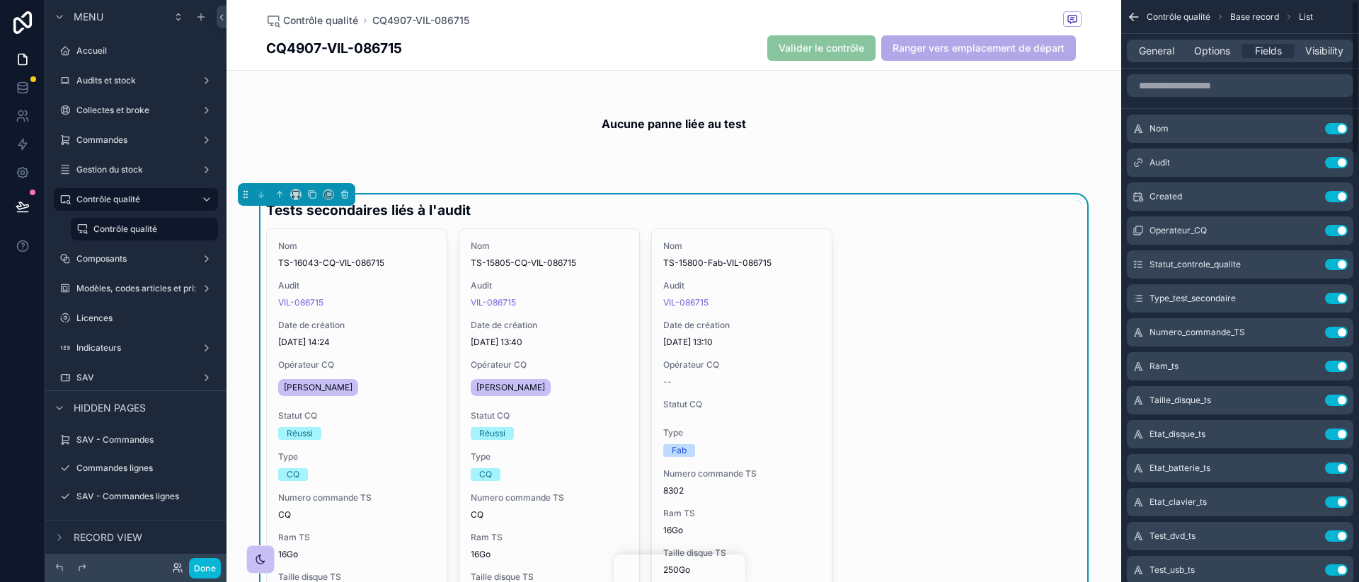
click at [1209, 67] on div "General Options Fields Visibility" at bounding box center [1240, 51] width 238 height 34
click at [1209, 59] on div "General Options Fields Visibility" at bounding box center [1240, 51] width 226 height 23
click at [1204, 55] on span "Options" at bounding box center [1212, 51] width 36 height 14
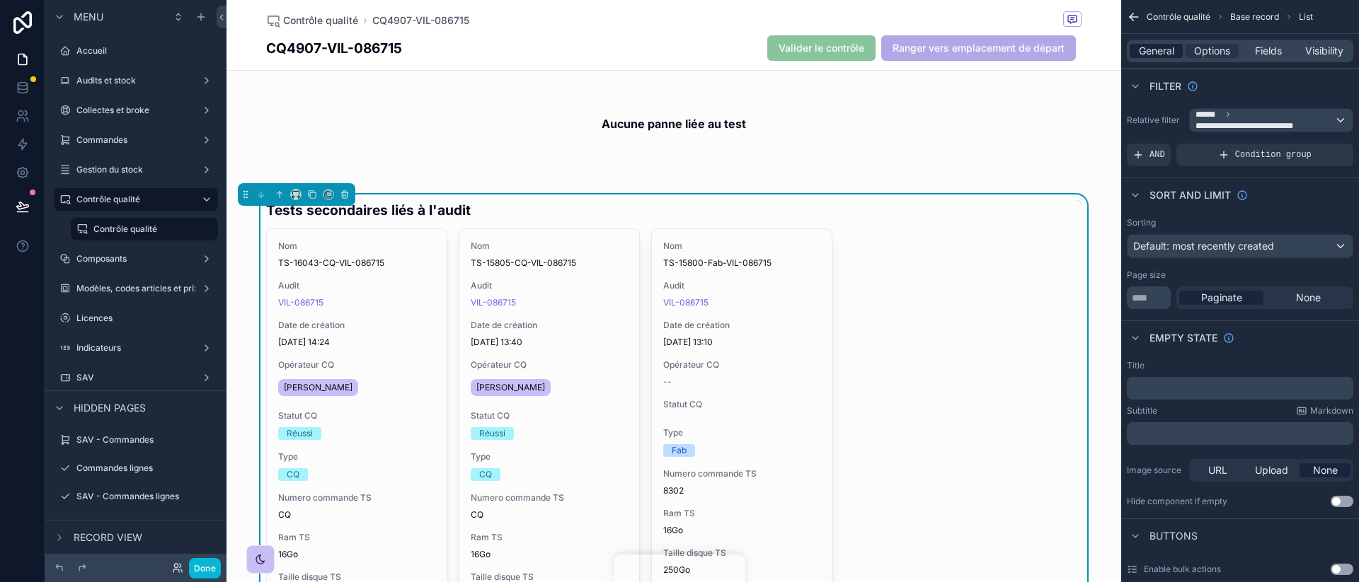
click at [1171, 55] on span "General" at bounding box center [1156, 51] width 35 height 14
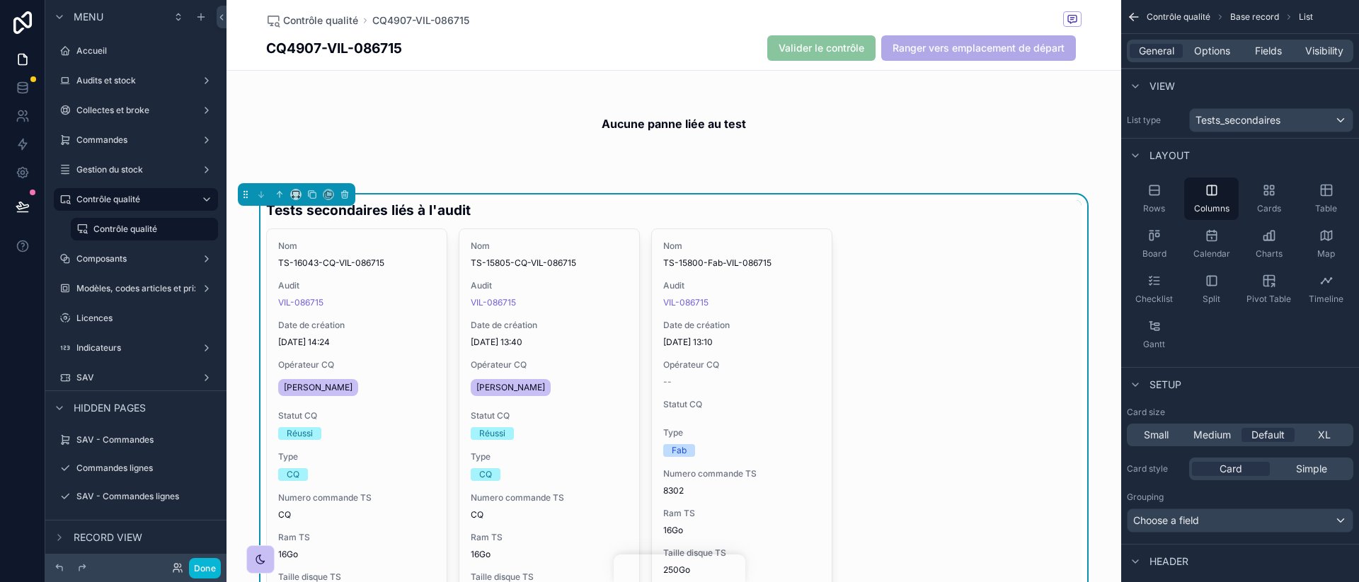
click at [1124, 21] on div "Contrôle qualité Base record List" at bounding box center [1240, 17] width 238 height 34
click at [1130, 21] on icon "scrollable content" at bounding box center [1134, 17] width 14 height 14
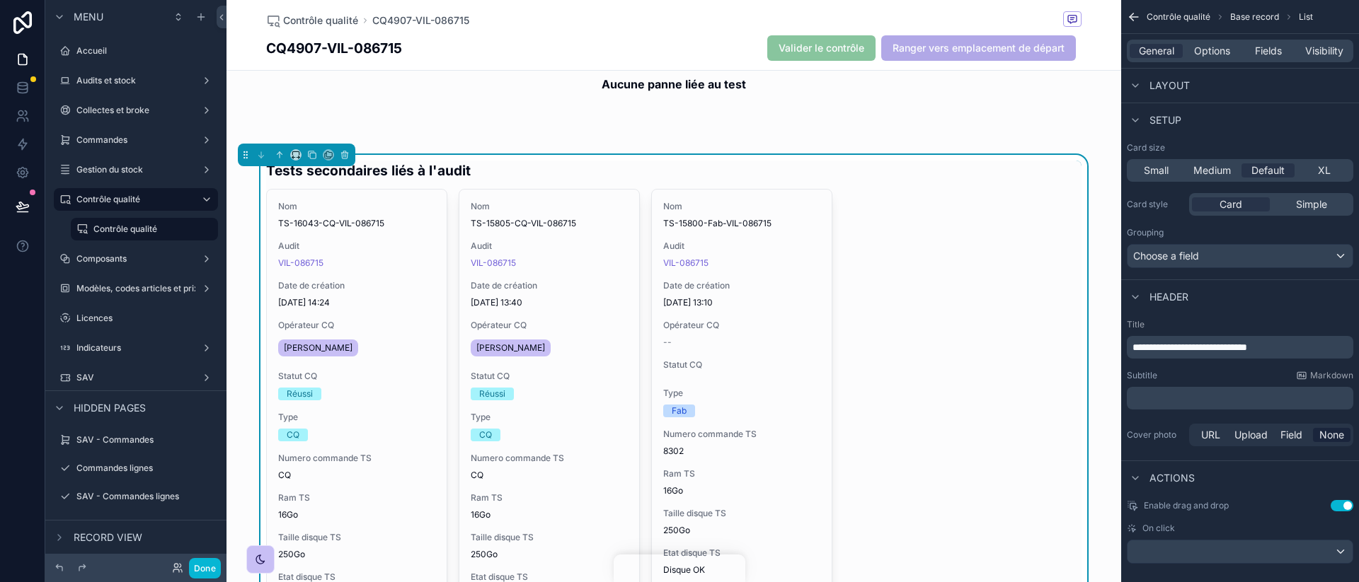
scroll to position [143, 0]
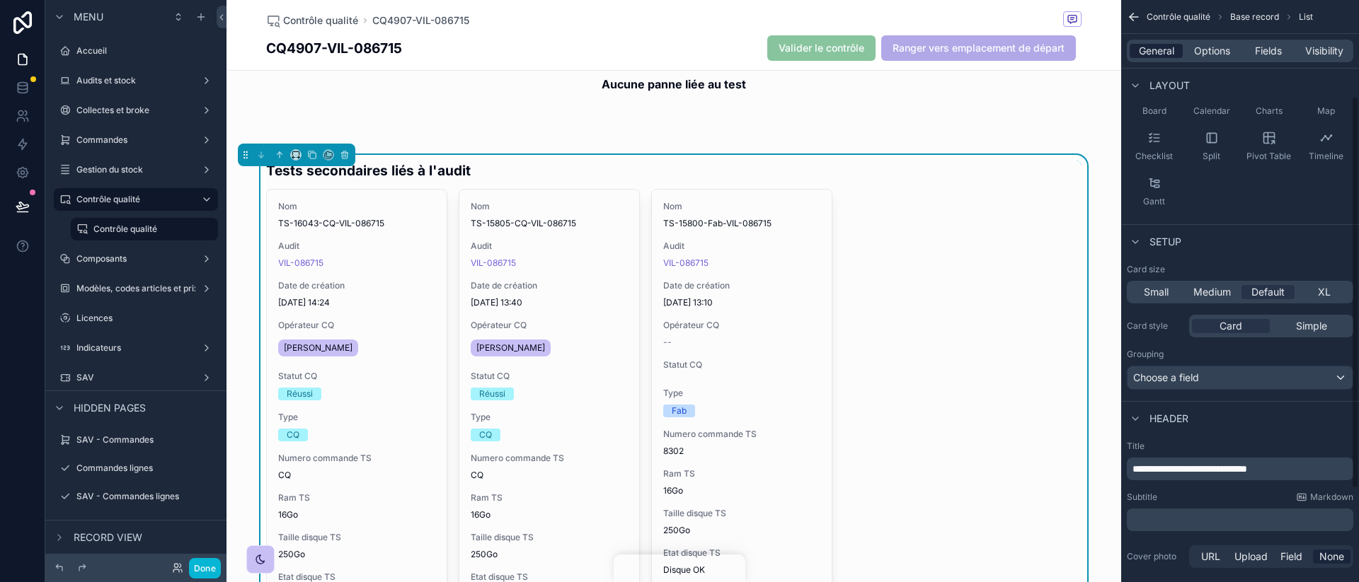
click at [1178, 52] on div "General" at bounding box center [1155, 51] width 53 height 14
click at [1162, 54] on span "General" at bounding box center [1156, 51] width 35 height 14
click at [1178, 54] on div "General" at bounding box center [1155, 51] width 53 height 14
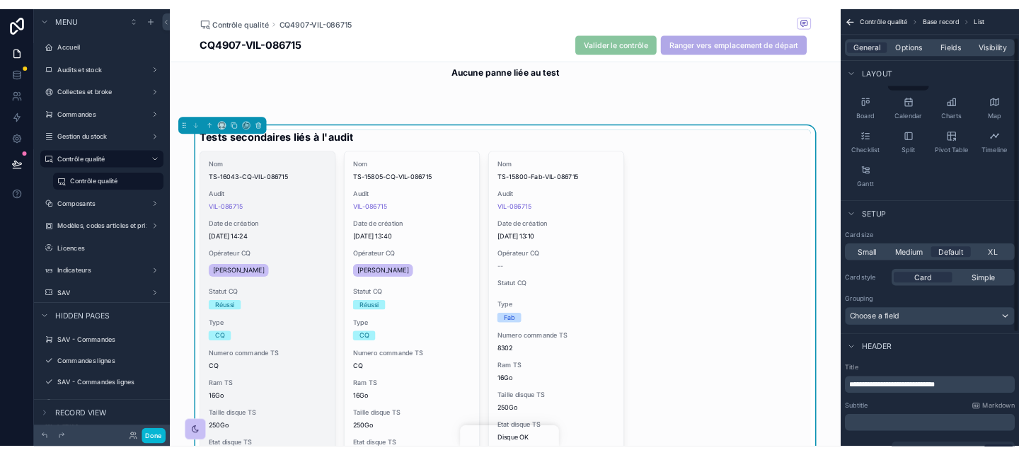
scroll to position [47, 0]
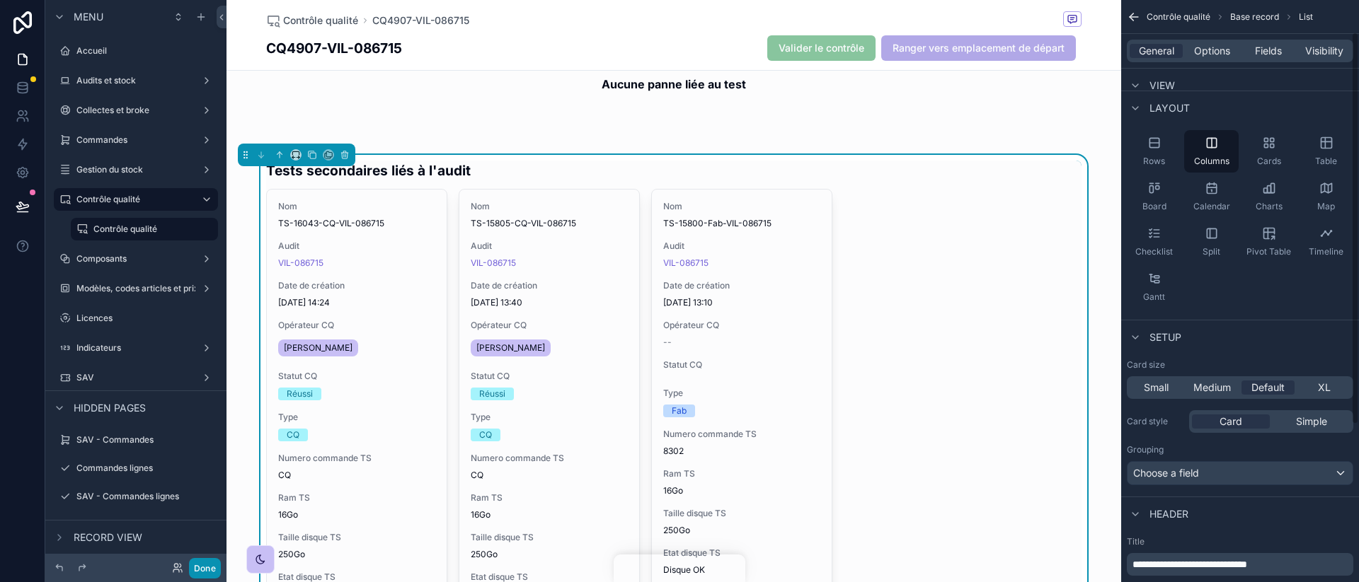
click at [200, 573] on button "Done" at bounding box center [205, 568] width 32 height 21
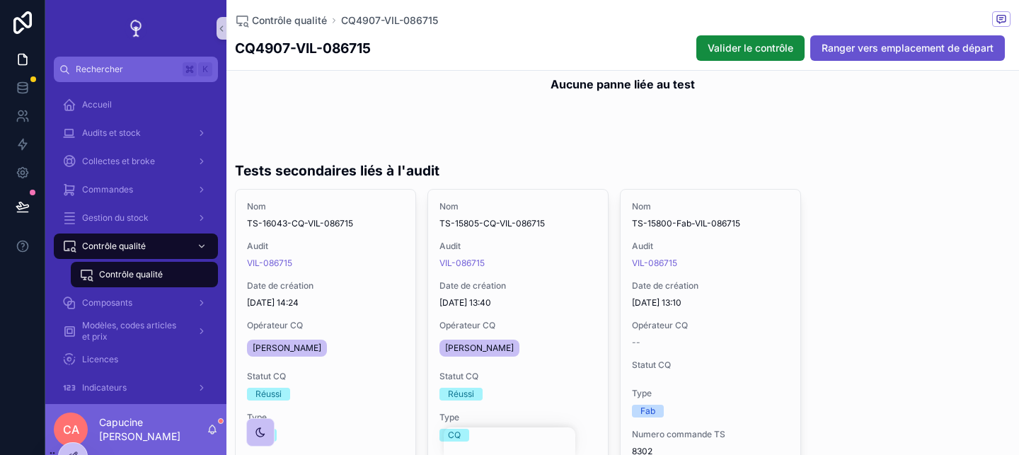
scroll to position [623, 0]
click at [137, 405] on div "SAV" at bounding box center [135, 416] width 147 height 23
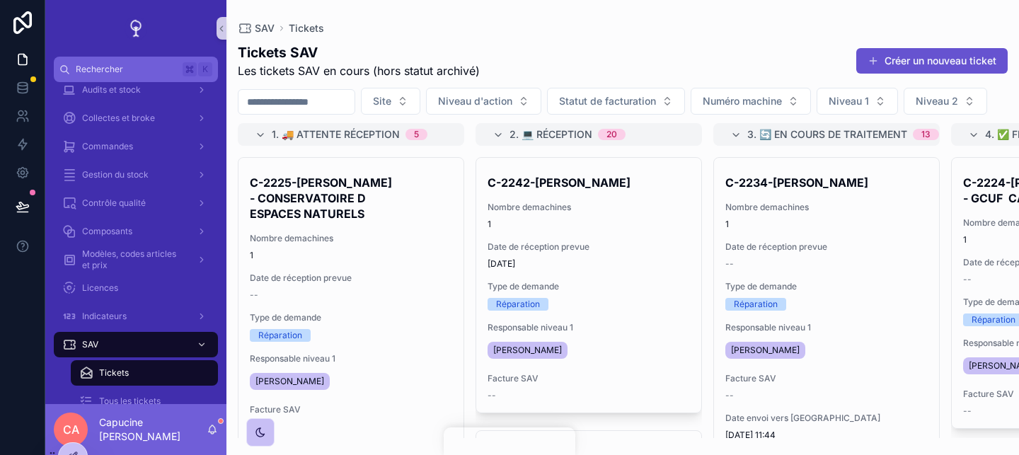
click at [739, 38] on div "Tickets SAV Les tickets SAV en cours (hors statut archivé) Créer un nouveau tic…" at bounding box center [622, 236] width 793 height 404
click at [321, 99] on input "scrollable content" at bounding box center [296, 102] width 116 height 20
type input "****"
click at [351, 108] on input "scrollable content" at bounding box center [296, 102] width 116 height 20
click at [638, 18] on div "SAV Tickets Tickets SAV Les tickets SAV en cours (hors statut archivé) Créer un…" at bounding box center [622, 219] width 793 height 438
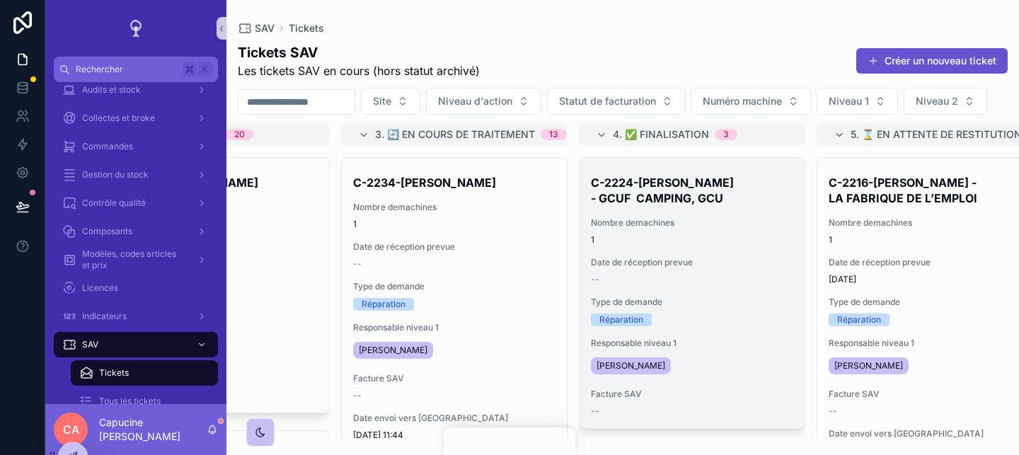
scroll to position [0, 391]
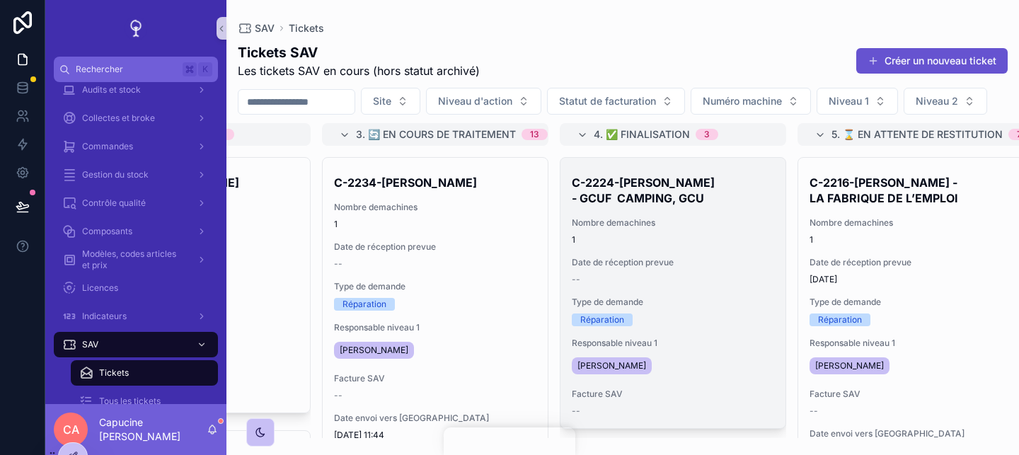
click at [742, 212] on div "C-2224-[PERSON_NAME] - GCUF CAMPING, GCU Nombre demachines 1 Date de réception …" at bounding box center [672, 293] width 225 height 270
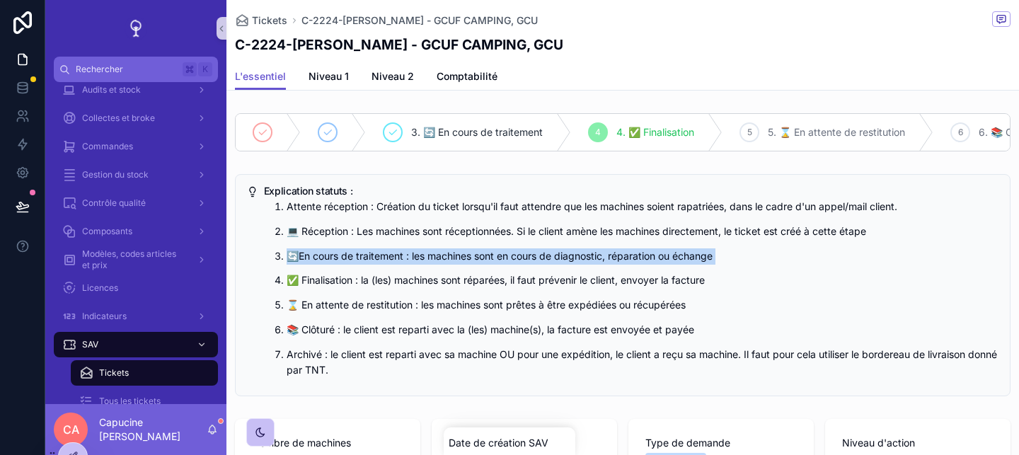
drag, startPoint x: 747, startPoint y: 271, endPoint x: 747, endPoint y: 237, distance: 34.0
click at [747, 238] on ol "Attente réception : Création du ticket lorsqu'il faut attendre que les machines…" at bounding box center [631, 289] width 735 height 180
click at [747, 237] on p "💻 Réception : Les machines sont réceptionnées. Si le client amène les machines …" at bounding box center [643, 232] width 712 height 16
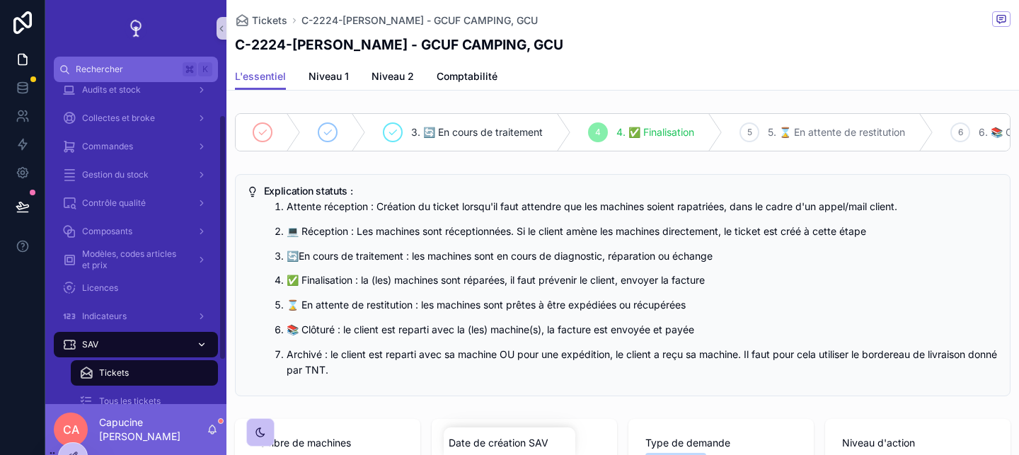
click at [159, 345] on div "SAV" at bounding box center [135, 344] width 147 height 23
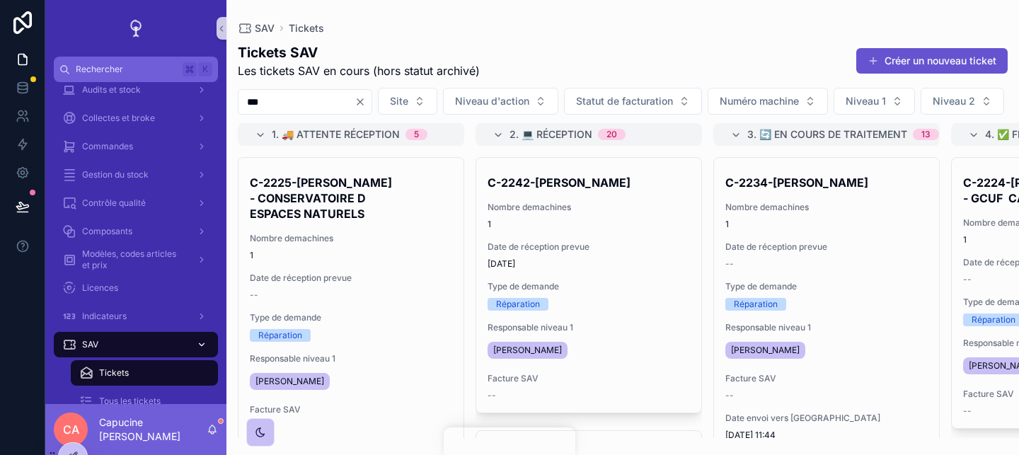
type input "****"
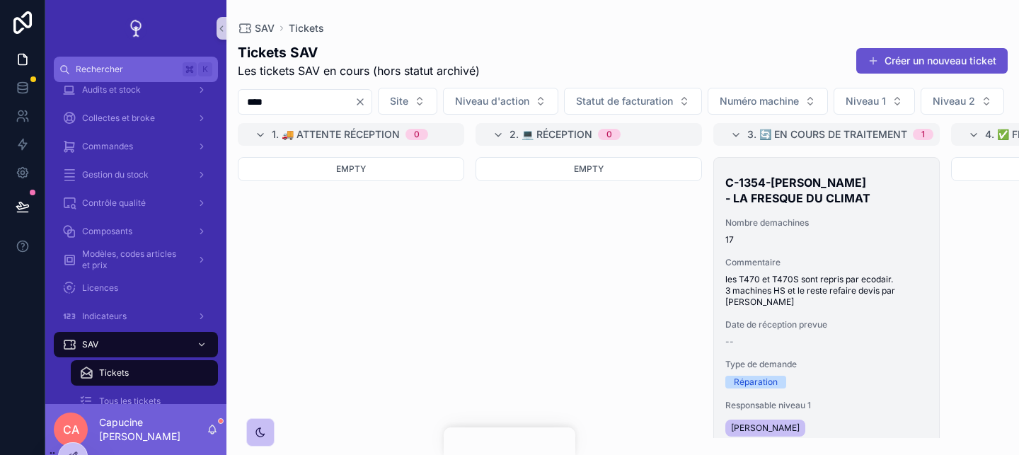
click at [820, 206] on h2 "C-1354-[PERSON_NAME] - LA FRESQUE DU CLIMAT" at bounding box center [826, 190] width 202 height 31
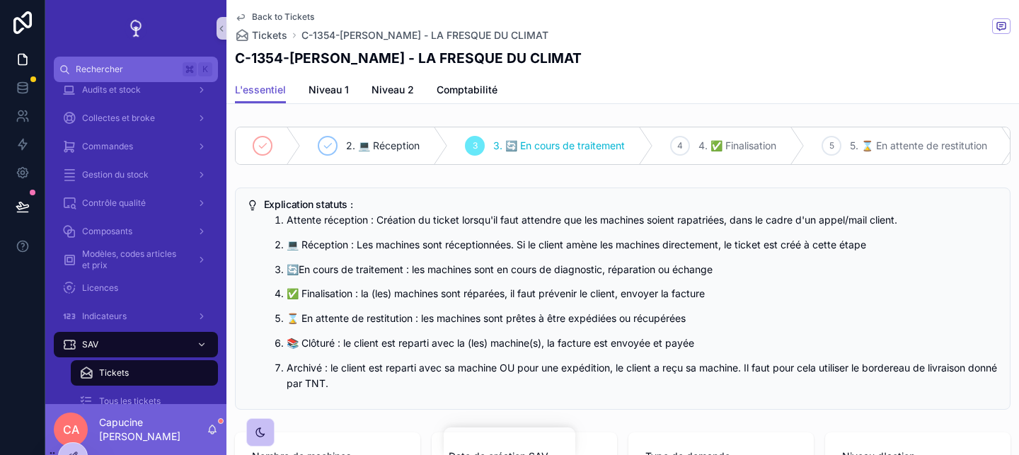
click at [477, 73] on div "Back to Tickets Tickets C-1354-[PERSON_NAME] - LA FRESQUE DU CLIMAT C-1354-[PER…" at bounding box center [623, 38] width 776 height 76
click at [476, 89] on span "Comptabilité" at bounding box center [467, 90] width 61 height 14
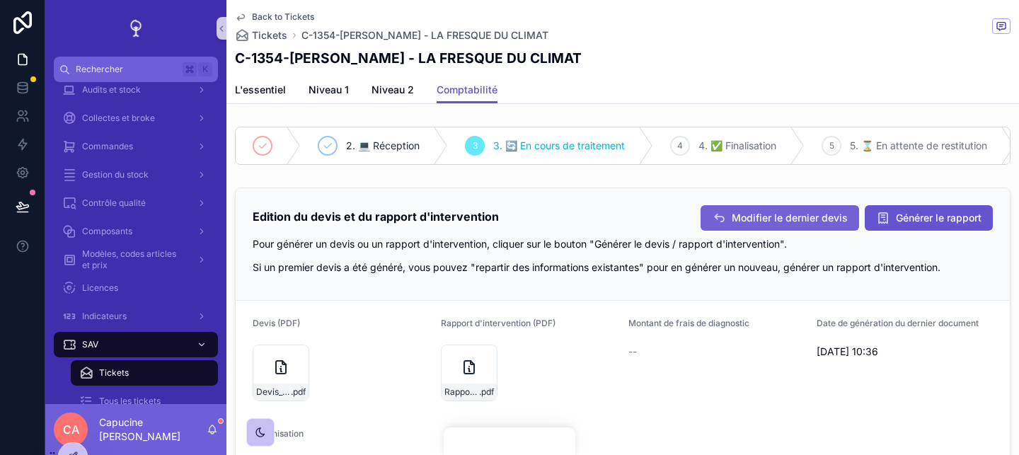
click at [761, 207] on button "Modifier le dernier devis" at bounding box center [780, 217] width 159 height 25
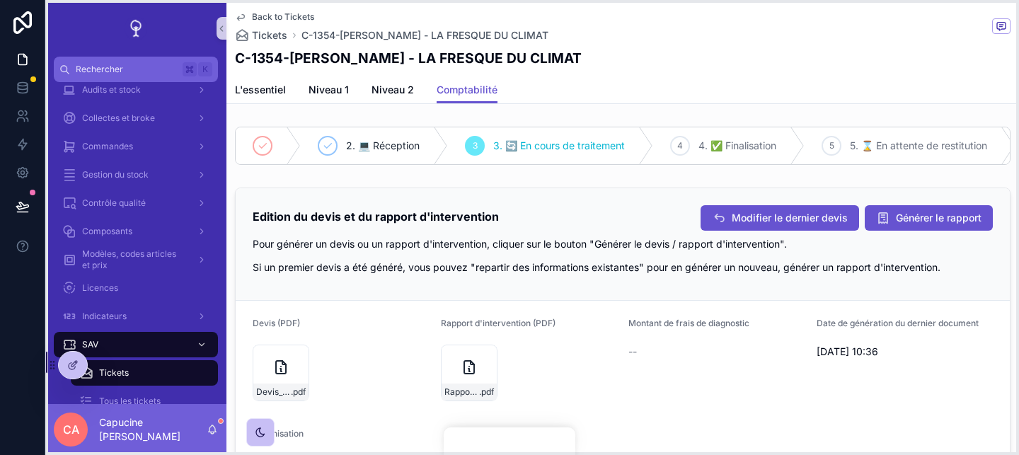
drag, startPoint x: 50, startPoint y: 451, endPoint x: 50, endPoint y: 359, distance: 92.0
click at [50, 359] on icon at bounding box center [52, 364] width 11 height 11
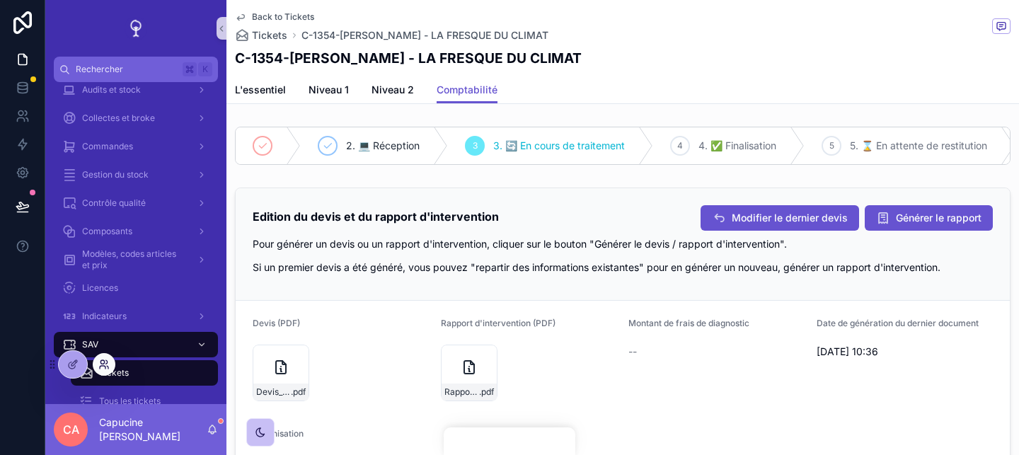
click at [103, 366] on icon at bounding box center [103, 367] width 6 height 3
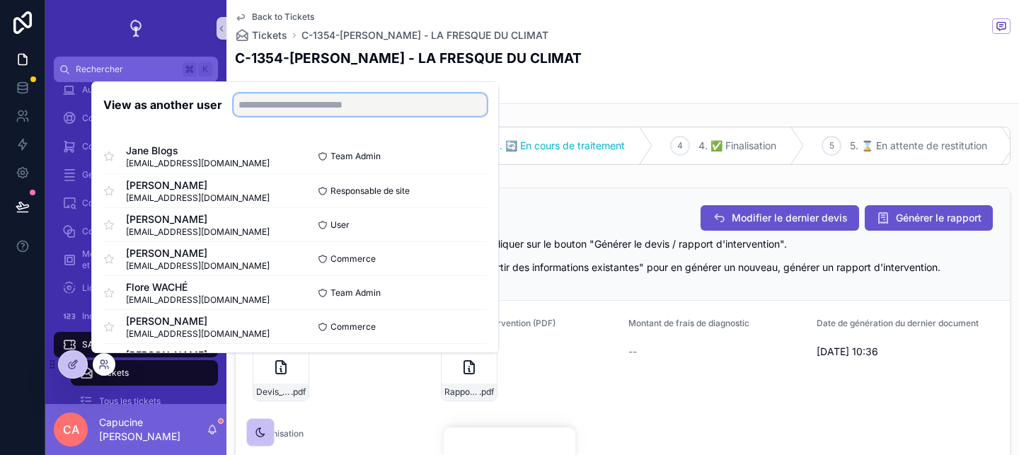
click at [286, 109] on input "text" at bounding box center [360, 104] width 253 height 23
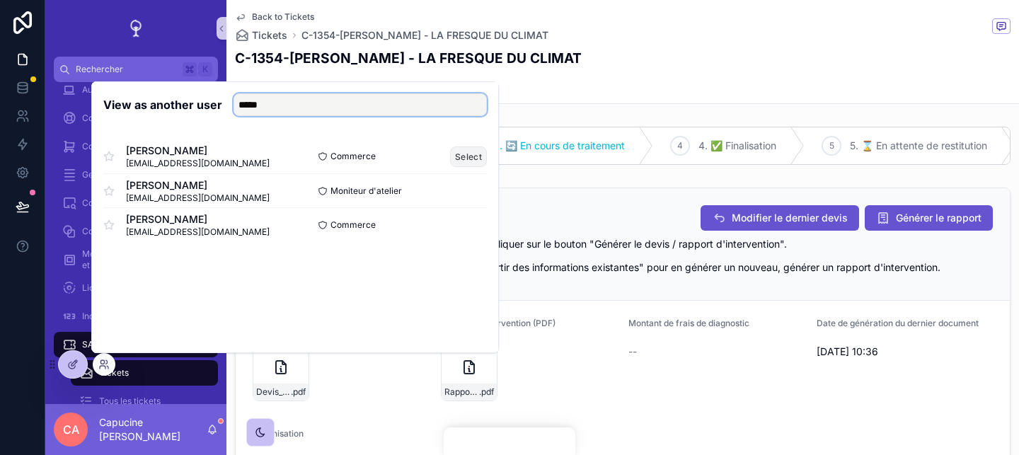
type input "*****"
click at [463, 156] on button "Select" at bounding box center [468, 156] width 37 height 21
